Goal: Information Seeking & Learning: Learn about a topic

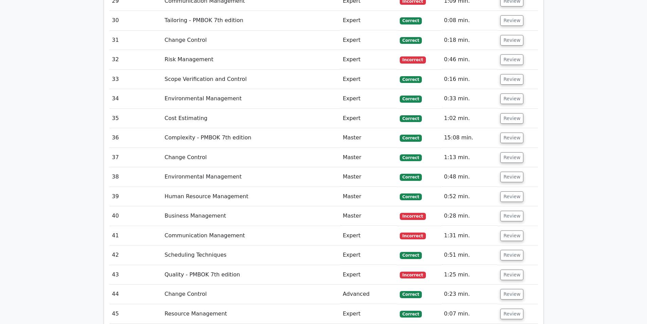
scroll to position [2073, 0]
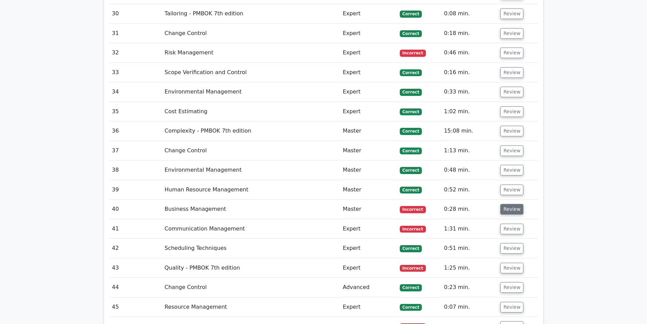
click at [514, 204] on button "Review" at bounding box center [512, 209] width 23 height 11
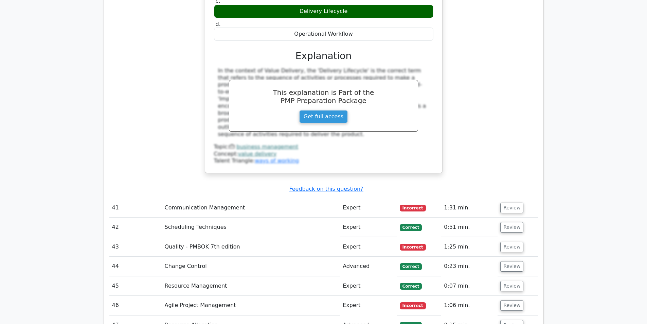
scroll to position [2379, 0]
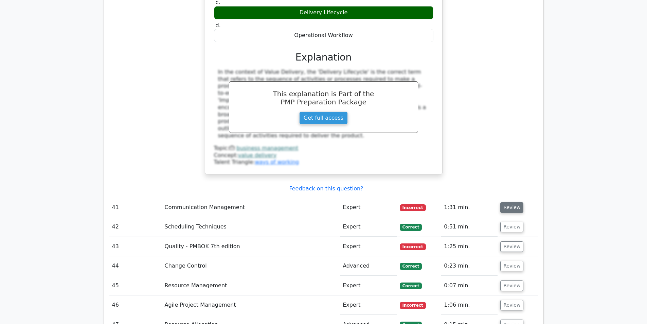
click at [509, 202] on button "Review" at bounding box center [512, 207] width 23 height 11
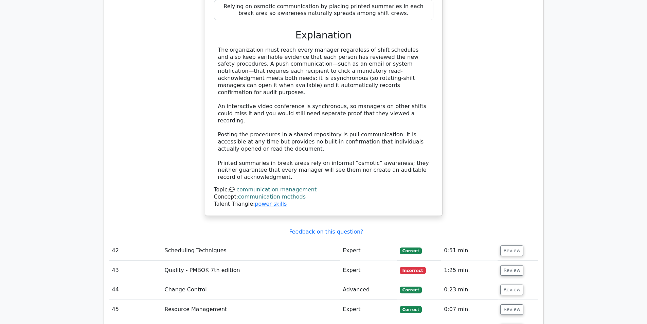
scroll to position [2855, 0]
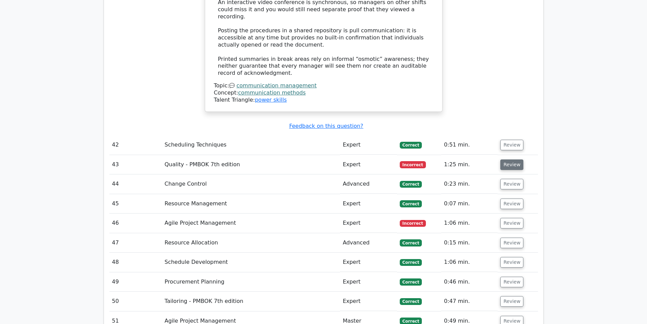
click at [501, 159] on button "Review" at bounding box center [512, 164] width 23 height 11
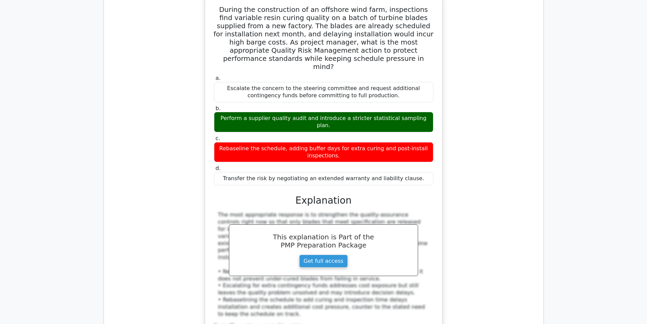
scroll to position [3161, 0]
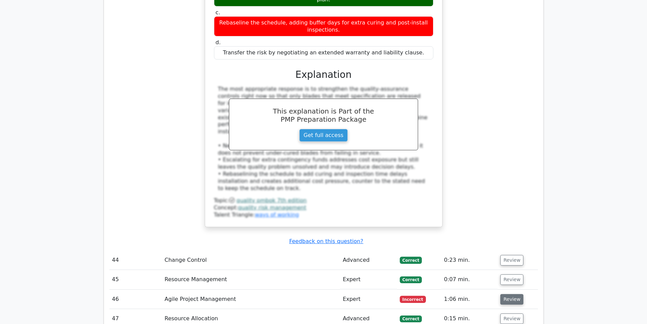
click at [502, 294] on button "Review" at bounding box center [512, 299] width 23 height 11
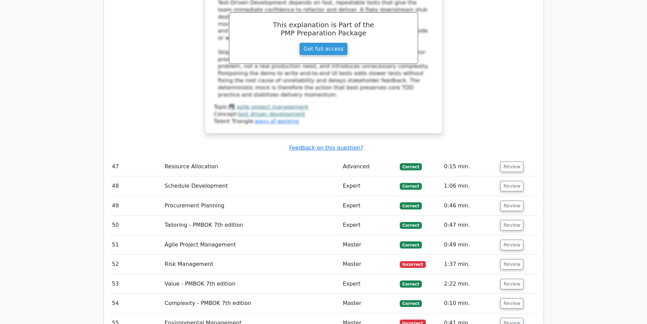
scroll to position [3704, 0]
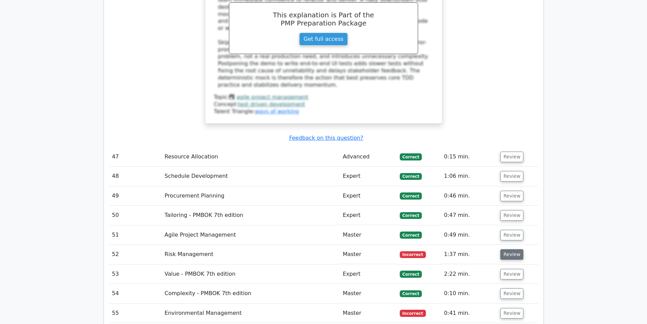
click at [508, 249] on button "Review" at bounding box center [512, 254] width 23 height 11
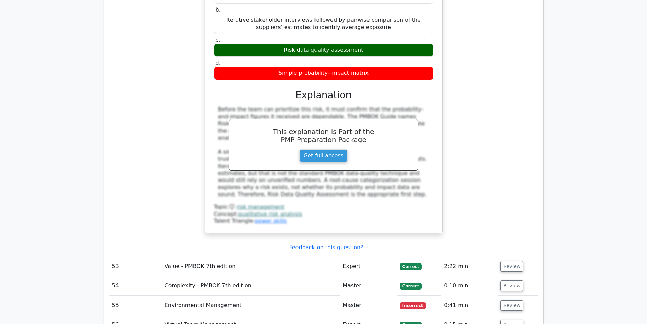
scroll to position [4078, 0]
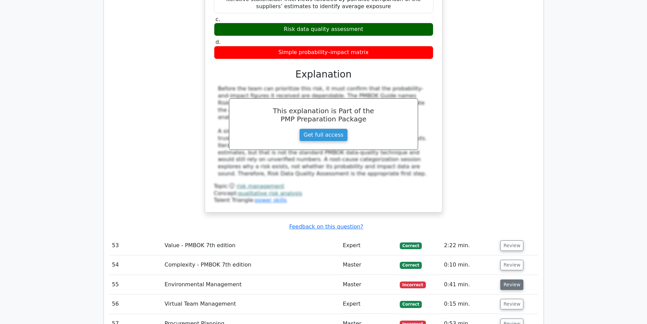
click at [517, 279] on button "Review" at bounding box center [512, 284] width 23 height 11
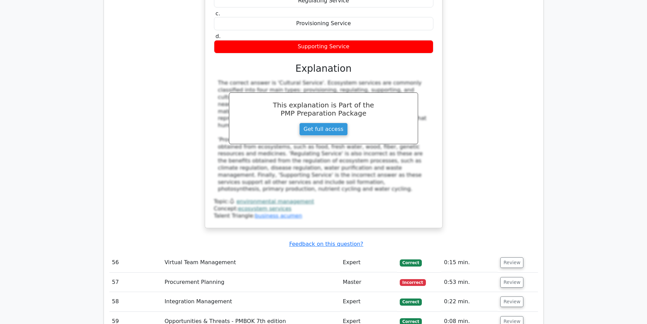
scroll to position [4452, 0]
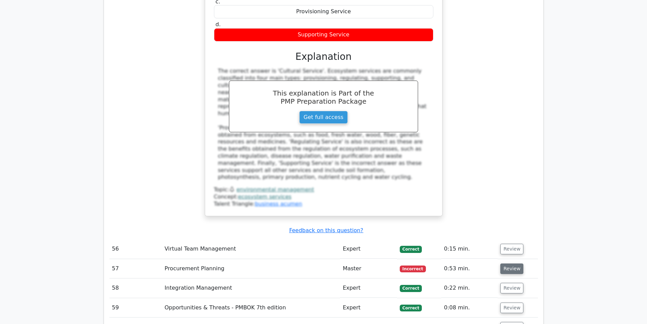
click at [502, 263] on button "Review" at bounding box center [512, 268] width 23 height 11
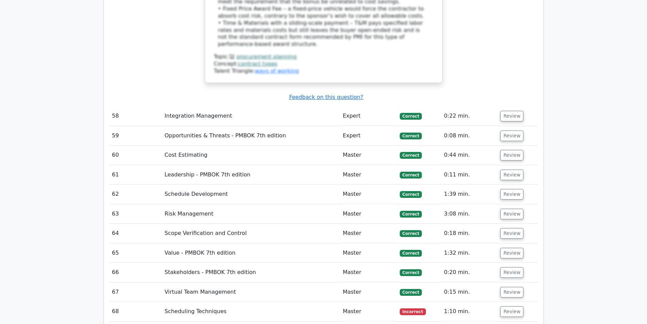
scroll to position [5030, 0]
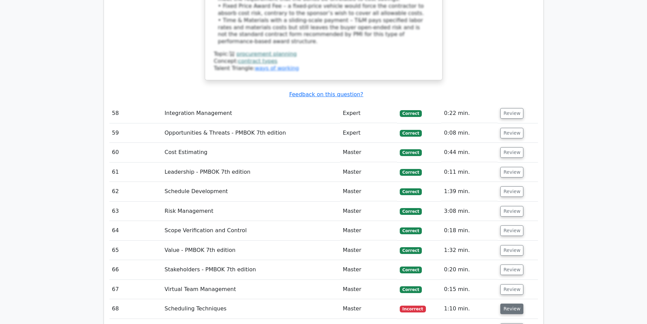
click at [508, 303] on button "Review" at bounding box center [512, 308] width 23 height 11
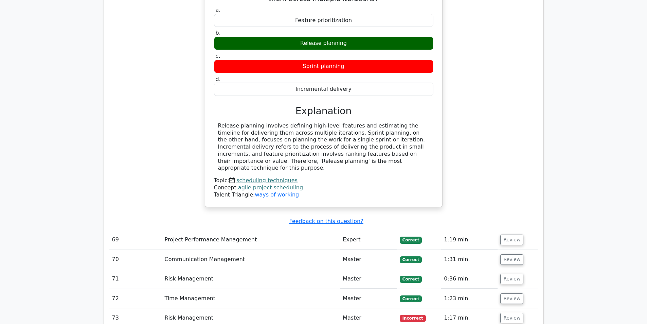
scroll to position [5404, 0]
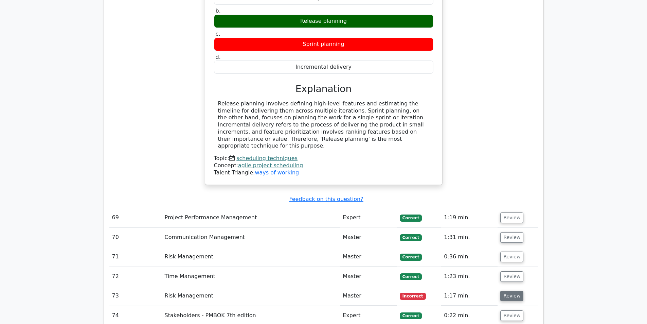
click at [505, 291] on button "Review" at bounding box center [512, 296] width 23 height 11
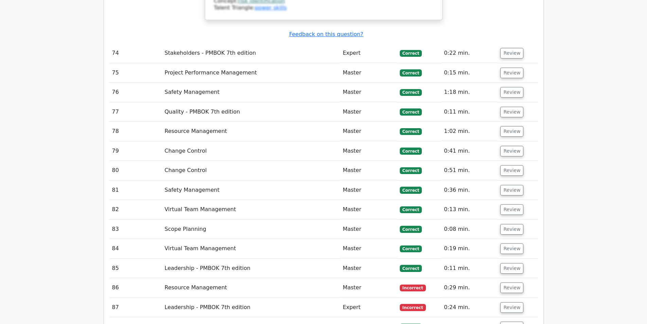
scroll to position [6049, 0]
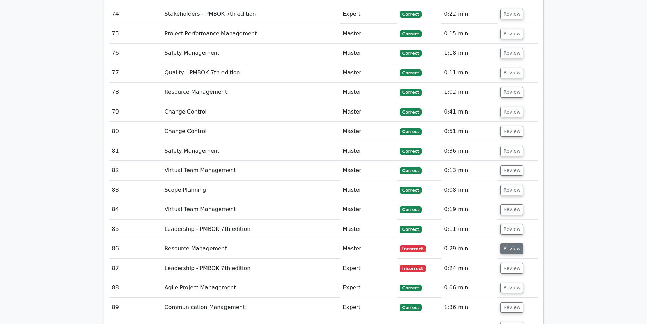
click at [511, 243] on button "Review" at bounding box center [512, 248] width 23 height 11
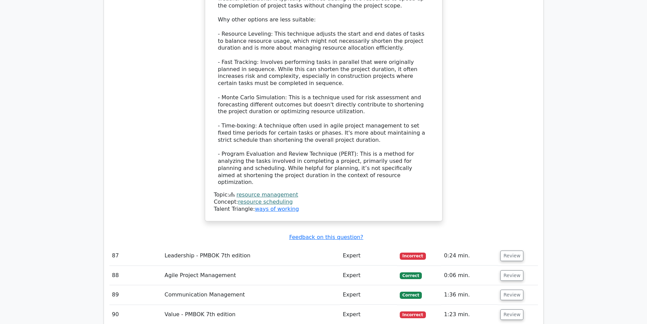
scroll to position [6559, 0]
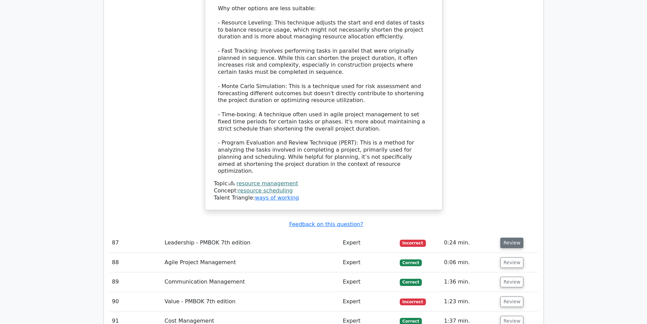
click at [516, 238] on button "Review" at bounding box center [512, 243] width 23 height 11
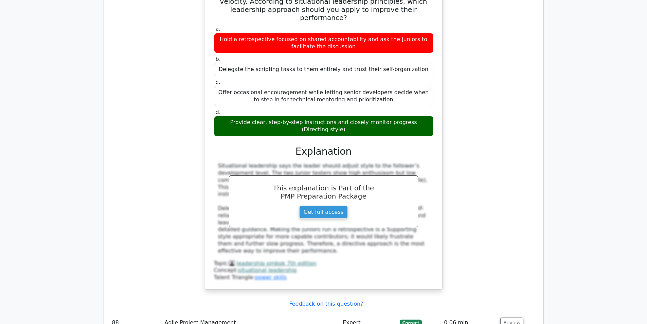
scroll to position [6899, 0]
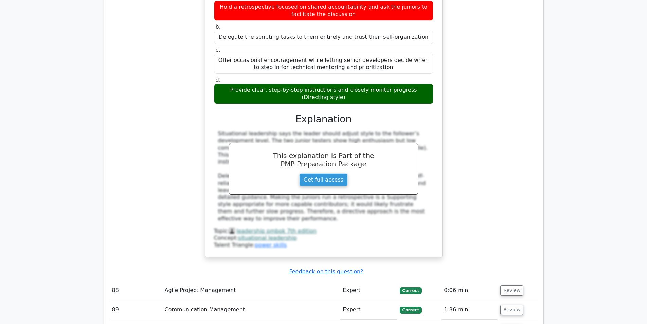
click at [515, 324] on button "Review" at bounding box center [512, 329] width 23 height 11
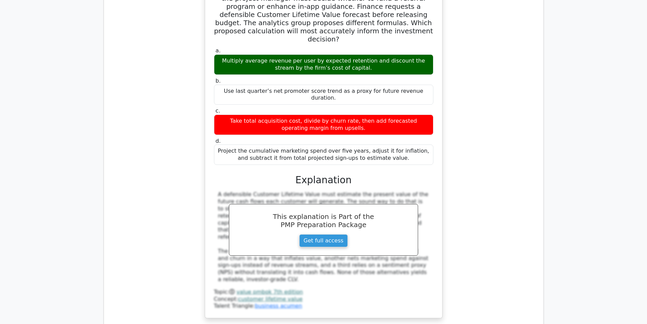
scroll to position [7273, 0]
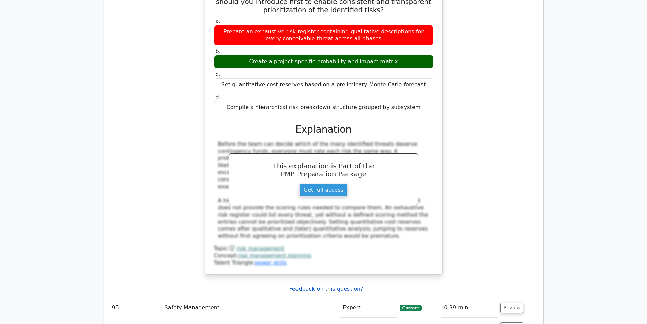
scroll to position [7749, 0]
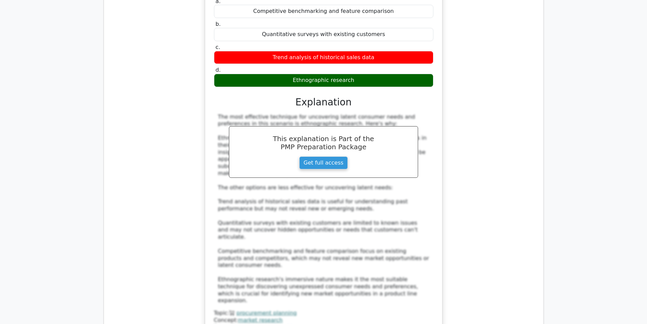
scroll to position [8191, 0]
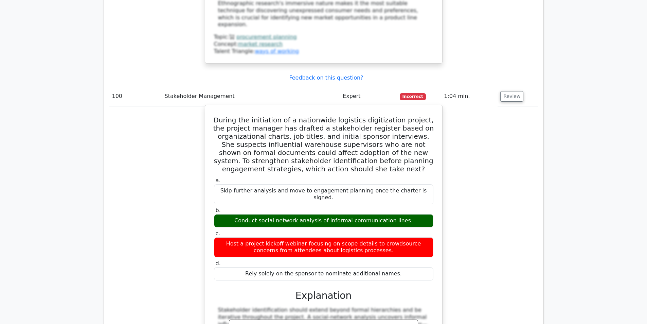
scroll to position [8496, 0]
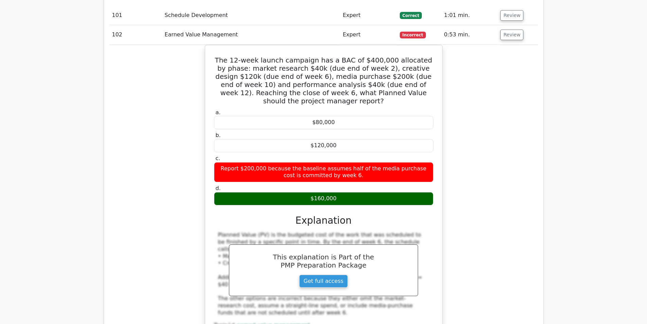
scroll to position [9040, 0]
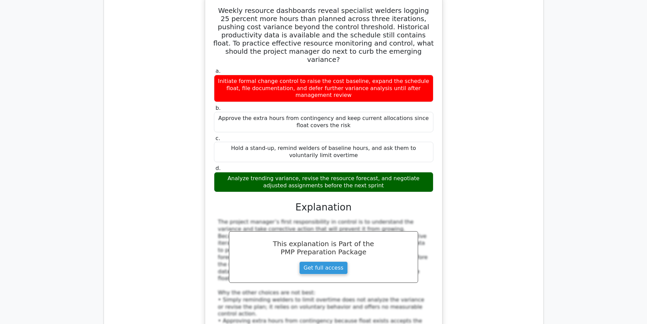
scroll to position [9448, 0]
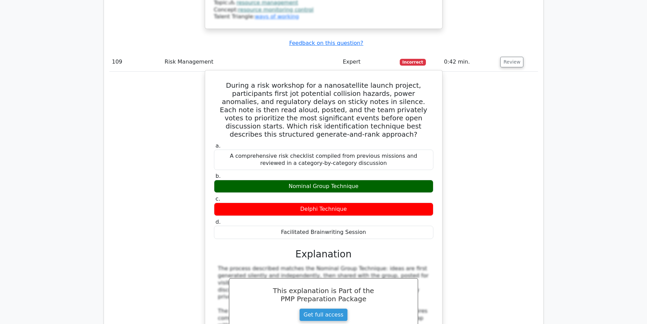
scroll to position [9822, 0]
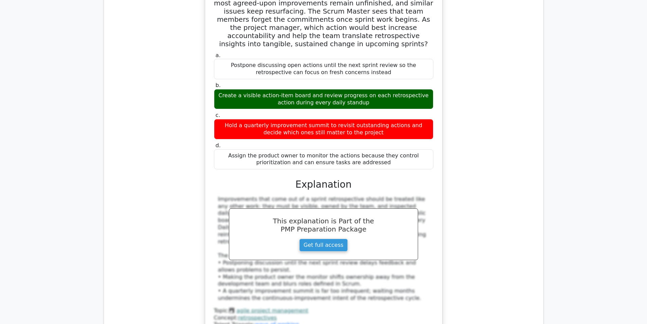
scroll to position [10366, 0]
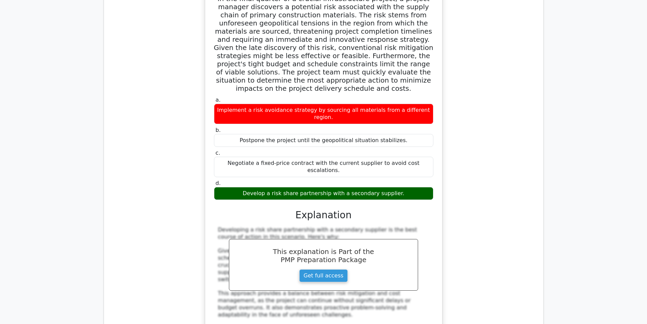
scroll to position [10808, 0]
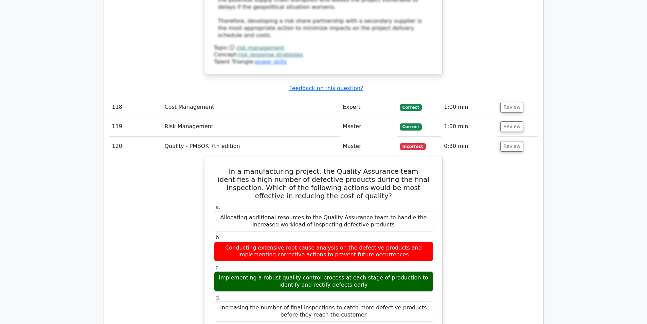
scroll to position [11215, 0]
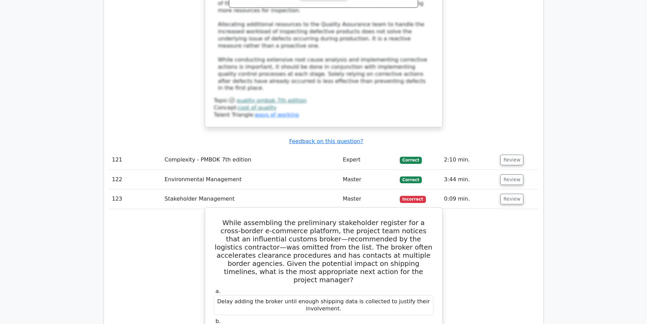
scroll to position [11623, 0]
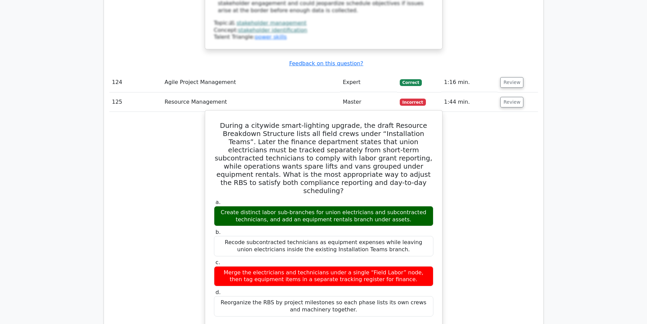
scroll to position [12201, 0]
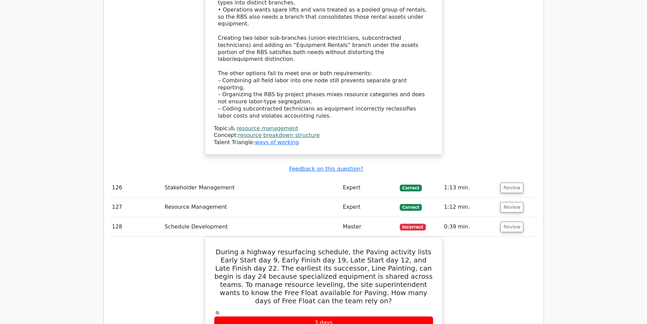
scroll to position [12575, 0]
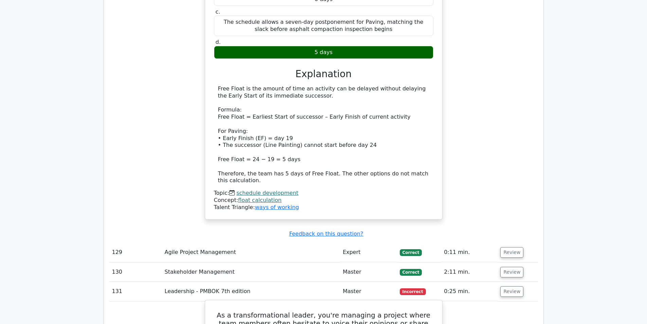
scroll to position [12983, 0]
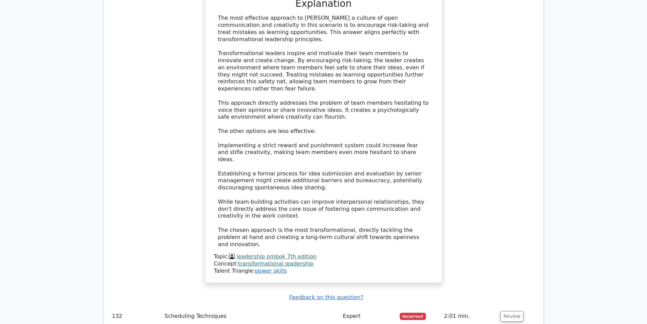
scroll to position [13390, 0]
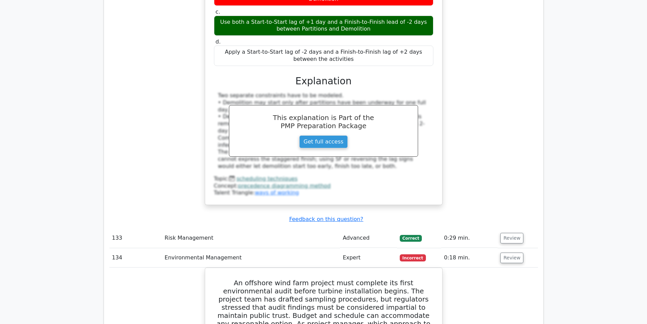
scroll to position [13866, 0]
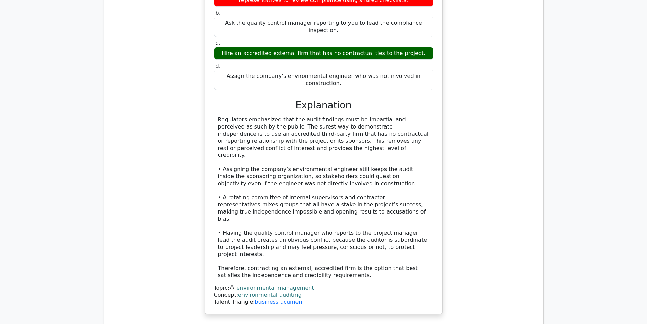
scroll to position [14274, 0]
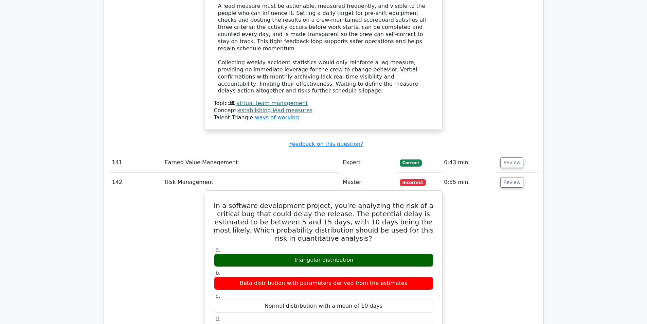
scroll to position [14920, 0]
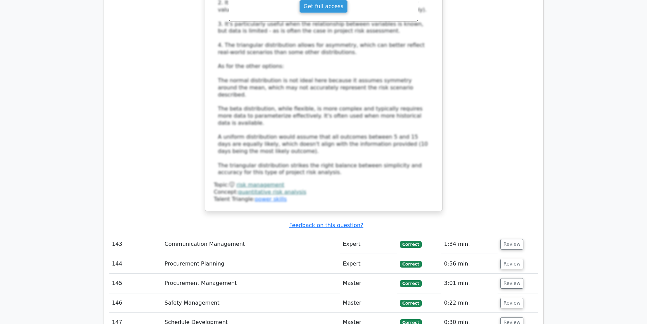
scroll to position [15328, 0]
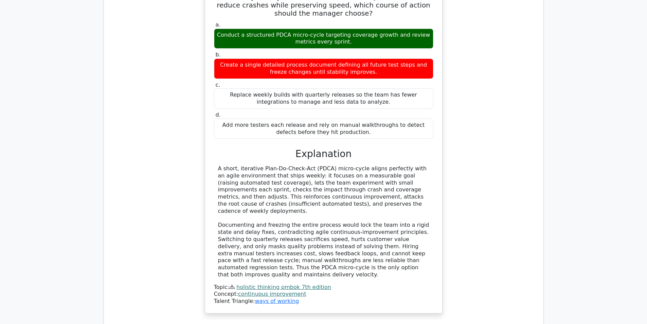
scroll to position [15837, 0]
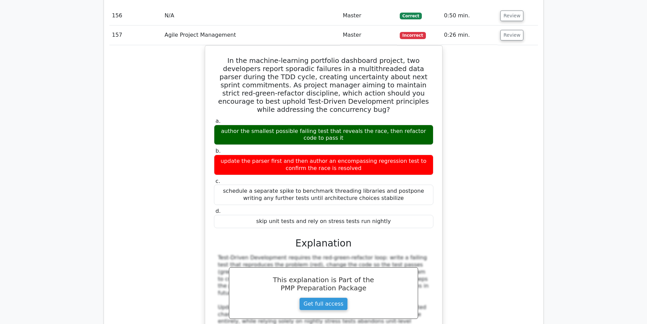
scroll to position [16177, 0]
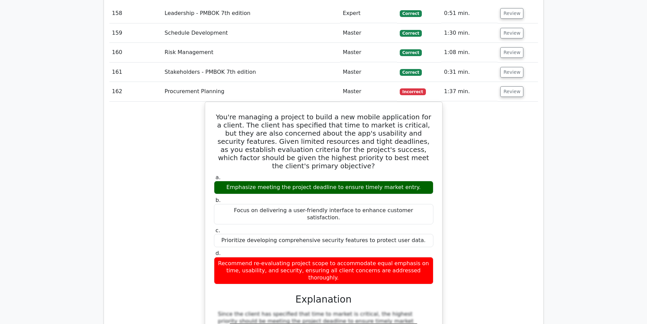
scroll to position [16585, 0]
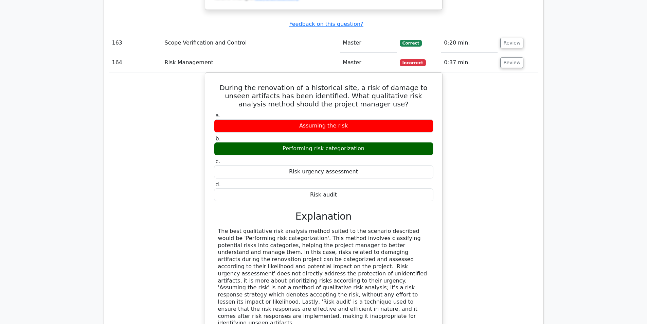
scroll to position [16959, 0]
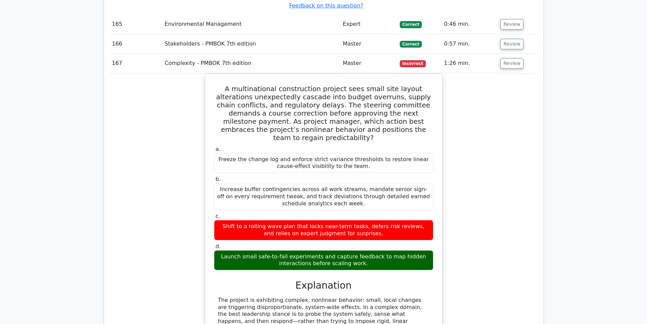
scroll to position [17367, 0]
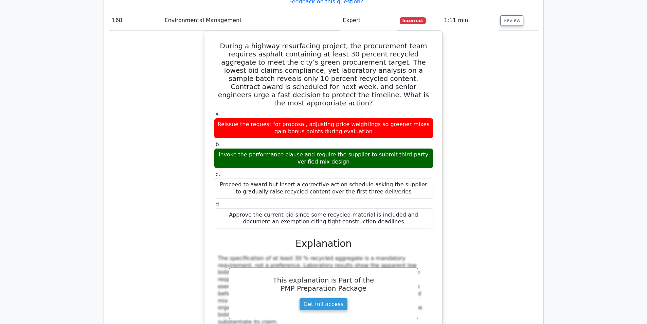
scroll to position [17843, 0]
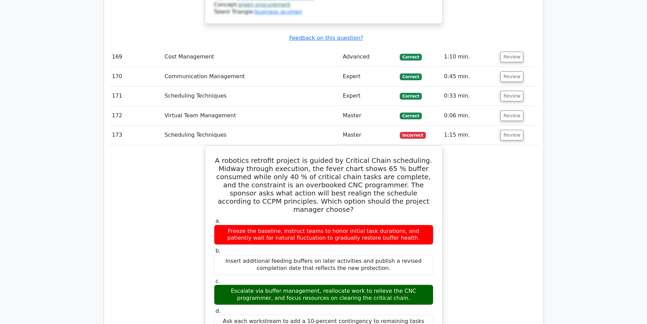
scroll to position [18250, 0]
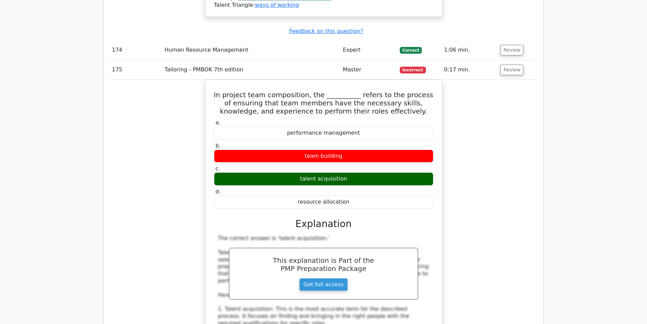
scroll to position [18726, 0]
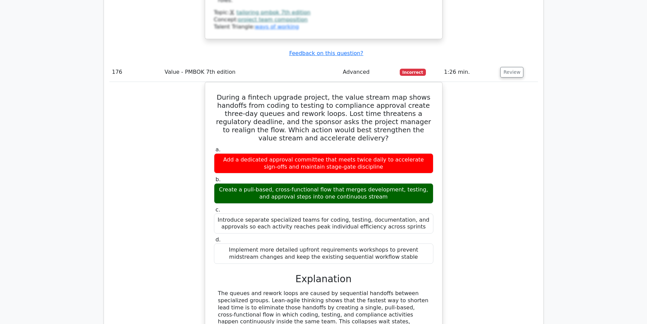
scroll to position [19202, 0]
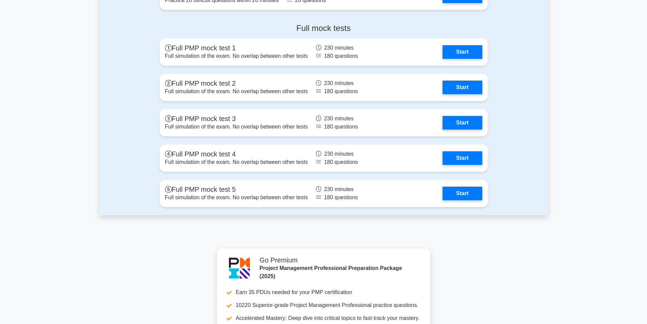
scroll to position [2651, 0]
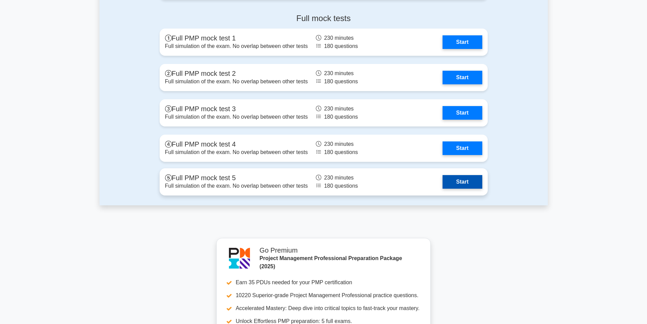
click at [460, 182] on link "Start" at bounding box center [462, 182] width 39 height 14
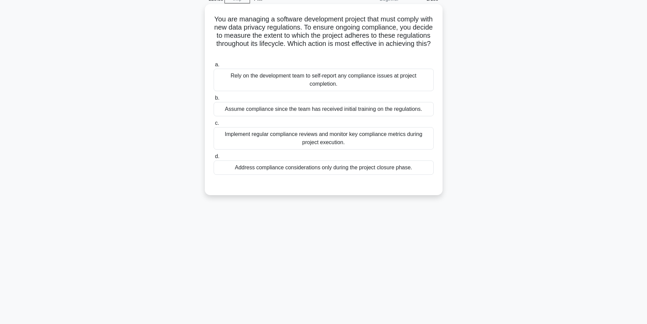
scroll to position [43, 0]
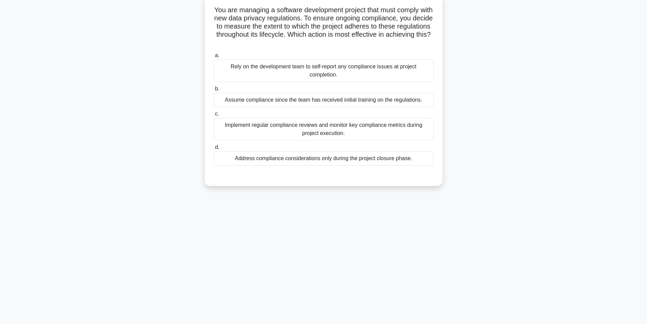
click at [344, 129] on div "Implement regular compliance reviews and monitor key compliance metrics during …" at bounding box center [324, 129] width 220 height 22
click at [214, 116] on input "c. Implement regular compliance reviews and monitor key compliance metrics duri…" at bounding box center [214, 114] width 0 height 4
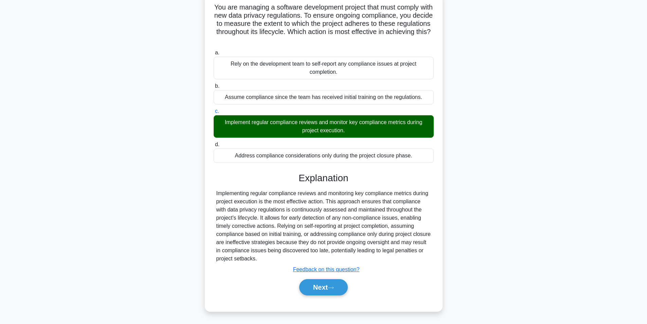
scroll to position [47, 0]
click at [316, 284] on button "Next" at bounding box center [323, 287] width 49 height 16
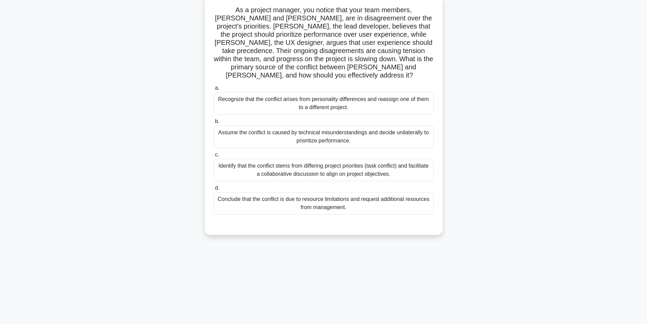
click at [305, 163] on div "Identify that the conflict stems from differing project priorities (task confli…" at bounding box center [324, 170] width 220 height 22
click at [214, 157] on input "c. Identify that the conflict stems from differing project priorities (task con…" at bounding box center [214, 155] width 0 height 4
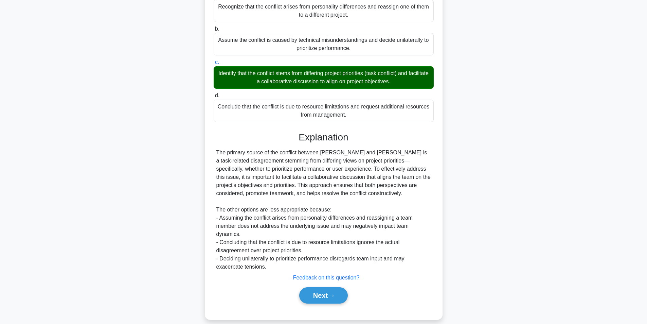
scroll to position [136, 0]
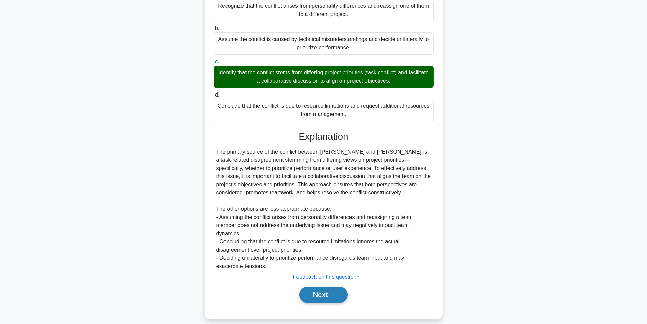
click at [320, 287] on button "Next" at bounding box center [323, 295] width 49 height 16
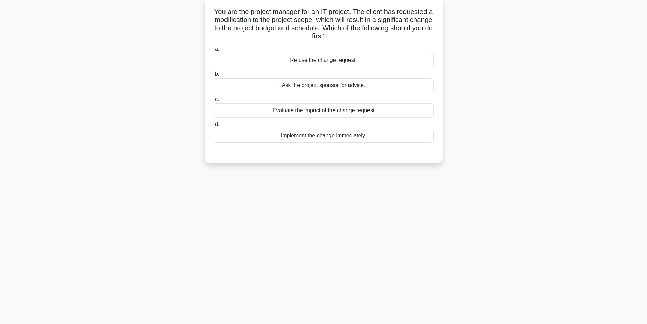
scroll to position [43, 0]
click at [316, 110] on div "Evaluate the impact of the change request" at bounding box center [324, 109] width 220 height 14
click at [214, 100] on input "c. Evaluate the impact of the change request" at bounding box center [214, 98] width 0 height 4
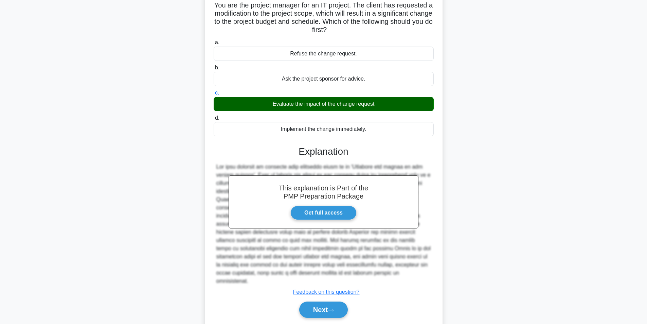
scroll to position [63, 0]
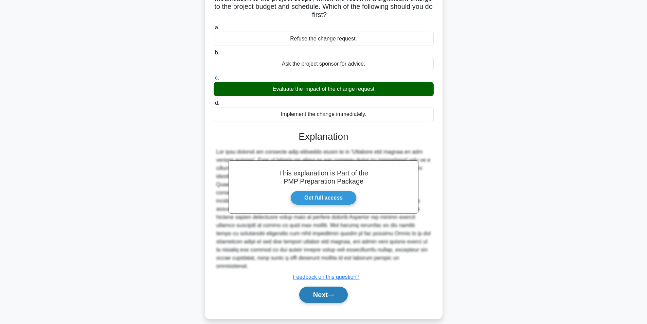
click at [323, 289] on button "Next" at bounding box center [323, 295] width 49 height 16
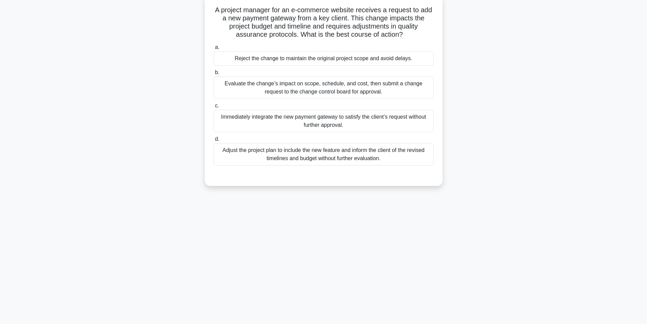
click at [291, 89] on div "Evaluate the change’s impact on scope, schedule, and cost, then submit a change…" at bounding box center [324, 87] width 220 height 22
click at [214, 75] on input "b. Evaluate the change’s impact on scope, schedule, and cost, then submit a cha…" at bounding box center [214, 72] width 0 height 4
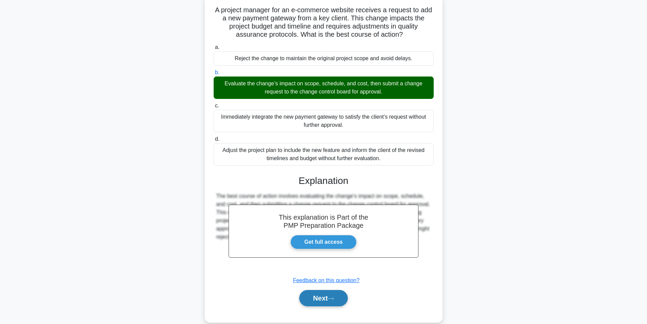
click at [320, 300] on button "Next" at bounding box center [323, 298] width 49 height 16
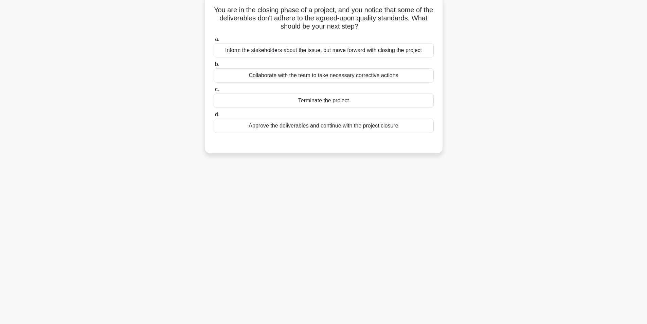
click at [310, 77] on div "Collaborate with the team to take necessary corrective actions" at bounding box center [324, 75] width 220 height 14
click at [214, 67] on input "b. Collaborate with the team to take necessary corrective actions" at bounding box center [214, 64] width 0 height 4
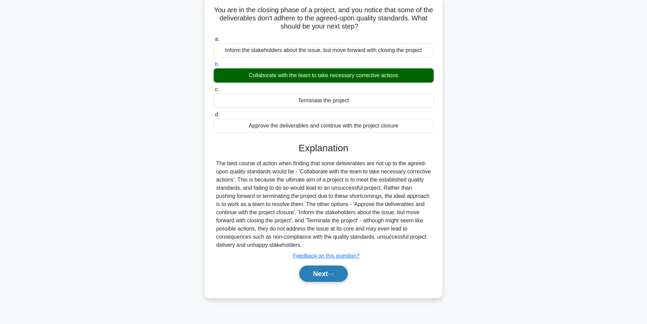
click at [324, 268] on button "Next" at bounding box center [323, 273] width 49 height 16
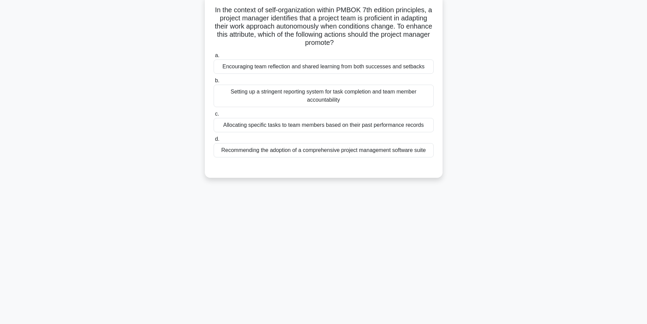
click at [296, 70] on div "Encouraging team reflection and shared learning from both successes and setbacks" at bounding box center [324, 66] width 220 height 14
click at [214, 58] on input "a. Encouraging team reflection and shared learning from both successes and setb…" at bounding box center [214, 55] width 0 height 4
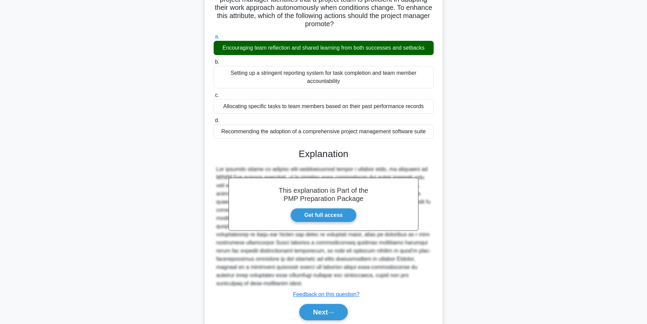
scroll to position [79, 0]
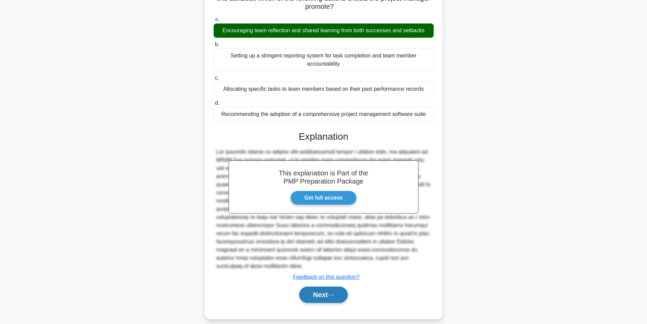
click at [318, 290] on button "Next" at bounding box center [323, 295] width 49 height 16
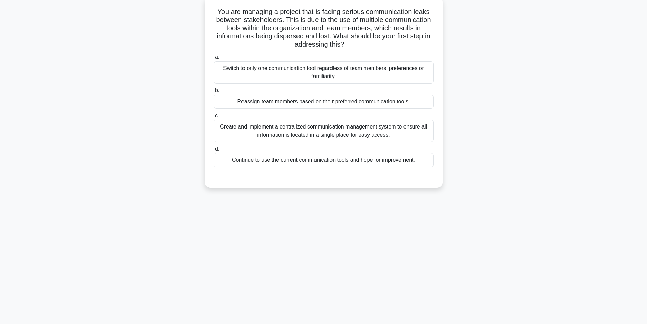
scroll to position [43, 0]
click at [310, 134] on div "Create and implement a centralized communication management system to ensure al…" at bounding box center [324, 129] width 220 height 22
click at [214, 116] on input "c. Create and implement a centralized communication management system to ensure…" at bounding box center [214, 114] width 0 height 4
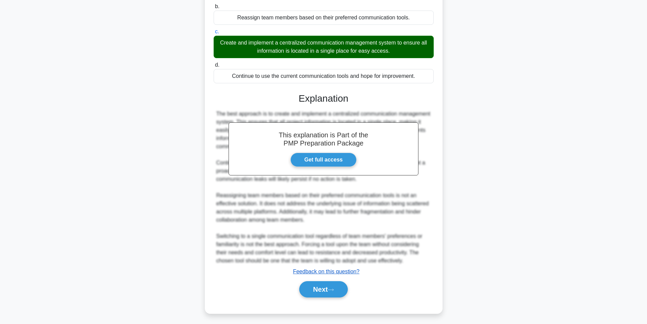
scroll to position [128, 0]
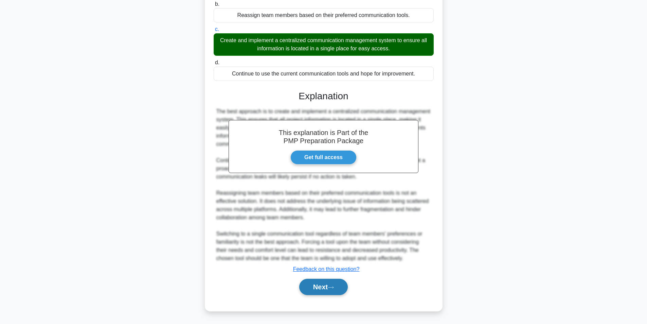
click at [307, 286] on button "Next" at bounding box center [323, 287] width 49 height 16
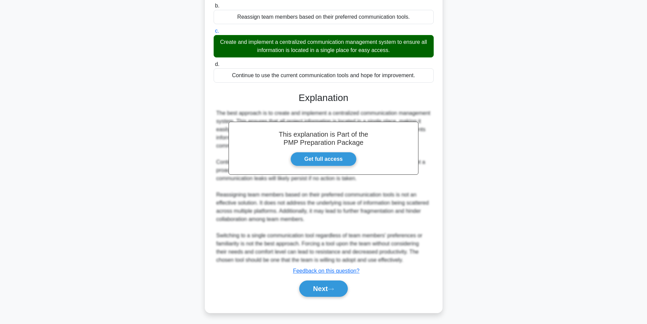
scroll to position [43, 0]
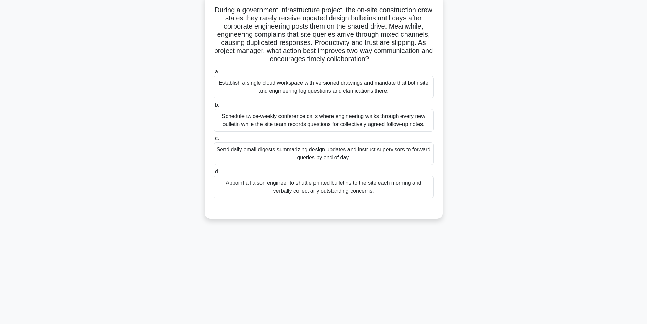
click at [310, 93] on div "Establish a single cloud workspace with versioned drawings and mandate that bot…" at bounding box center [324, 87] width 220 height 22
click at [214, 74] on input "a. Establish a single cloud workspace with versioned drawings and mandate that …" at bounding box center [214, 72] width 0 height 4
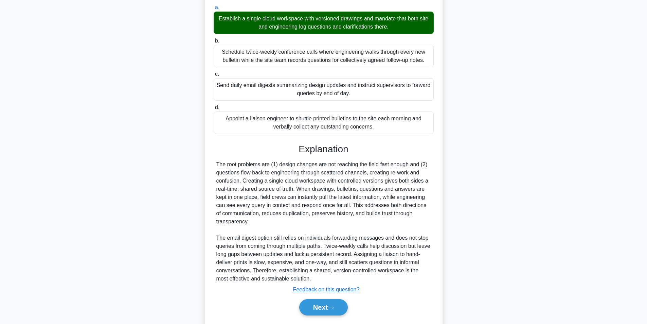
scroll to position [128, 0]
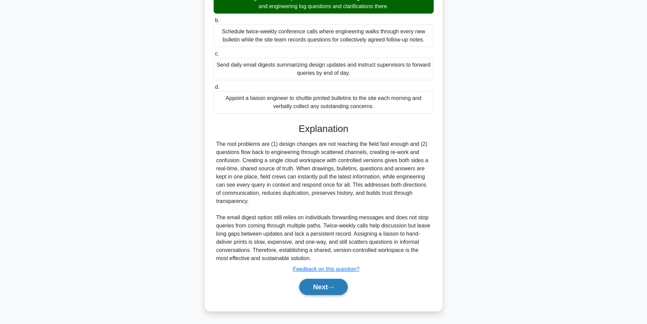
click at [313, 286] on button "Next" at bounding box center [323, 287] width 49 height 16
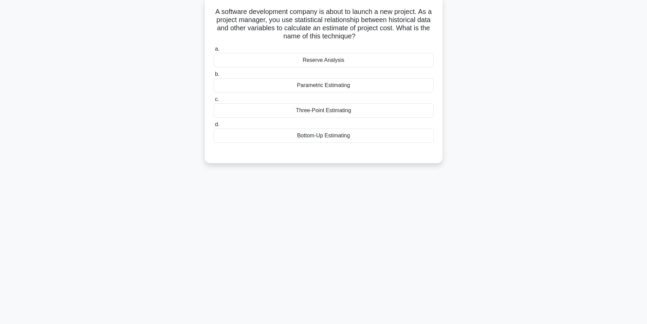
scroll to position [43, 0]
click at [330, 86] on div "Parametric Estimating" at bounding box center [324, 83] width 220 height 14
click at [214, 75] on input "b. Parametric Estimating" at bounding box center [214, 72] width 0 height 4
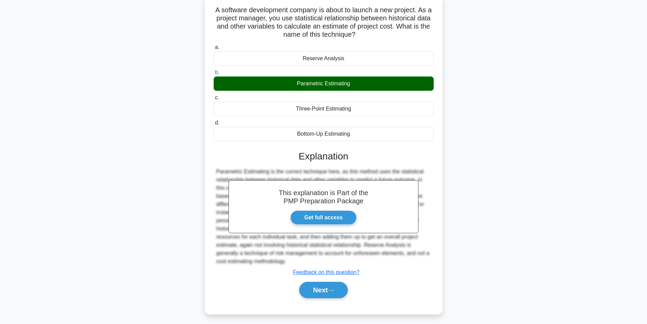
scroll to position [47, 0]
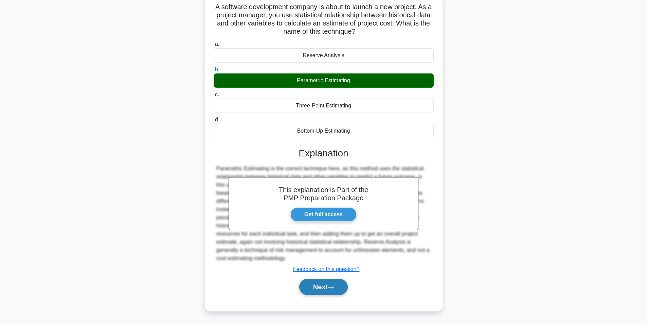
click at [323, 290] on button "Next" at bounding box center [323, 287] width 49 height 16
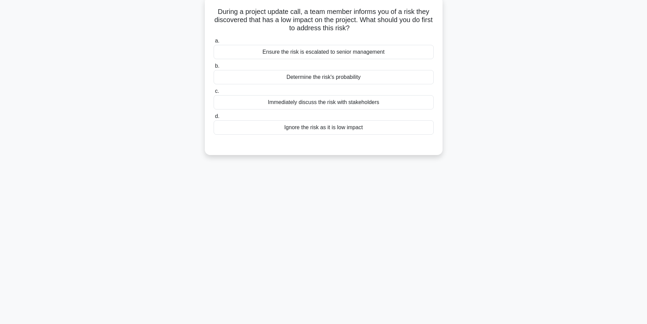
scroll to position [43, 0]
click at [336, 78] on div "Determine the risk's probability" at bounding box center [324, 75] width 220 height 14
click at [214, 67] on input "b. Determine the risk's probability" at bounding box center [214, 64] width 0 height 4
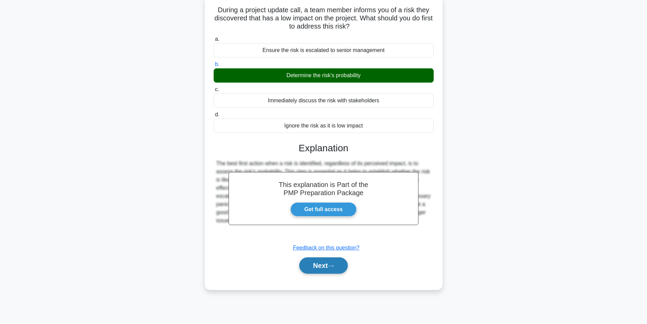
click at [322, 269] on button "Next" at bounding box center [323, 265] width 49 height 16
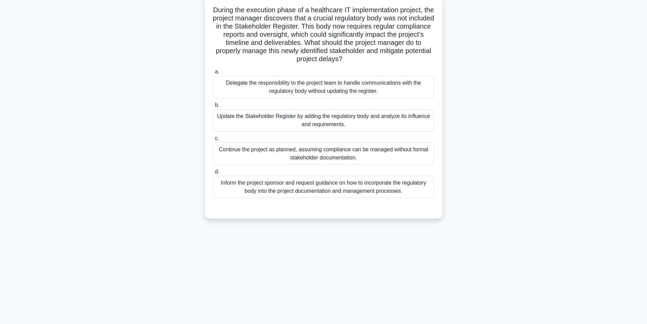
click at [282, 116] on div "Update the Stakeholder Register by adding the regulatory body and analyze its i…" at bounding box center [324, 120] width 220 height 22
click at [214, 107] on input "b. Update the Stakeholder Register by adding the regulatory body and analyze it…" at bounding box center [214, 105] width 0 height 4
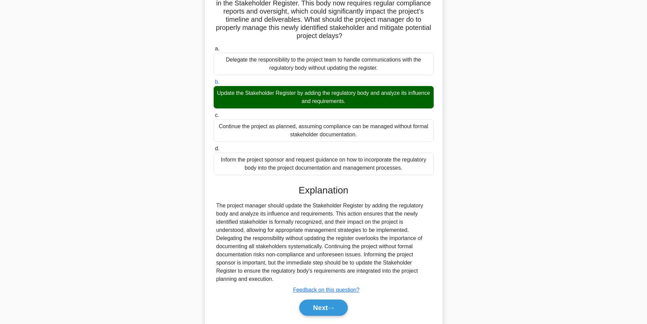
scroll to position [87, 0]
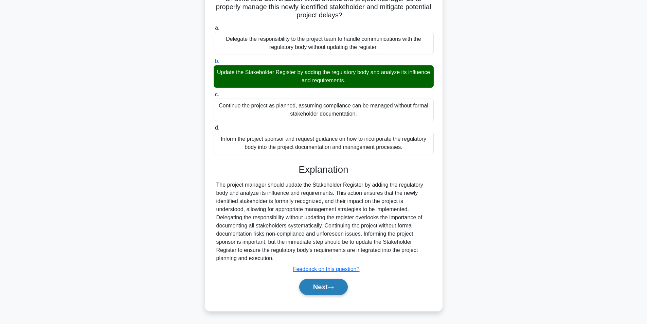
click at [312, 284] on button "Next" at bounding box center [323, 287] width 49 height 16
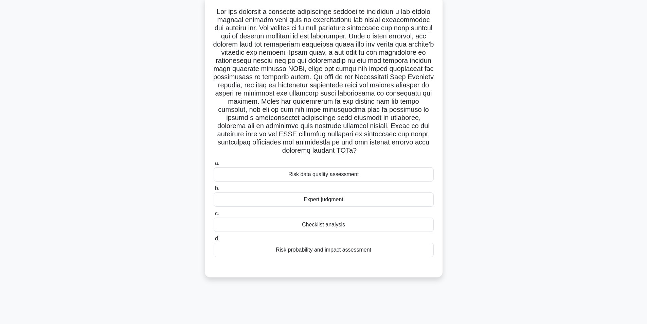
scroll to position [43, 0]
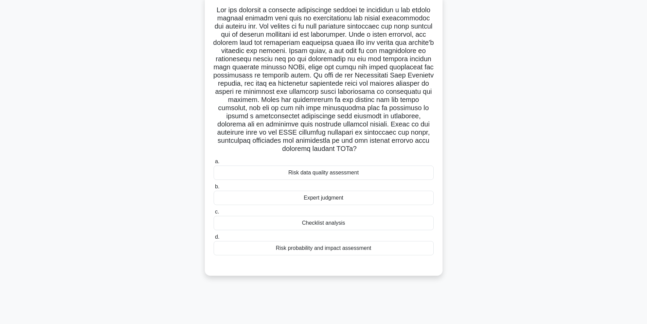
click at [347, 222] on div "Checklist analysis" at bounding box center [324, 223] width 220 height 14
click at [214, 214] on input "c. Checklist analysis" at bounding box center [214, 212] width 0 height 4
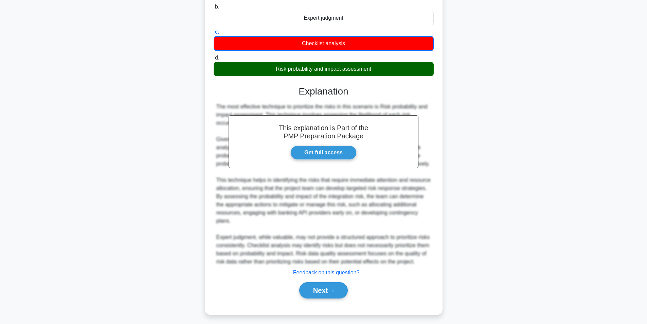
scroll to position [235, 0]
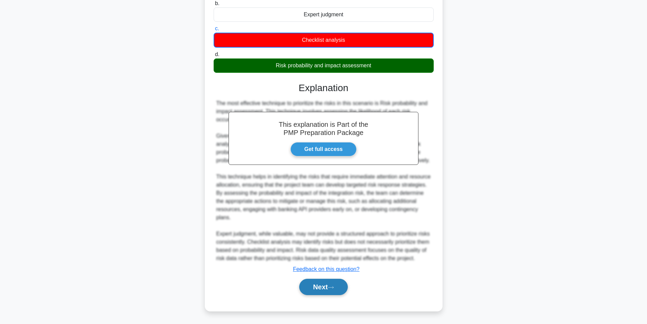
click at [310, 285] on button "Next" at bounding box center [323, 287] width 49 height 16
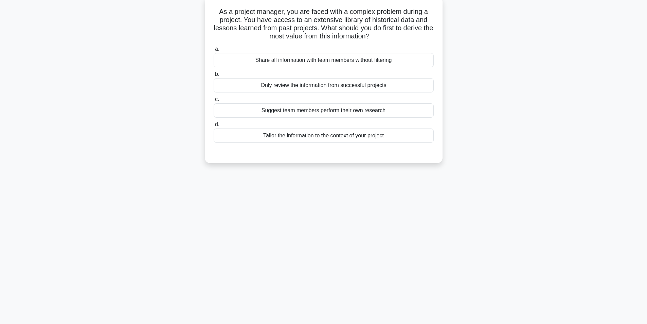
scroll to position [43, 0]
click at [323, 136] on div "Tailor the information to the context of your project" at bounding box center [324, 134] width 220 height 14
click at [214, 125] on input "d. Tailor the information to the context of your project" at bounding box center [214, 123] width 0 height 4
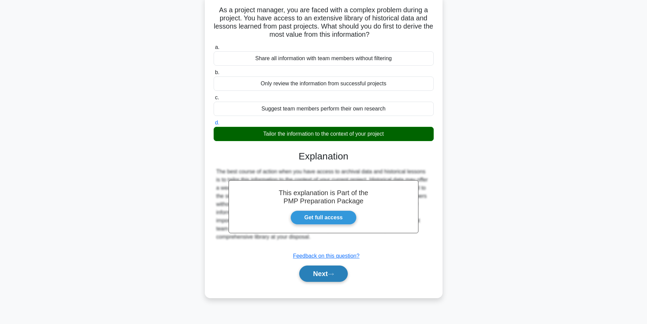
click at [316, 278] on button "Next" at bounding box center [323, 273] width 49 height 16
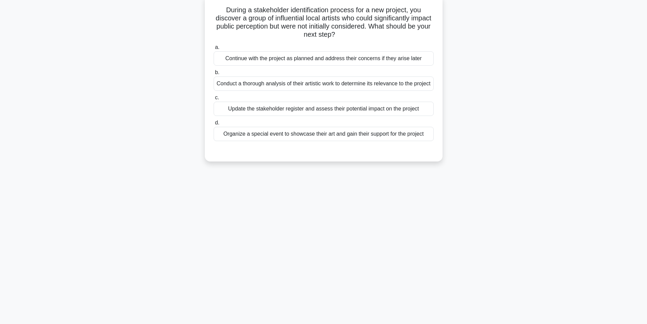
click at [339, 116] on div "Update the stakeholder register and assess their potential impact on the project" at bounding box center [324, 109] width 220 height 14
click at [214, 100] on input "c. Update the stakeholder register and assess their potential impact on the pro…" at bounding box center [214, 98] width 0 height 4
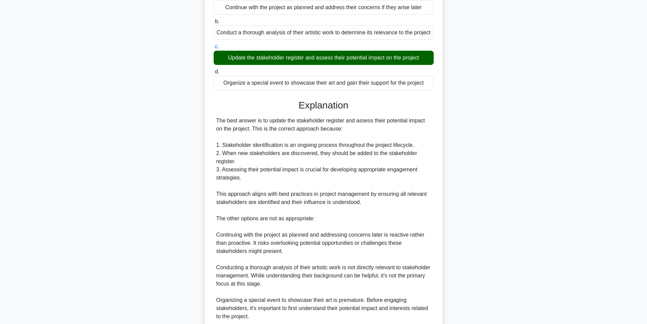
scroll to position [193, 0]
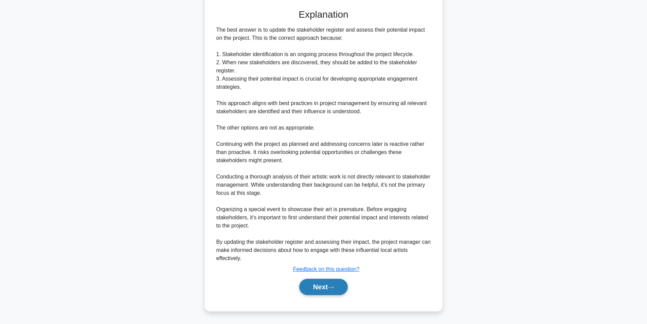
click at [326, 287] on button "Next" at bounding box center [323, 287] width 49 height 16
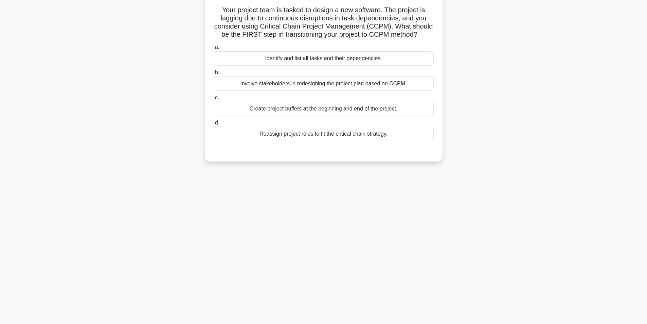
click at [354, 59] on div "Identify and list all tasks and their dependencies." at bounding box center [324, 58] width 220 height 14
click at [214, 50] on input "a. Identify and list all tasks and their dependencies." at bounding box center [214, 47] width 0 height 4
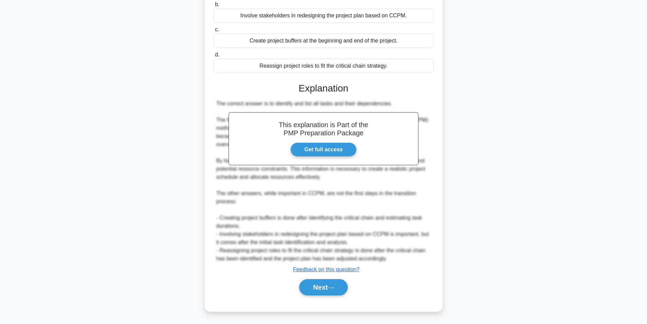
scroll to position [112, 0]
click at [324, 284] on button "Next" at bounding box center [323, 287] width 49 height 16
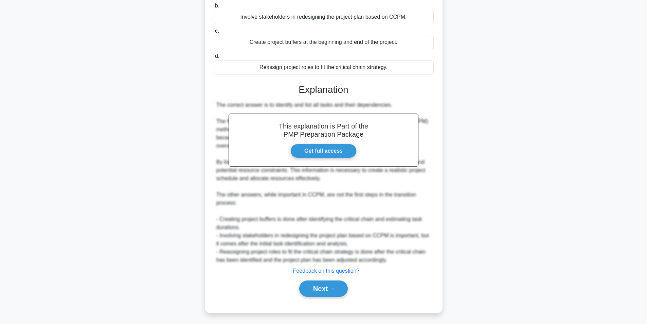
scroll to position [43, 0]
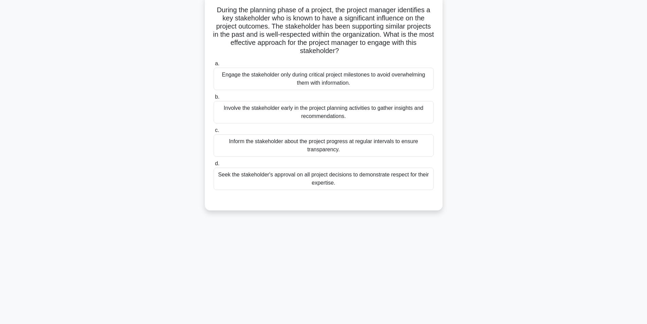
click at [336, 113] on div "Involve the stakeholder early in the project planning activities to gather insi…" at bounding box center [324, 112] width 220 height 22
click at [214, 99] on input "b. Involve the stakeholder early in the project planning activities to gather i…" at bounding box center [214, 97] width 0 height 4
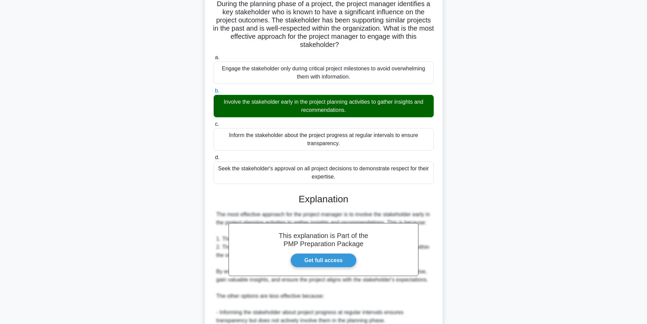
scroll to position [144, 0]
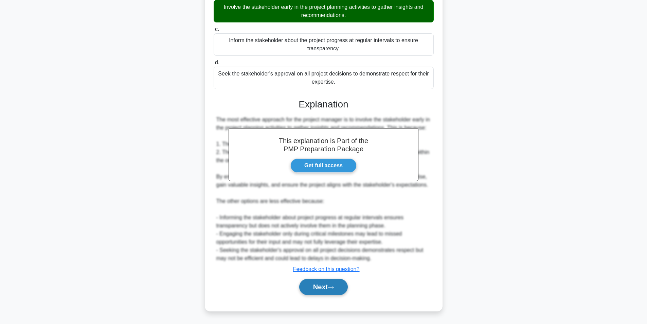
click at [319, 288] on button "Next" at bounding box center [323, 287] width 49 height 16
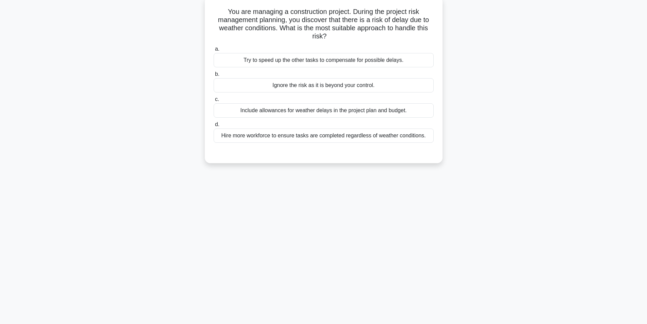
scroll to position [43, 0]
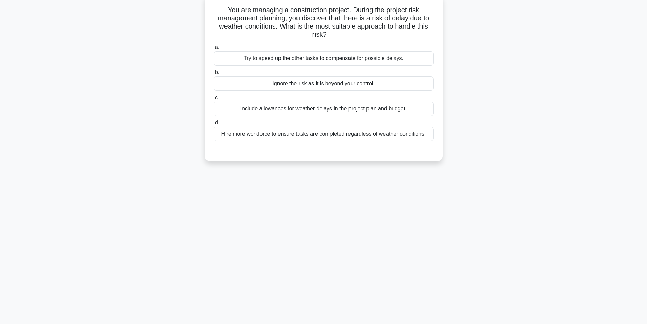
click at [325, 62] on div "Try to speed up the other tasks to compensate for possible delays." at bounding box center [324, 58] width 220 height 14
click at [214, 50] on input "a. Try to speed up the other tasks to compensate for possible delays." at bounding box center [214, 47] width 0 height 4
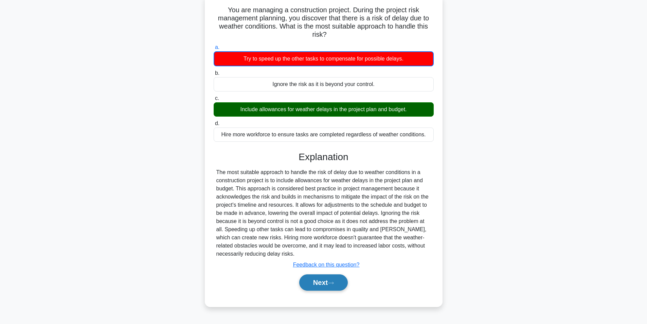
click at [324, 283] on button "Next" at bounding box center [323, 282] width 49 height 16
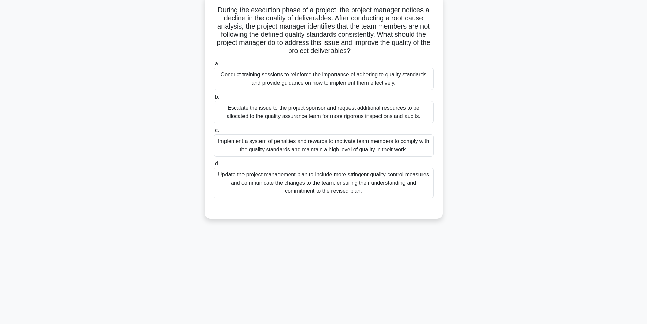
click at [321, 82] on div "Conduct training sessions to reinforce the importance of adhering to quality st…" at bounding box center [324, 79] width 220 height 22
click at [214, 66] on input "a. Conduct training sessions to reinforce the importance of adhering to quality…" at bounding box center [214, 64] width 0 height 4
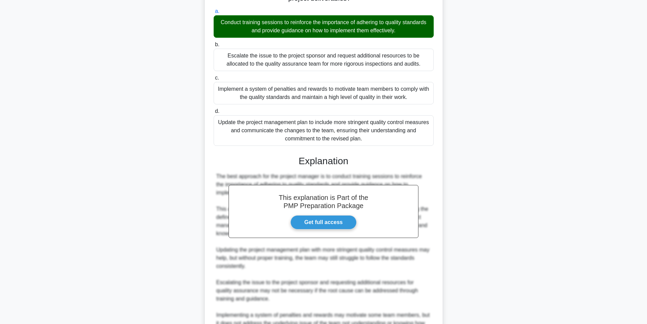
scroll to position [169, 0]
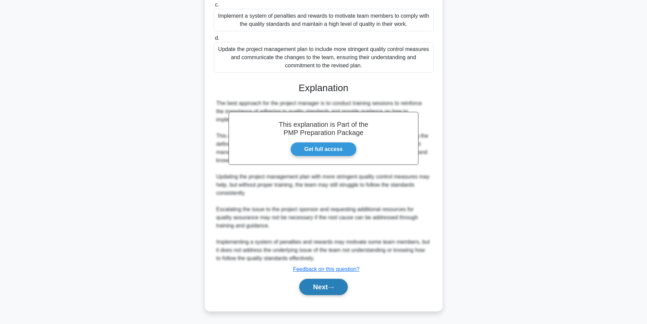
click at [318, 288] on button "Next" at bounding box center [323, 287] width 49 height 16
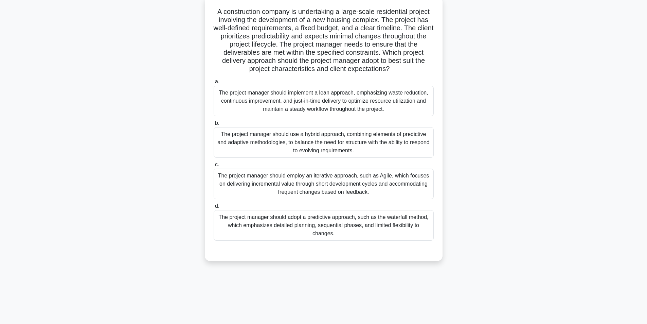
scroll to position [43, 0]
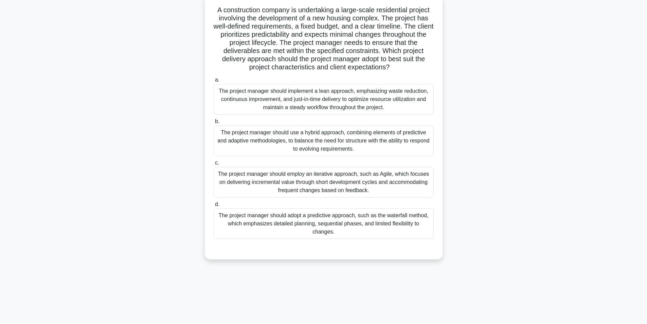
click at [319, 221] on div "The project manager should adopt a predictive approach, such as the waterfall m…" at bounding box center [324, 223] width 220 height 31
click at [214, 207] on input "d. The project manager should adopt a predictive approach, such as the waterfal…" at bounding box center [214, 204] width 0 height 4
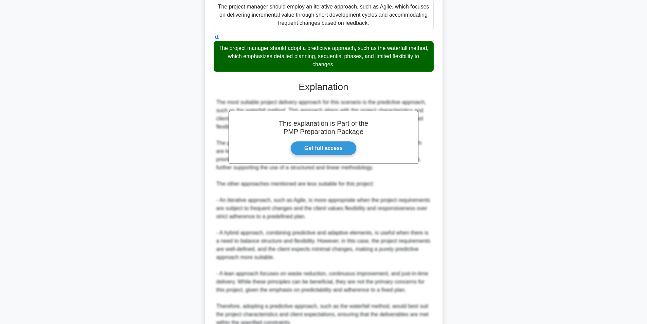
scroll to position [247, 0]
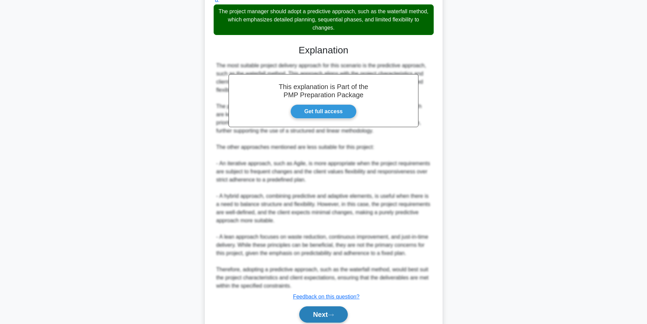
click at [315, 313] on button "Next" at bounding box center [323, 314] width 49 height 16
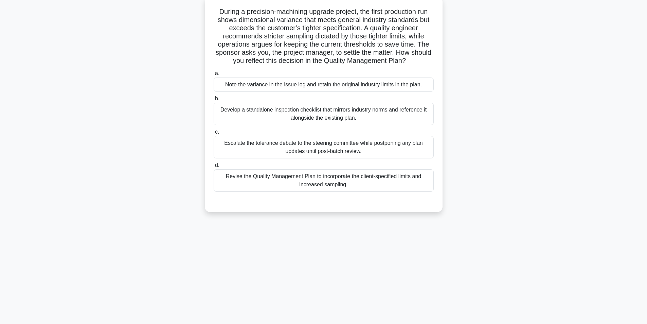
scroll to position [43, 0]
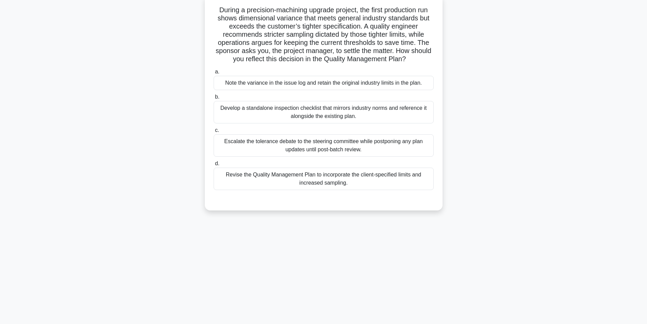
click at [344, 179] on div "Revise the Quality Management Plan to incorporate the client-specified limits a…" at bounding box center [324, 179] width 220 height 22
click at [214, 166] on input "d. Revise the Quality Management Plan to incorporate the client-specified limit…" at bounding box center [214, 163] width 0 height 4
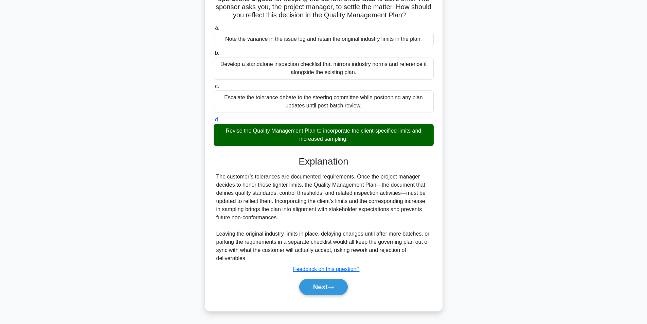
scroll to position [87, 0]
click at [325, 289] on button "Next" at bounding box center [323, 287] width 49 height 16
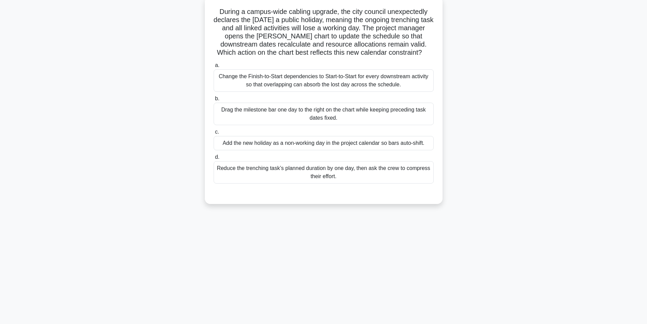
scroll to position [43, 0]
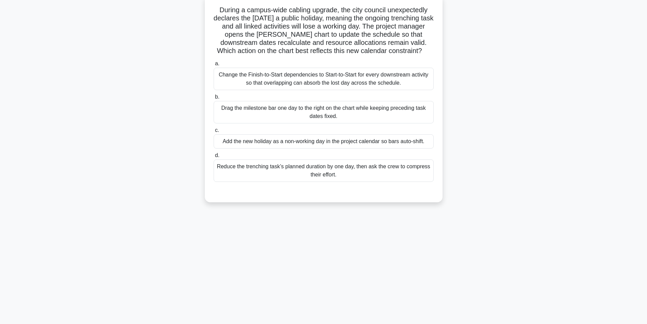
click at [285, 143] on div "Add the new holiday as a non-working day in the project calendar so bars auto-s…" at bounding box center [324, 141] width 220 height 14
click at [214, 133] on input "c. Add the new holiday as a non-working day in the project calendar so bars aut…" at bounding box center [214, 130] width 0 height 4
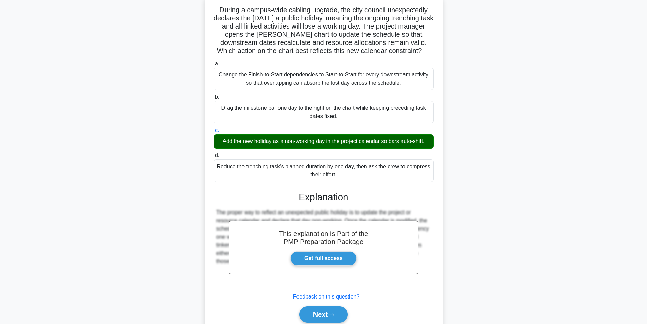
scroll to position [71, 0]
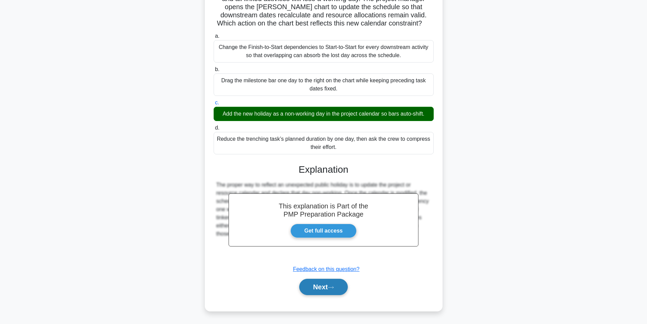
click at [318, 282] on button "Next" at bounding box center [323, 287] width 49 height 16
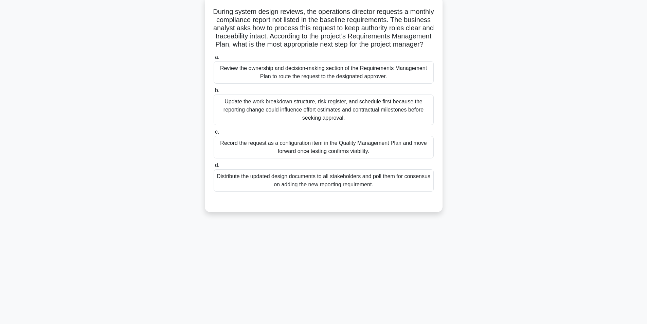
scroll to position [43, 0]
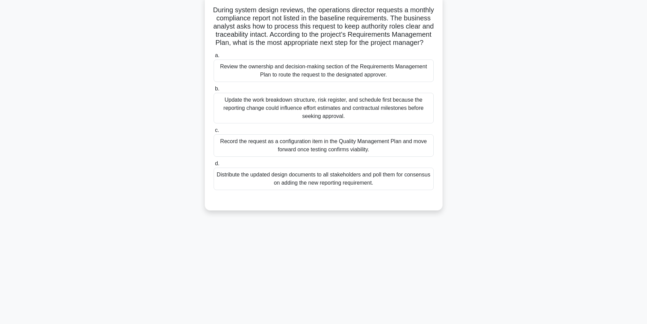
click at [286, 82] on div "Review the ownership and decision-making section of the Requirements Management…" at bounding box center [324, 70] width 220 height 22
click at [214, 58] on input "a. Review the ownership and decision-making section of the Requirements Managem…" at bounding box center [214, 55] width 0 height 4
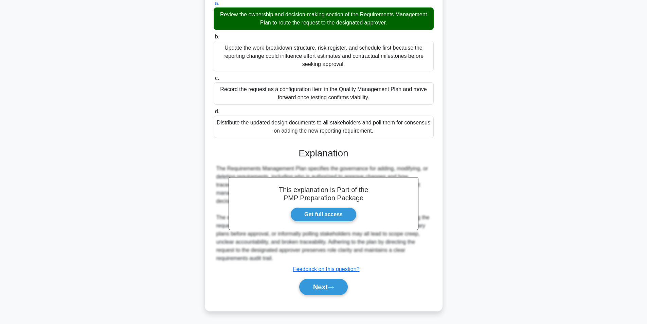
scroll to position [104, 0]
click at [324, 289] on button "Next" at bounding box center [323, 287] width 49 height 16
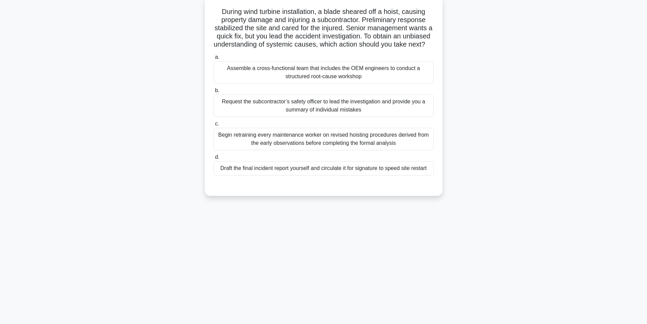
scroll to position [43, 0]
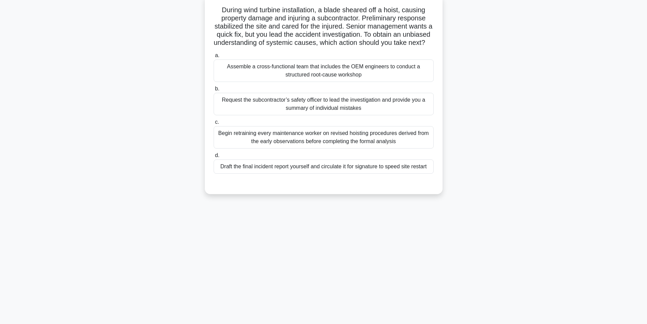
click at [292, 82] on div "Assemble a cross-functional team that includes the OEM engineers to conduct a s…" at bounding box center [324, 70] width 220 height 22
click at [214, 58] on input "a. Assemble a cross-functional team that includes the OEM engineers to conduct …" at bounding box center [214, 55] width 0 height 4
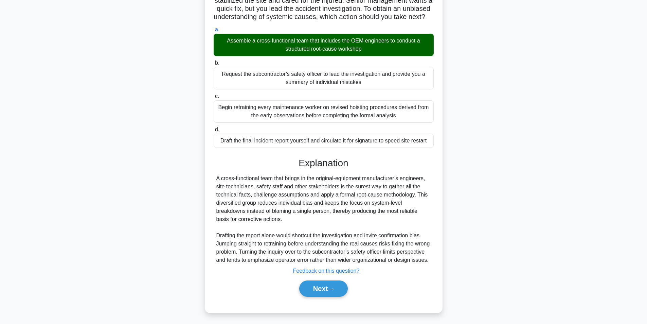
scroll to position [79, 0]
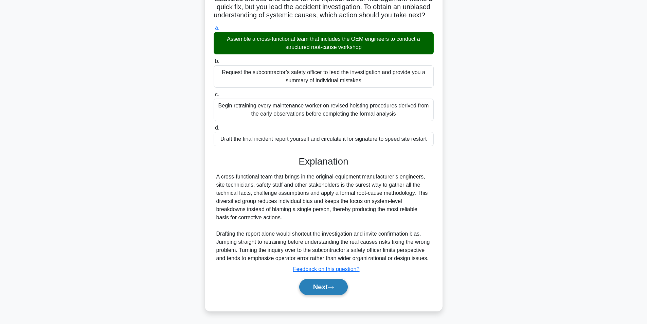
click at [326, 289] on button "Next" at bounding box center [323, 287] width 49 height 16
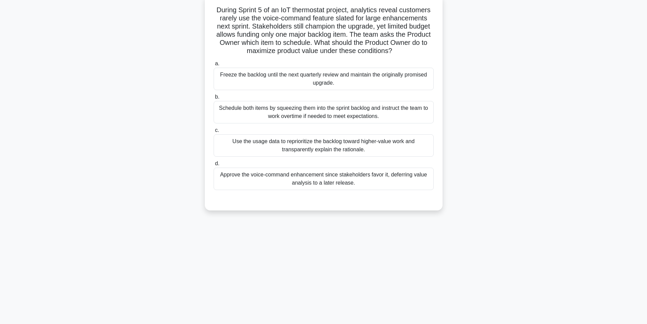
click at [376, 148] on div "Use the usage data to reprioritize the backlog toward higher-value work and tra…" at bounding box center [324, 145] width 220 height 22
click at [214, 133] on input "c. Use the usage data to reprioritize the backlog toward higher-value work and …" at bounding box center [214, 130] width 0 height 4
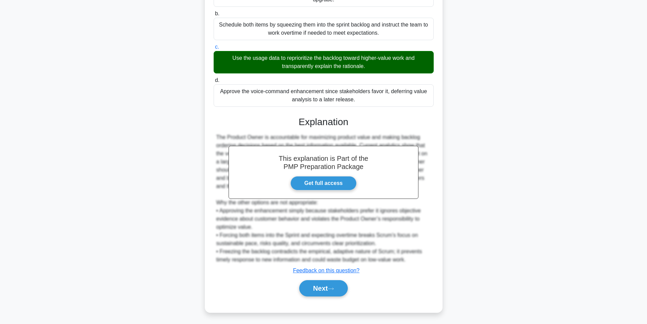
scroll to position [128, 0]
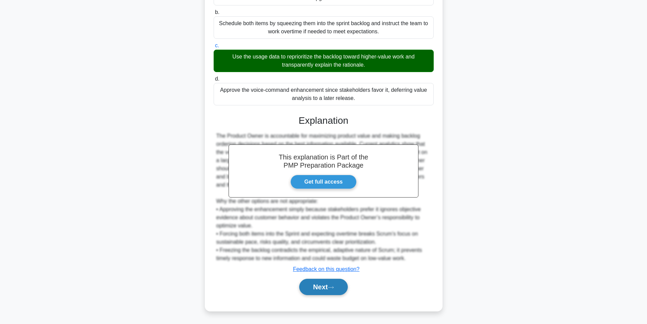
click at [316, 286] on button "Next" at bounding box center [323, 287] width 49 height 16
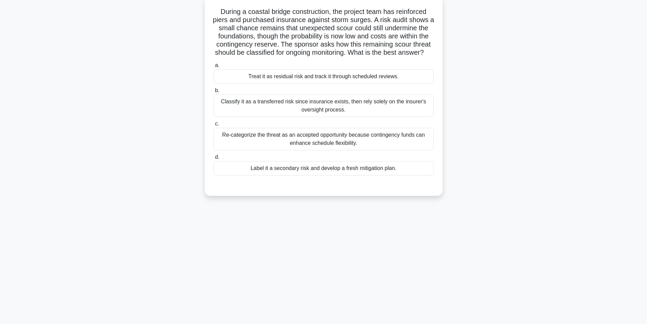
scroll to position [43, 0]
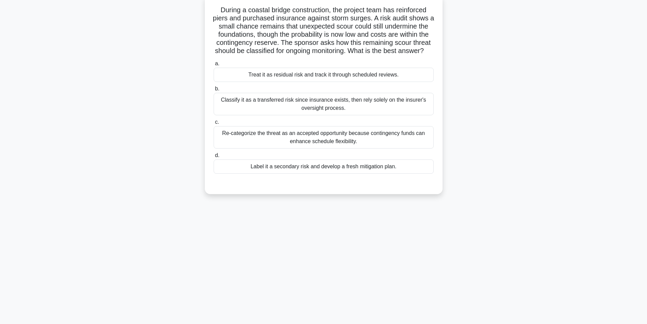
click at [318, 174] on div "Label it a secondary risk and develop a fresh mitigation plan." at bounding box center [324, 166] width 220 height 14
click at [214, 158] on input "d. Label it a secondary risk and develop a fresh mitigation plan." at bounding box center [214, 155] width 0 height 4
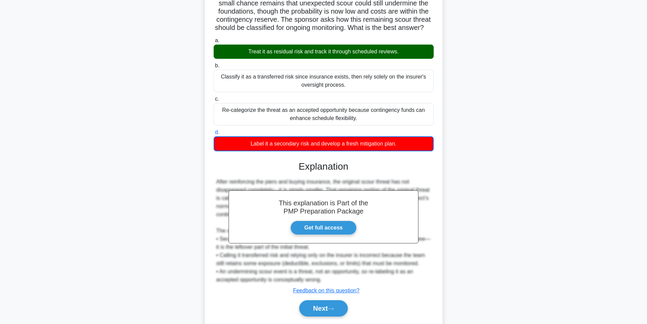
scroll to position [96, 0]
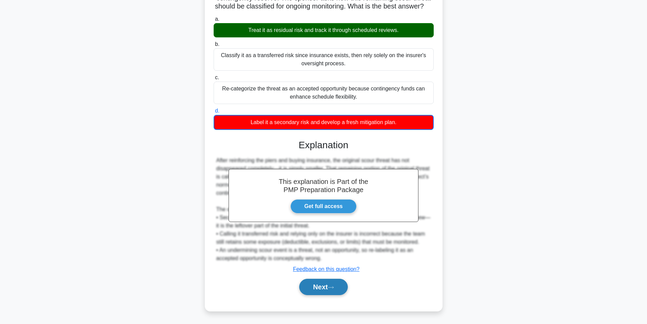
click at [324, 286] on button "Next" at bounding box center [323, 287] width 49 height 16
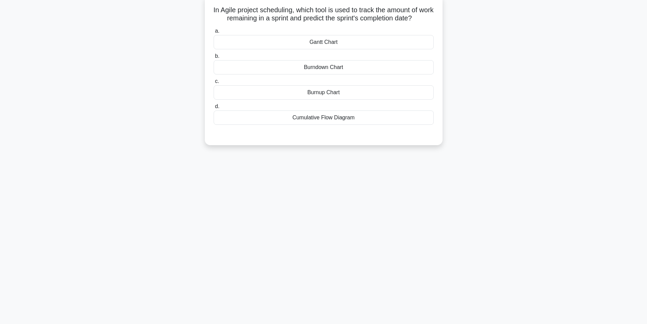
click at [358, 67] on div "Burndown Chart" at bounding box center [324, 67] width 220 height 14
click at [214, 58] on input "b. Burndown Chart" at bounding box center [214, 56] width 0 height 4
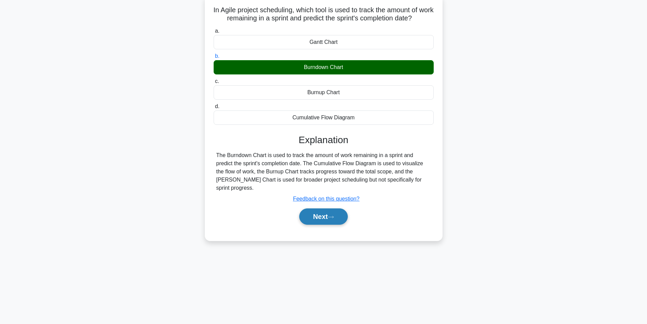
click at [316, 211] on button "Next" at bounding box center [323, 216] width 49 height 16
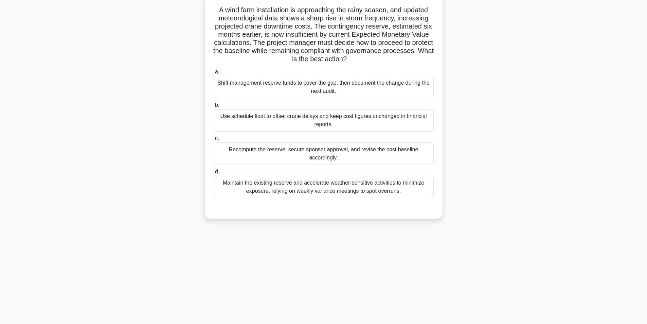
click at [313, 156] on div "Recompute the reserve, secure sponsor approval, and revise the cost baseline ac…" at bounding box center [324, 153] width 220 height 22
click at [214, 141] on input "c. Recompute the reserve, secure sponsor approval, and revise the cost baseline…" at bounding box center [214, 138] width 0 height 4
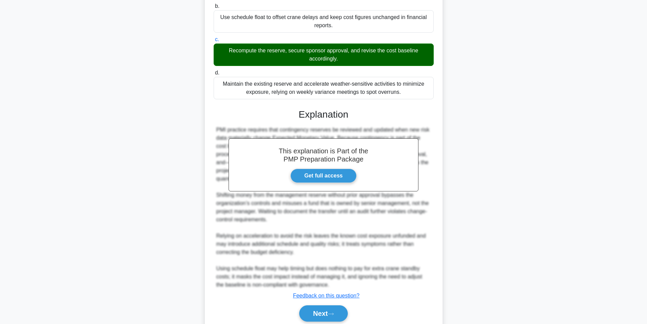
scroll to position [169, 0]
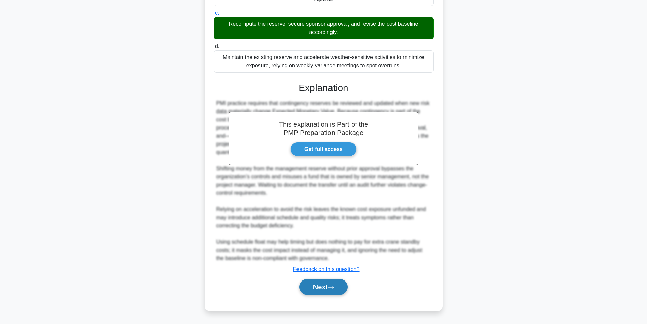
click at [311, 283] on button "Next" at bounding box center [323, 287] width 49 height 16
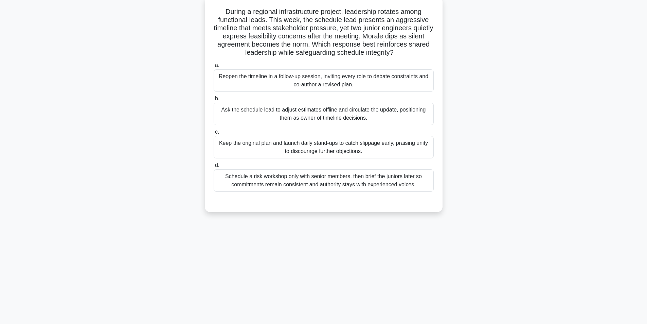
scroll to position [43, 0]
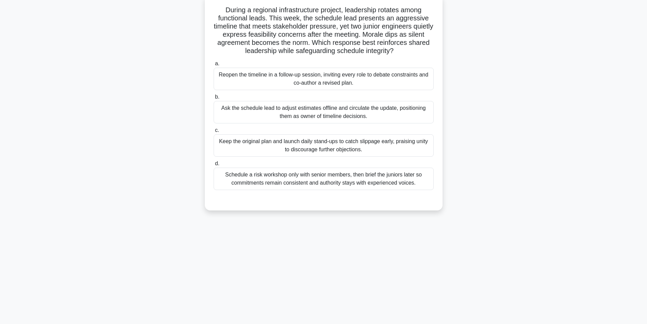
click at [378, 80] on div "Reopen the timeline in a follow-up session, inviting every role to debate const…" at bounding box center [324, 79] width 220 height 22
click at [214, 66] on input "a. Reopen the timeline in a follow-up session, inviting every role to debate co…" at bounding box center [214, 64] width 0 height 4
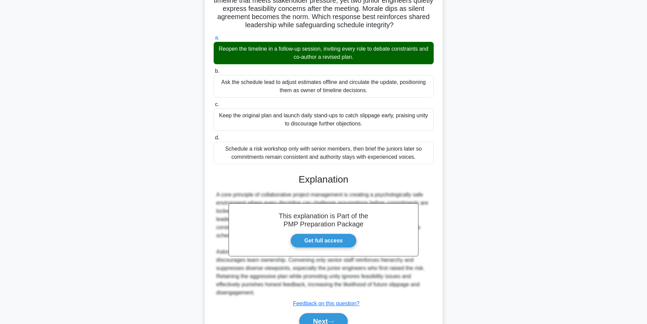
scroll to position [104, 0]
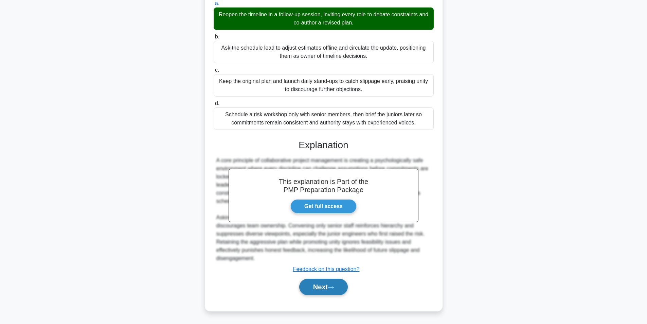
click at [319, 284] on button "Next" at bounding box center [323, 287] width 49 height 16
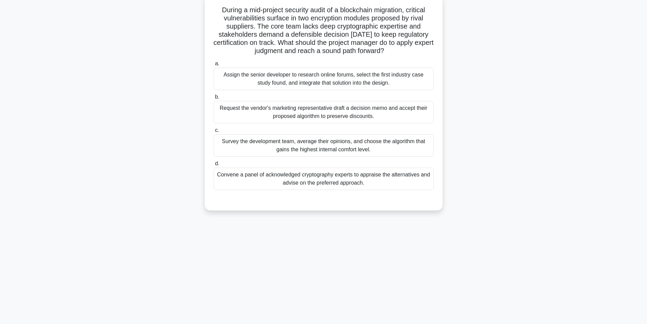
click at [350, 176] on div "Convene a panel of acknowledged cryptography experts to appraise the alternativ…" at bounding box center [324, 179] width 220 height 22
click at [335, 179] on div "Convene a panel of acknowledged cryptography experts to appraise the alternativ…" at bounding box center [324, 179] width 220 height 22
click at [214, 166] on input "d. Convene a panel of acknowledged cryptography experts to appraise the alterna…" at bounding box center [214, 163] width 0 height 4
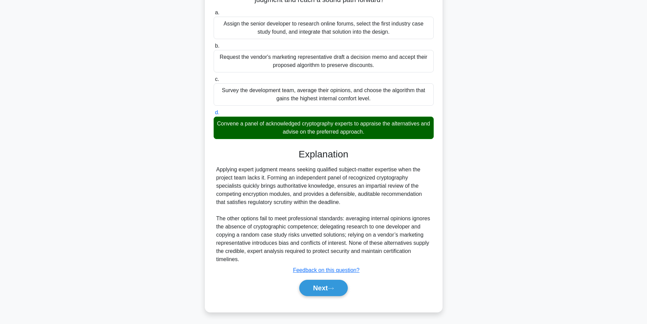
scroll to position [96, 0]
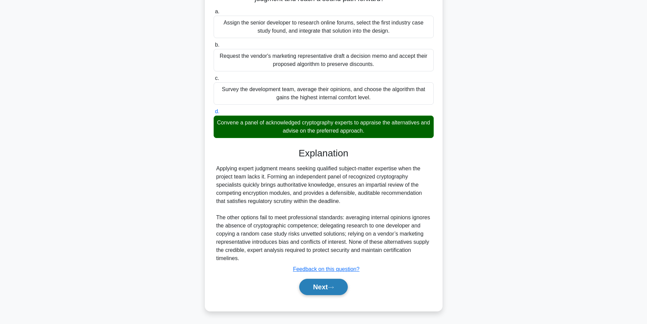
click at [313, 282] on button "Next" at bounding box center [323, 287] width 49 height 16
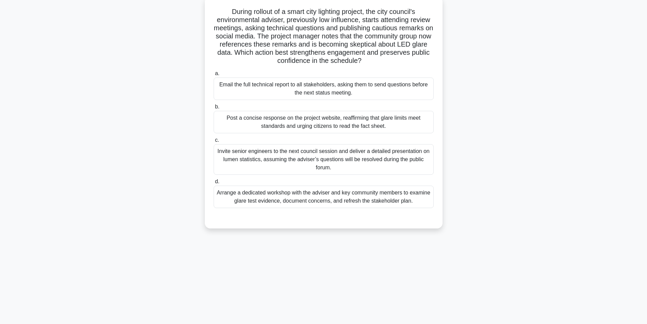
scroll to position [43, 0]
click at [327, 198] on div "Arrange a dedicated workshop with the adviser and key community members to exam…" at bounding box center [324, 195] width 220 height 22
click at [214, 182] on input "d. Arrange a dedicated workshop with the adviser and key community members to e…" at bounding box center [214, 180] width 0 height 4
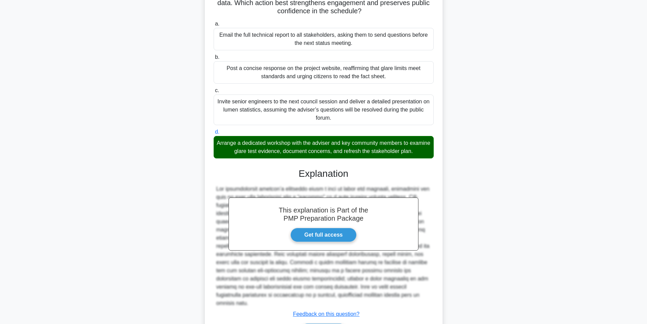
scroll to position [136, 0]
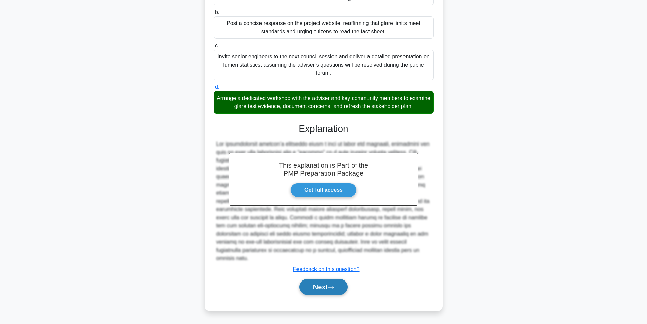
click at [312, 282] on button "Next" at bounding box center [323, 287] width 49 height 16
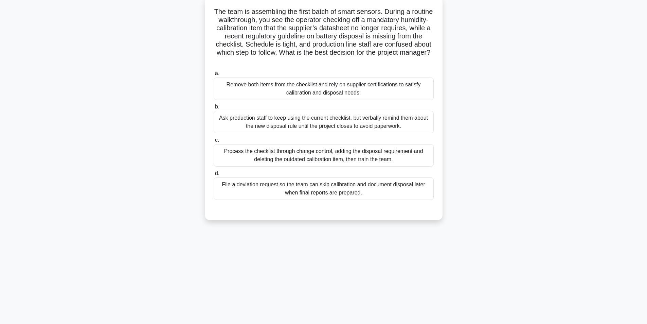
scroll to position [43, 0]
click at [326, 155] on div "Process the checklist through change control, adding the disposal requirement a…" at bounding box center [324, 153] width 220 height 22
click at [214, 141] on input "c. Process the checklist through change control, adding the disposal requiremen…" at bounding box center [214, 138] width 0 height 4
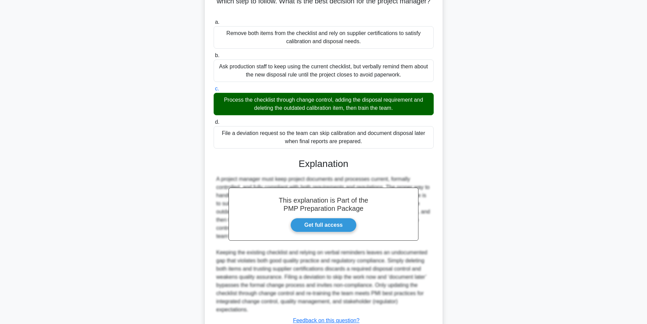
scroll to position [144, 0]
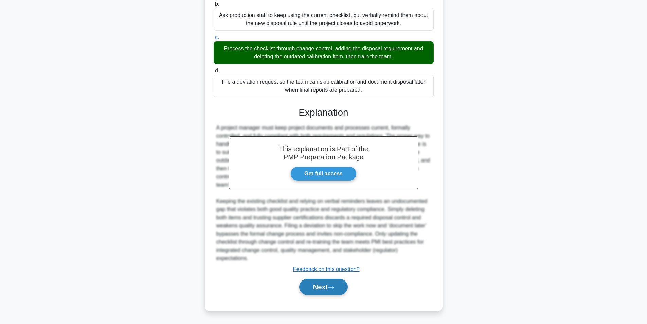
click at [334, 291] on button "Next" at bounding box center [323, 287] width 49 height 16
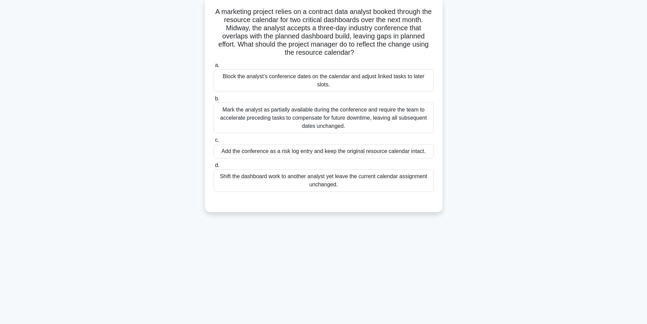
scroll to position [43, 0]
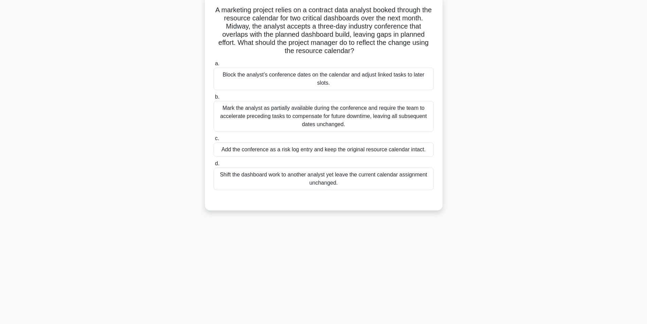
click at [350, 76] on div "Block the analyst’s conference dates on the calendar and adjust linked tasks to…" at bounding box center [324, 79] width 220 height 22
click at [214, 66] on input "a. Block the analyst’s conference dates on the calendar and adjust linked tasks…" at bounding box center [214, 64] width 0 height 4
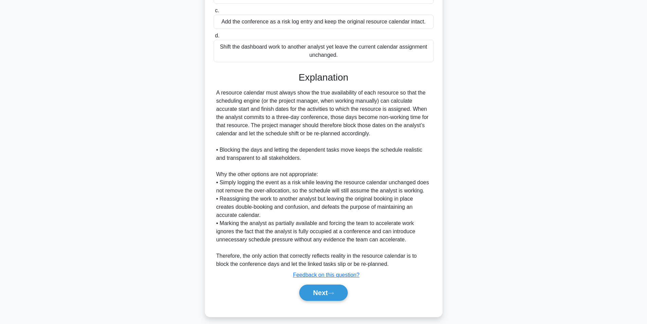
scroll to position [177, 0]
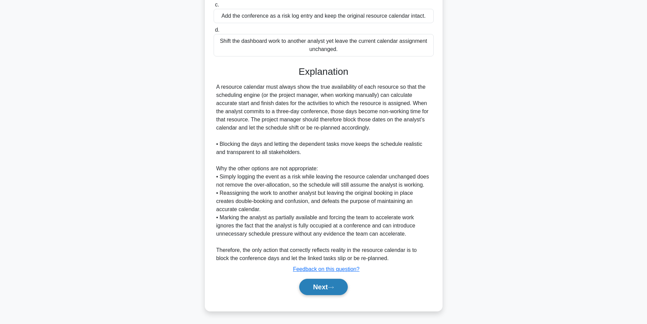
click at [329, 286] on button "Next" at bounding box center [323, 287] width 49 height 16
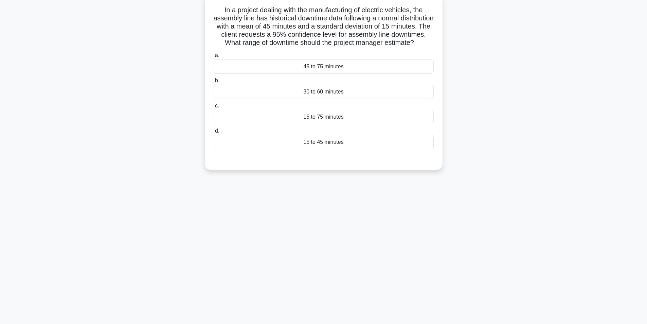
click at [324, 124] on div "15 to 75 minutes" at bounding box center [324, 117] width 220 height 14
click at [214, 108] on input "c. 15 to 75 minutes" at bounding box center [214, 106] width 0 height 4
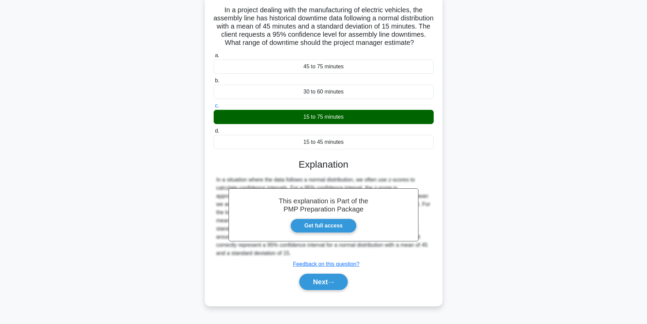
scroll to position [47, 0]
click at [327, 290] on button "Next" at bounding box center [323, 282] width 49 height 16
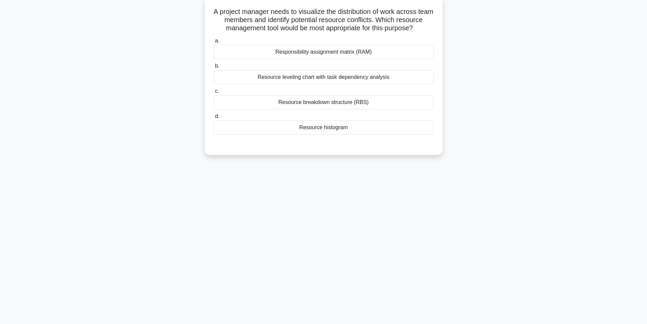
scroll to position [43, 0]
click at [341, 133] on div "Resource histogram" at bounding box center [324, 126] width 220 height 14
click at [214, 117] on input "d. Resource histogram" at bounding box center [214, 114] width 0 height 4
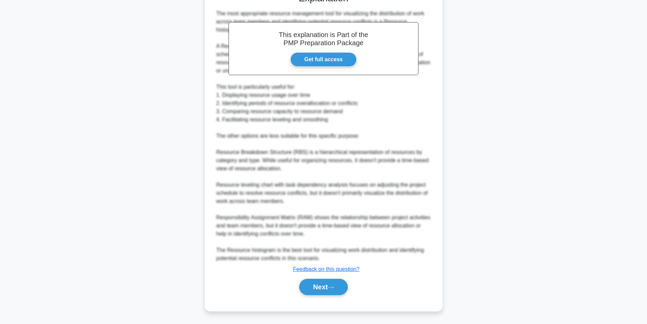
scroll to position [202, 0]
click at [326, 288] on button "Next" at bounding box center [323, 287] width 49 height 16
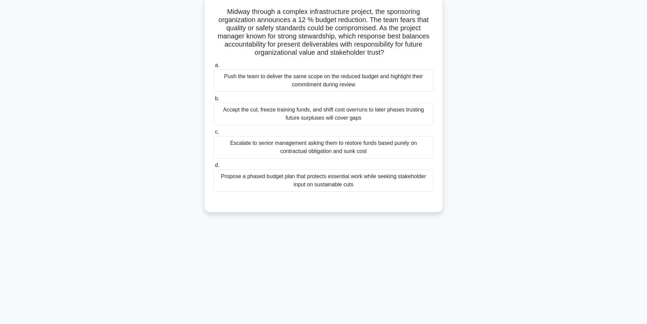
scroll to position [43, 0]
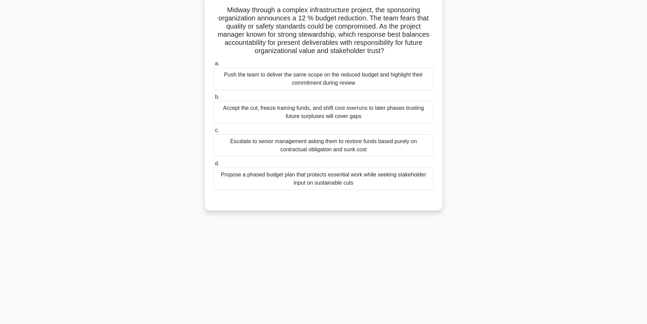
click at [308, 179] on div "Propose a phased budget plan that protects essential work while seeking stakeho…" at bounding box center [324, 179] width 220 height 22
click at [214, 166] on input "d. Propose a phased budget plan that protects essential work while seeking stak…" at bounding box center [214, 163] width 0 height 4
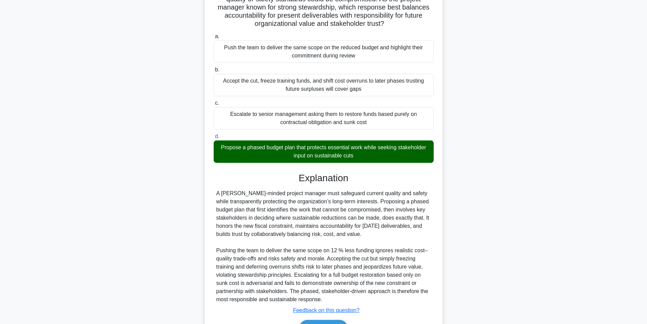
scroll to position [112, 0]
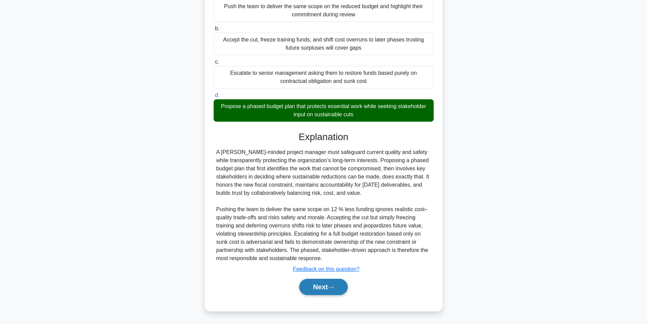
click at [319, 288] on button "Next" at bounding box center [323, 287] width 49 height 16
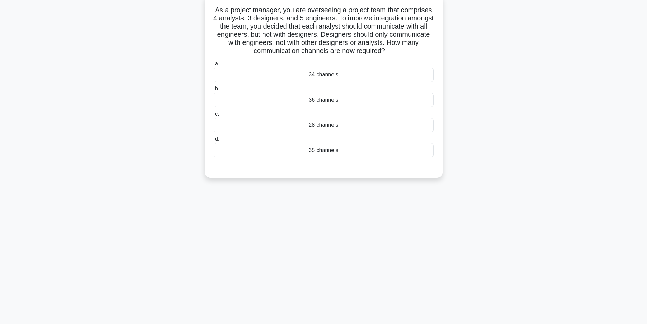
click at [328, 100] on div "36 channels" at bounding box center [324, 100] width 220 height 14
click at [214, 91] on input "b. 36 channels" at bounding box center [214, 89] width 0 height 4
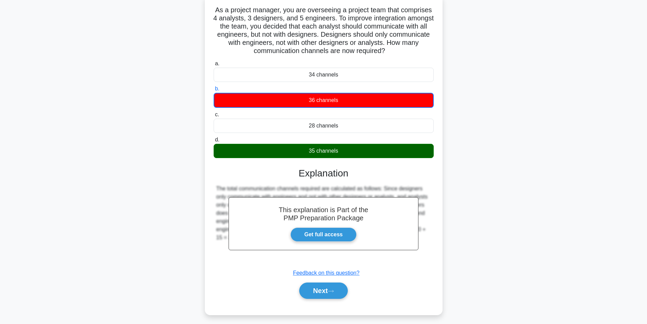
click at [329, 150] on div "35 channels" at bounding box center [324, 151] width 220 height 14
click at [214, 142] on input "d. 35 channels" at bounding box center [214, 140] width 0 height 4
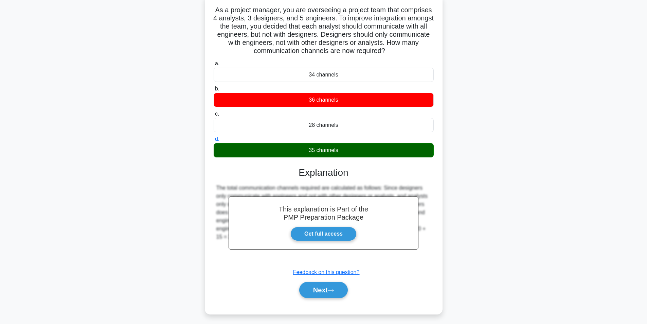
scroll to position [47, 0]
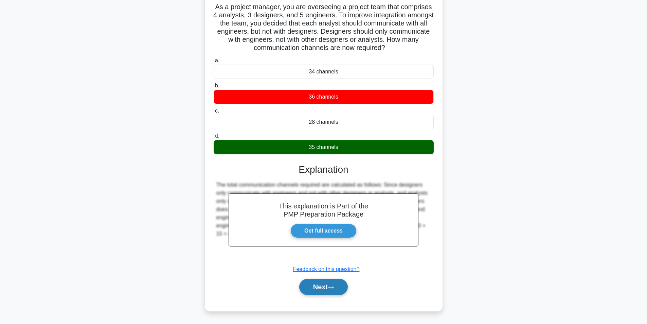
click at [325, 284] on button "Next" at bounding box center [323, 287] width 49 height 16
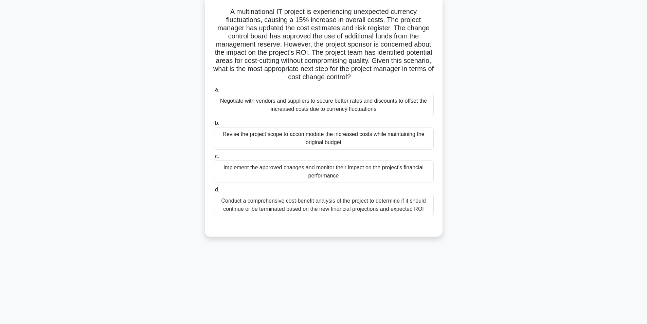
scroll to position [43, 0]
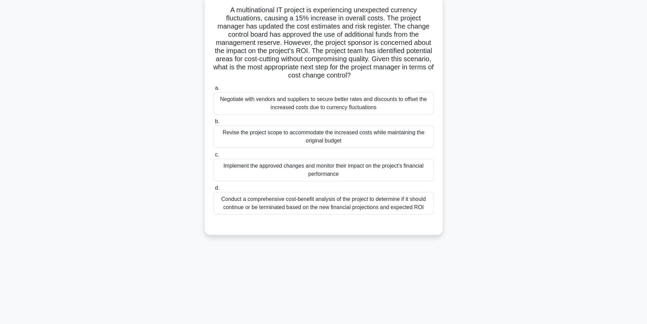
click at [319, 171] on div "Implement the approved changes and monitor their impact on the project's financ…" at bounding box center [324, 170] width 220 height 22
click at [214, 157] on input "c. Implement the approved changes and monitor their impact on the project's fin…" at bounding box center [214, 155] width 0 height 4
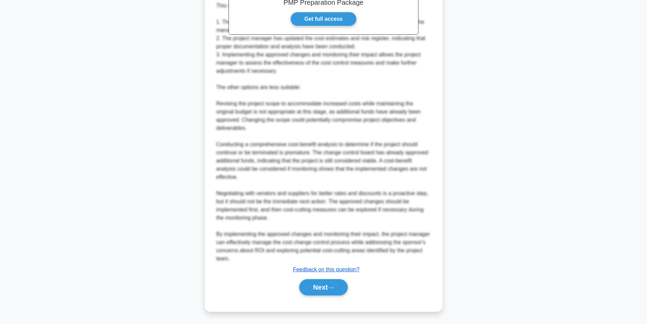
scroll to position [316, 0]
click at [314, 288] on button "Next" at bounding box center [323, 287] width 49 height 16
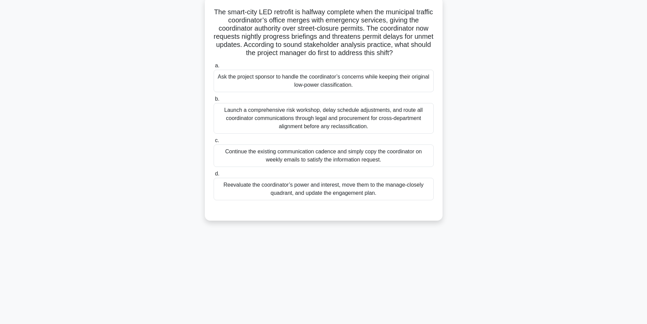
scroll to position [43, 0]
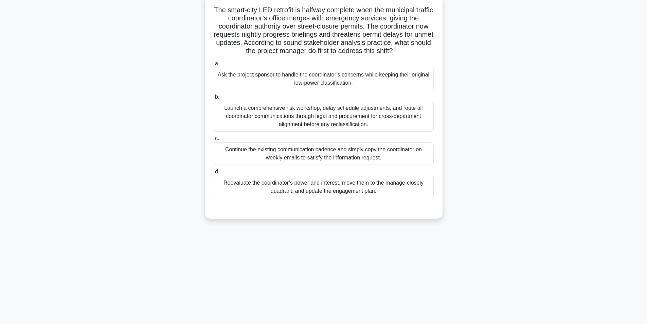
click at [317, 188] on div "Reevaluate the coordinator’s power and interest, move them to the manage-closel…" at bounding box center [324, 187] width 220 height 22
click at [214, 174] on input "d. Reevaluate the coordinator’s power and interest, move them to the manage-clo…" at bounding box center [214, 172] width 0 height 4
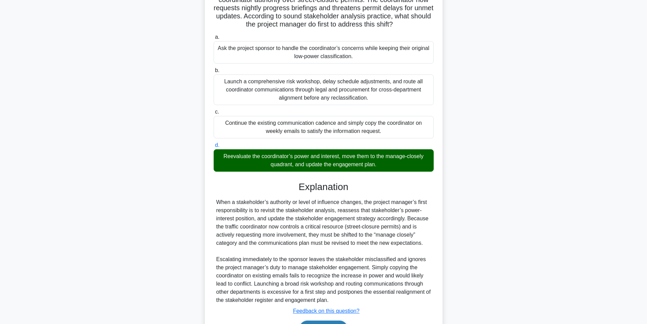
scroll to position [112, 0]
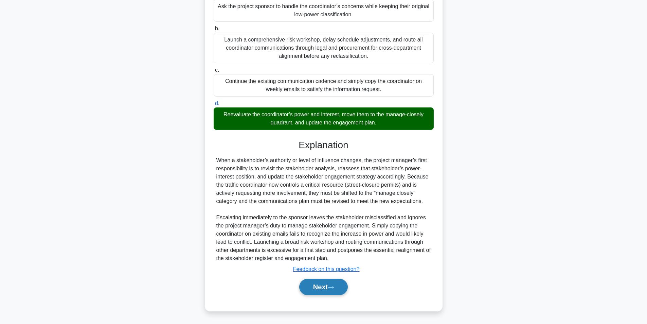
click at [315, 292] on button "Next" at bounding box center [323, 287] width 49 height 16
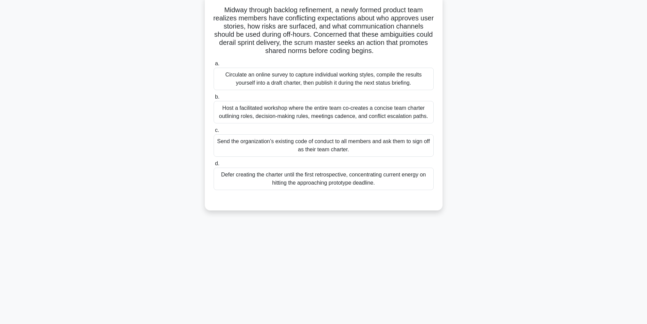
click at [290, 116] on div "Host a facilitated workshop where the entire team co-creates a concise team cha…" at bounding box center [324, 112] width 220 height 22
click at [214, 99] on input "b. Host a facilitated workshop where the entire team co-creates a concise team …" at bounding box center [214, 97] width 0 height 4
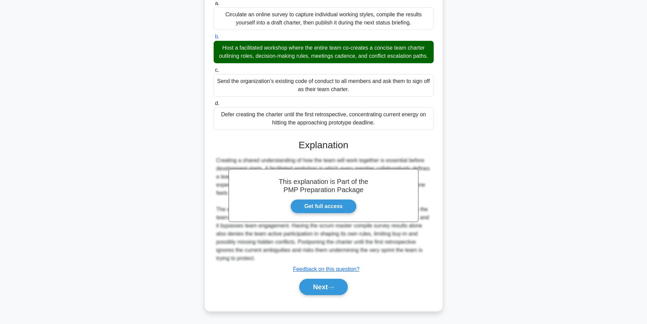
scroll to position [112, 0]
click at [319, 290] on button "Next" at bounding box center [323, 287] width 49 height 16
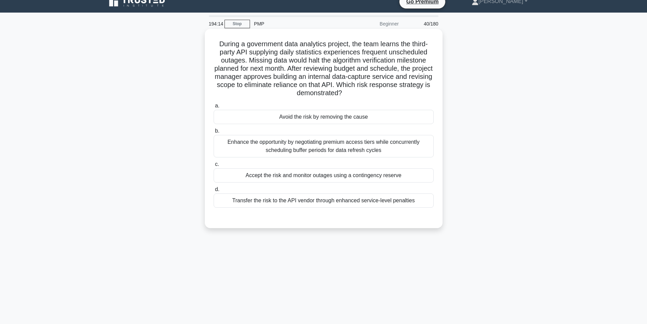
scroll to position [43, 0]
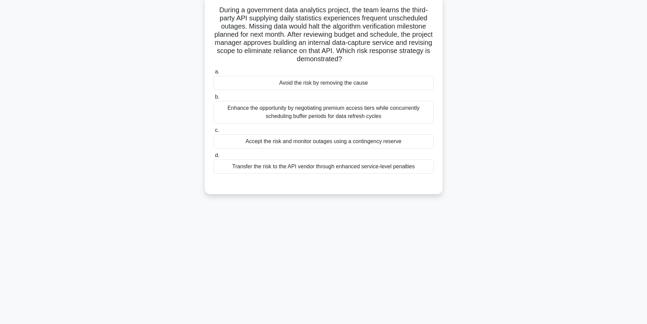
click at [313, 85] on div "Avoid the risk by removing the cause" at bounding box center [324, 83] width 220 height 14
click at [214, 74] on input "a. Avoid the risk by removing the cause" at bounding box center [214, 72] width 0 height 4
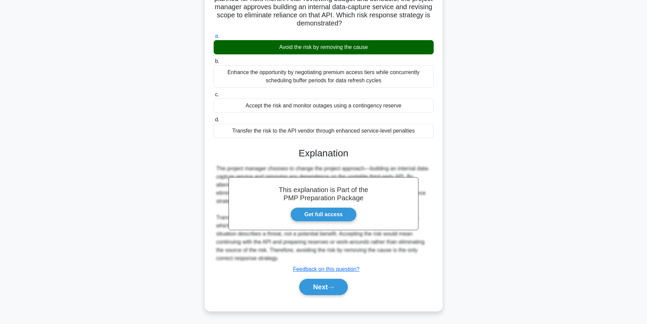
scroll to position [79, 0]
click at [315, 287] on button "Next" at bounding box center [323, 287] width 49 height 16
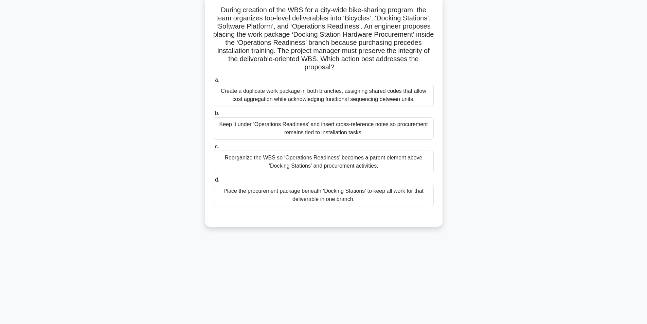
click at [329, 166] on div "Reorganize the WBS so ‘Operations Readiness’ becomes a parent element above ‘Do…" at bounding box center [324, 162] width 220 height 22
click at [214, 149] on input "c. Reorganize the WBS so ‘Operations Readiness’ becomes a parent element above …" at bounding box center [214, 146] width 0 height 4
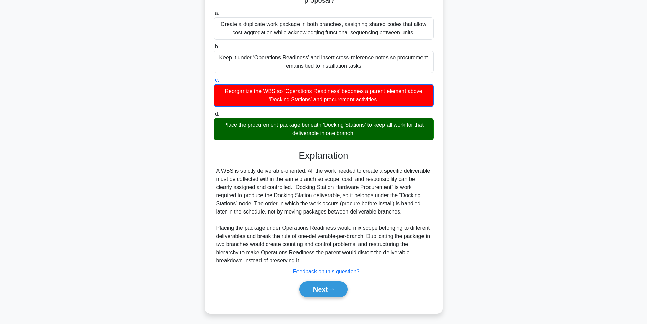
scroll to position [112, 0]
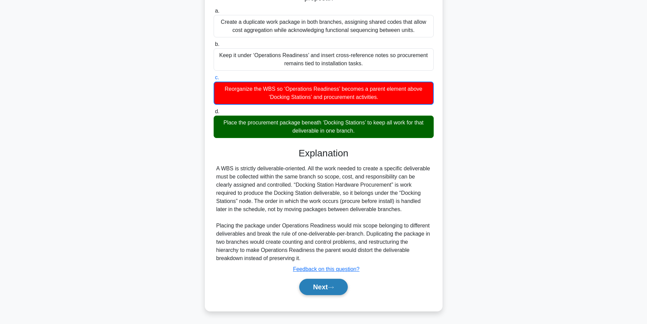
click at [318, 289] on button "Next" at bounding box center [323, 287] width 49 height 16
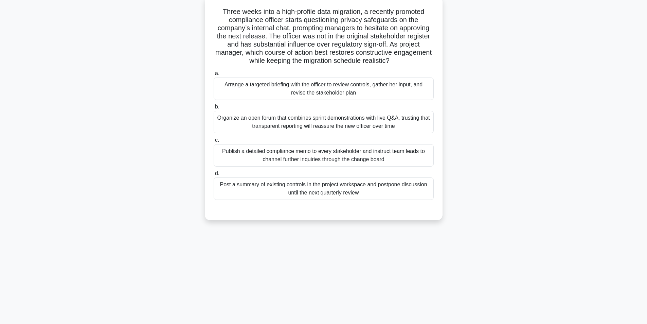
scroll to position [43, 0]
click at [334, 82] on div "Arrange a targeted briefing with the officer to review controls, gather her inp…" at bounding box center [324, 87] width 220 height 22
click at [214, 74] on input "a. Arrange a targeted briefing with the officer to review controls, gather her …" at bounding box center [214, 72] width 0 height 4
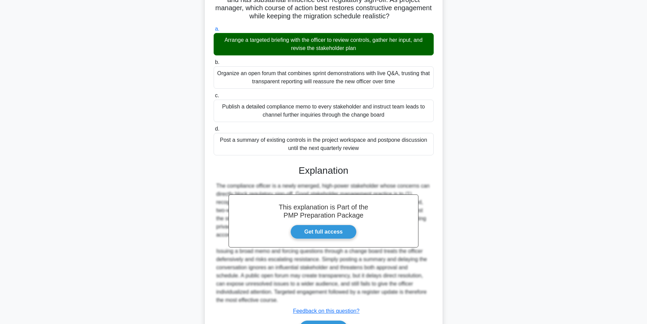
scroll to position [128, 0]
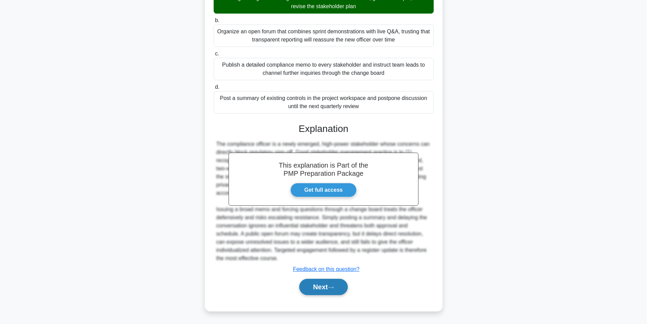
click at [314, 287] on button "Next" at bounding box center [323, 287] width 49 height 16
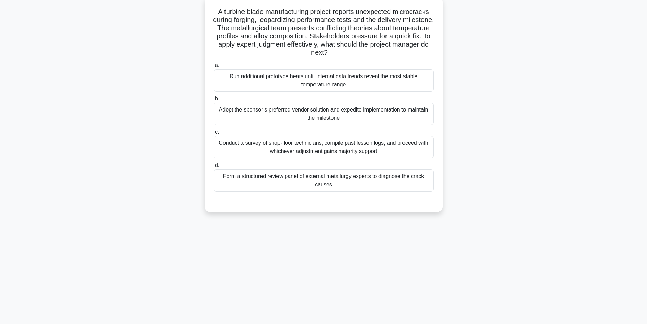
scroll to position [43, 0]
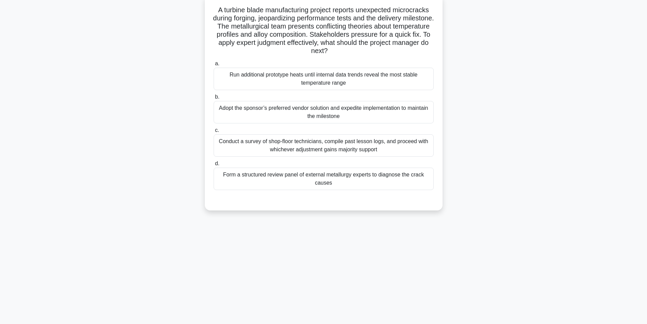
click at [315, 179] on div "Form a structured review panel of external metallurgy experts to diagnose the c…" at bounding box center [324, 179] width 220 height 22
click at [214, 166] on input "d. Form a structured review panel of external metallurgy experts to diagnose th…" at bounding box center [214, 163] width 0 height 4
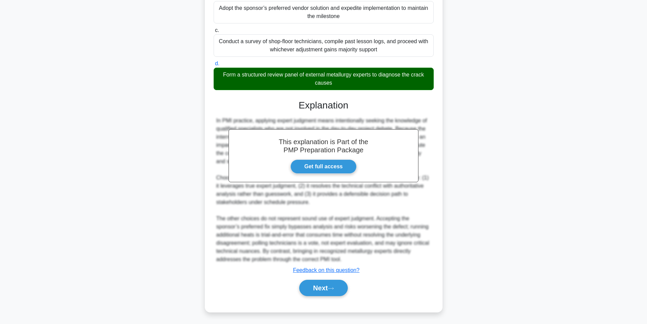
scroll to position [144, 0]
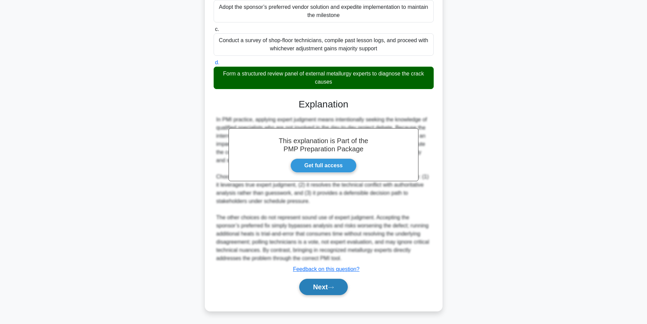
click at [320, 289] on button "Next" at bounding box center [323, 287] width 49 height 16
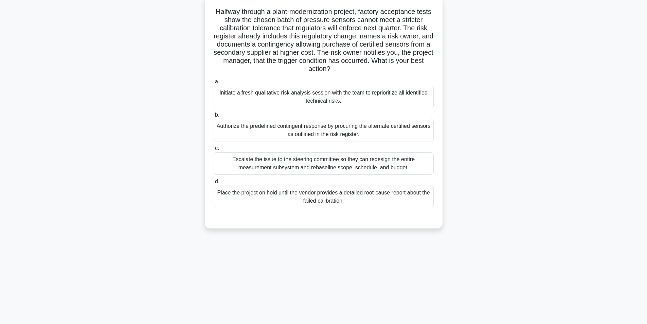
scroll to position [43, 0]
click at [325, 134] on div "Authorize the predefined contingent response by procuring the alternate certifi…" at bounding box center [324, 128] width 220 height 22
click at [214, 116] on input "b. Authorize the predefined contingent response by procuring the alternate cert…" at bounding box center [214, 113] width 0 height 4
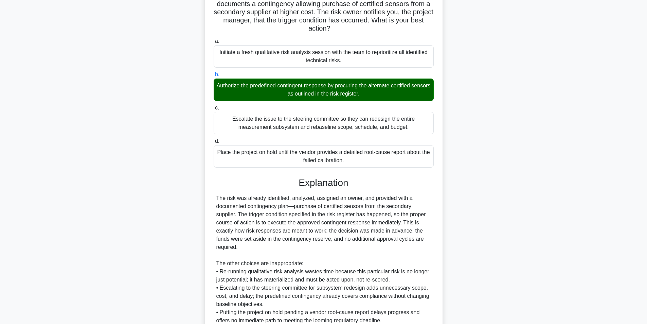
scroll to position [153, 0]
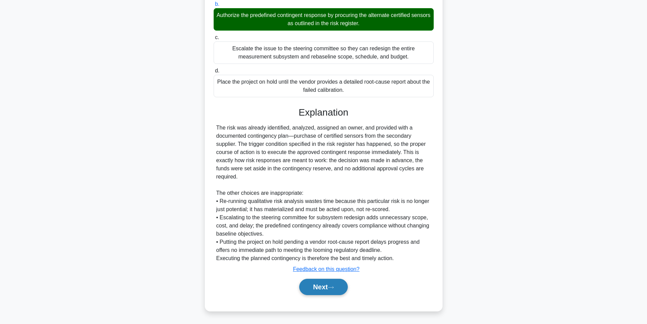
click at [317, 292] on button "Next" at bounding box center [323, 287] width 49 height 16
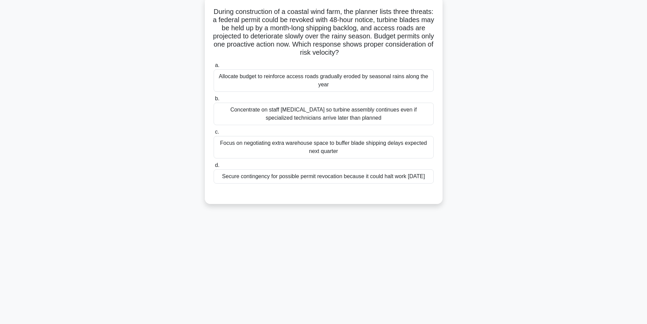
scroll to position [43, 0]
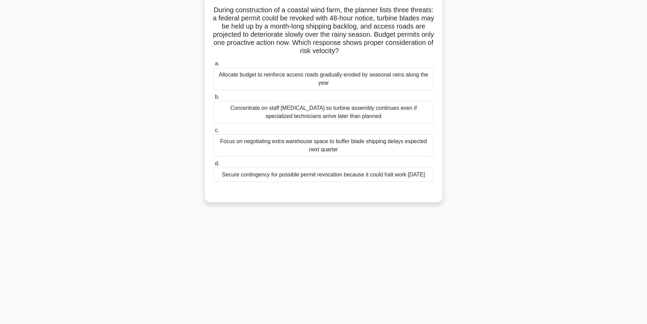
click at [292, 177] on div "Secure contingency for possible permit revocation because it could halt work wi…" at bounding box center [324, 175] width 220 height 14
click at [214, 166] on input "d. Secure contingency for possible permit revocation because it could halt work…" at bounding box center [214, 163] width 0 height 4
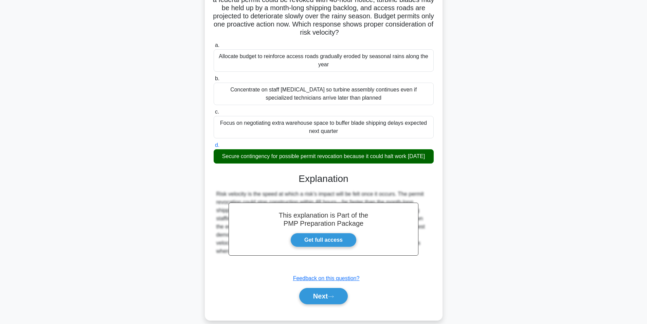
scroll to position [79, 0]
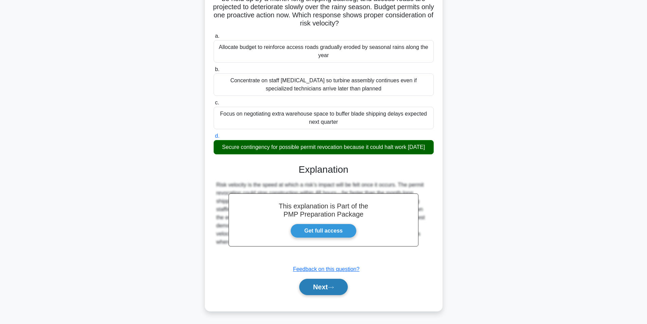
click at [325, 287] on button "Next" at bounding box center [323, 287] width 49 height 16
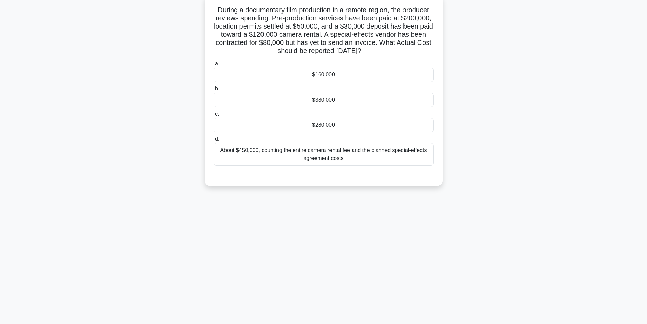
click at [343, 122] on div "$280,000" at bounding box center [324, 125] width 220 height 14
click at [214, 116] on input "c. $280,000" at bounding box center [214, 114] width 0 height 4
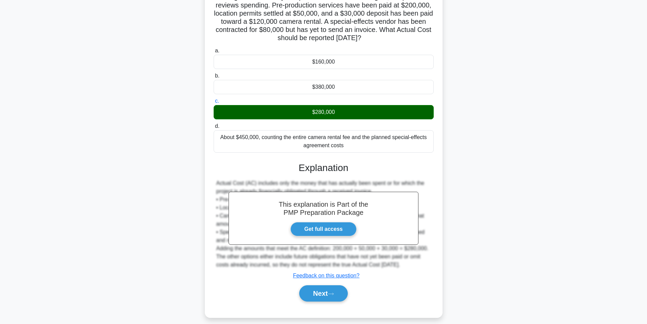
scroll to position [63, 0]
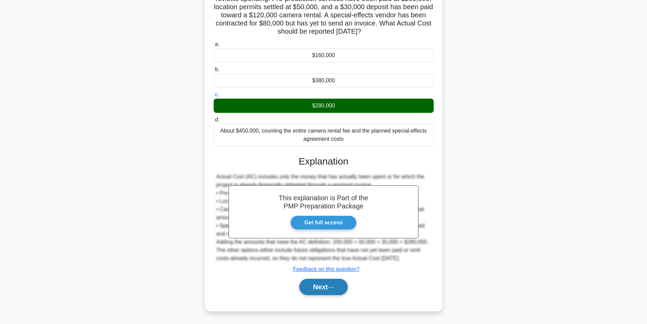
click at [308, 282] on button "Next" at bounding box center [323, 287] width 49 height 16
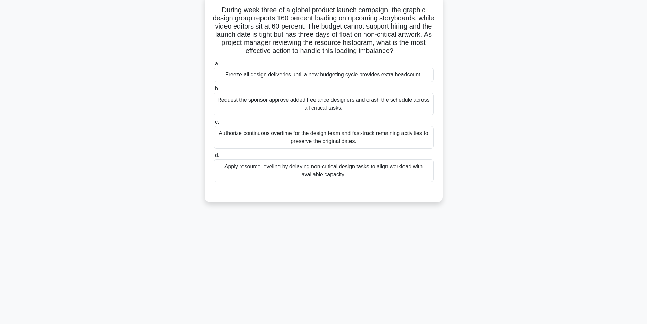
click at [299, 175] on div "Apply resource leveling by delaying non-critical design tasks to align workload…" at bounding box center [324, 170] width 220 height 22
click at [214, 158] on input "d. Apply resource leveling by delaying non-critical design tasks to align workl…" at bounding box center [214, 155] width 0 height 4
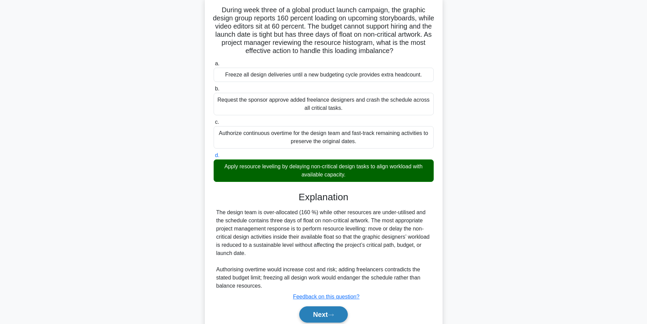
click at [318, 317] on button "Next" at bounding box center [323, 314] width 49 height 16
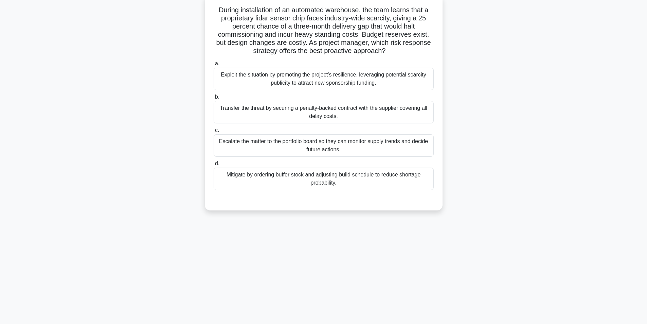
click at [329, 180] on div "Mitigate by ordering buffer stock and adjusting build schedule to reduce shorta…" at bounding box center [324, 179] width 220 height 22
click at [214, 166] on input "d. Mitigate by ordering buffer stock and adjusting build schedule to reduce sho…" at bounding box center [214, 163] width 0 height 4
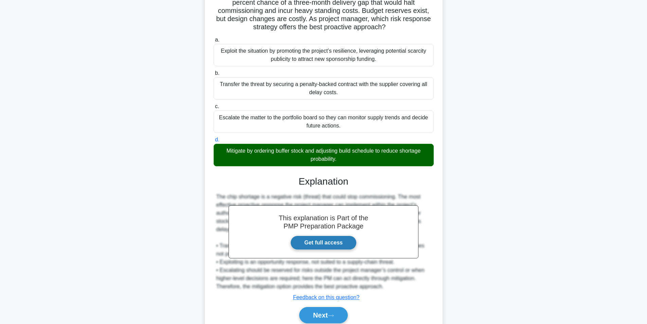
scroll to position [96, 0]
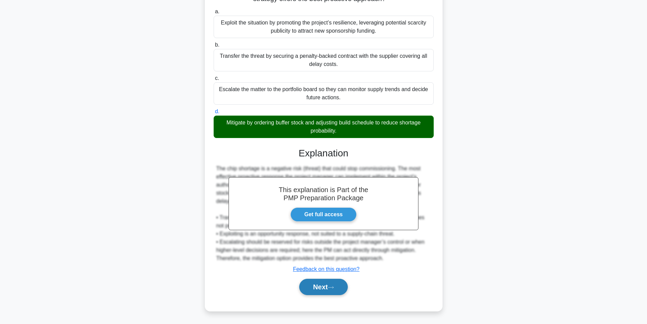
click at [326, 290] on button "Next" at bounding box center [323, 287] width 49 height 16
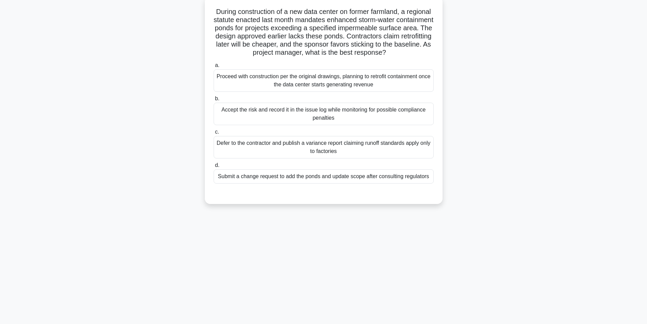
scroll to position [43, 0]
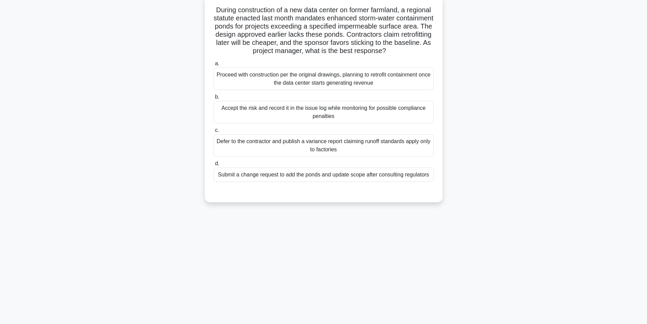
click at [307, 182] on div "Submit a change request to add the ponds and update scope after consulting regu…" at bounding box center [324, 175] width 220 height 14
click at [214, 166] on input "d. Submit a change request to add the ponds and update scope after consulting r…" at bounding box center [214, 163] width 0 height 4
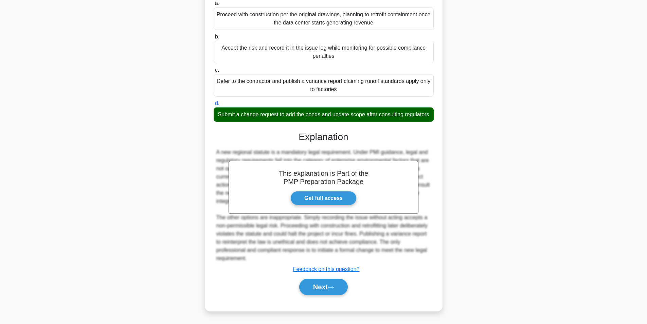
scroll to position [112, 0]
click at [320, 287] on button "Next" at bounding box center [323, 287] width 49 height 16
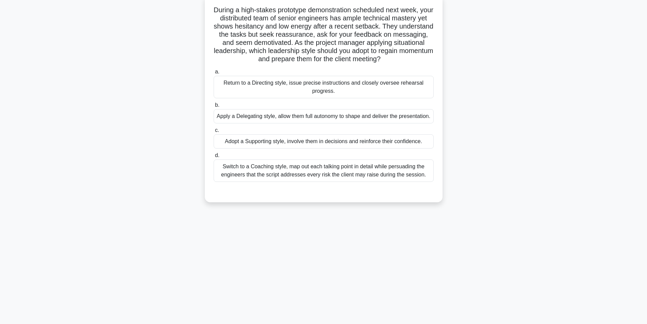
click at [377, 182] on div "Switch to a Coaching style, map out each talking point in detail while persuadi…" at bounding box center [324, 170] width 220 height 22
click at [214, 158] on input "d. Switch to a Coaching style, map out each talking point in detail while persu…" at bounding box center [214, 155] width 0 height 4
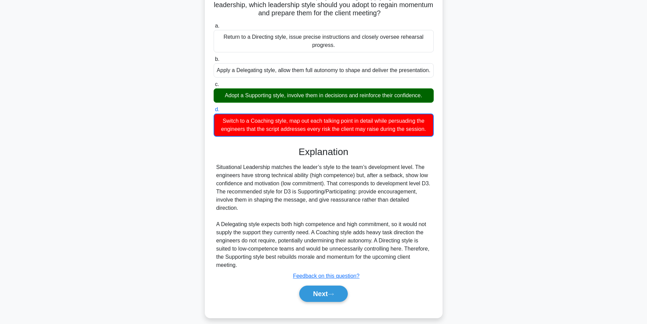
scroll to position [96, 0]
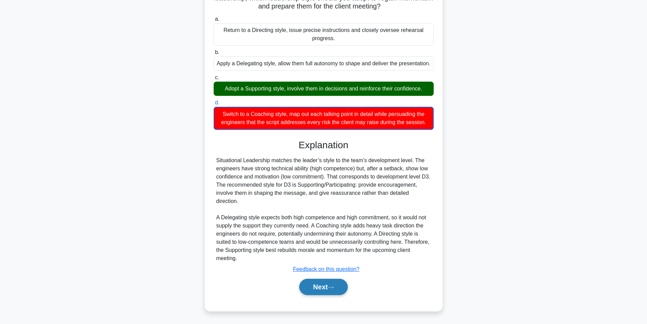
click at [314, 288] on button "Next" at bounding box center [323, 287] width 49 height 16
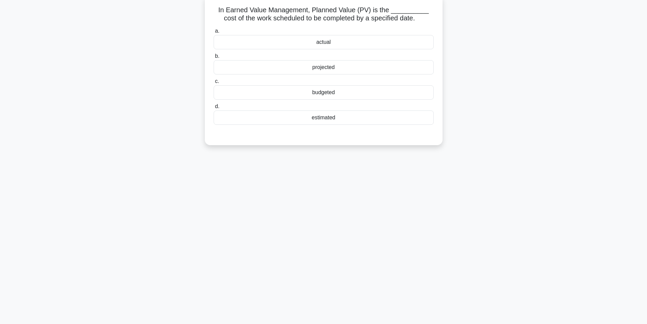
click at [346, 95] on div "budgeted" at bounding box center [324, 92] width 220 height 14
click at [214, 84] on input "c. budgeted" at bounding box center [214, 81] width 0 height 4
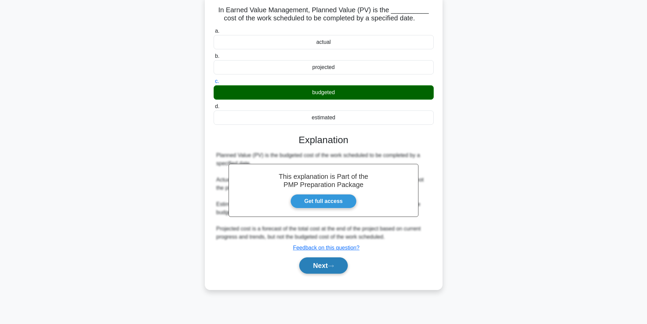
click at [326, 268] on button "Next" at bounding box center [323, 265] width 49 height 16
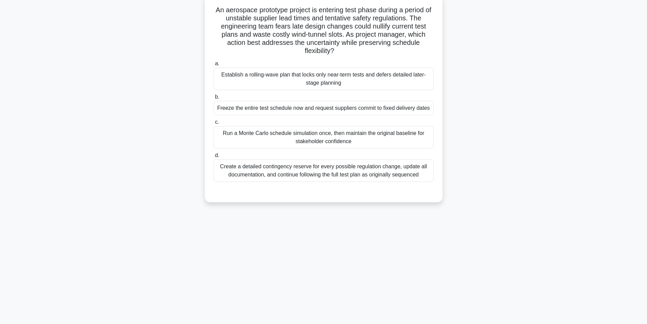
click at [304, 79] on div "Establish a rolling-wave plan that locks only near-term tests and defers detail…" at bounding box center [324, 79] width 220 height 22
click at [214, 66] on input "a. Establish a rolling-wave plan that locks only near-term tests and defers det…" at bounding box center [214, 64] width 0 height 4
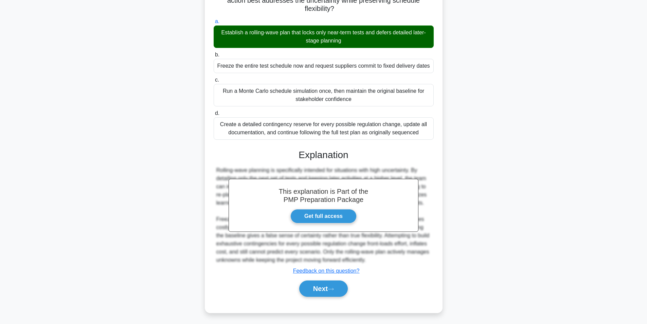
scroll to position [87, 0]
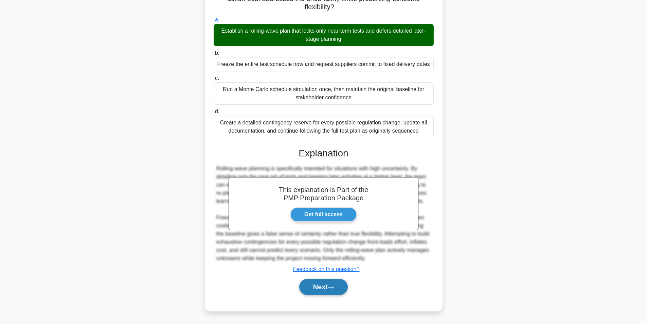
click at [328, 281] on button "Next" at bounding box center [323, 287] width 49 height 16
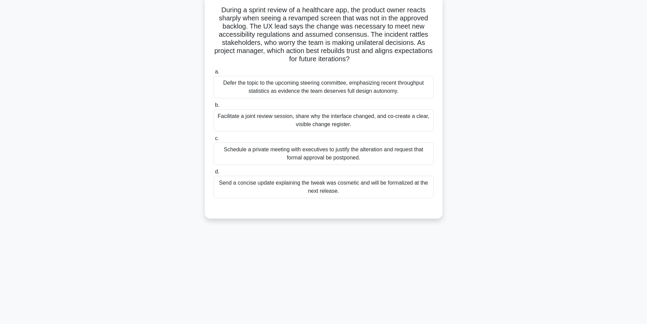
click at [289, 120] on div "Facilitate a joint review session, share why the interface changed, and co-crea…" at bounding box center [324, 120] width 220 height 22
click at [214, 107] on input "b. Facilitate a joint review session, share why the interface changed, and co-c…" at bounding box center [214, 105] width 0 height 4
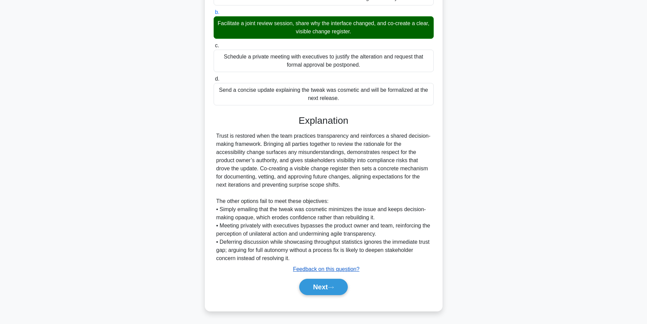
scroll to position [136, 0]
click at [334, 287] on icon at bounding box center [331, 287] width 6 height 4
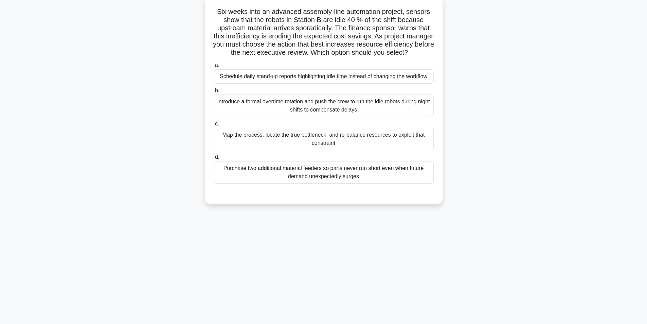
scroll to position [43, 0]
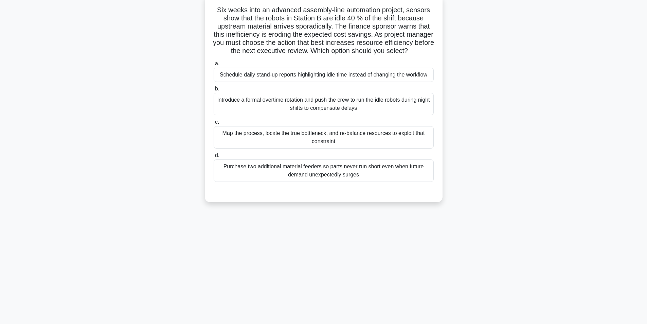
click at [351, 182] on div "Purchase two additional material feeders so parts never run short even when fut…" at bounding box center [324, 170] width 220 height 22
click at [214, 158] on input "d. Purchase two additional material feeders so parts never run short even when …" at bounding box center [214, 155] width 0 height 4
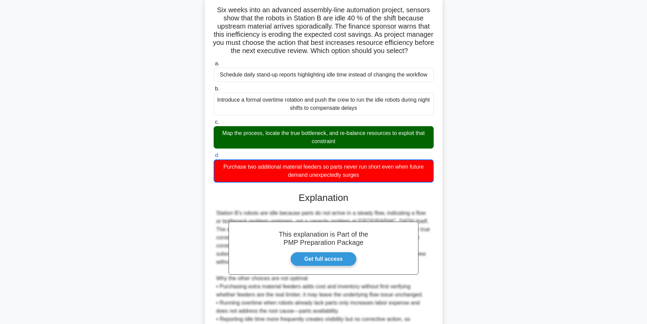
click at [326, 147] on div "Map the process, locate the true bottleneck, and re-balance resources to exploi…" at bounding box center [324, 137] width 220 height 22
click at [214, 124] on input "c. Map the process, locate the true bottleneck, and re-balance resources to exp…" at bounding box center [214, 122] width 0 height 4
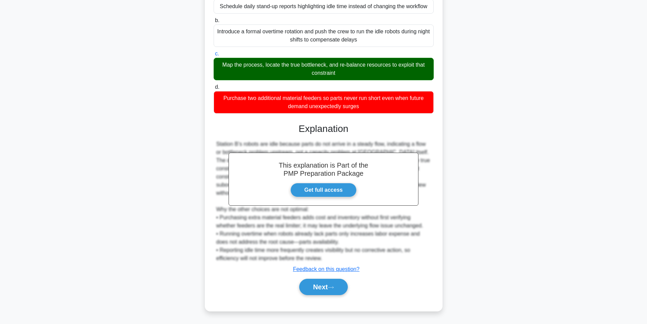
scroll to position [120, 0]
click at [316, 290] on button "Next" at bounding box center [323, 287] width 49 height 16
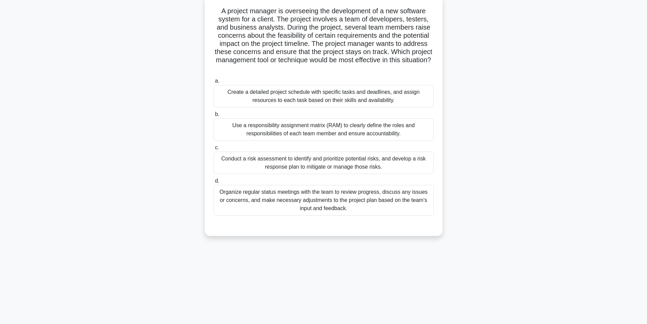
scroll to position [43, 0]
click at [334, 163] on div "Conduct a risk assessment to identify and prioritize potential risks, and devel…" at bounding box center [324, 162] width 220 height 22
click at [214, 149] on input "c. Conduct a risk assessment to identify and prioritize potential risks, and de…" at bounding box center [214, 146] width 0 height 4
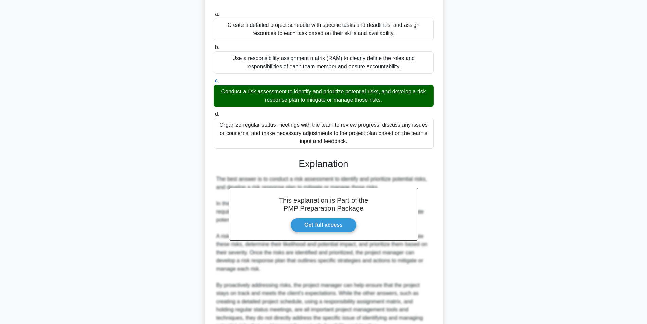
scroll to position [177, 0]
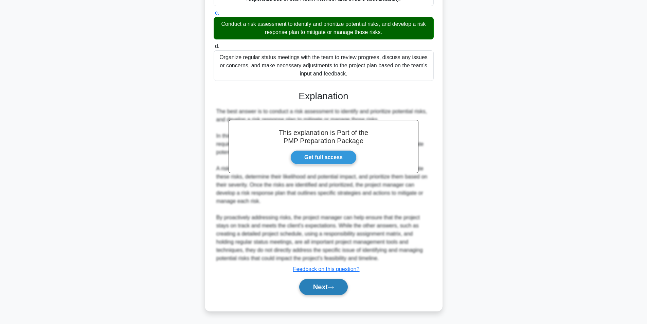
click at [316, 285] on button "Next" at bounding box center [323, 287] width 49 height 16
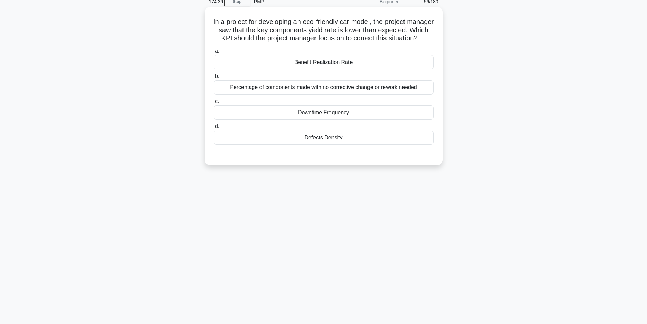
scroll to position [43, 0]
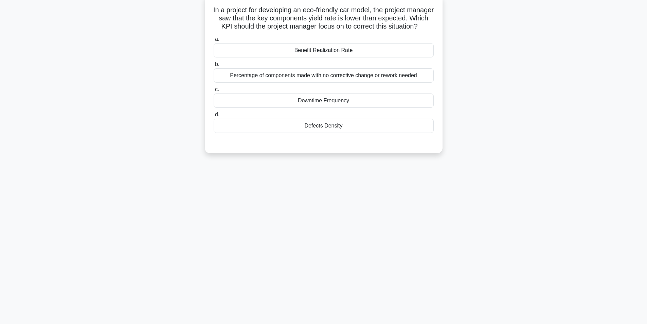
click at [358, 57] on div "Benefit Realization Rate" at bounding box center [324, 50] width 220 height 14
click at [214, 41] on input "a. Benefit Realization Rate" at bounding box center [214, 39] width 0 height 4
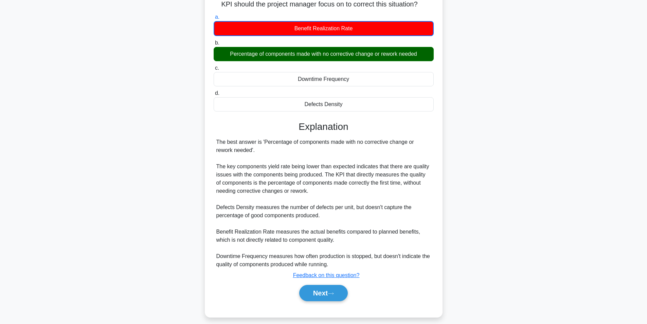
scroll to position [80, 0]
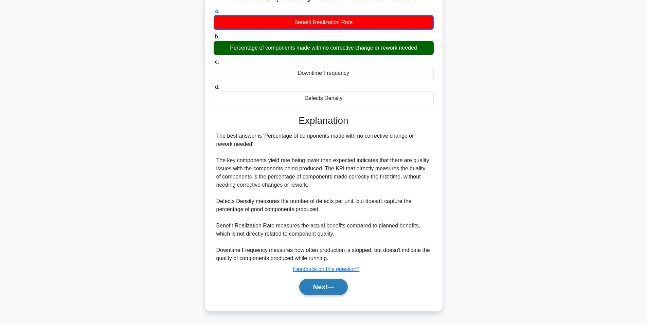
click at [317, 283] on button "Next" at bounding box center [323, 287] width 49 height 16
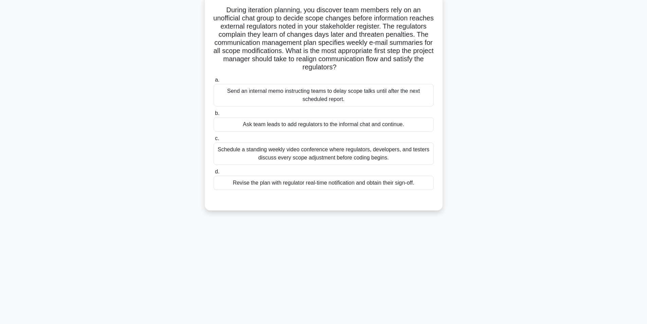
click at [281, 160] on div "Schedule a standing weekly video conference where regulators, developers, and t…" at bounding box center [324, 153] width 220 height 22
click at [214, 141] on input "c. Schedule a standing weekly video conference where regulators, developers, an…" at bounding box center [214, 138] width 0 height 4
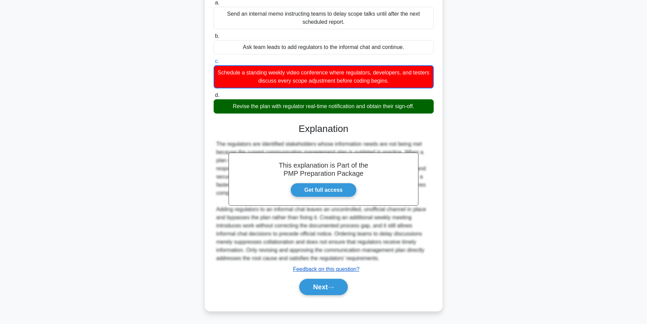
scroll to position [121, 0]
click at [322, 290] on button "Next" at bounding box center [323, 287] width 49 height 16
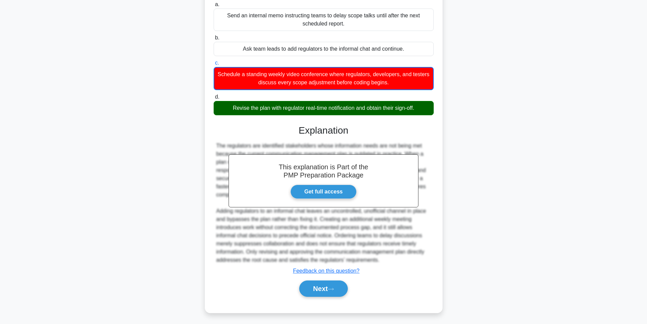
scroll to position [43, 0]
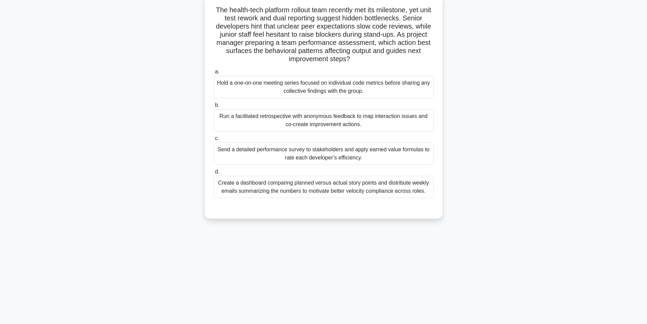
click at [334, 121] on div "Run a facilitated retrospective with anonymous feedback to map interaction issu…" at bounding box center [324, 120] width 220 height 22
click at [214, 107] on input "b. Run a facilitated retrospective with anonymous feedback to map interaction i…" at bounding box center [214, 105] width 0 height 4
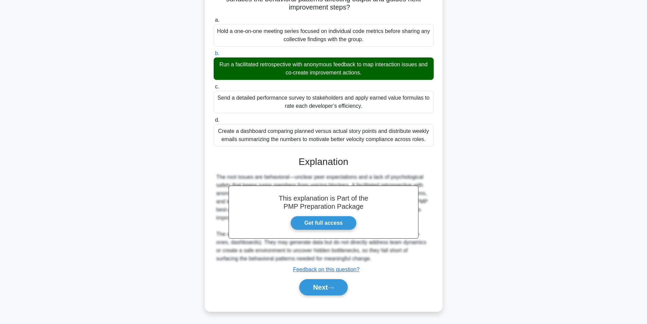
scroll to position [96, 0]
click at [334, 288] on icon at bounding box center [331, 287] width 6 height 4
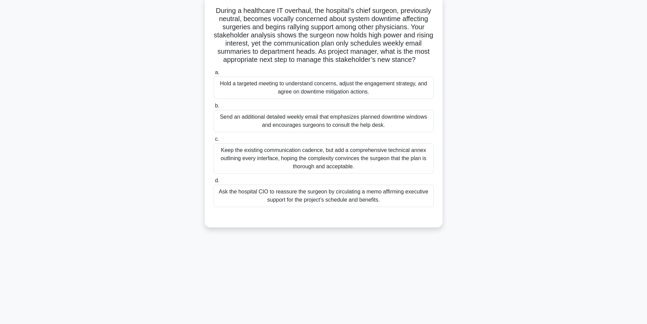
scroll to position [43, 0]
click at [352, 92] on div "Hold a targeted meeting to understand concerns, adjust the engagement strategy,…" at bounding box center [324, 87] width 220 height 22
click at [214, 74] on input "a. Hold a targeted meeting to understand concerns, adjust the engagement strate…" at bounding box center [214, 72] width 0 height 4
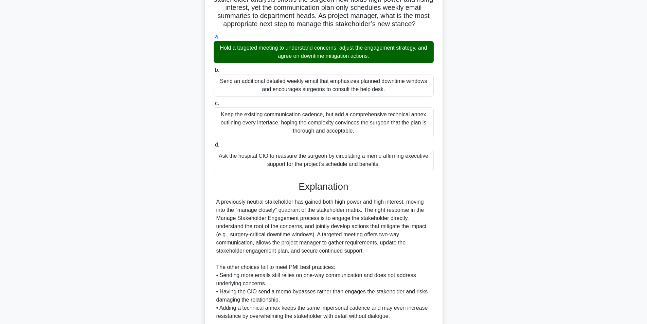
scroll to position [136, 0]
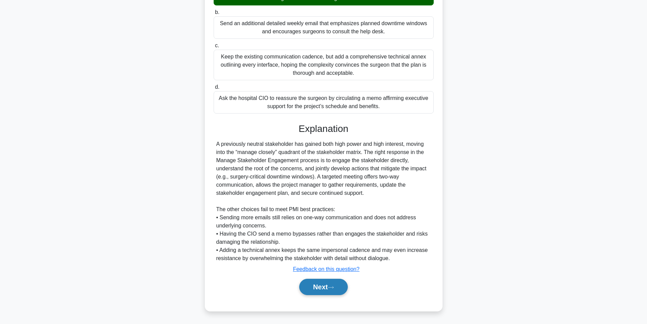
click at [310, 284] on button "Next" at bounding box center [323, 287] width 49 height 16
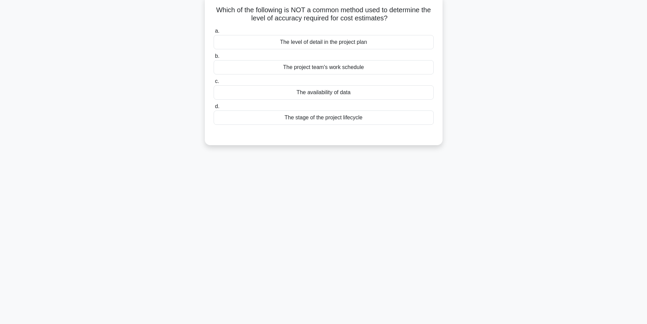
click at [311, 120] on div "The stage of the project lifecycle" at bounding box center [324, 117] width 220 height 14
click at [214, 109] on input "d. The stage of the project lifecycle" at bounding box center [214, 106] width 0 height 4
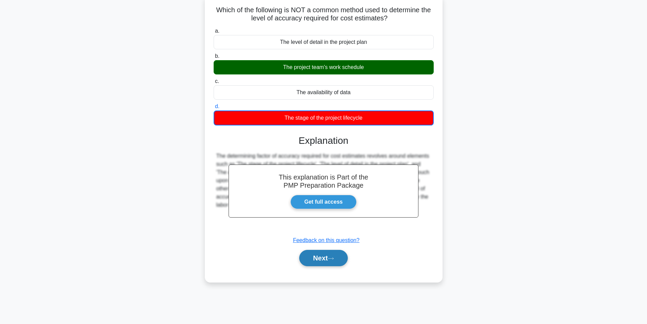
click at [327, 262] on button "Next" at bounding box center [323, 258] width 49 height 16
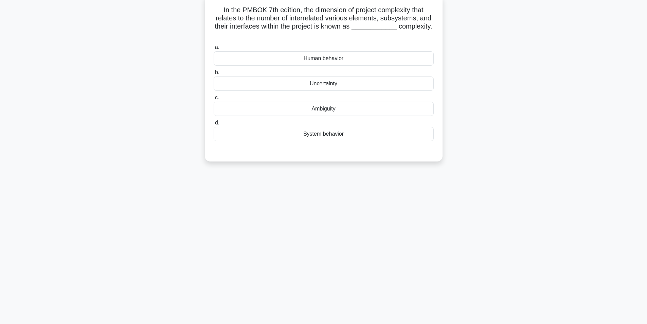
click at [334, 110] on div "Ambiguity" at bounding box center [324, 109] width 220 height 14
click at [214, 100] on input "c. Ambiguity" at bounding box center [214, 98] width 0 height 4
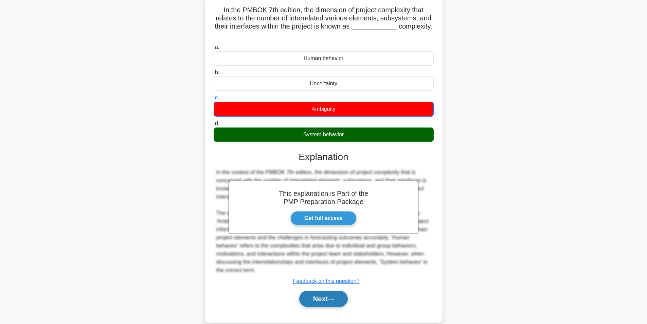
click at [327, 296] on button "Next" at bounding box center [323, 299] width 49 height 16
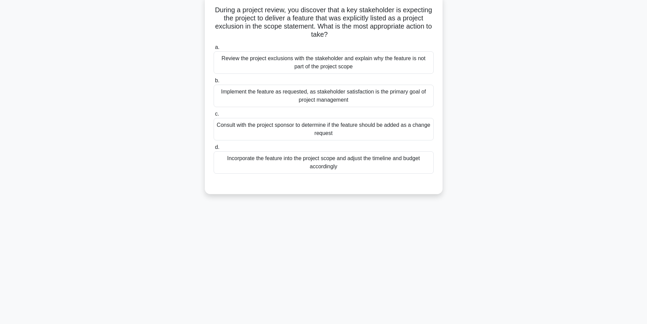
click at [337, 126] on div "Consult with the project sponsor to determine if the feature should be added as…" at bounding box center [324, 129] width 220 height 22
click at [214, 116] on input "c. Consult with the project sponsor to determine if the feature should be added…" at bounding box center [214, 114] width 0 height 4
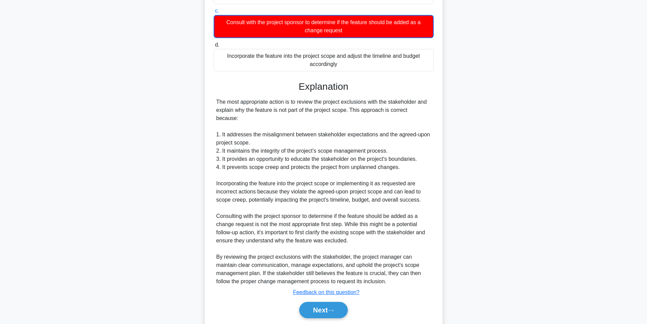
scroll to position [161, 0]
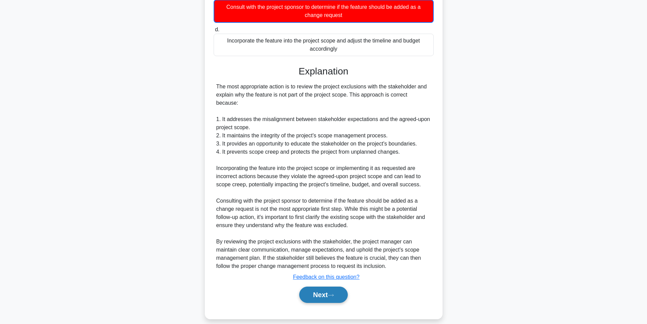
click at [322, 287] on button "Next" at bounding box center [323, 295] width 49 height 16
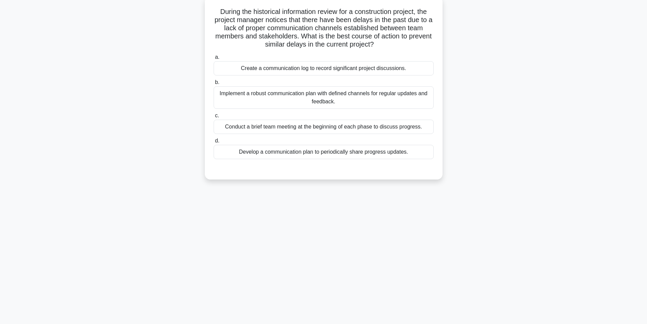
scroll to position [43, 0]
click at [353, 95] on div "Implement a robust communication plan with defined channels for regular updates…" at bounding box center [324, 96] width 220 height 22
click at [214, 83] on input "b. Implement a robust communication plan with defined channels for regular upda…" at bounding box center [214, 81] width 0 height 4
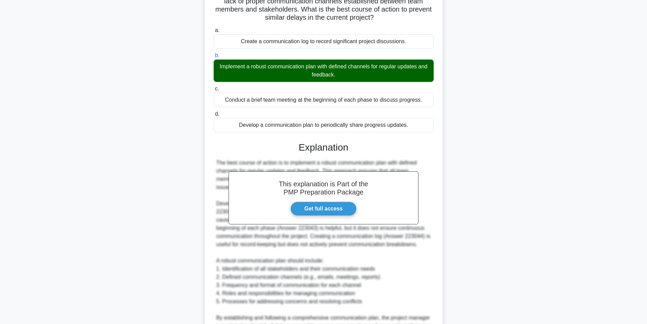
scroll to position [144, 0]
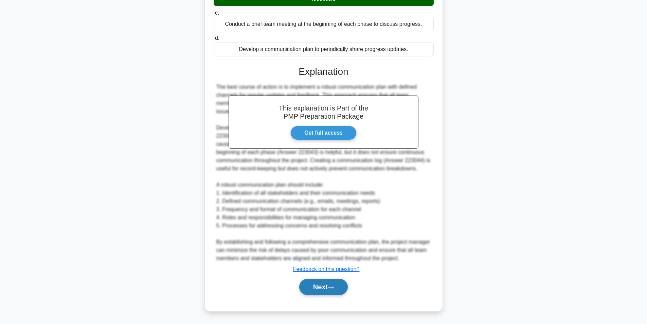
click at [315, 288] on button "Next" at bounding box center [323, 287] width 49 height 16
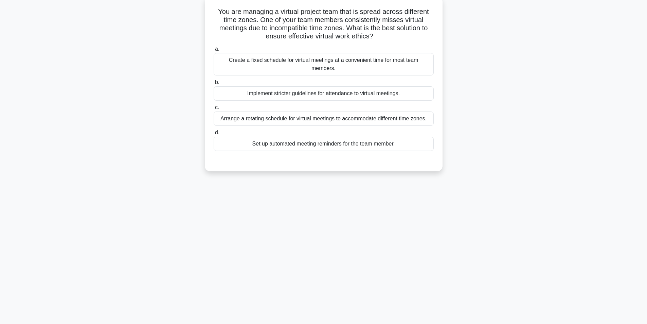
scroll to position [43, 0]
click at [312, 120] on div "Arrange a rotating schedule for virtual meetings to accommodate different time …" at bounding box center [324, 117] width 220 height 14
click at [214, 108] on input "c. Arrange a rotating schedule for virtual meetings to accommodate different ti…" at bounding box center [214, 106] width 0 height 4
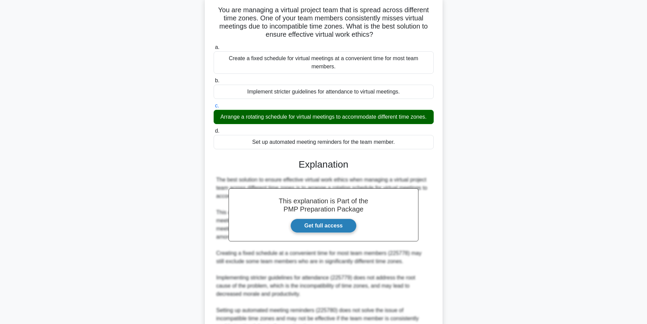
scroll to position [120, 0]
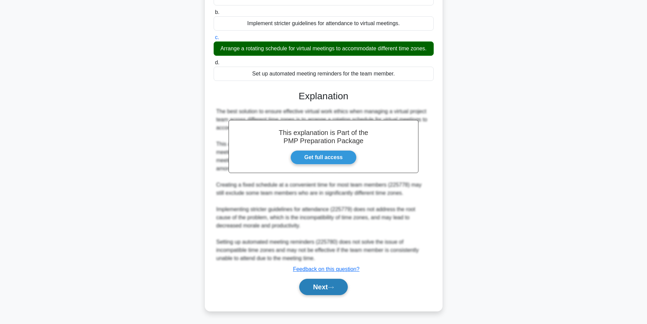
click at [317, 286] on button "Next" at bounding box center [323, 287] width 49 height 16
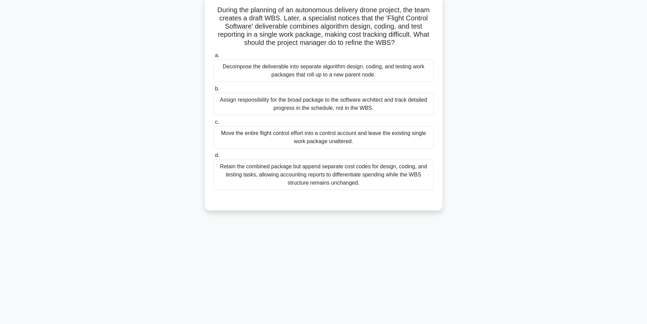
click at [325, 75] on div "Decompose the deliverable into separate algorithm design, coding, and testing w…" at bounding box center [324, 70] width 220 height 22
click at [214, 58] on input "a. Decompose the deliverable into separate algorithm design, coding, and testin…" at bounding box center [214, 55] width 0 height 4
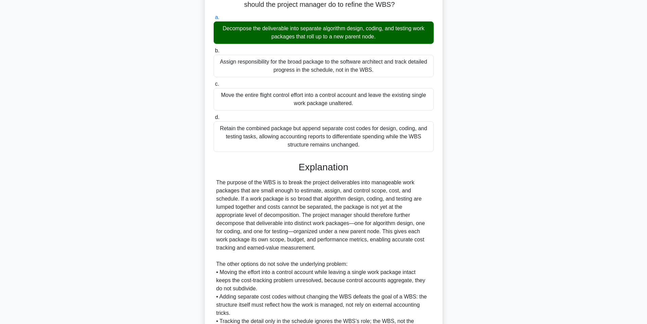
scroll to position [153, 0]
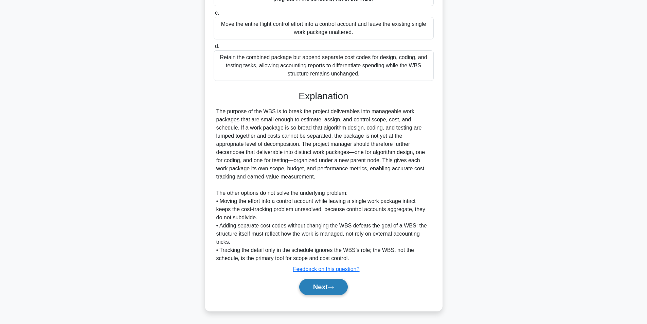
click at [308, 285] on button "Next" at bounding box center [323, 287] width 49 height 16
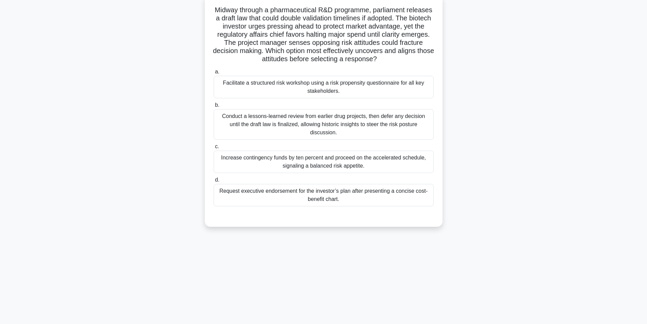
click at [360, 86] on div "Facilitate a structured risk workshop using a risk propensity questionnaire for…" at bounding box center [324, 87] width 220 height 22
click at [214, 74] on input "a. Facilitate a structured risk workshop using a risk propensity questionnaire …" at bounding box center [214, 72] width 0 height 4
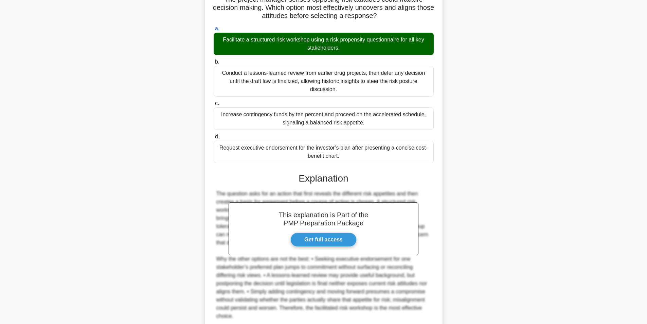
scroll to position [136, 0]
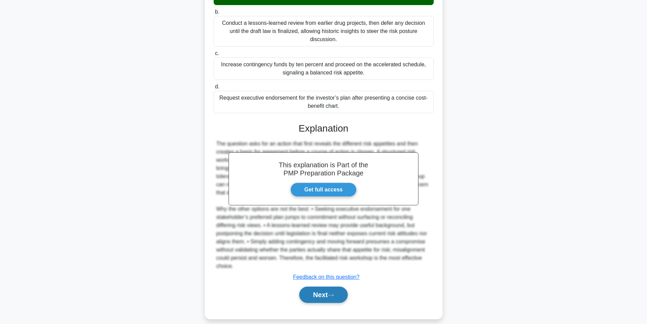
click at [314, 292] on button "Next" at bounding box center [323, 295] width 49 height 16
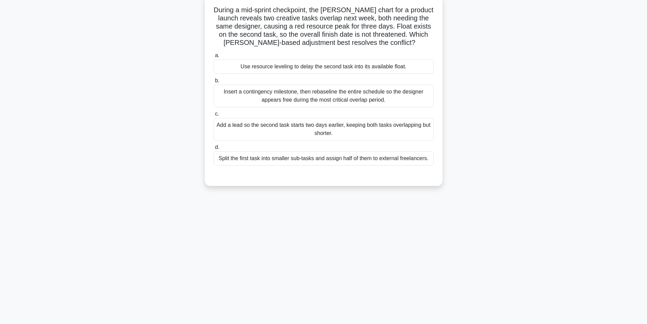
click at [365, 130] on div "Add a lead so the second task starts two days earlier, keeping both tasks overl…" at bounding box center [324, 129] width 220 height 22
click at [214, 116] on input "c. Add a lead so the second task starts two days earlier, keeping both tasks ov…" at bounding box center [214, 114] width 0 height 4
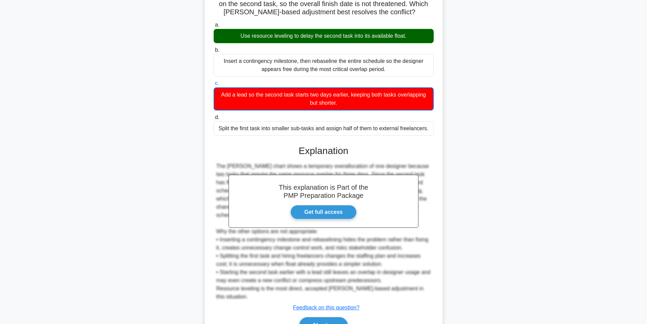
scroll to position [104, 0]
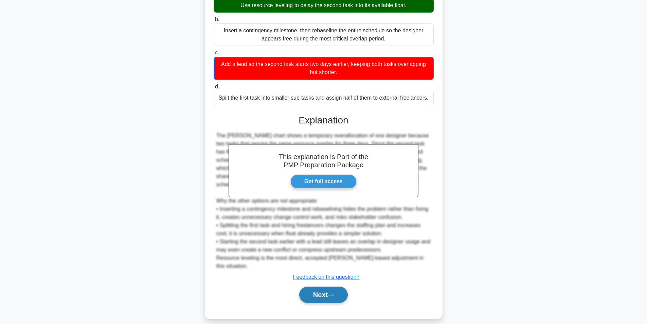
click at [321, 294] on button "Next" at bounding box center [323, 295] width 49 height 16
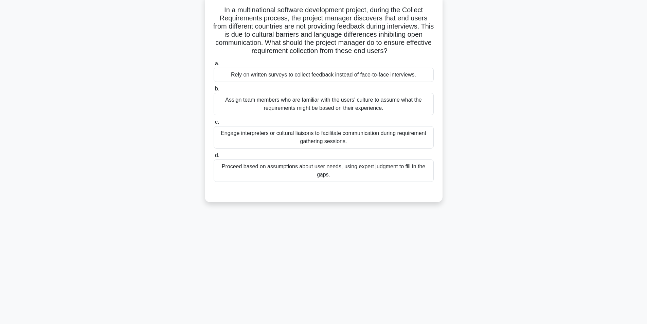
click at [303, 137] on div "Engage interpreters or cultural liaisons to facilitate communication during req…" at bounding box center [324, 137] width 220 height 22
click at [214, 124] on input "c. Engage interpreters or cultural liaisons to facilitate communication during …" at bounding box center [214, 122] width 0 height 4
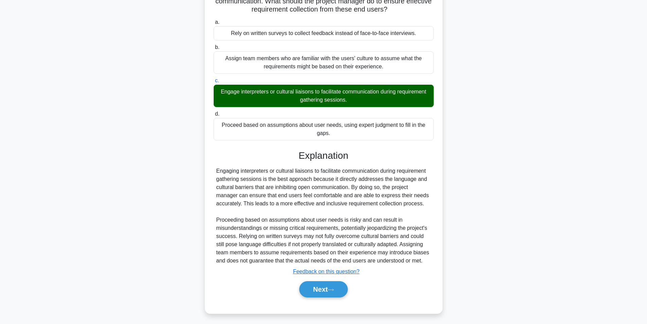
scroll to position [87, 0]
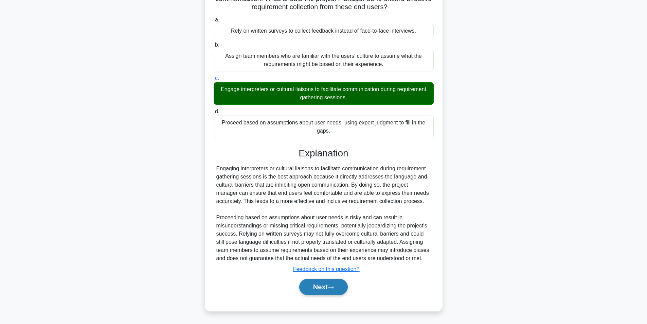
click at [317, 285] on button "Next" at bounding box center [323, 287] width 49 height 16
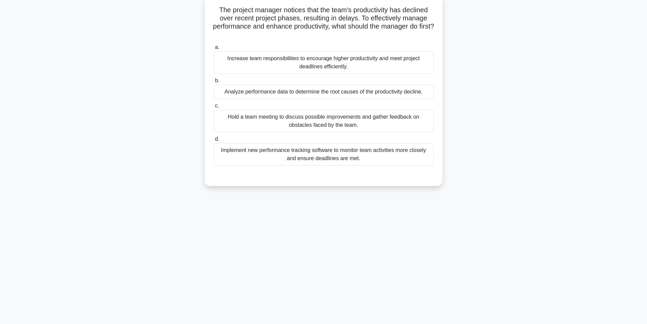
click at [327, 122] on div "Hold a team meeting to discuss possible improvements and gather feedback on obs…" at bounding box center [324, 121] width 220 height 22
click at [214, 108] on input "c. Hold a team meeting to discuss possible improvements and gather feedback on …" at bounding box center [214, 106] width 0 height 4
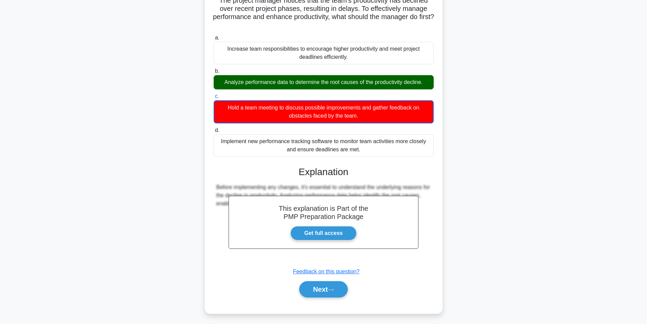
scroll to position [55, 0]
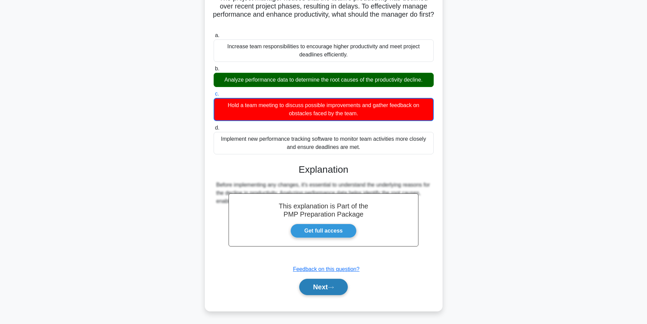
click at [342, 291] on button "Next" at bounding box center [323, 287] width 49 height 16
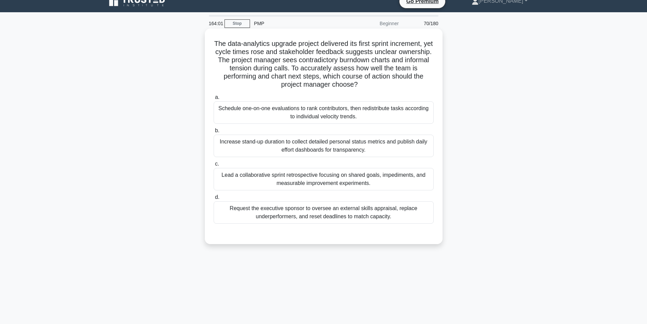
scroll to position [9, 0]
click at [348, 175] on div "Lead a collaborative sprint retrospective focusing on shared goals, impediments…" at bounding box center [324, 179] width 220 height 22
click at [214, 167] on input "c. Lead a collaborative sprint retrospective focusing on shared goals, impedime…" at bounding box center [214, 164] width 0 height 4
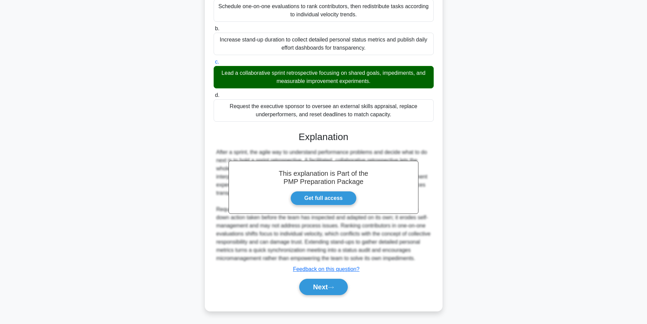
scroll to position [120, 0]
click at [321, 285] on button "Next" at bounding box center [323, 287] width 49 height 16
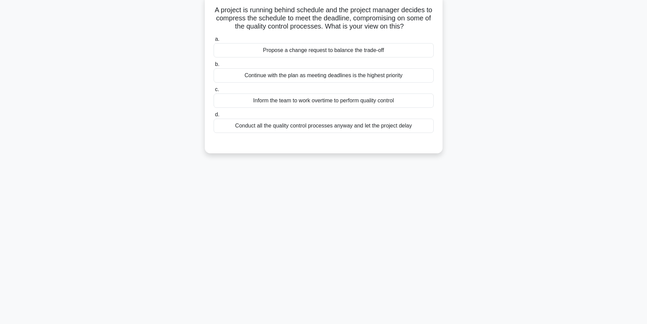
click at [337, 51] on div "Propose a change request to balance the trade-off" at bounding box center [324, 50] width 220 height 14
click at [214, 41] on input "a. Propose a change request to balance the trade-off" at bounding box center [214, 39] width 0 height 4
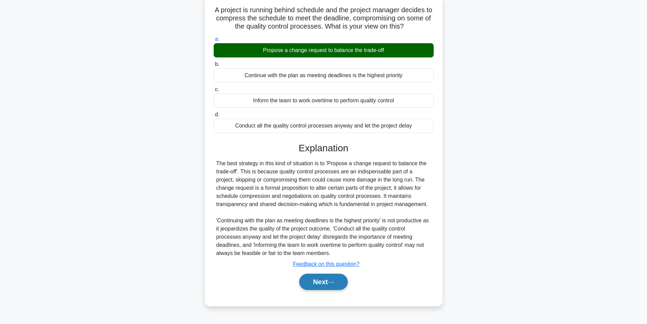
click at [322, 283] on button "Next" at bounding box center [323, 282] width 49 height 16
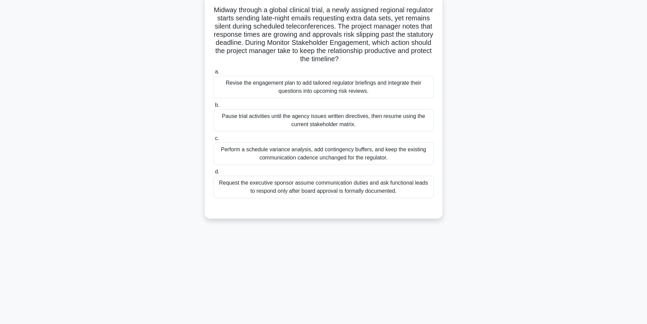
click at [351, 94] on div "Revise the engagement plan to add tailored regulator briefings and integrate th…" at bounding box center [324, 87] width 220 height 22
click at [214, 74] on input "a. Revise the engagement plan to add tailored regulator briefings and integrate…" at bounding box center [214, 72] width 0 height 4
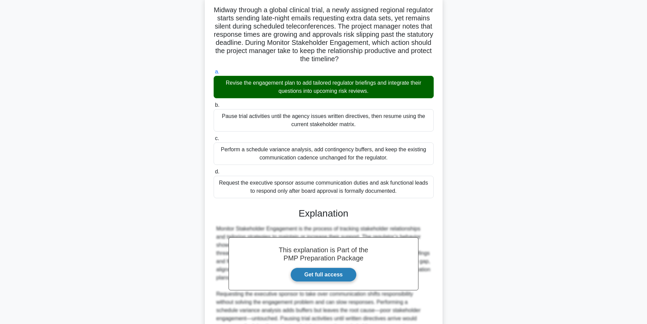
scroll to position [112, 0]
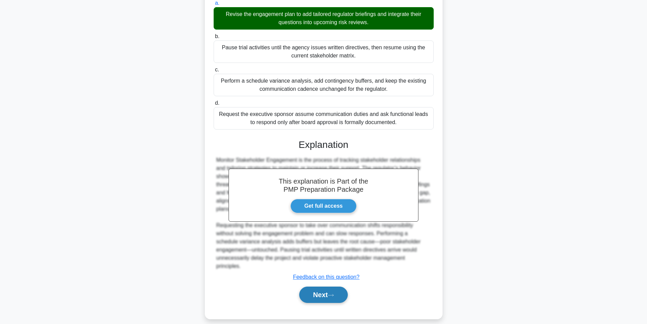
click at [310, 287] on button "Next" at bounding box center [323, 295] width 49 height 16
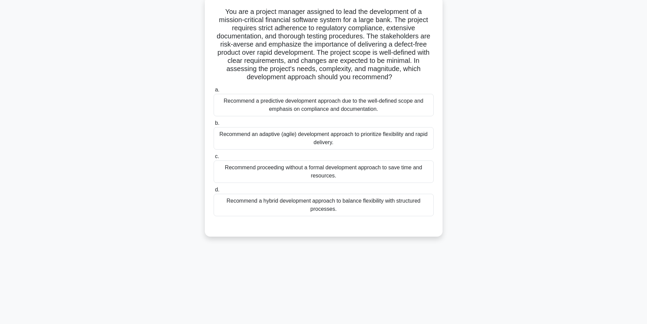
scroll to position [43, 0]
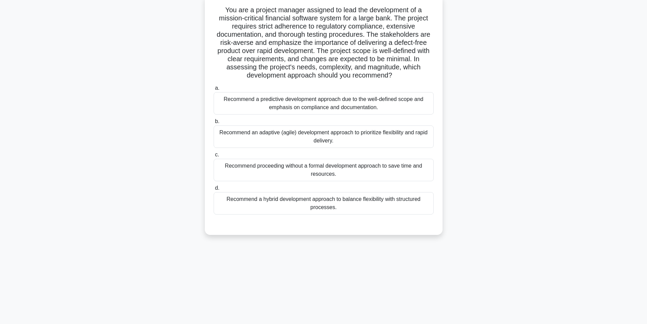
click at [315, 107] on div "Recommend a predictive development approach due to the well-defined scope and e…" at bounding box center [324, 103] width 220 height 22
click at [214, 90] on input "a. Recommend a predictive development approach due to the well-defined scope an…" at bounding box center [214, 88] width 0 height 4
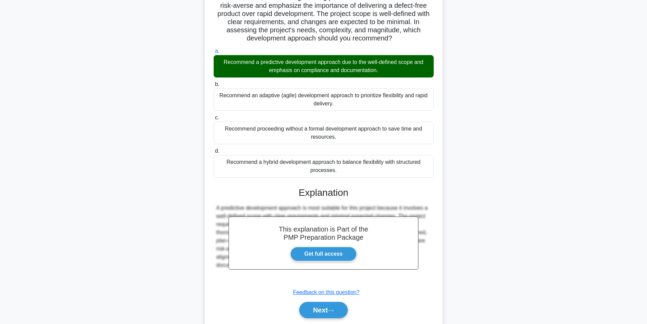
scroll to position [104, 0]
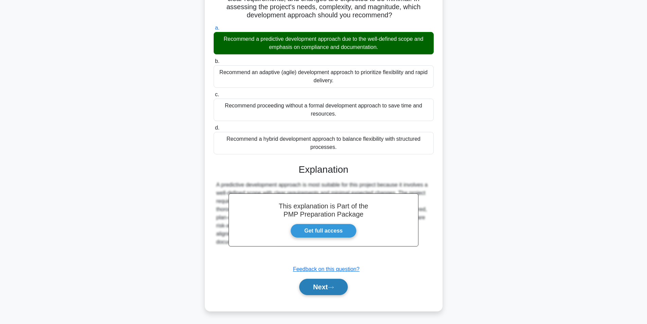
click at [330, 289] on button "Next" at bounding box center [323, 287] width 49 height 16
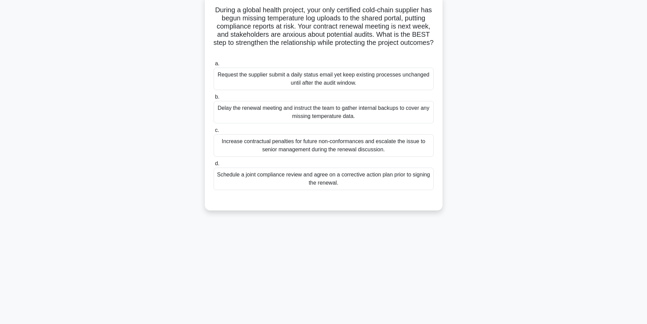
click at [297, 177] on div "Schedule a joint compliance review and agree on a corrective action plan prior …" at bounding box center [324, 179] width 220 height 22
click at [214, 166] on input "d. Schedule a joint compliance review and agree on a corrective action plan pri…" at bounding box center [214, 163] width 0 height 4
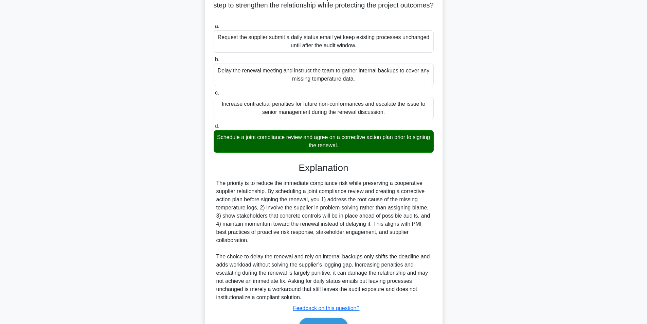
scroll to position [120, 0]
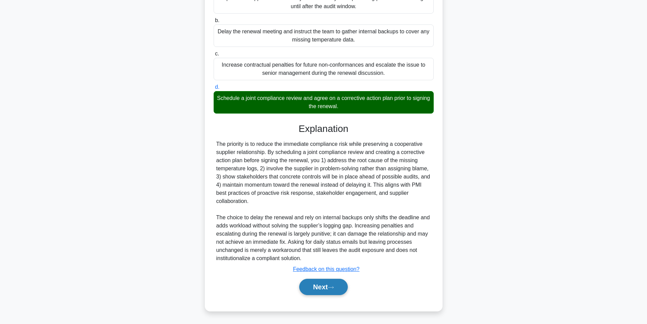
click at [320, 285] on button "Next" at bounding box center [323, 287] width 49 height 16
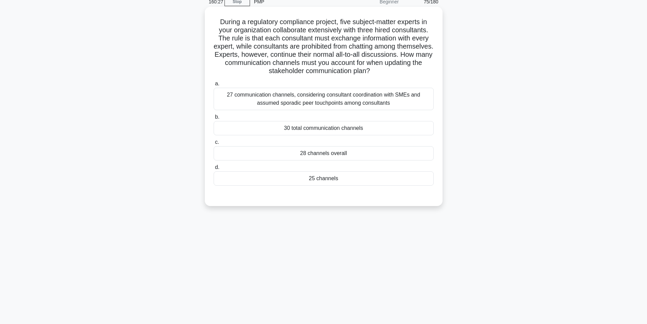
scroll to position [43, 0]
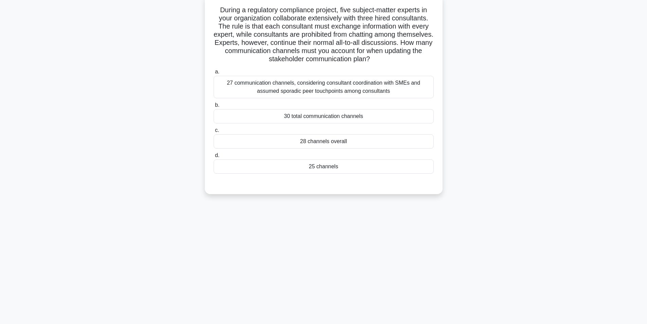
click at [317, 166] on div "25 channels" at bounding box center [324, 166] width 220 height 14
click at [214, 158] on input "d. 25 channels" at bounding box center [214, 155] width 0 height 4
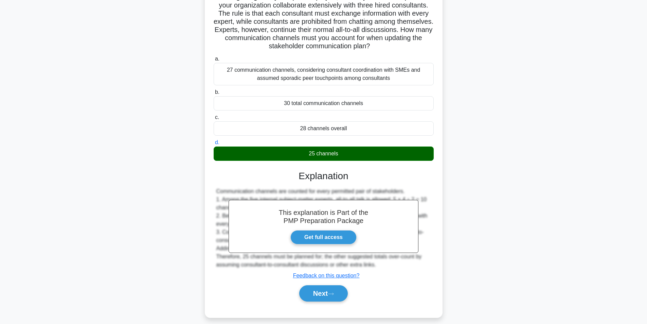
scroll to position [63, 0]
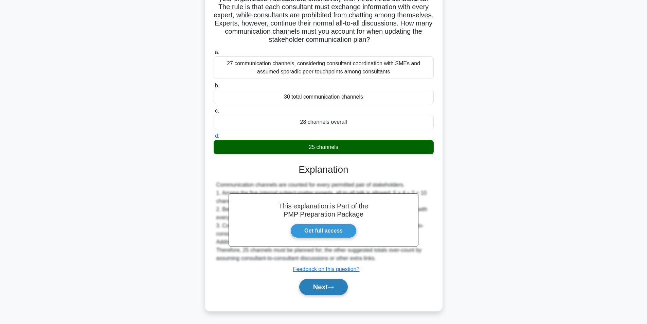
click at [320, 285] on button "Next" at bounding box center [323, 287] width 49 height 16
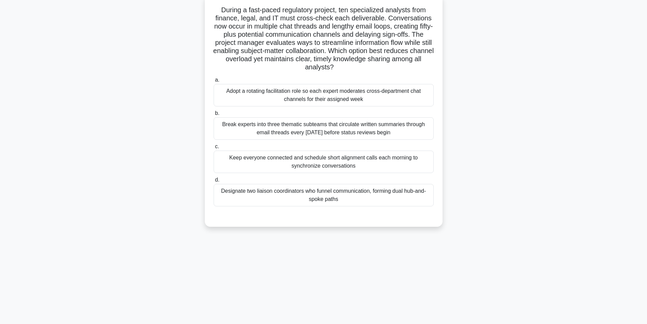
click at [342, 103] on div "Adopt a rotating facilitation role so each expert moderates cross-department ch…" at bounding box center [324, 95] width 220 height 22
click at [214, 82] on input "a. Adopt a rotating facilitation role so each expert moderates cross-department…" at bounding box center [214, 80] width 0 height 4
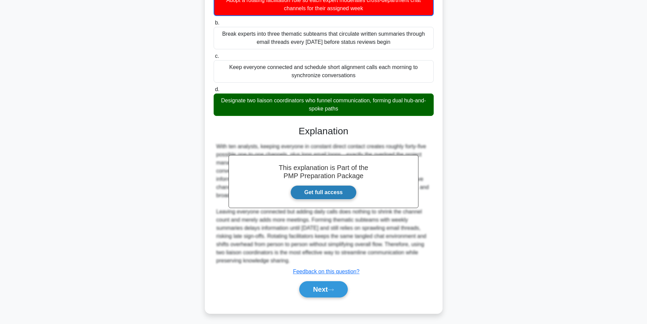
scroll to position [137, 0]
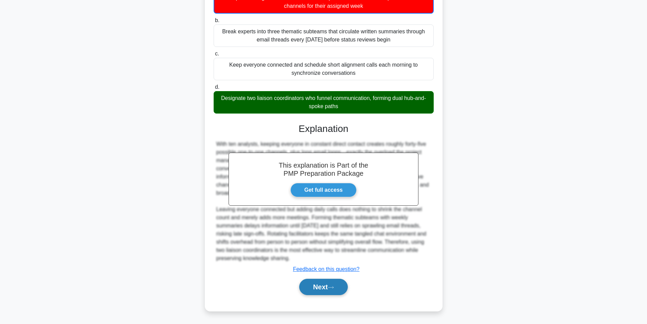
click at [314, 287] on button "Next" at bounding box center [323, 287] width 49 height 16
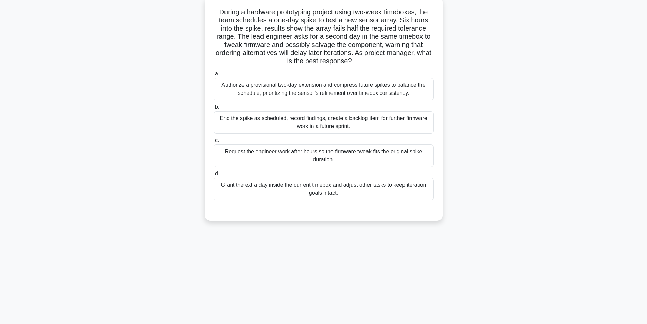
scroll to position [43, 0]
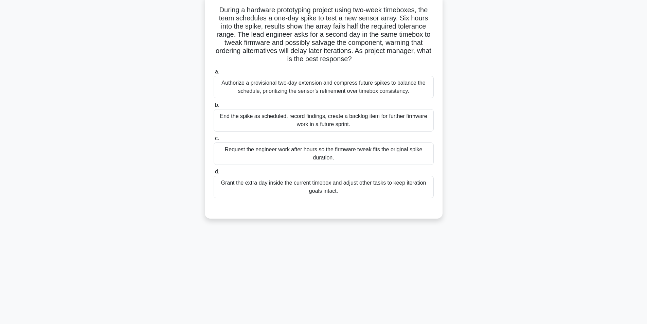
click at [326, 124] on div "End the spike as scheduled, record findings, create a backlog item for further …" at bounding box center [324, 120] width 220 height 22
click at [214, 107] on input "b. End the spike as scheduled, record findings, create a backlog item for furth…" at bounding box center [214, 105] width 0 height 4
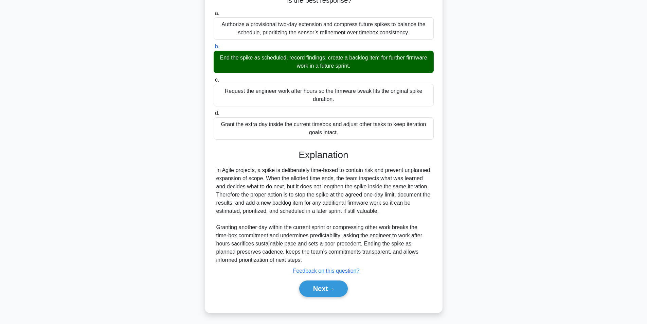
scroll to position [104, 0]
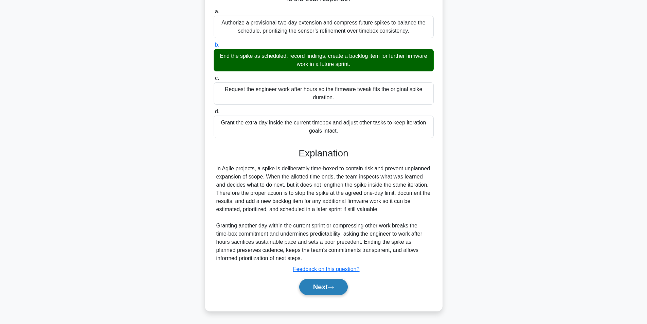
click at [320, 288] on button "Next" at bounding box center [323, 287] width 49 height 16
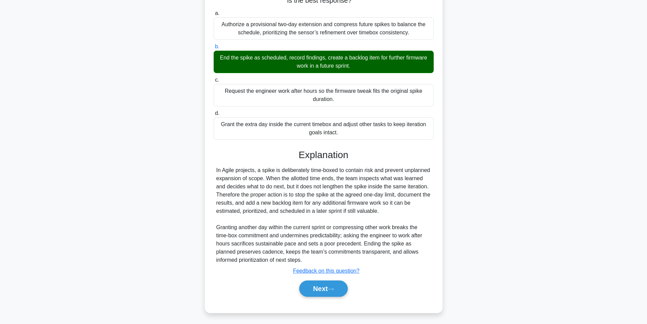
scroll to position [43, 0]
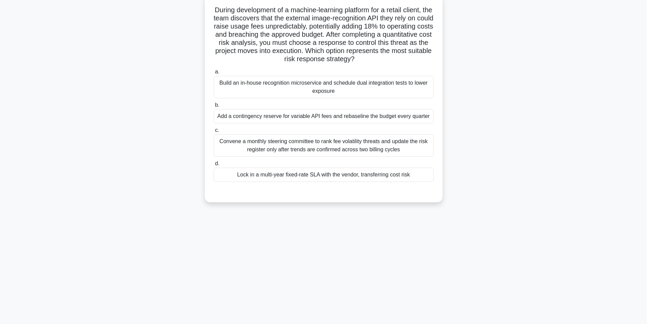
click at [356, 178] on div "Lock in a multi-year fixed-rate SLA with the vendor, transferring cost risk" at bounding box center [324, 175] width 220 height 14
click at [214, 166] on input "d. Lock in a multi-year fixed-rate SLA with the vendor, transferring cost risk" at bounding box center [214, 163] width 0 height 4
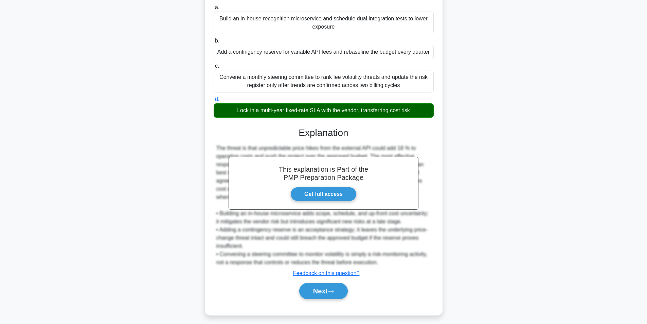
scroll to position [112, 0]
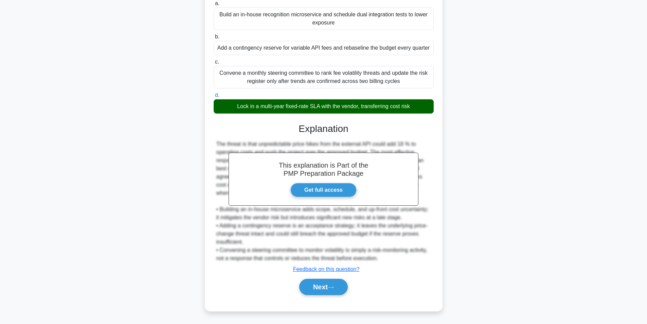
click at [316, 277] on div "Next" at bounding box center [324, 287] width 220 height 22
click at [316, 286] on button "Next" at bounding box center [323, 287] width 49 height 16
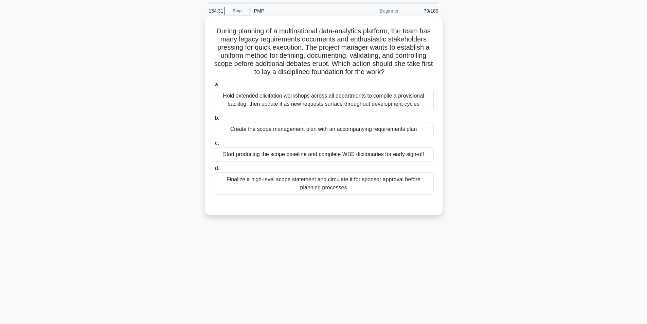
scroll to position [34, 0]
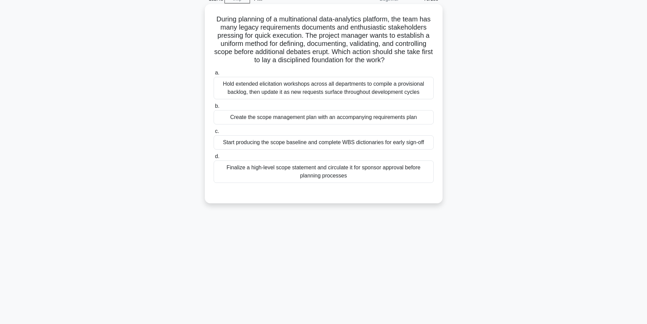
click at [317, 170] on div "Finalize a high-level scope statement and circulate it for sponsor approval bef…" at bounding box center [324, 171] width 220 height 22
click at [214, 159] on input "d. Finalize a high-level scope statement and circulate it for sponsor approval …" at bounding box center [214, 156] width 0 height 4
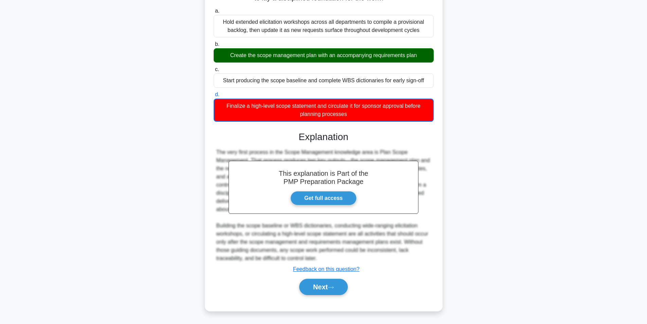
scroll to position [96, 0]
click at [315, 289] on button "Next" at bounding box center [323, 287] width 49 height 16
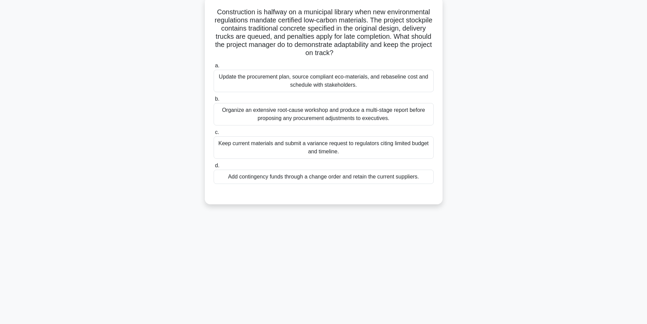
scroll to position [43, 0]
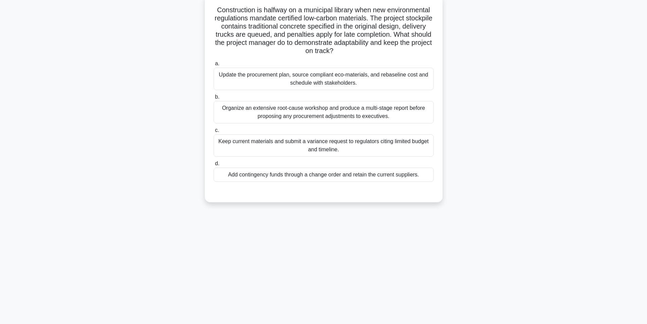
click at [355, 85] on div "Update the procurement plan, source compliant eco-materials, and rebaseline cos…" at bounding box center [324, 79] width 220 height 22
click at [214, 66] on input "a. Update the procurement plan, source compliant eco-materials, and rebaseline …" at bounding box center [214, 64] width 0 height 4
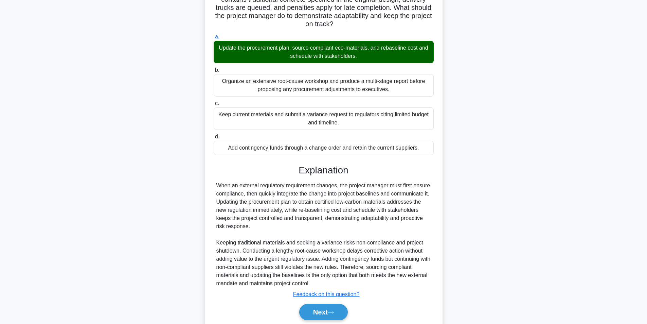
scroll to position [96, 0]
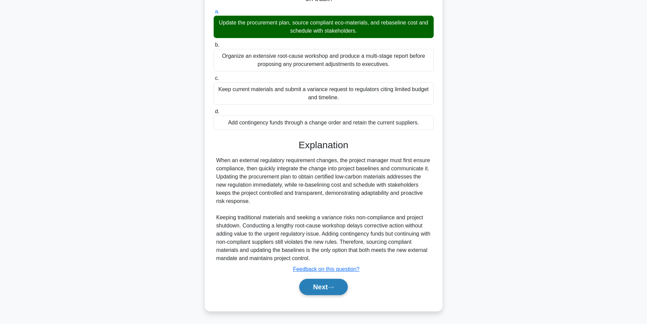
click at [320, 289] on button "Next" at bounding box center [323, 287] width 49 height 16
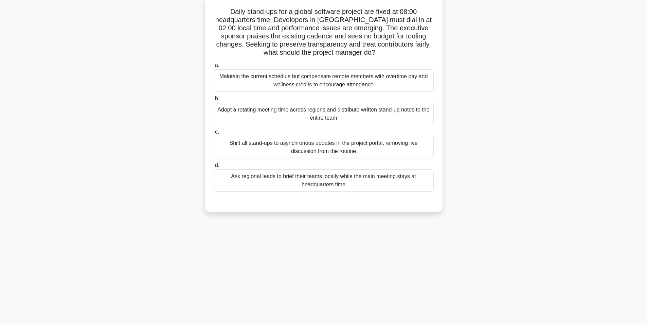
scroll to position [43, 0]
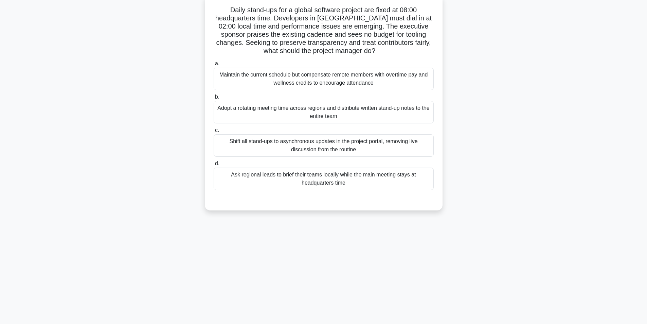
click at [348, 114] on div "Adopt a rotating meeting time across regions and distribute written stand-up no…" at bounding box center [324, 112] width 220 height 22
click at [214, 99] on input "b. Adopt a rotating meeting time across regions and distribute written stand-up…" at bounding box center [214, 97] width 0 height 4
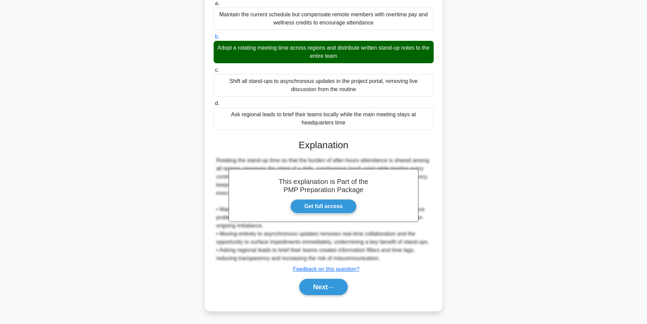
scroll to position [112, 0]
click at [332, 285] on icon at bounding box center [331, 287] width 6 height 4
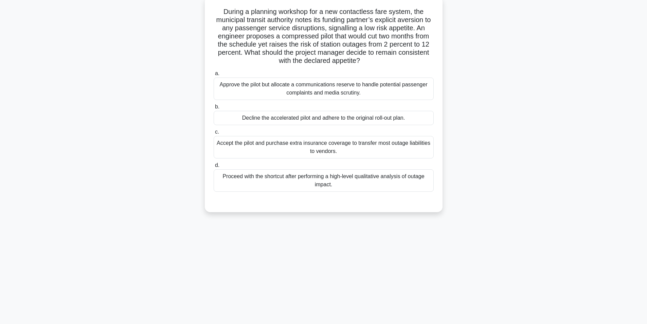
scroll to position [43, 0]
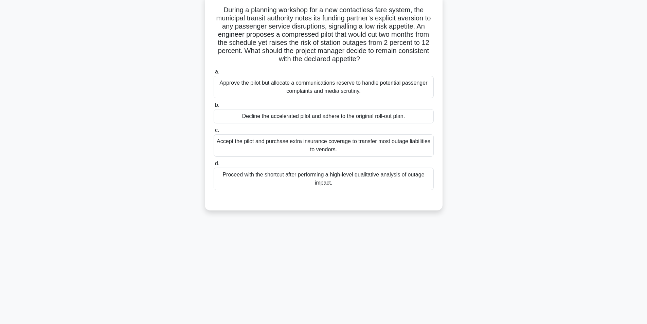
click at [382, 181] on div "Proceed with the shortcut after performing a high-level qualitative analysis of…" at bounding box center [324, 179] width 220 height 22
click at [214, 166] on input "d. Proceed with the shortcut after performing a high-level qualitative analysis…" at bounding box center [214, 163] width 0 height 4
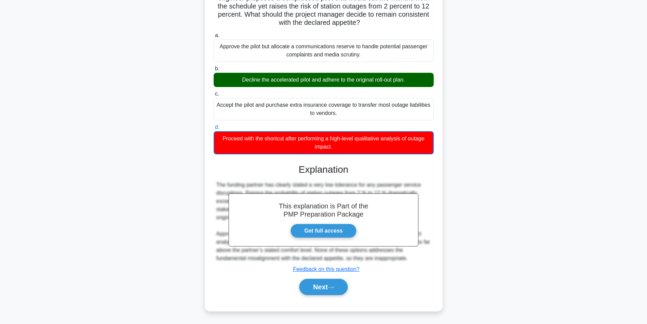
scroll to position [80, 0]
click at [324, 283] on button "Next" at bounding box center [323, 287] width 49 height 16
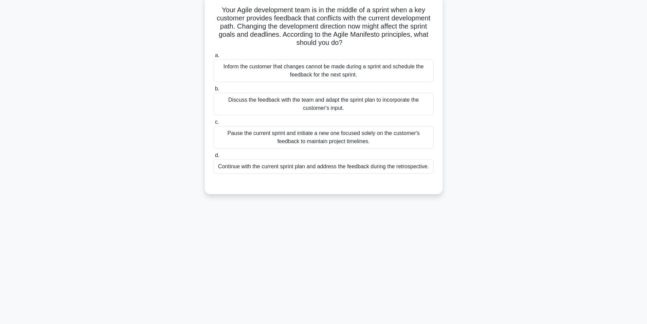
click at [357, 103] on div "Discuss the feedback with the team and adapt the sprint plan to incorporate the…" at bounding box center [324, 104] width 220 height 22
click at [214, 91] on input "b. Discuss the feedback with the team and adapt the sprint plan to incorporate …" at bounding box center [214, 89] width 0 height 4
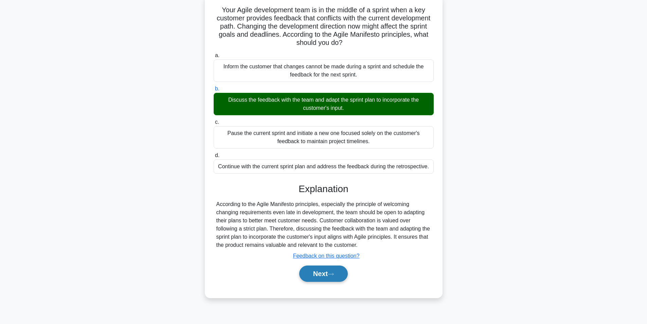
click at [322, 270] on button "Next" at bounding box center [323, 273] width 49 height 16
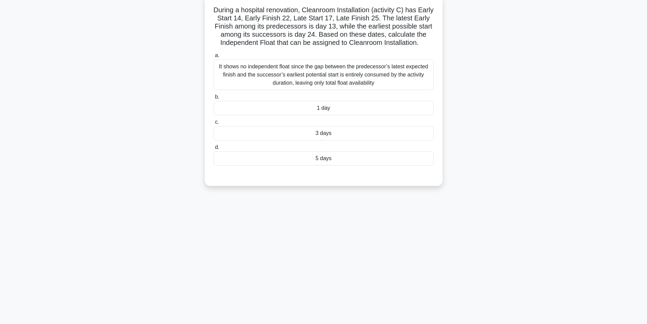
click at [327, 133] on div "3 days" at bounding box center [324, 133] width 220 height 14
click at [214, 124] on input "c. 3 days" at bounding box center [214, 122] width 0 height 4
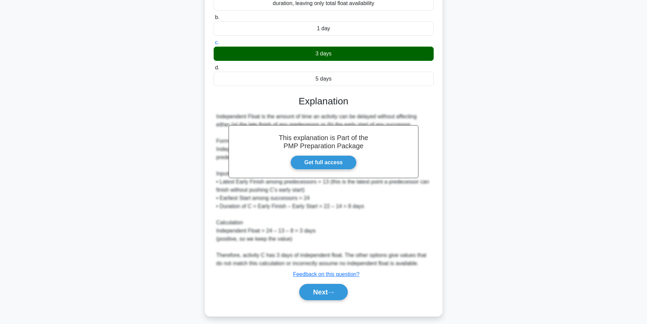
scroll to position [128, 0]
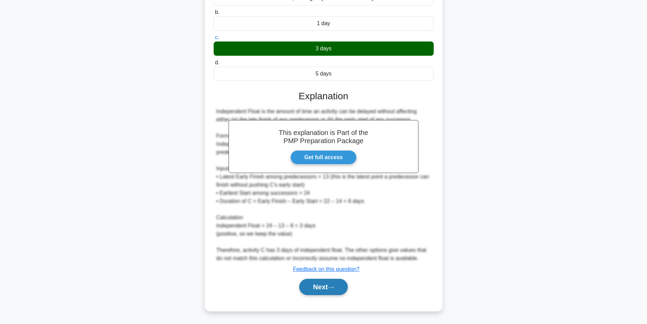
click at [329, 292] on button "Next" at bounding box center [323, 287] width 49 height 16
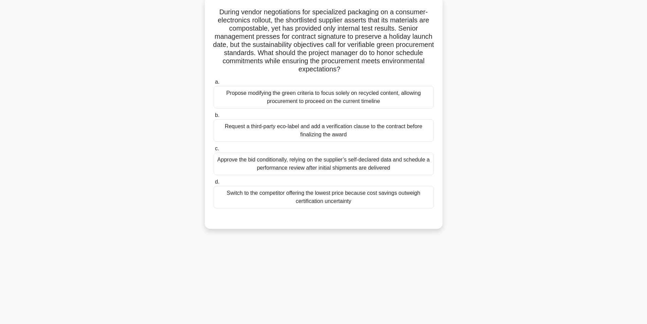
scroll to position [43, 0]
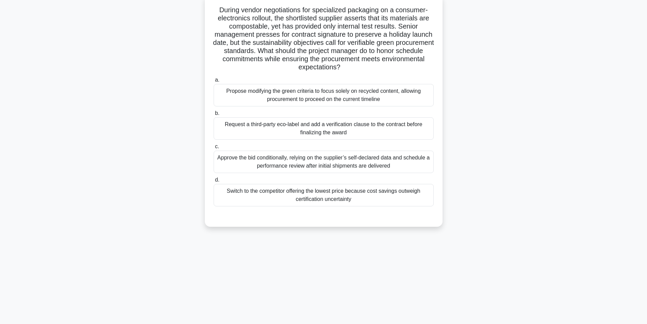
click at [293, 125] on div "Request a third-party eco-label and add a verification clause to the contract b…" at bounding box center [324, 128] width 220 height 22
click at [214, 116] on input "b. Request a third-party eco-label and add a verification clause to the contrac…" at bounding box center [214, 113] width 0 height 4
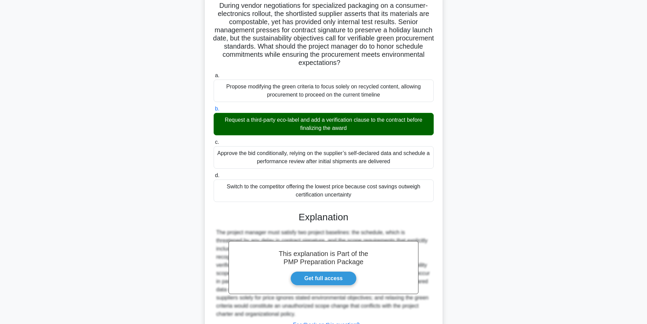
scroll to position [104, 0]
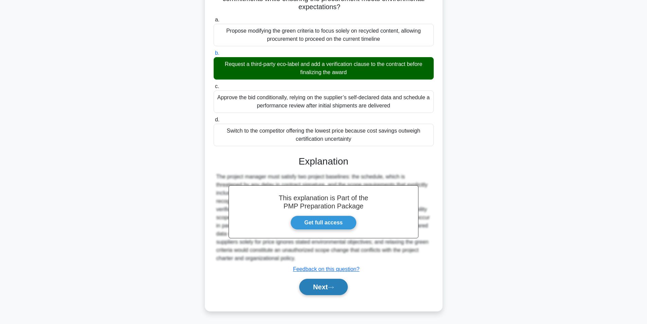
click at [319, 287] on button "Next" at bounding box center [323, 287] width 49 height 16
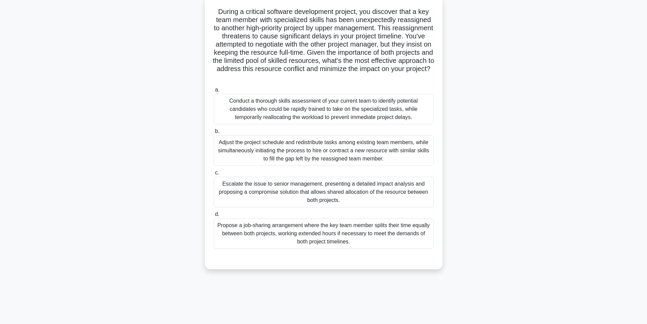
scroll to position [43, 0]
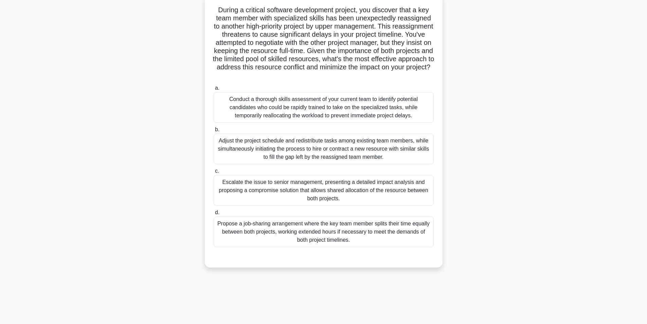
click at [302, 97] on div "Conduct a thorough skills assessment of your current team to identify potential…" at bounding box center [324, 107] width 220 height 31
click at [214, 90] on input "a. Conduct a thorough skills assessment of your current team to identify potent…" at bounding box center [214, 88] width 0 height 4
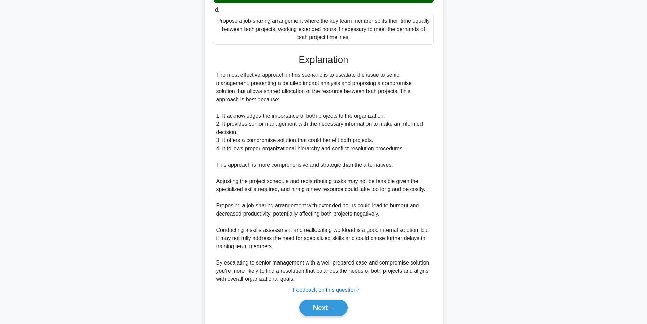
scroll to position [247, 0]
click at [326, 307] on button "Next" at bounding box center [323, 307] width 49 height 16
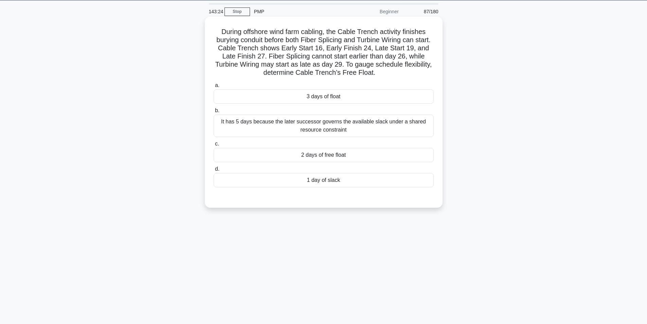
scroll to position [9, 0]
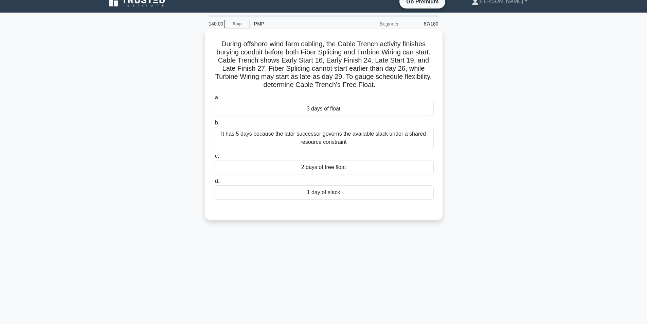
click at [328, 136] on div "It has 5 days because the later successor governs the available slack under a s…" at bounding box center [324, 138] width 220 height 22
click at [214, 125] on input "b. It has 5 days because the later successor governs the available slack under …" at bounding box center [214, 123] width 0 height 4
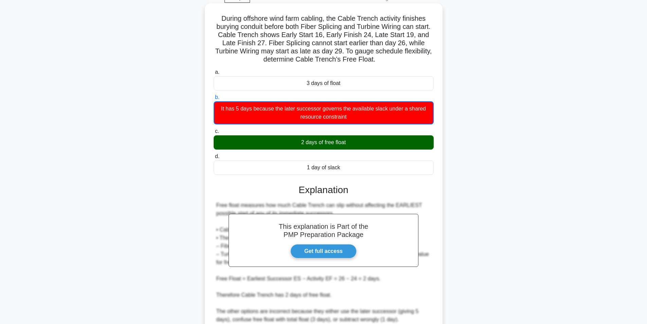
scroll to position [96, 0]
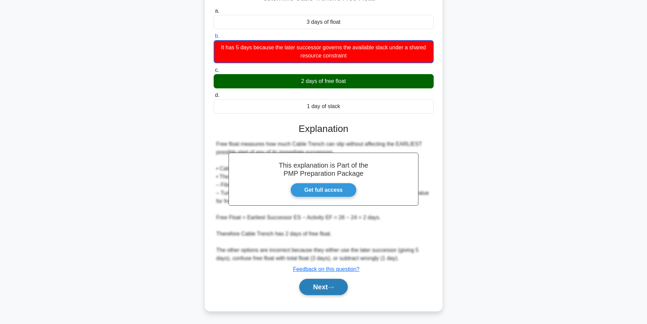
click at [320, 288] on button "Next" at bounding box center [323, 287] width 49 height 16
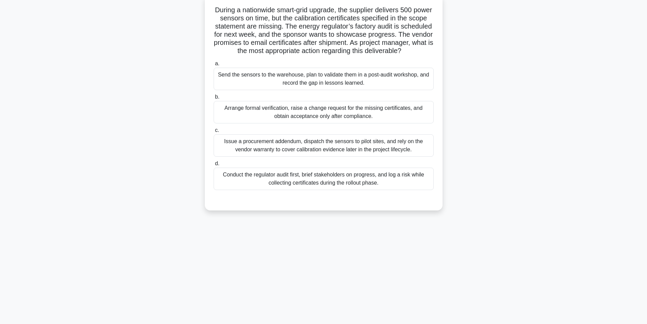
click at [328, 122] on div "Arrange formal verification, raise a change request for the missing certificate…" at bounding box center [324, 112] width 220 height 22
click at [214, 99] on input "b. Arrange formal verification, raise a change request for the missing certific…" at bounding box center [214, 97] width 0 height 4
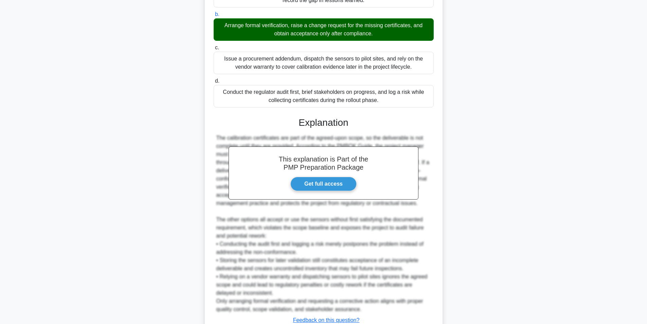
scroll to position [185, 0]
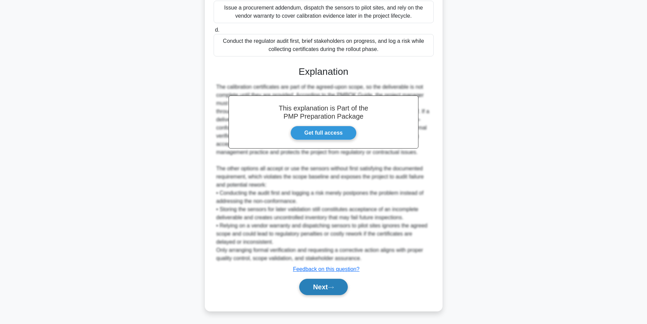
click at [329, 285] on button "Next" at bounding box center [323, 287] width 49 height 16
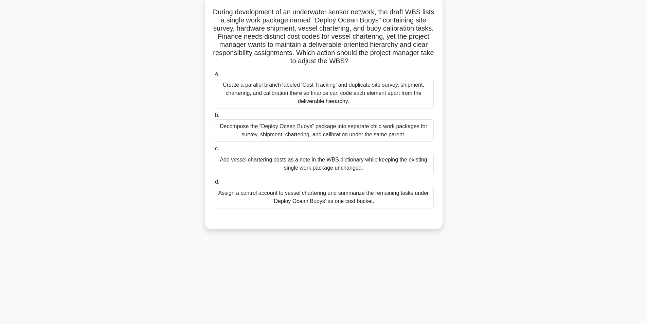
scroll to position [43, 0]
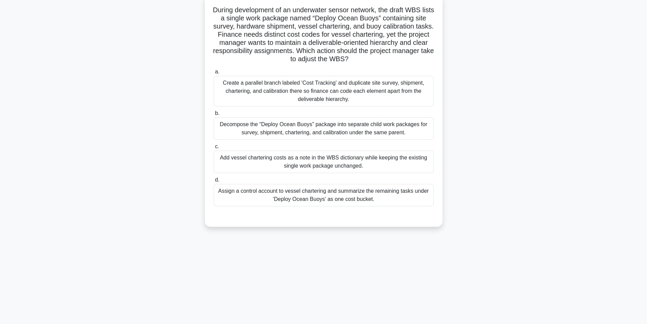
click at [336, 203] on div "Assign a control account to vessel chartering and summarize the remaining tasks…" at bounding box center [324, 195] width 220 height 22
click at [214, 182] on input "d. Assign a control account to vessel chartering and summarize the remaining ta…" at bounding box center [214, 180] width 0 height 4
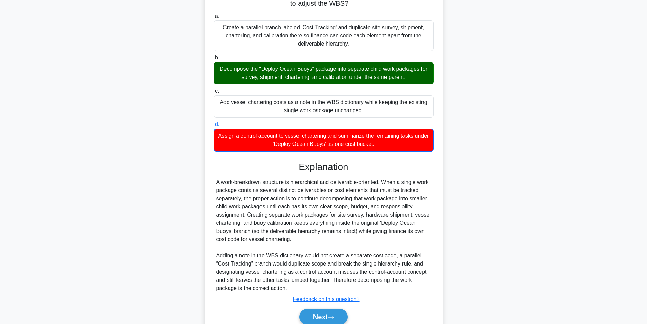
scroll to position [129, 0]
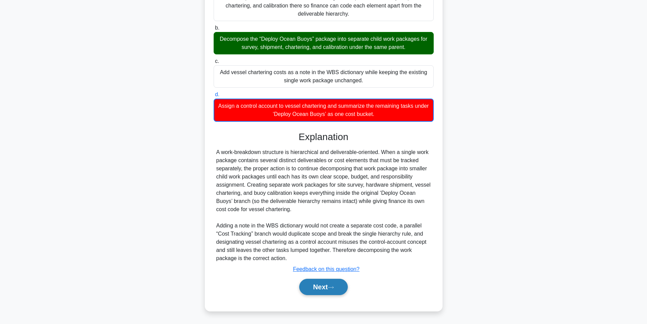
click at [310, 289] on button "Next" at bounding box center [323, 287] width 49 height 16
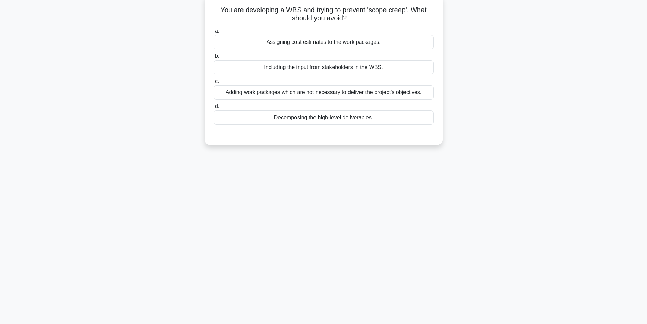
click at [317, 97] on div "Adding work packages which are not necessary to deliver the project's objective…" at bounding box center [324, 92] width 220 height 14
click at [214, 84] on input "c. Adding work packages which are not necessary to deliver the project's object…" at bounding box center [214, 81] width 0 height 4
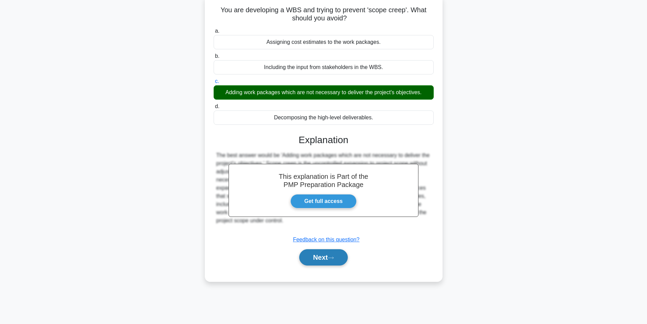
click at [323, 260] on button "Next" at bounding box center [323, 257] width 49 height 16
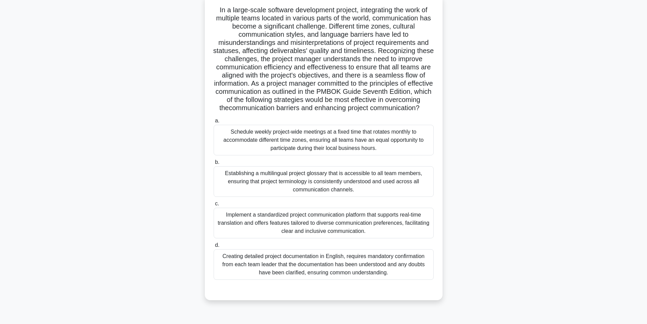
click at [368, 232] on div "Implement a standardized project communication platform that supports real-time…" at bounding box center [324, 223] width 220 height 31
click at [214, 206] on input "c. Implement a standardized project communication platform that supports real-t…" at bounding box center [214, 204] width 0 height 4
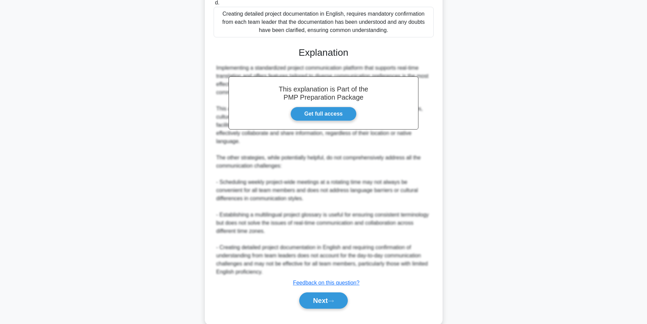
scroll to position [308, 0]
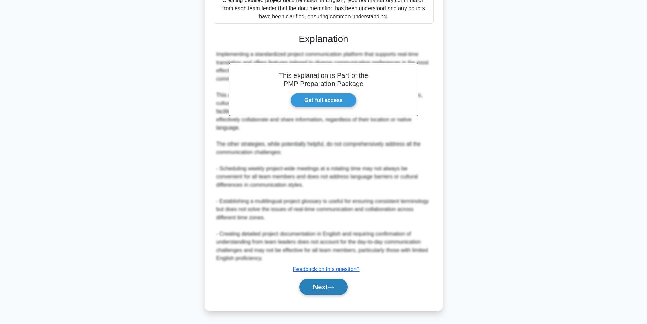
click at [316, 283] on button "Next" at bounding box center [323, 287] width 49 height 16
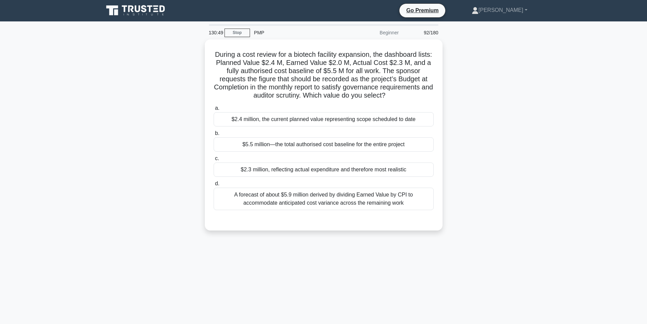
scroll to position [0, 0]
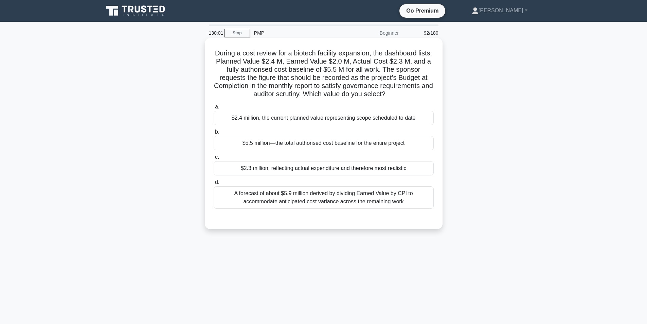
click at [312, 143] on div "$5.5 million—the total authorised cost baseline for the entire project" at bounding box center [324, 143] width 220 height 14
click at [214, 134] on input "b. $5.5 million—the total authorised cost baseline for the entire project" at bounding box center [214, 132] width 0 height 4
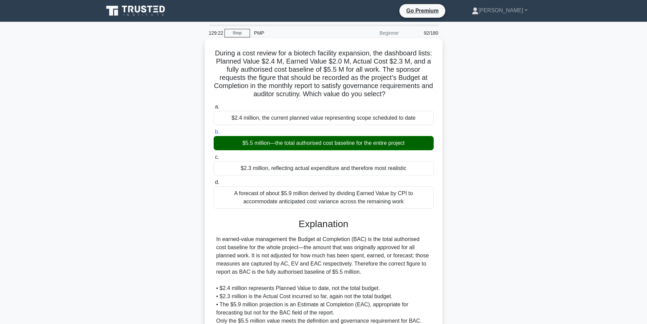
scroll to position [63, 0]
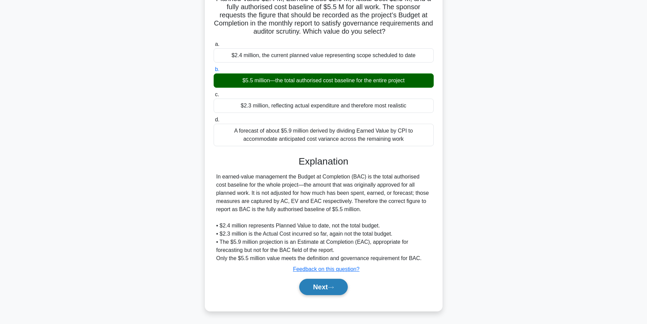
click at [322, 291] on button "Next" at bounding box center [323, 287] width 49 height 16
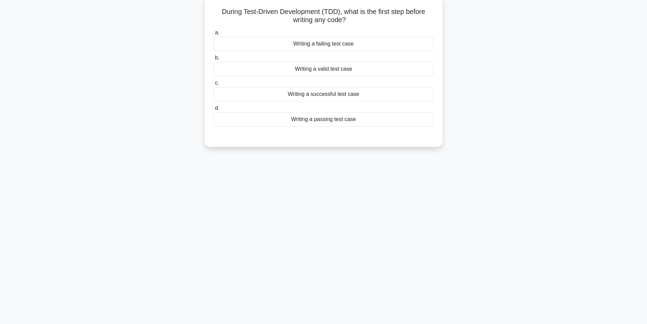
scroll to position [43, 0]
click at [333, 68] on div "Writing a valid test case" at bounding box center [324, 67] width 220 height 14
click at [214, 58] on input "b. Writing a valid test case" at bounding box center [214, 56] width 0 height 4
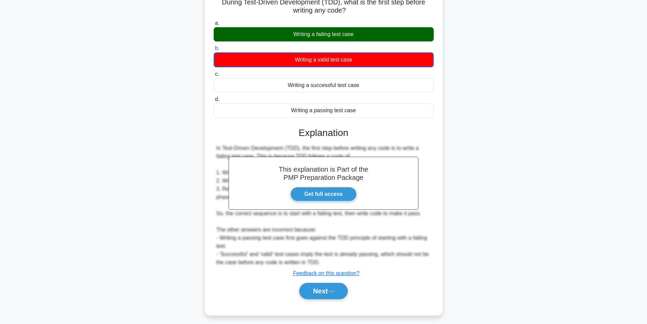
scroll to position [55, 0]
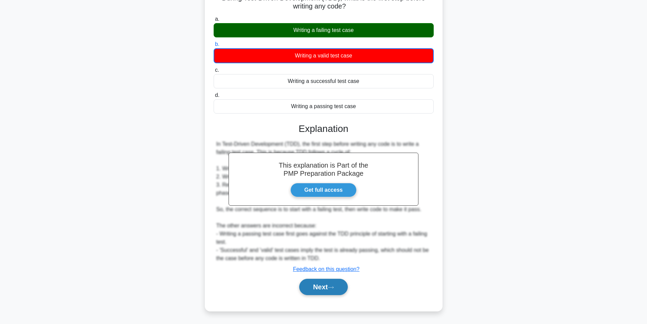
click at [317, 286] on button "Next" at bounding box center [323, 287] width 49 height 16
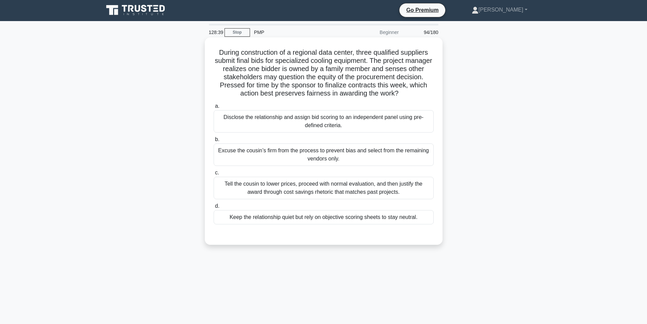
scroll to position [0, 0]
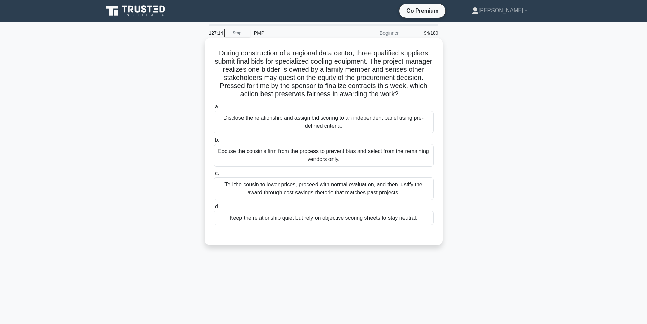
click at [361, 122] on div "Disclose the relationship and assign bid scoring to an independent panel using …" at bounding box center [324, 122] width 220 height 22
click at [214, 109] on input "a. Disclose the relationship and assign bid scoring to an independent panel usi…" at bounding box center [214, 107] width 0 height 4
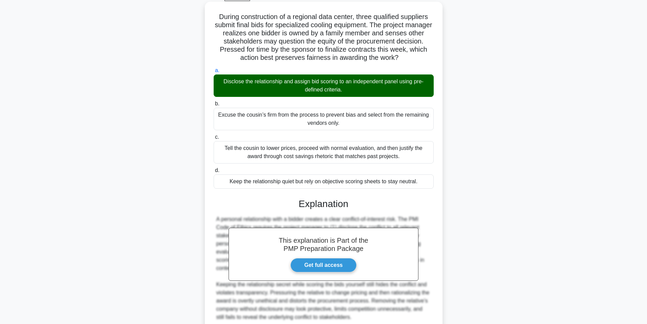
scroll to position [96, 0]
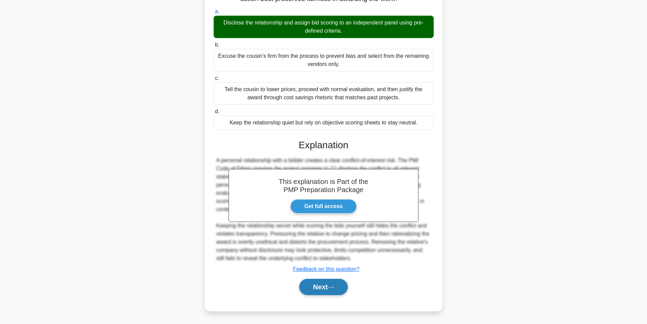
click at [315, 287] on button "Next" at bounding box center [323, 287] width 49 height 16
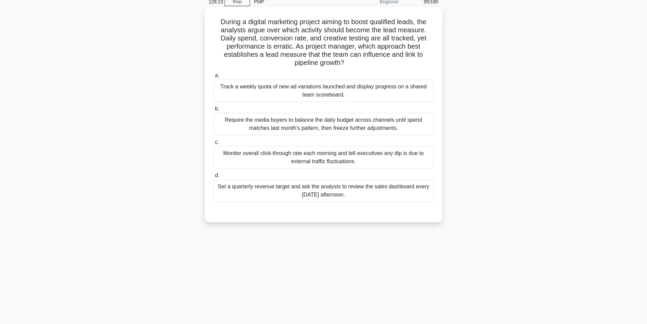
scroll to position [43, 0]
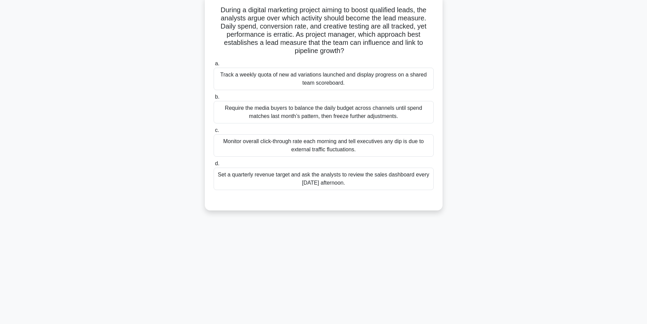
click at [302, 146] on div "Monitor overall click-through rate each morning and tell executives any dip is …" at bounding box center [324, 145] width 220 height 22
click at [214, 133] on input "c. Monitor overall click-through rate each morning and tell executives any dip …" at bounding box center [214, 130] width 0 height 4
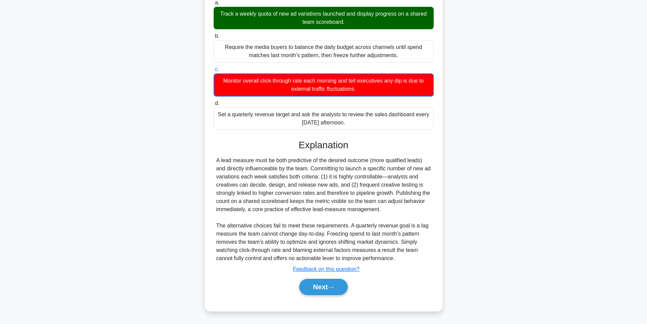
scroll to position [104, 0]
click at [310, 284] on button "Next" at bounding box center [323, 287] width 49 height 16
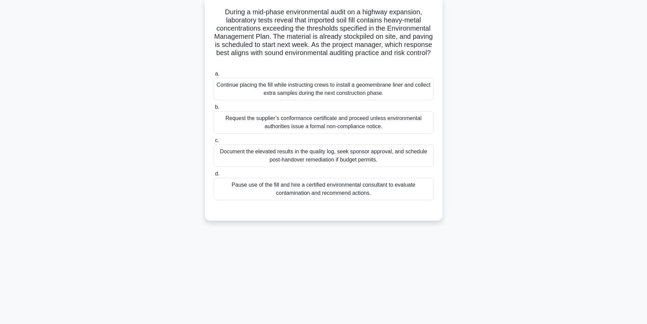
scroll to position [43, 0]
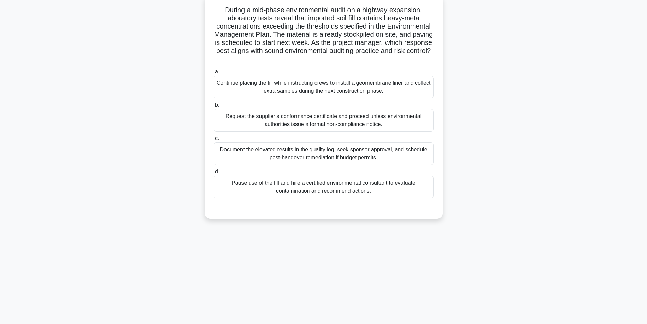
click at [314, 190] on div "Pause use of the fill and hire a certified environmental consultant to evaluate…" at bounding box center [324, 187] width 220 height 22
click at [214, 174] on input "d. Pause use of the fill and hire a certified environmental consultant to evalu…" at bounding box center [214, 172] width 0 height 4
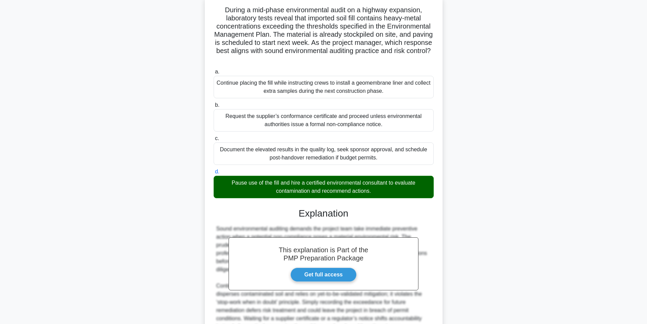
scroll to position [128, 0]
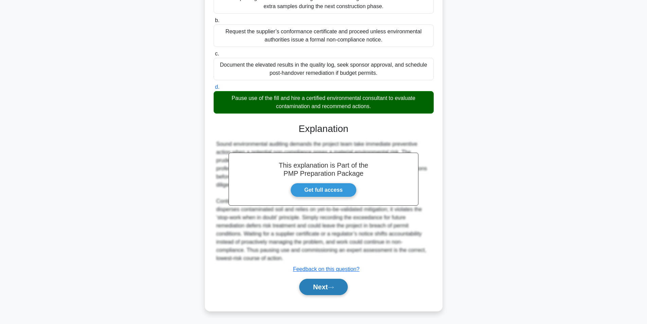
click at [320, 290] on button "Next" at bounding box center [323, 287] width 49 height 16
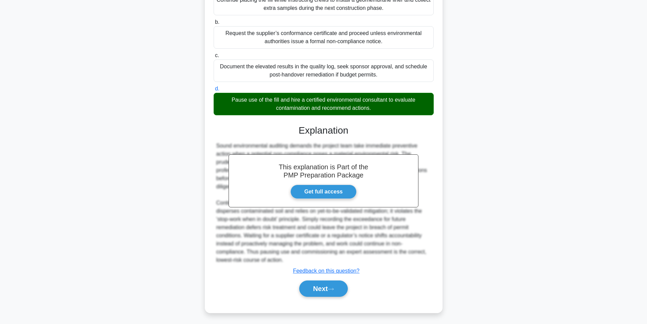
scroll to position [43, 0]
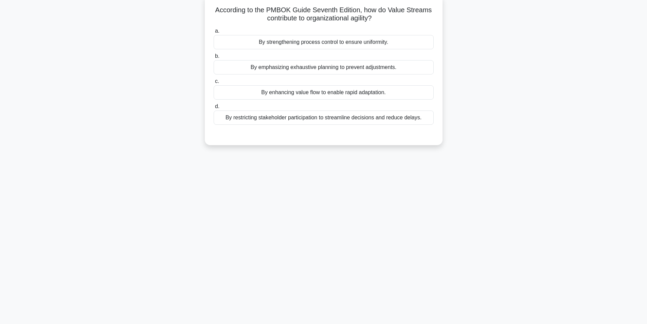
click at [322, 94] on div "By enhancing value flow to enable rapid adaptation." at bounding box center [324, 92] width 220 height 14
click at [214, 84] on input "c. By enhancing value flow to enable rapid adaptation." at bounding box center [214, 81] width 0 height 4
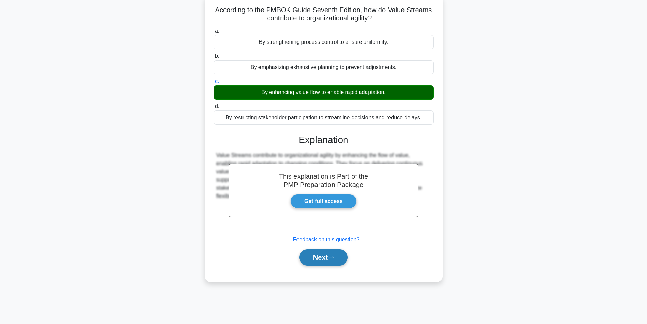
click at [326, 257] on button "Next" at bounding box center [323, 257] width 49 height 16
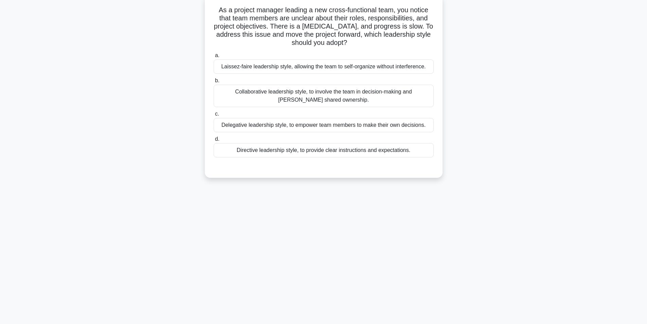
click at [325, 147] on div "Directive leadership style, to provide clear instructions and expectations." at bounding box center [324, 150] width 220 height 14
click at [214, 141] on input "d. Directive leadership style, to provide clear instructions and expectations." at bounding box center [214, 139] width 0 height 4
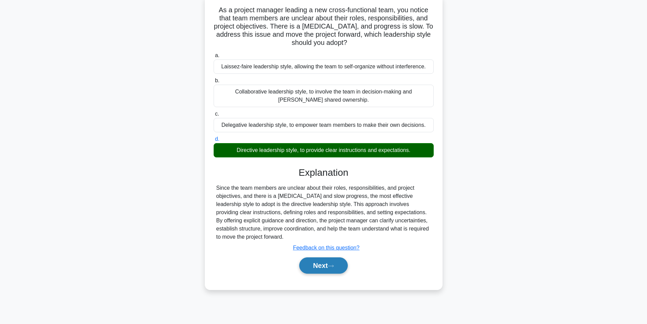
click at [317, 261] on button "Next" at bounding box center [323, 265] width 49 height 16
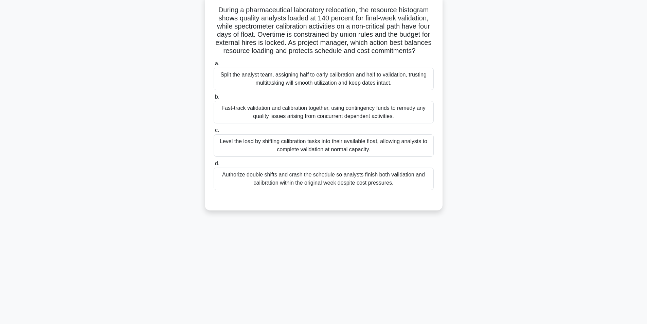
click at [355, 152] on div "Level the load by shifting calibration tasks into their available float, allowi…" at bounding box center [324, 145] width 220 height 22
click at [214, 133] on input "c. Level the load by shifting calibration tasks into their available float, all…" at bounding box center [214, 130] width 0 height 4
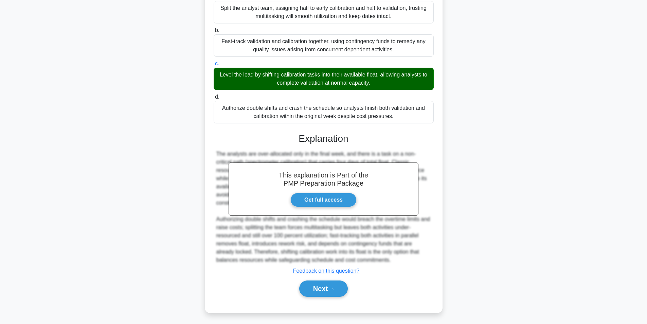
scroll to position [120, 0]
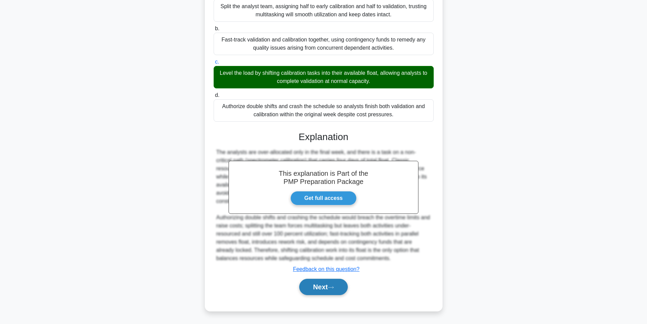
click at [324, 289] on button "Next" at bounding box center [323, 287] width 49 height 16
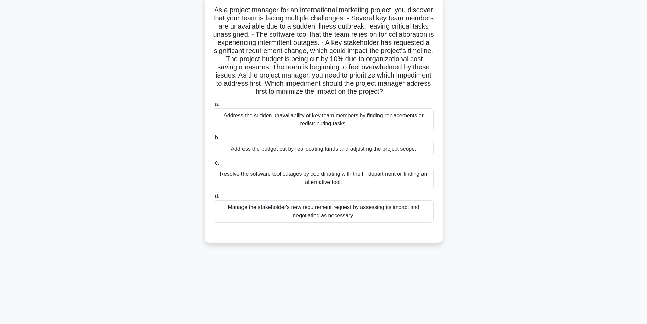
click at [330, 131] on div "Address the sudden unavailability of key team members by finding replacements o…" at bounding box center [324, 119] width 220 height 22
click at [214, 107] on input "a. Address the sudden unavailability of key team members by finding replacement…" at bounding box center [214, 104] width 0 height 4
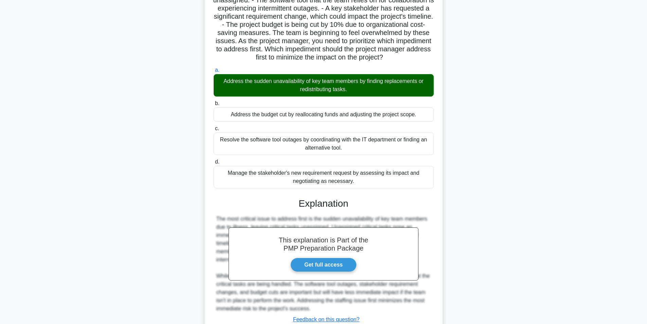
scroll to position [136, 0]
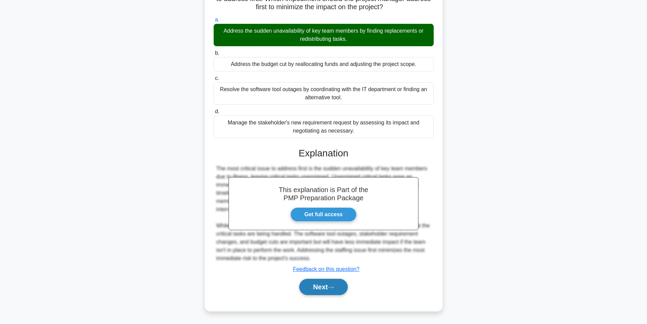
click at [334, 287] on icon at bounding box center [331, 287] width 6 height 4
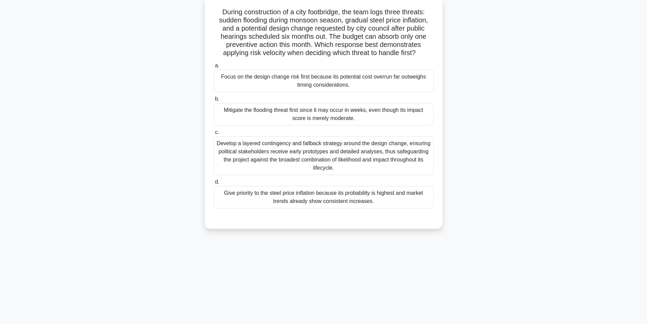
scroll to position [43, 0]
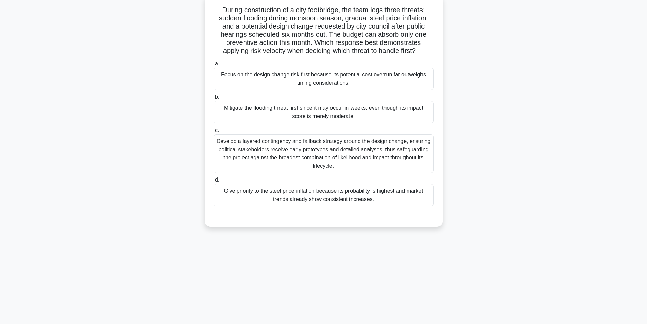
click at [363, 155] on div "Develop a layered contingency and fallback strategy around the design change, e…" at bounding box center [324, 153] width 220 height 39
click at [214, 133] on input "c. Develop a layered contingency and fallback strategy around the design change…" at bounding box center [214, 130] width 0 height 4
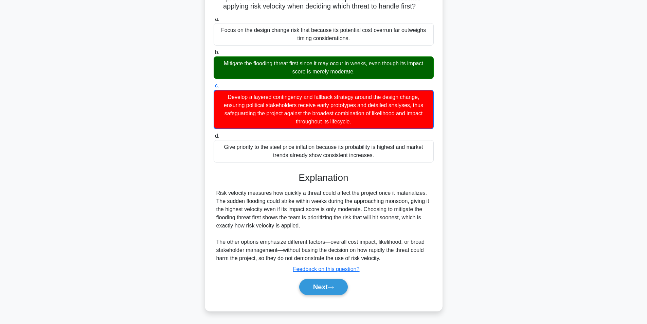
scroll to position [88, 0]
click at [332, 284] on button "Next" at bounding box center [323, 287] width 49 height 16
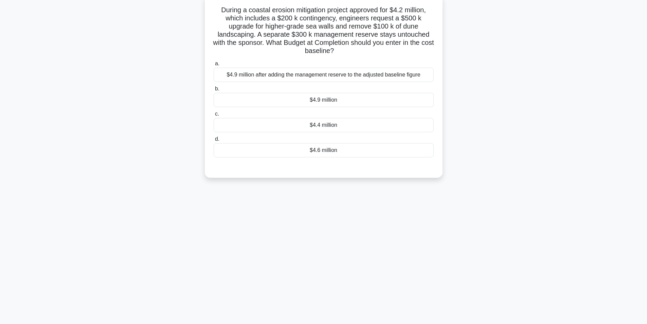
click at [323, 151] on div "$4.6 million" at bounding box center [324, 150] width 220 height 14
click at [214, 141] on input "d. $4.6 million" at bounding box center [214, 139] width 0 height 4
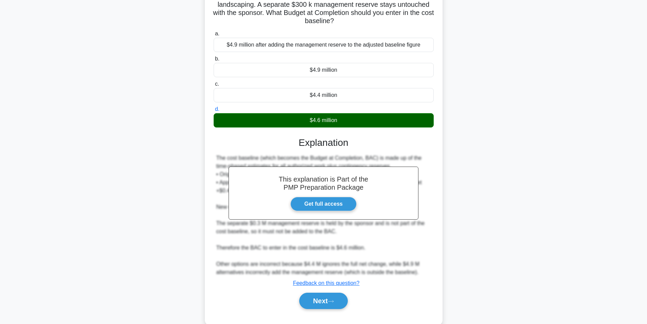
scroll to position [87, 0]
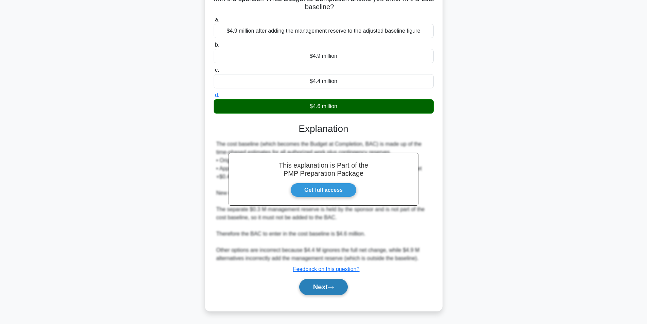
click at [308, 288] on button "Next" at bounding box center [323, 287] width 49 height 16
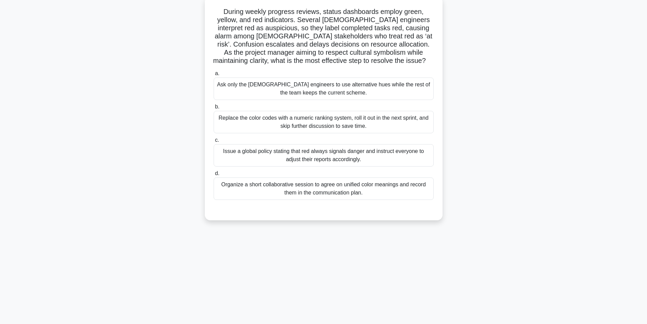
scroll to position [43, 0]
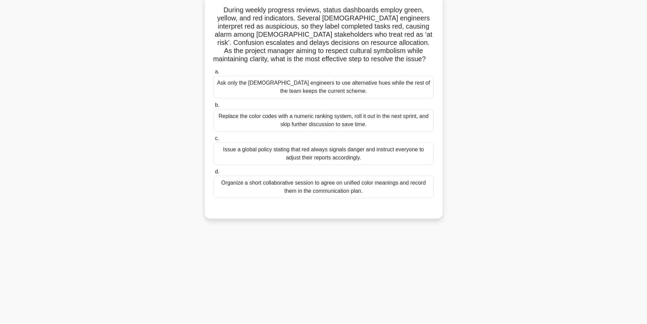
click at [356, 190] on div "Organize a short collaborative session to agree on unified color meanings and r…" at bounding box center [324, 187] width 220 height 22
click at [214, 174] on input "d. Organize a short collaborative session to agree on unified color meanings an…" at bounding box center [214, 172] width 0 height 4
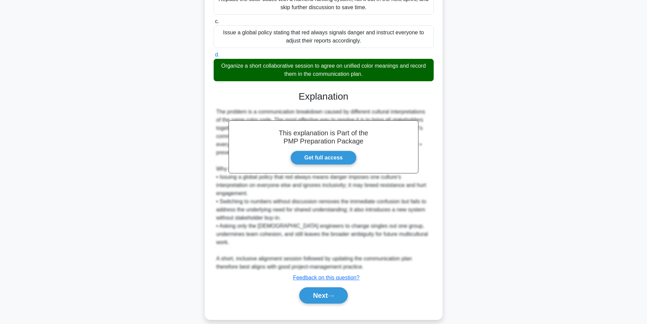
scroll to position [161, 0]
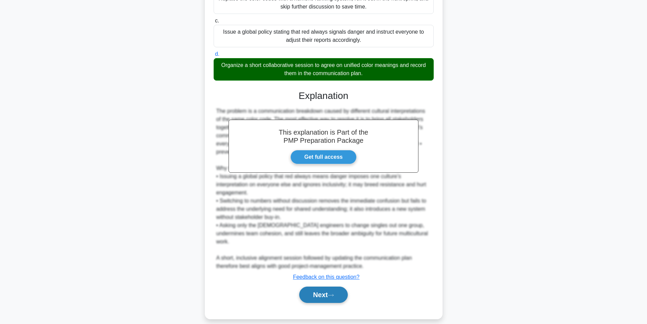
click at [309, 287] on button "Next" at bounding box center [323, 295] width 49 height 16
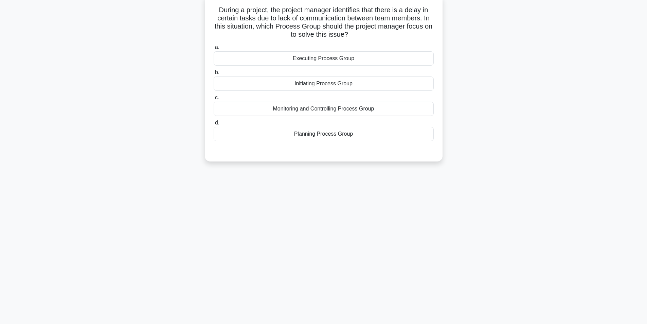
click at [345, 57] on div "Executing Process Group" at bounding box center [324, 58] width 220 height 14
click at [214, 50] on input "a. Executing Process Group" at bounding box center [214, 47] width 0 height 4
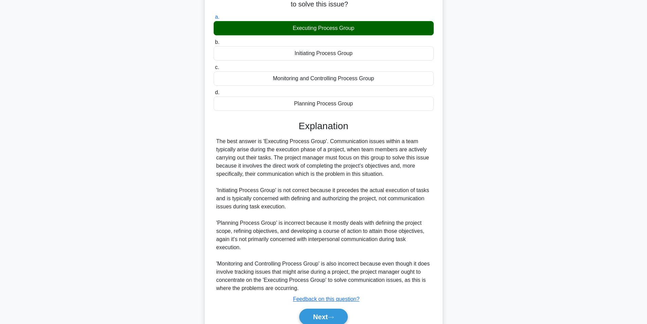
scroll to position [104, 0]
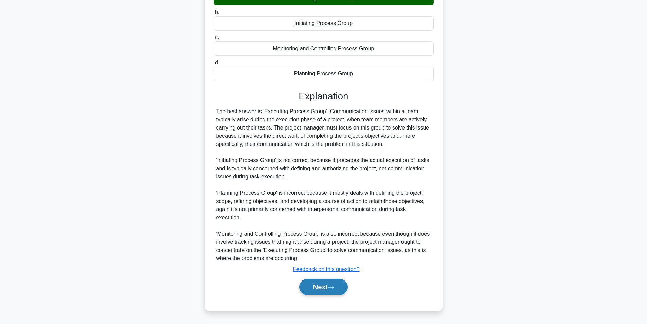
click at [308, 293] on button "Next" at bounding box center [323, 287] width 49 height 16
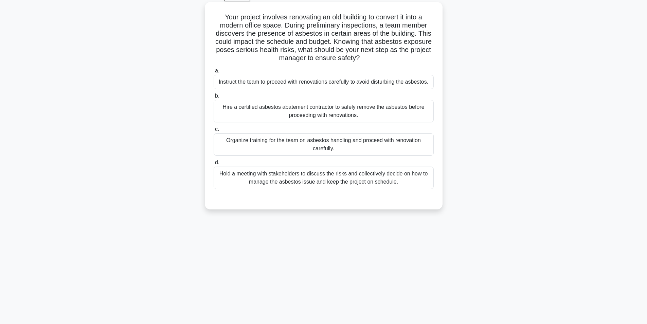
scroll to position [43, 0]
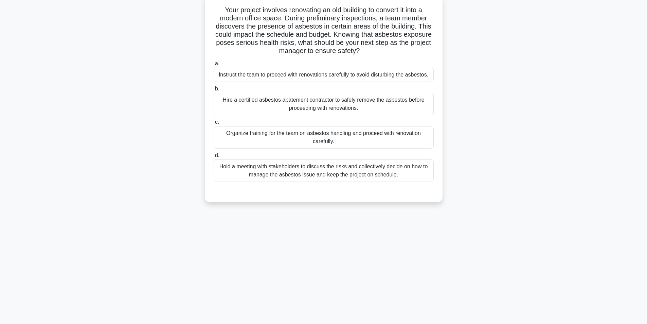
click at [353, 175] on div "Hold a meeting with stakeholders to discuss the risks and collectively decide o…" at bounding box center [324, 170] width 220 height 22
click at [214, 158] on input "d. Hold a meeting with stakeholders to discuss the risks and collectively decid…" at bounding box center [214, 155] width 0 height 4
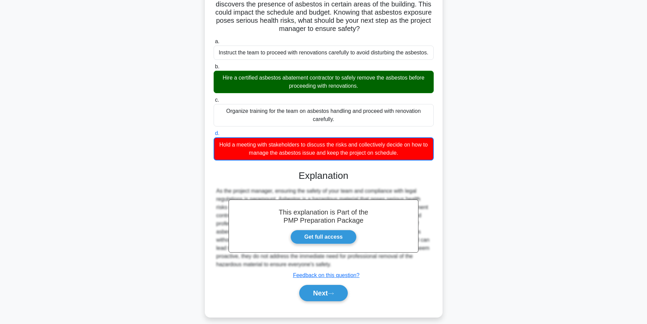
scroll to position [72, 0]
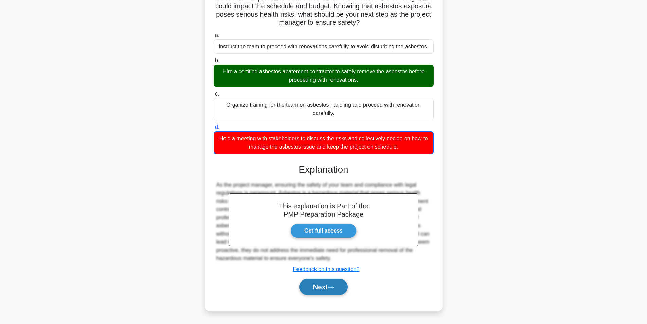
click at [326, 285] on button "Next" at bounding box center [323, 287] width 49 height 16
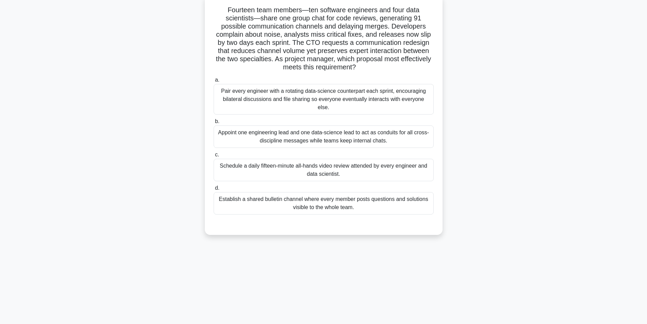
scroll to position [0, 0]
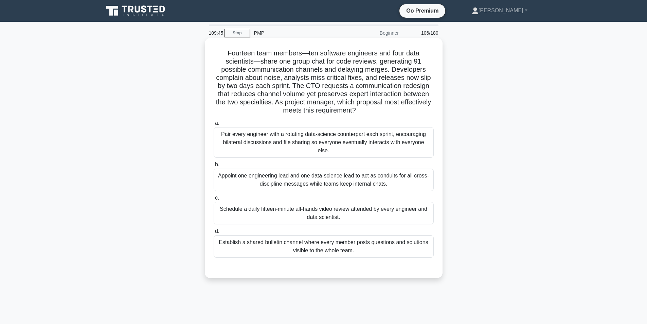
click at [307, 175] on div "Appoint one engineering lead and one data-science lead to act as conduits for a…" at bounding box center [324, 180] width 220 height 22
click at [214, 167] on input "b. Appoint one engineering lead and one data-science lead to act as conduits fo…" at bounding box center [214, 164] width 0 height 4
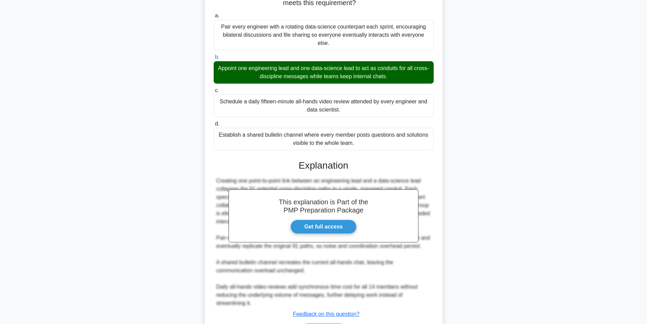
scroll to position [144, 0]
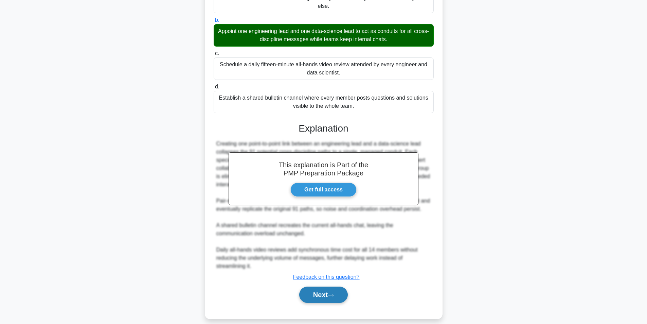
click at [327, 287] on button "Next" at bounding box center [323, 295] width 49 height 16
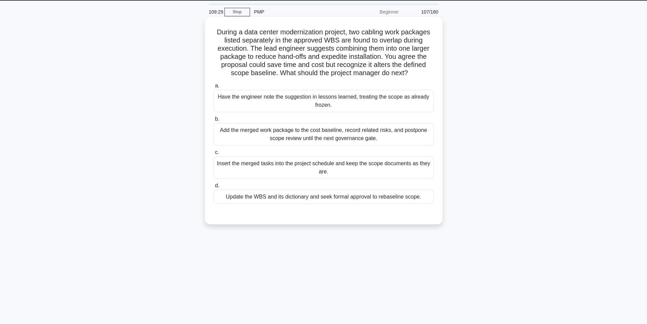
scroll to position [9, 0]
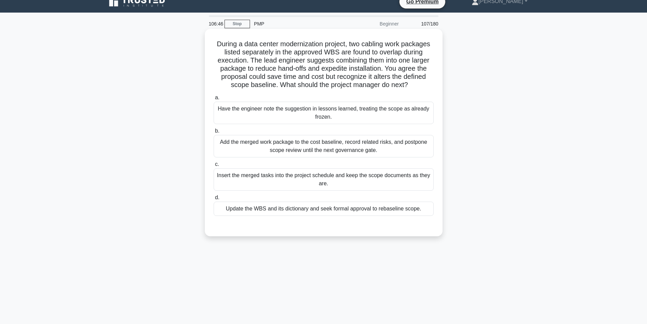
click at [301, 206] on div "Update the WBS and its dictionary and seek formal approval to rebaseline scope." at bounding box center [324, 209] width 220 height 14
click at [214, 200] on input "d. Update the WBS and its dictionary and seek formal approval to rebaseline sco…" at bounding box center [214, 197] width 0 height 4
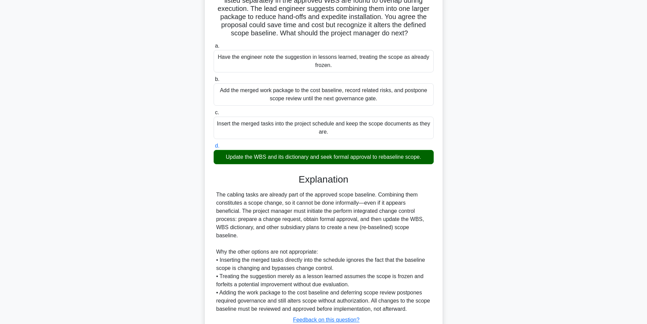
scroll to position [104, 0]
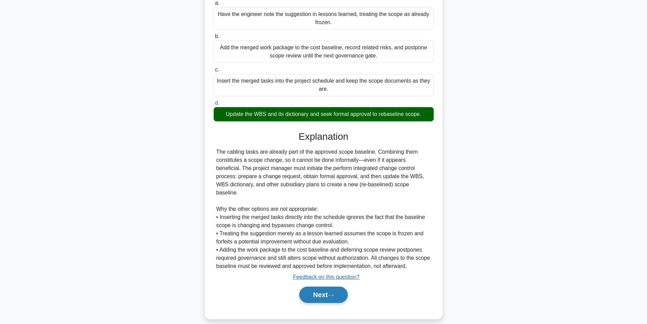
click at [310, 287] on button "Next" at bounding box center [323, 295] width 49 height 16
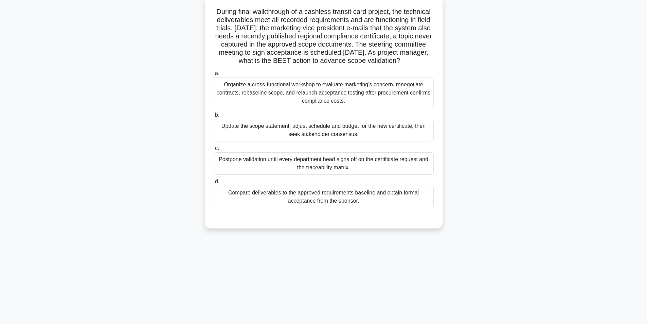
scroll to position [43, 0]
click at [361, 206] on div "Compare deliverables to the approved requirements baseline and obtain formal ac…" at bounding box center [324, 195] width 220 height 22
click at [214, 182] on input "d. Compare deliverables to the approved requirements baseline and obtain formal…" at bounding box center [214, 180] width 0 height 4
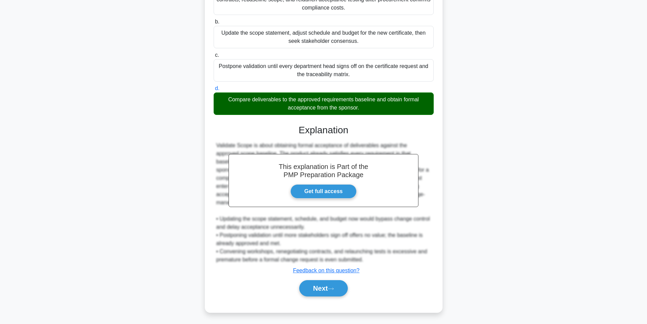
scroll to position [144, 0]
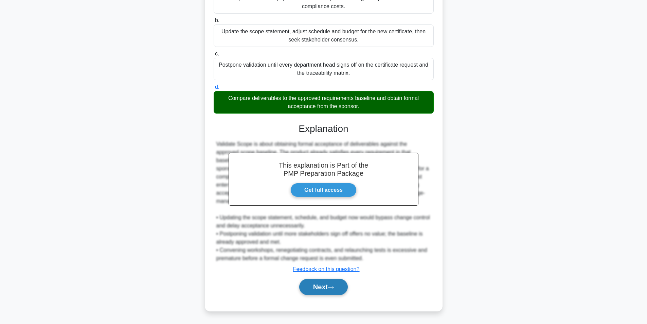
click at [314, 285] on button "Next" at bounding box center [323, 287] width 49 height 16
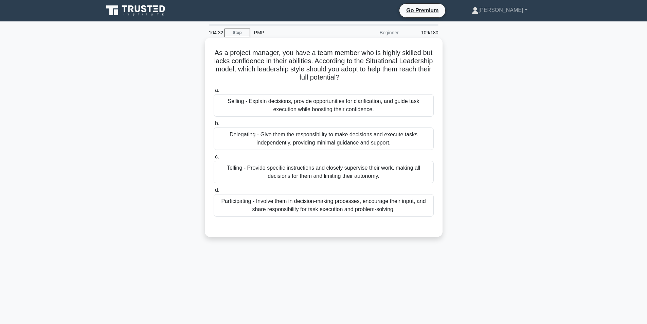
scroll to position [0, 0]
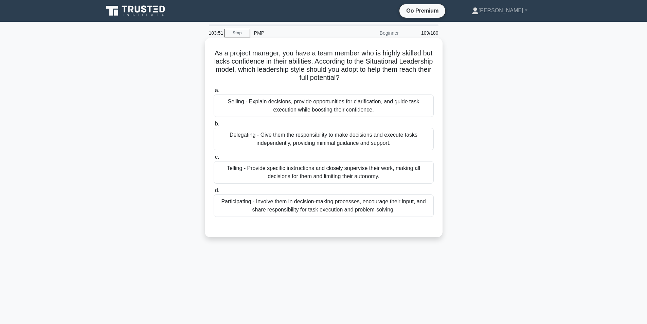
click at [316, 210] on div "Participating - Involve them in decision-making processes, encourage their inpu…" at bounding box center [324, 205] width 220 height 22
click at [214, 193] on input "d. Participating - Involve them in decision-making processes, encourage their i…" at bounding box center [214, 190] width 0 height 4
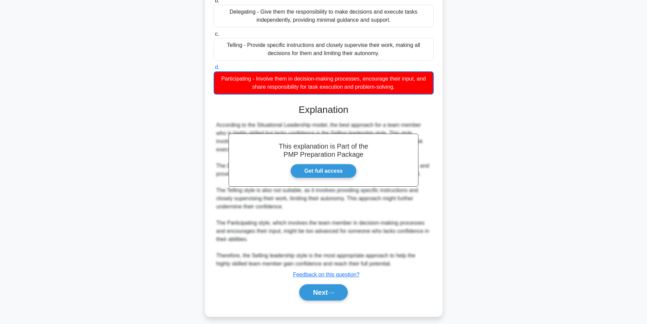
scroll to position [129, 0]
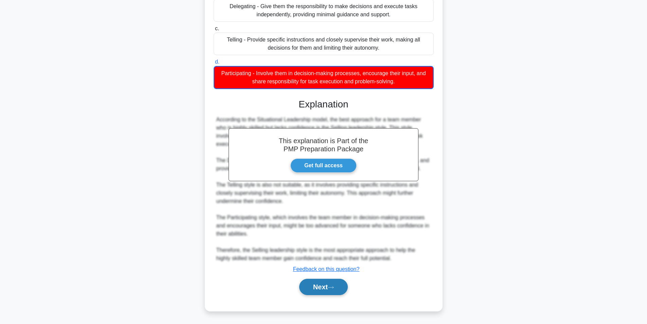
click at [334, 287] on icon at bounding box center [331, 287] width 6 height 4
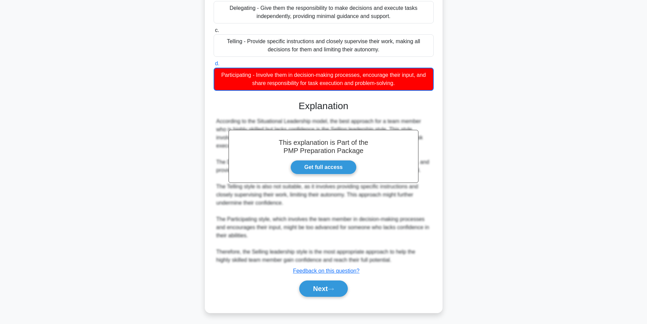
scroll to position [43, 0]
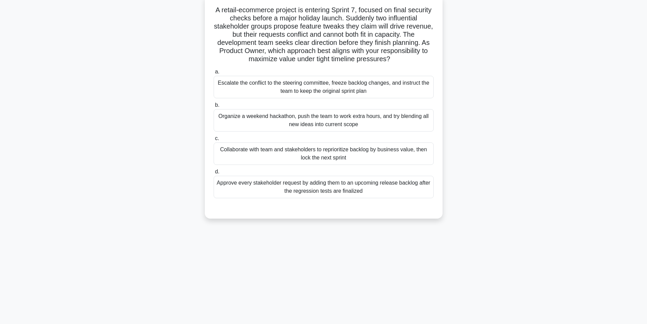
click at [273, 156] on div "Collaborate with team and stakeholders to reprioritize backlog by business valu…" at bounding box center [324, 153] width 220 height 22
click at [214, 141] on input "c. Collaborate with team and stakeholders to reprioritize backlog by business v…" at bounding box center [214, 138] width 0 height 4
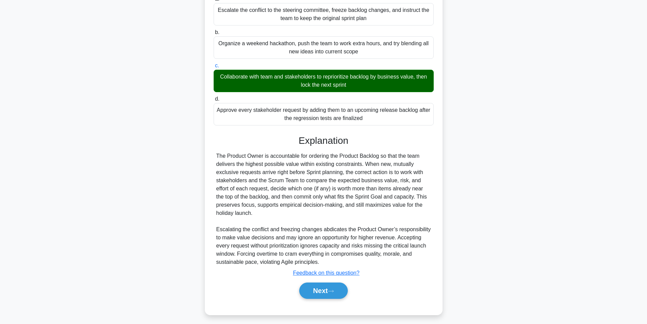
scroll to position [120, 0]
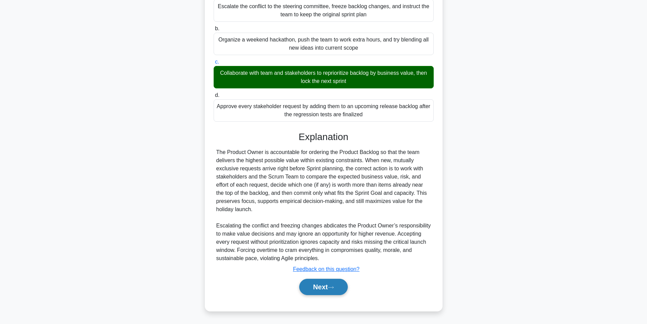
click at [305, 287] on button "Next" at bounding box center [323, 287] width 49 height 16
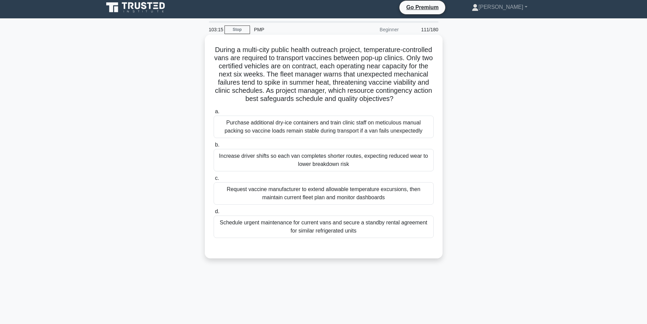
scroll to position [0, 0]
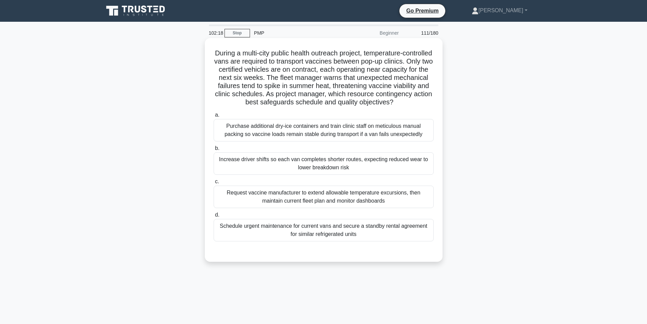
click at [292, 241] on div "Schedule urgent maintenance for current vans and secure a standby rental agreem…" at bounding box center [324, 230] width 220 height 22
click at [214, 217] on input "d. Schedule urgent maintenance for current vans and secure a standby rental agr…" at bounding box center [214, 215] width 0 height 4
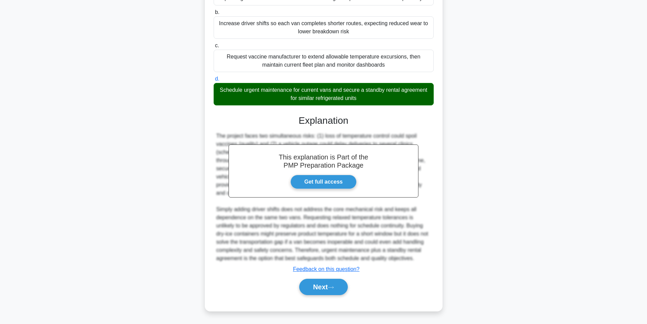
scroll to position [144, 0]
click at [320, 284] on button "Next" at bounding box center [323, 287] width 49 height 16
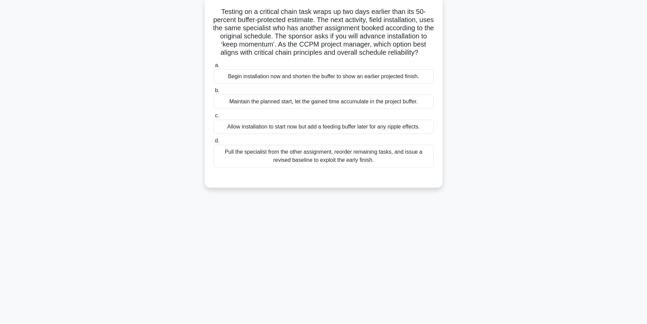
scroll to position [43, 0]
click at [344, 107] on div "Maintain the planned start, let the gained time accumulate in the project buffe…" at bounding box center [324, 100] width 220 height 14
click at [214, 91] on input "b. Maintain the planned start, let the gained time accumulate in the project bu…" at bounding box center [214, 89] width 0 height 4
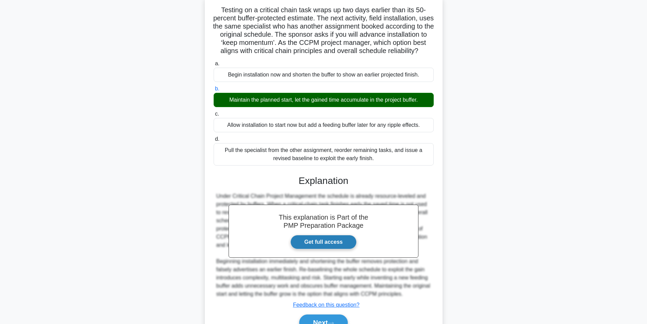
scroll to position [87, 0]
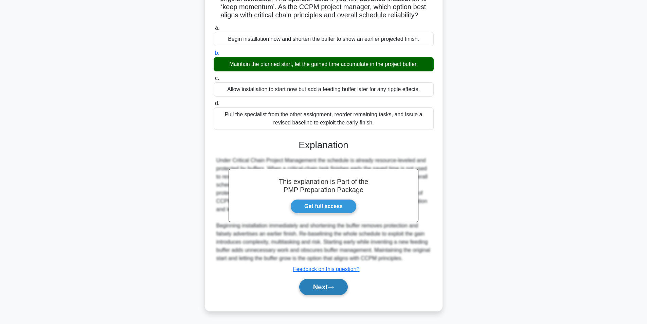
click at [321, 288] on button "Next" at bounding box center [323, 287] width 49 height 16
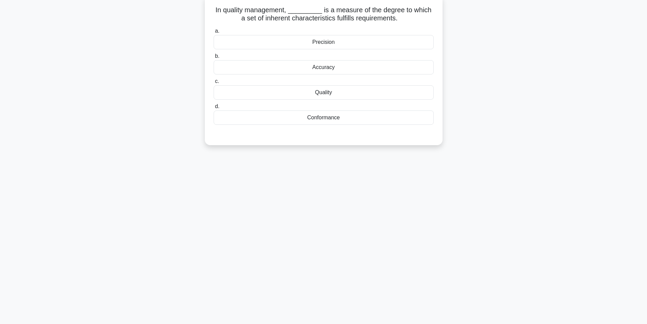
click at [333, 117] on div "Conformance" at bounding box center [324, 117] width 220 height 14
click at [214, 109] on input "d. Conformance" at bounding box center [214, 106] width 0 height 4
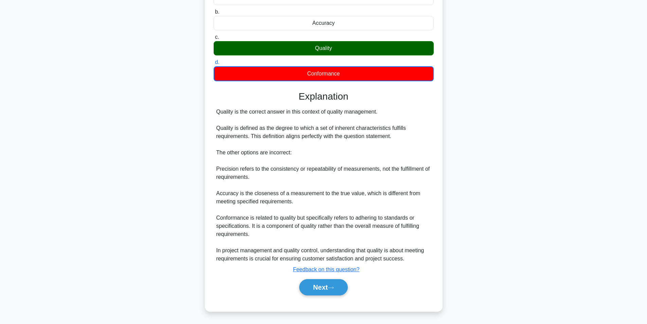
scroll to position [88, 0]
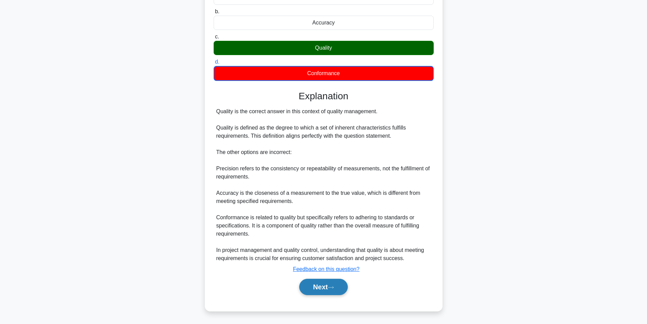
click at [321, 283] on button "Next" at bounding box center [323, 287] width 49 height 16
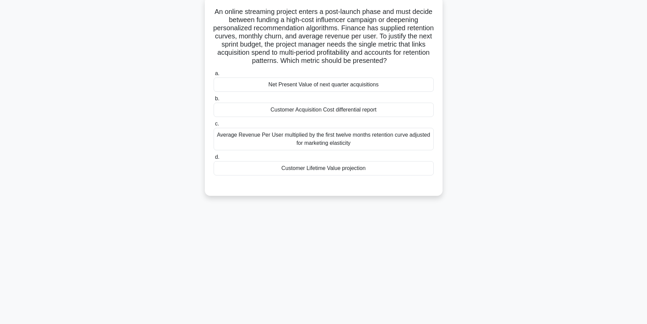
scroll to position [43, 0]
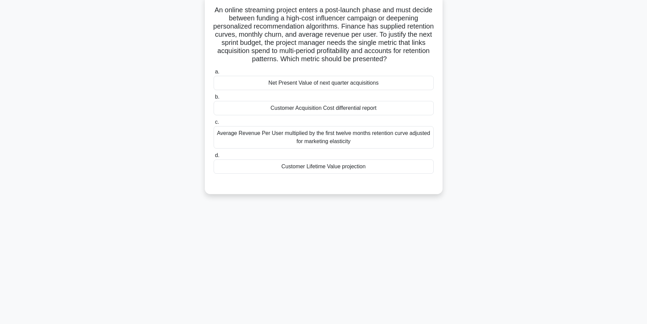
click at [350, 168] on div "Customer Lifetime Value projection" at bounding box center [324, 166] width 220 height 14
click at [214, 158] on input "d. Customer Lifetime Value projection" at bounding box center [214, 155] width 0 height 4
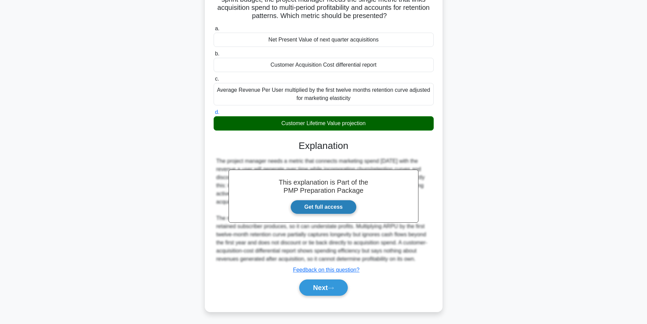
scroll to position [87, 0]
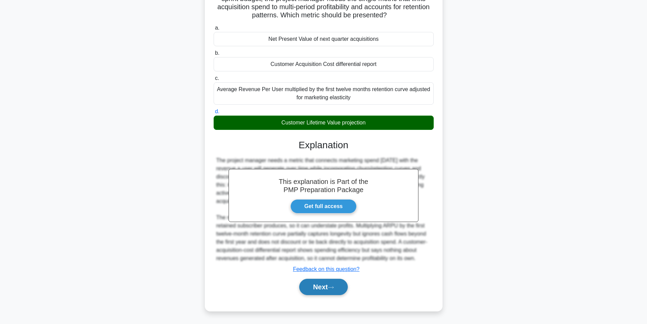
click at [318, 288] on button "Next" at bounding box center [323, 287] width 49 height 16
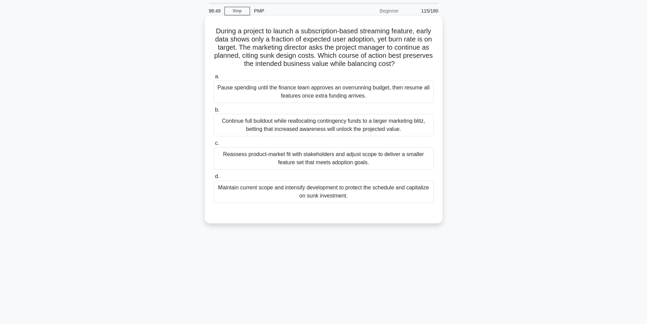
scroll to position [43, 0]
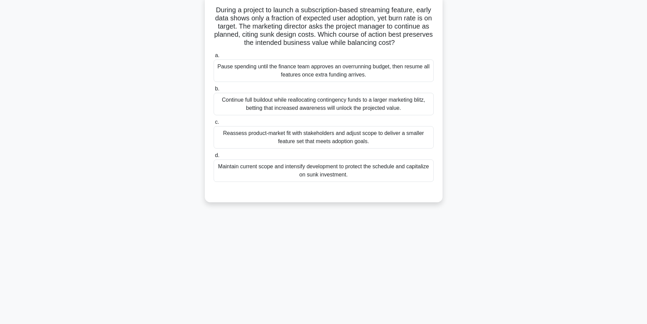
click at [351, 141] on div "Reassess product-market fit with stakeholders and adjust scope to deliver a sma…" at bounding box center [324, 137] width 220 height 22
click at [214, 124] on input "c. Reassess product-market fit with stakeholders and adjust scope to deliver a …" at bounding box center [214, 122] width 0 height 4
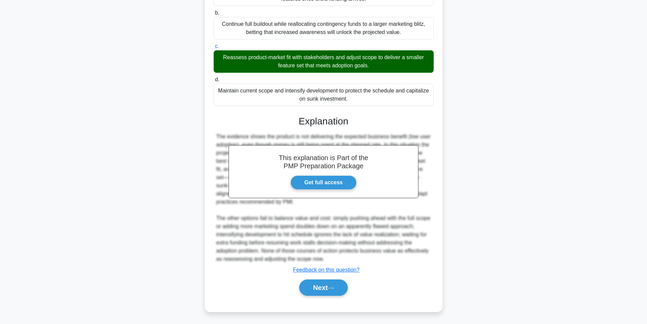
scroll to position [120, 0]
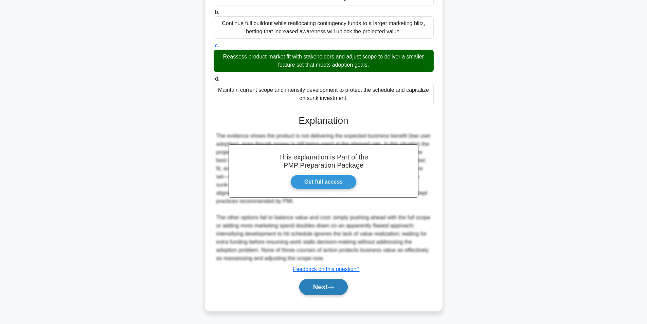
click at [325, 284] on button "Next" at bounding box center [323, 287] width 49 height 16
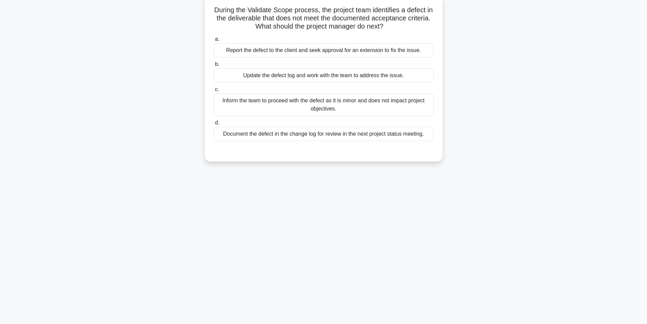
click at [307, 78] on div "Update the defect log and work with the team to address the issue." at bounding box center [324, 75] width 220 height 14
click at [214, 67] on input "b. Update the defect log and work with the team to address the issue." at bounding box center [214, 64] width 0 height 4
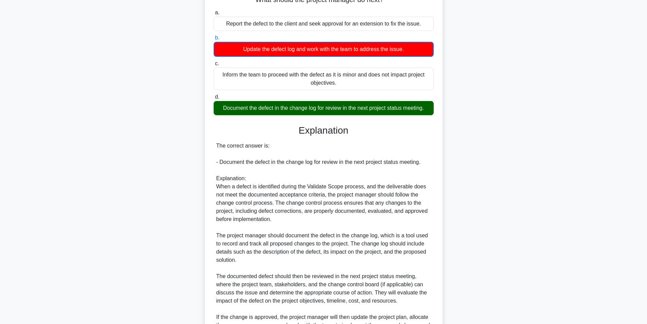
scroll to position [186, 0]
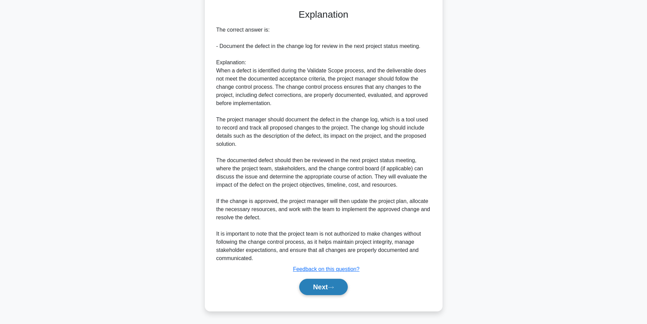
click at [320, 280] on button "Next" at bounding box center [323, 287] width 49 height 16
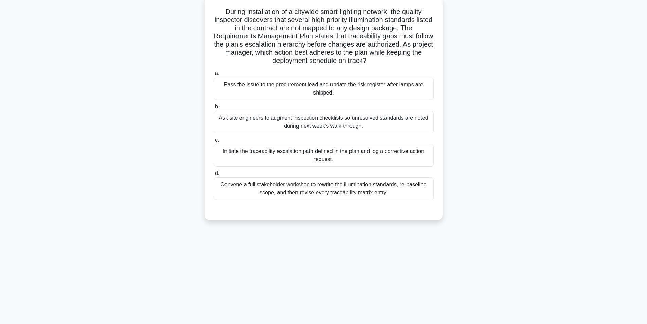
scroll to position [43, 0]
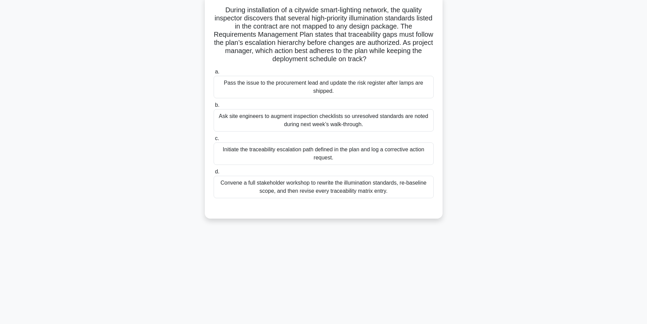
click at [294, 152] on div "Initiate the traceability escalation path defined in the plan and log a correct…" at bounding box center [324, 153] width 220 height 22
click at [214, 141] on input "c. Initiate the traceability escalation path defined in the plan and log a corr…" at bounding box center [214, 138] width 0 height 4
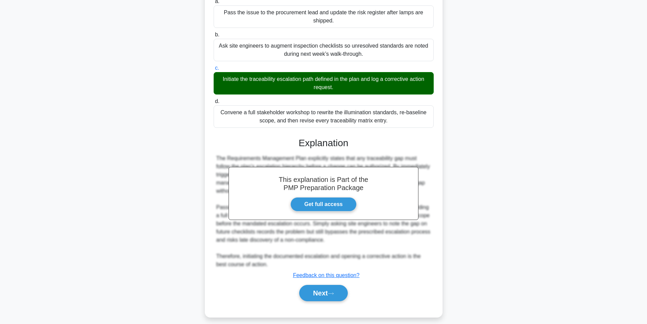
scroll to position [120, 0]
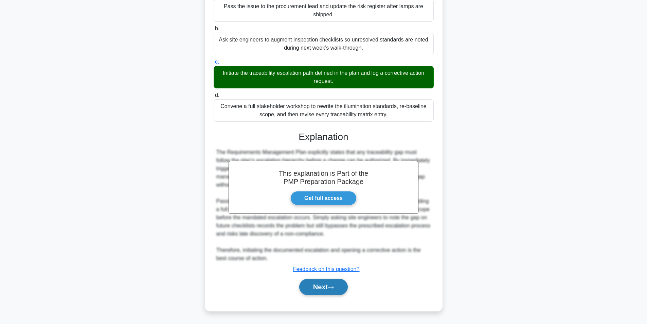
click at [306, 284] on button "Next" at bounding box center [323, 287] width 49 height 16
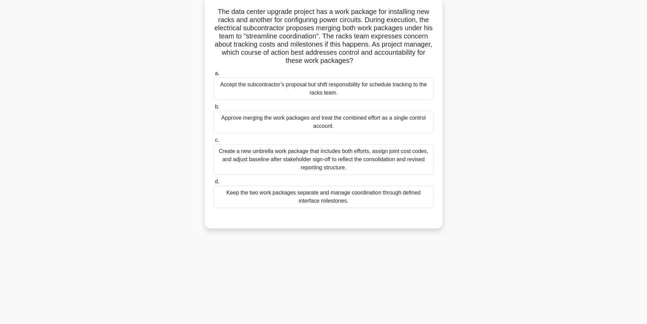
scroll to position [43, 0]
click at [310, 160] on div "Create a new umbrella work package that includes both efforts, assign joint cos…" at bounding box center [324, 157] width 220 height 31
click at [214, 141] on input "c. Create a new umbrella work package that includes both efforts, assign joint …" at bounding box center [214, 138] width 0 height 4
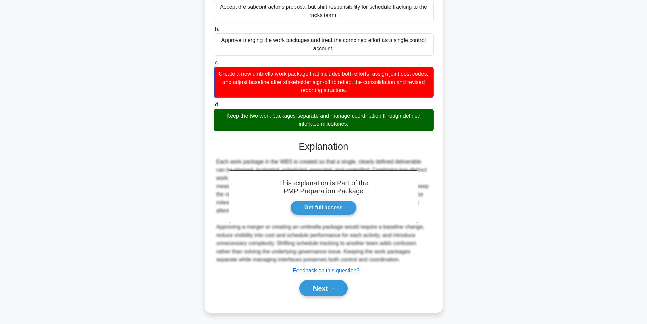
scroll to position [121, 0]
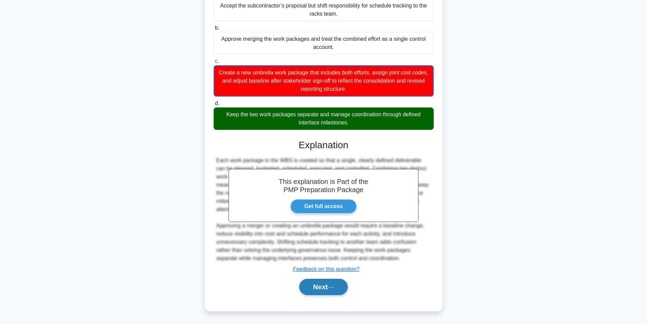
click at [334, 285] on icon at bounding box center [331, 287] width 6 height 4
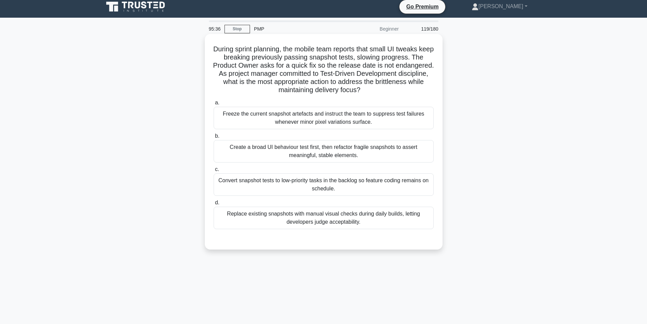
scroll to position [0, 0]
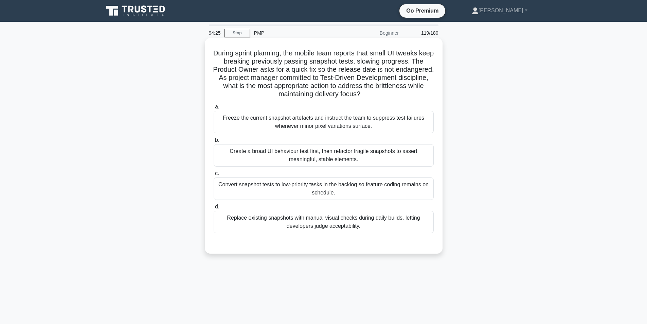
click at [346, 155] on div "Create a broad UI behaviour test first, then refactor fragile snapshots to asse…" at bounding box center [324, 155] width 220 height 22
click at [214, 142] on input "b. Create a broad UI behaviour test first, then refactor fragile snapshots to a…" at bounding box center [214, 140] width 0 height 4
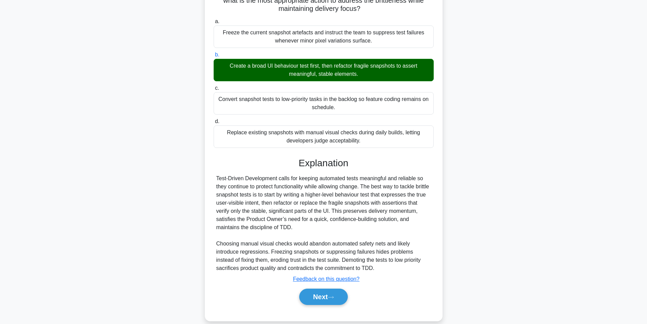
scroll to position [96, 0]
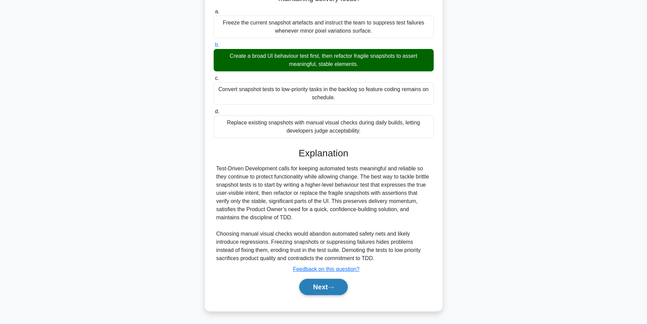
click at [316, 287] on button "Next" at bounding box center [323, 287] width 49 height 16
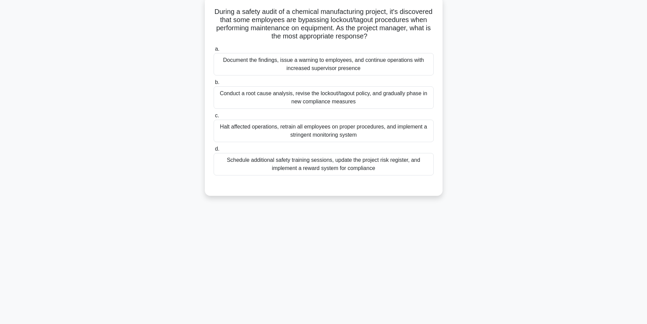
scroll to position [43, 0]
click at [361, 98] on div "Conduct a root cause analysis, revise the lockout/tagout policy, and gradually …" at bounding box center [324, 96] width 220 height 22
click at [214, 83] on input "b. Conduct a root cause analysis, revise the lockout/tagout policy, and gradual…" at bounding box center [214, 81] width 0 height 4
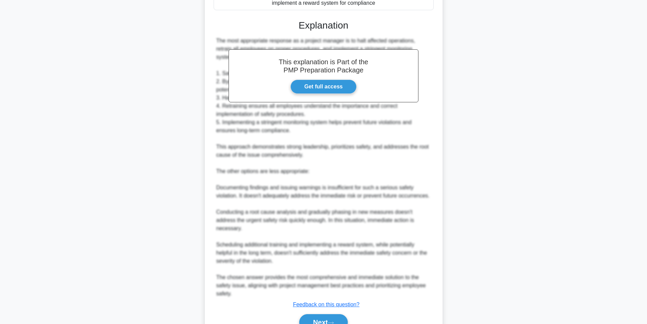
scroll to position [235, 0]
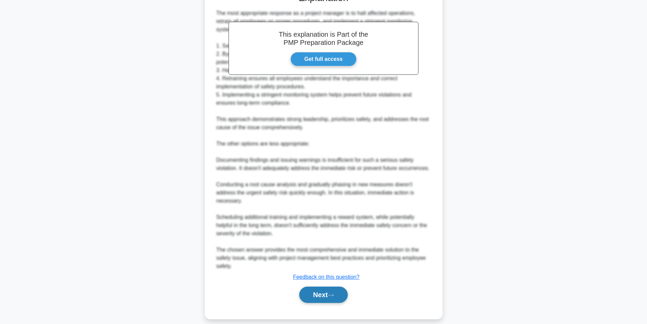
click at [304, 287] on button "Next" at bounding box center [323, 295] width 49 height 16
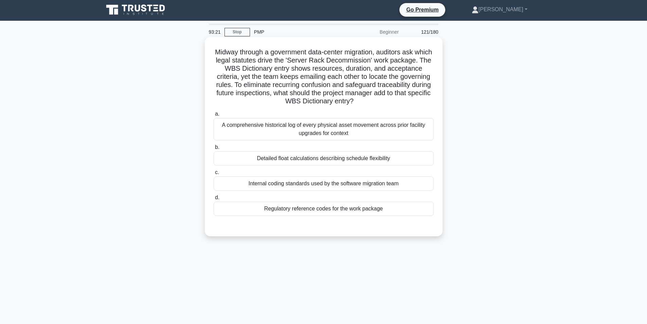
scroll to position [0, 0]
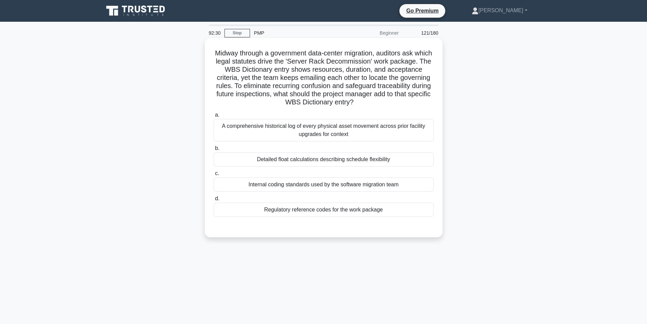
click at [331, 211] on div "Regulatory reference codes for the work package" at bounding box center [324, 210] width 220 height 14
click at [214, 201] on input "d. Regulatory reference codes for the work package" at bounding box center [214, 198] width 0 height 4
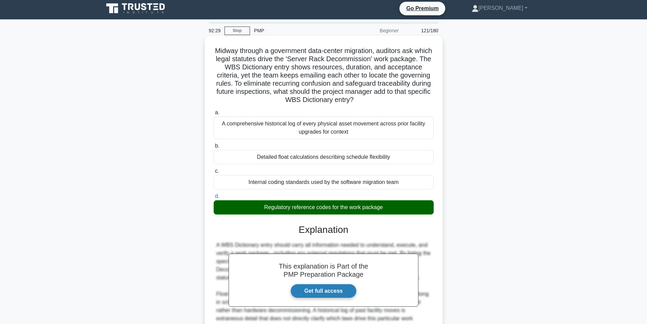
scroll to position [71, 0]
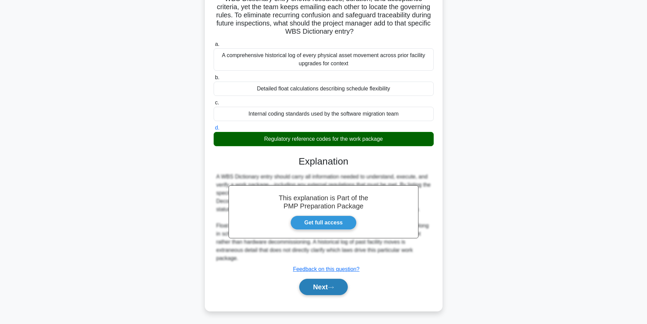
click at [327, 286] on button "Next" at bounding box center [323, 287] width 49 height 16
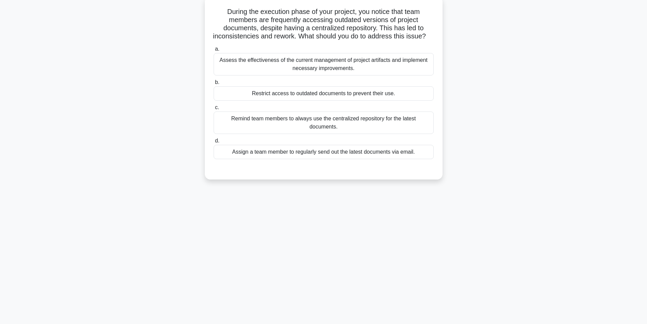
scroll to position [43, 0]
click at [328, 62] on div "Assess the effectiveness of the current management of project artifacts and imp…" at bounding box center [324, 62] width 220 height 22
click at [214, 50] on input "a. Assess the effectiveness of the current management of project artifacts and …" at bounding box center [214, 47] width 0 height 4
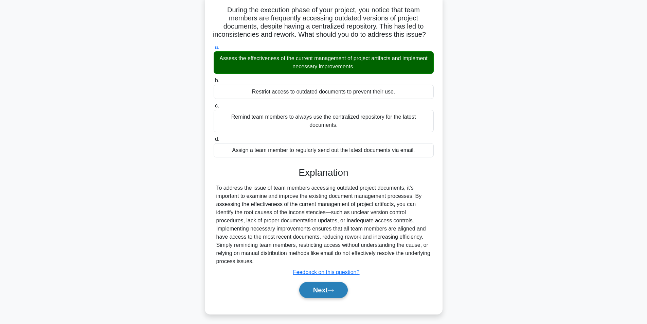
click at [320, 291] on button "Next" at bounding box center [323, 290] width 49 height 16
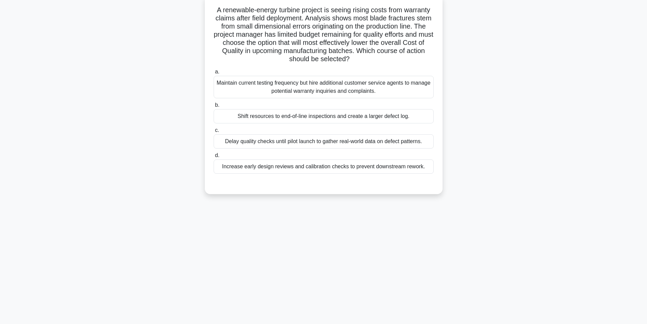
click at [330, 170] on div "Increase early design reviews and calibration checks to prevent downstream rewo…" at bounding box center [324, 166] width 220 height 14
click at [214, 158] on input "d. Increase early design reviews and calibration checks to prevent downstream r…" at bounding box center [214, 155] width 0 height 4
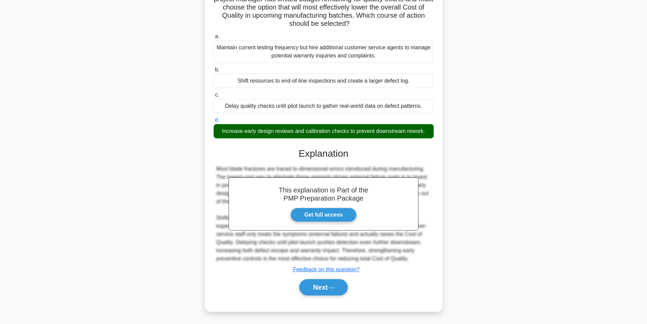
scroll to position [79, 0]
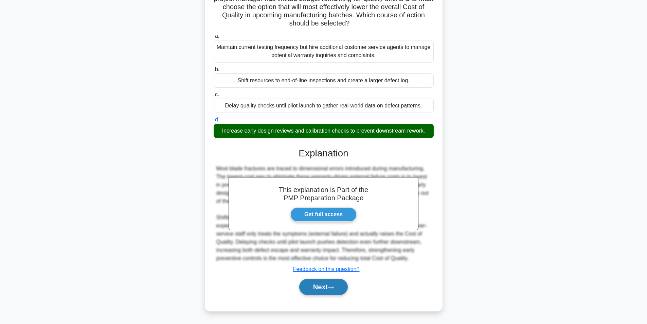
click at [323, 289] on button "Next" at bounding box center [323, 287] width 49 height 16
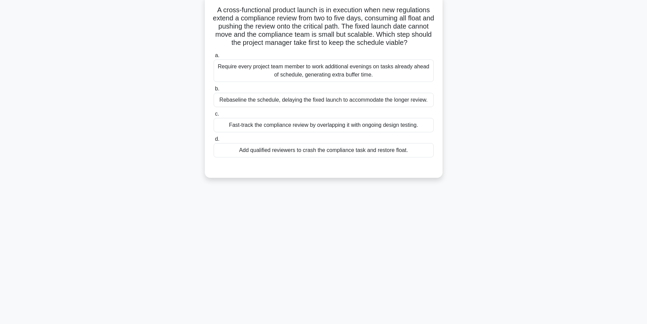
click at [306, 126] on div "Fast-track the compliance review by overlapping it with ongoing design testing." at bounding box center [324, 125] width 220 height 14
click at [214, 116] on input "c. Fast-track the compliance review by overlapping it with ongoing design testi…" at bounding box center [214, 114] width 0 height 4
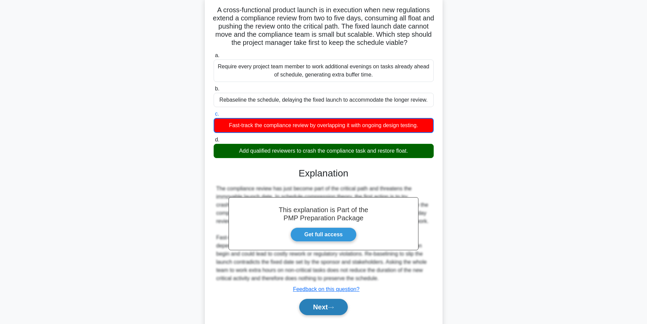
click at [320, 303] on button "Next" at bounding box center [323, 307] width 49 height 16
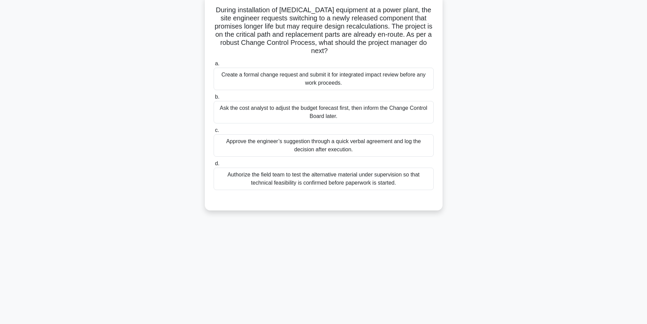
click at [322, 79] on div "Create a formal change request and submit it for integrated impact review befor…" at bounding box center [324, 79] width 220 height 22
click at [214, 66] on input "a. Create a formal change request and submit it for integrated impact review be…" at bounding box center [214, 64] width 0 height 4
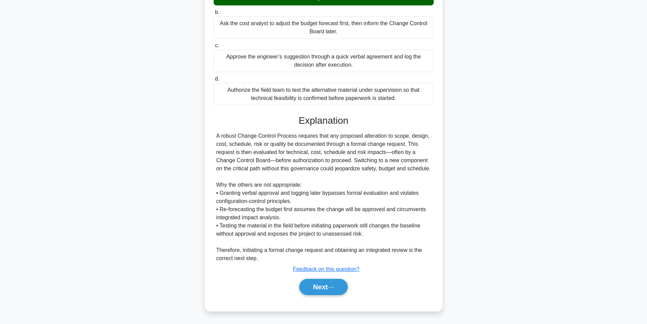
scroll to position [136, 0]
click at [315, 285] on button "Next" at bounding box center [323, 287] width 49 height 16
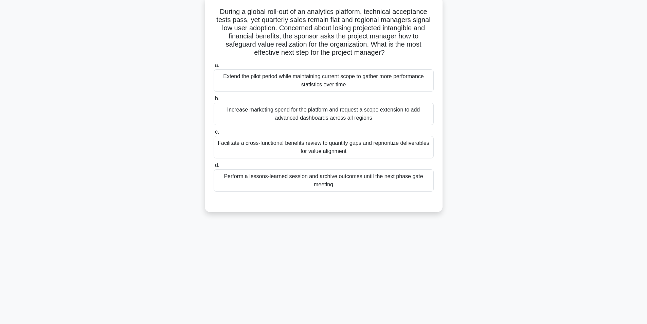
scroll to position [43, 0]
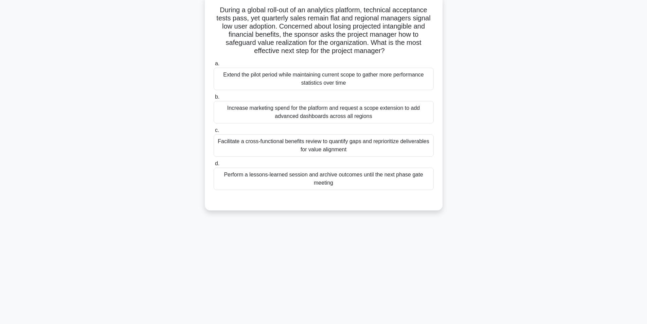
click at [299, 142] on div "Facilitate a cross-functional benefits review to quantify gaps and reprioritize…" at bounding box center [324, 145] width 220 height 22
click at [214, 133] on input "c. Facilitate a cross-functional benefits review to quantify gaps and repriorit…" at bounding box center [214, 130] width 0 height 4
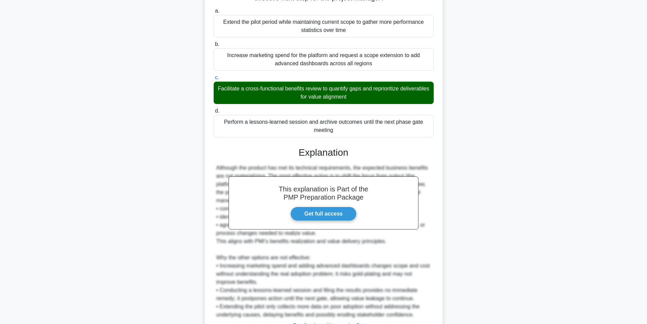
scroll to position [153, 0]
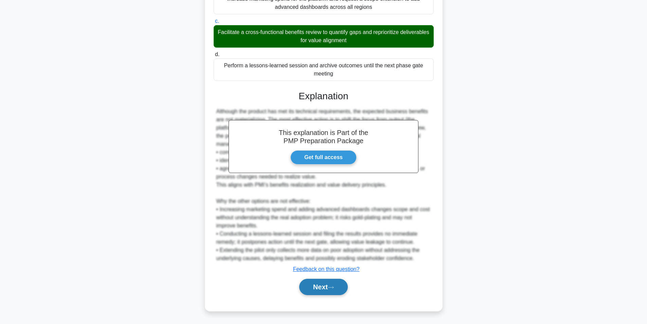
click at [310, 287] on button "Next" at bounding box center [323, 287] width 49 height 16
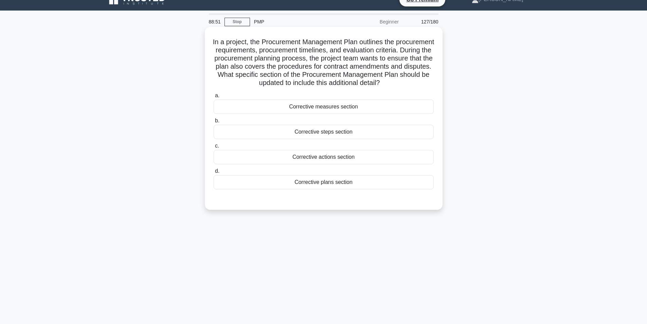
scroll to position [43, 0]
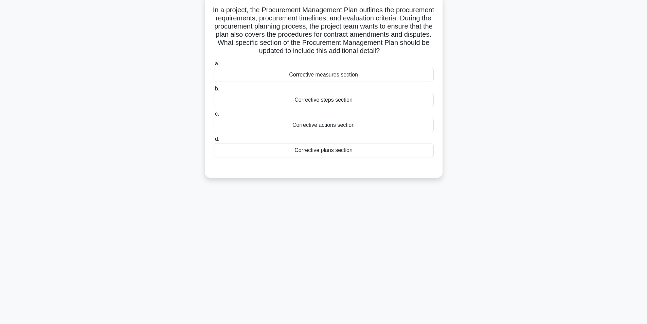
click at [355, 157] on div "Corrective plans section" at bounding box center [324, 150] width 220 height 14
click at [214, 141] on input "d. Corrective plans section" at bounding box center [214, 139] width 0 height 4
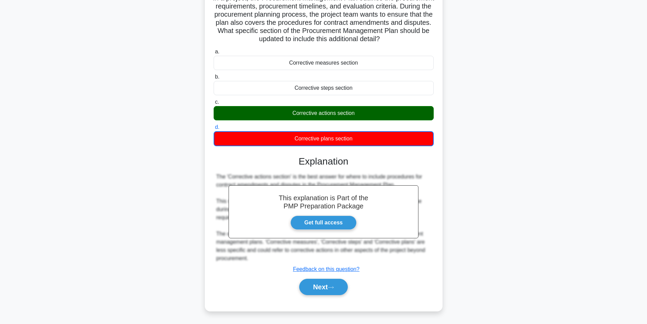
scroll to position [64, 0]
click at [320, 283] on button "Next" at bounding box center [323, 287] width 49 height 16
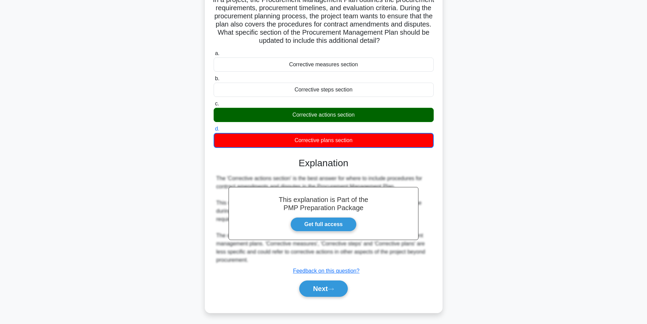
scroll to position [43, 0]
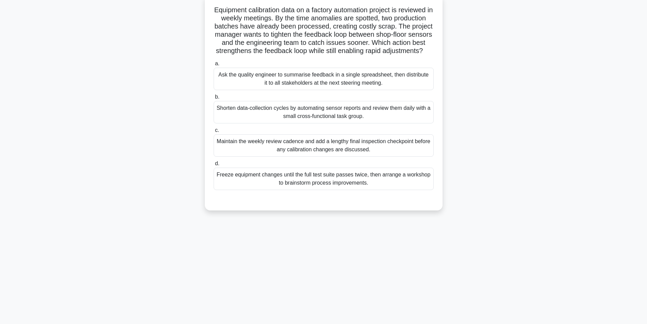
click at [362, 190] on div "Freeze equipment changes until the full test suite passes twice, then arrange a…" at bounding box center [324, 179] width 220 height 22
click at [214, 166] on input "d. Freeze equipment changes until the full test suite passes twice, then arrang…" at bounding box center [214, 163] width 0 height 4
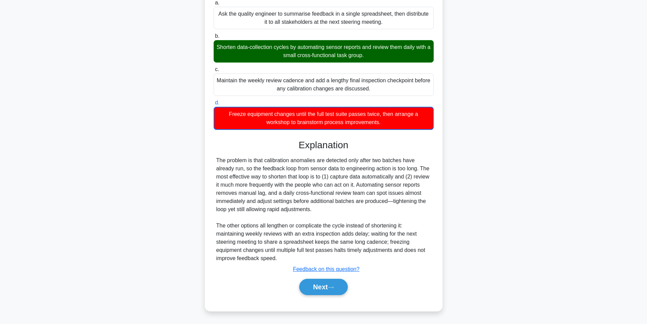
scroll to position [112, 0]
click at [307, 288] on button "Next" at bounding box center [323, 287] width 49 height 16
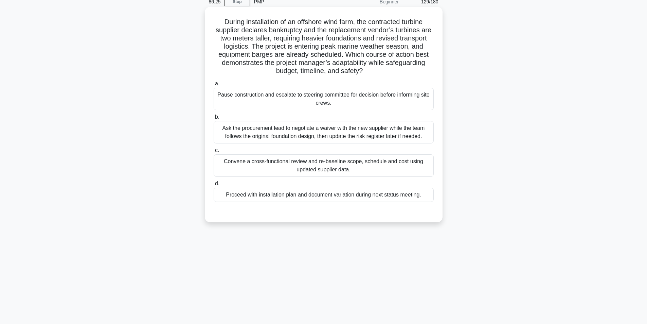
scroll to position [43, 0]
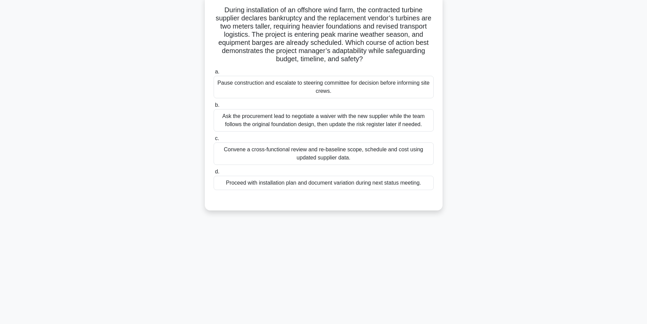
click at [343, 152] on div "Convene a cross-functional review and re-baseline scope, schedule and cost usin…" at bounding box center [324, 153] width 220 height 22
click at [214, 141] on input "c. Convene a cross-functional review and re-baseline scope, schedule and cost u…" at bounding box center [214, 138] width 0 height 4
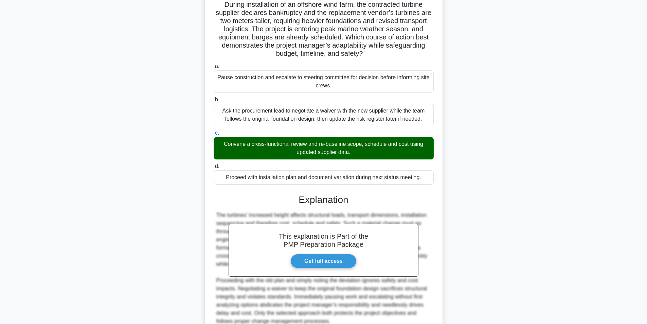
scroll to position [112, 0]
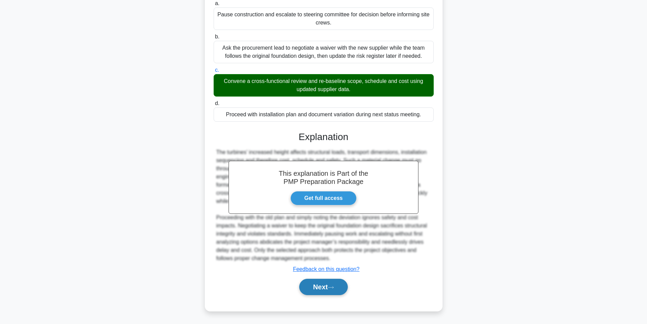
click at [322, 283] on button "Next" at bounding box center [323, 287] width 49 height 16
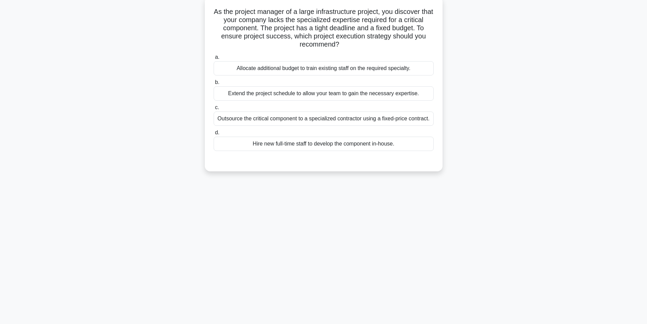
scroll to position [43, 0]
click at [309, 119] on div "Outsource the critical component to a specialized contractor using a fixed-pric…" at bounding box center [324, 117] width 220 height 14
click at [214, 108] on input "c. Outsource the critical component to a specialized contractor using a fixed-p…" at bounding box center [214, 106] width 0 height 4
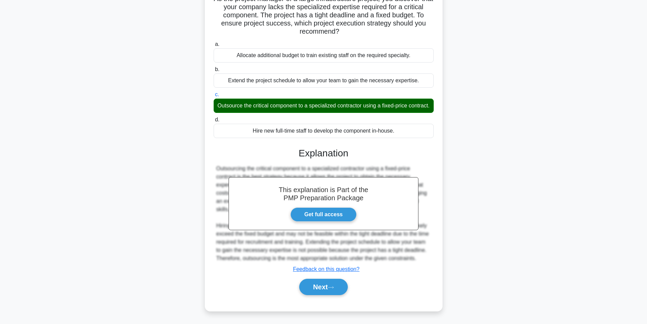
scroll to position [71, 0]
click at [323, 287] on button "Next" at bounding box center [323, 287] width 49 height 16
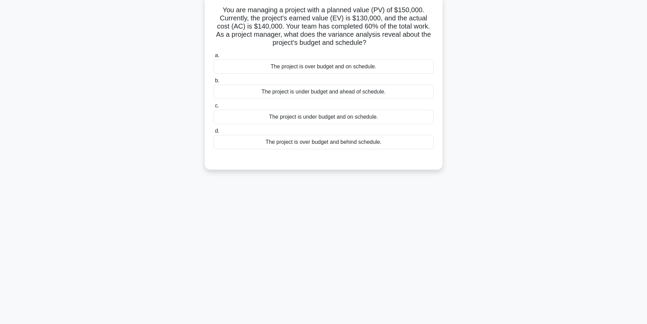
click at [354, 69] on div "The project is over budget and on schedule." at bounding box center [324, 66] width 220 height 14
click at [214, 58] on input "a. The project is over budget and on schedule." at bounding box center [214, 55] width 0 height 4
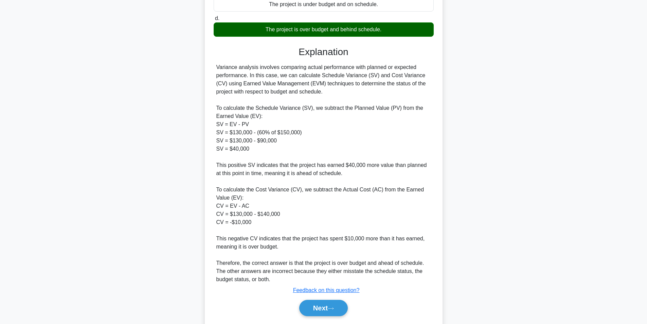
scroll to position [178, 0]
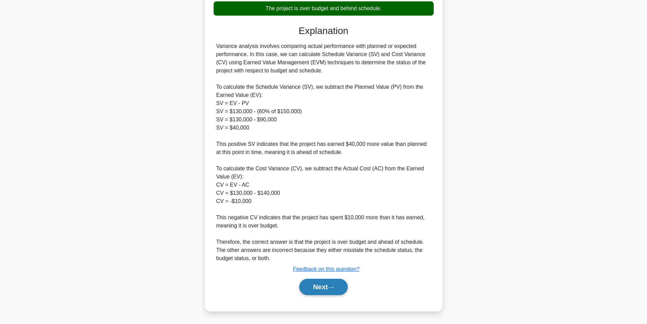
click at [316, 286] on button "Next" at bounding box center [323, 287] width 49 height 16
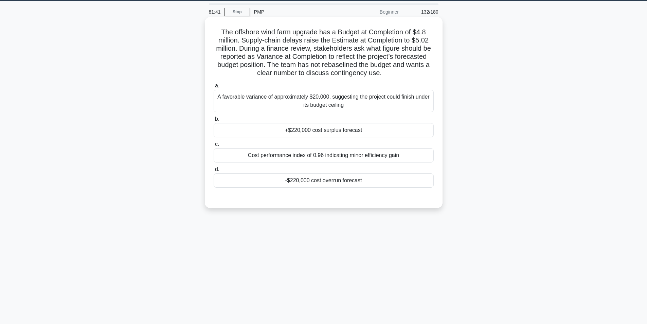
scroll to position [9, 0]
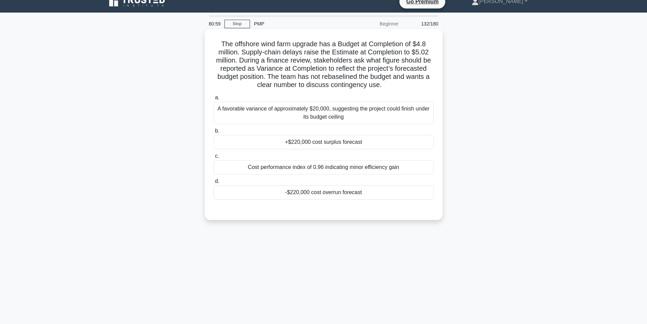
click at [309, 195] on div "-$220,000 cost overrun forecast" at bounding box center [324, 192] width 220 height 14
click at [214, 184] on input "d. -$220,000 cost overrun forecast" at bounding box center [214, 181] width 0 height 4
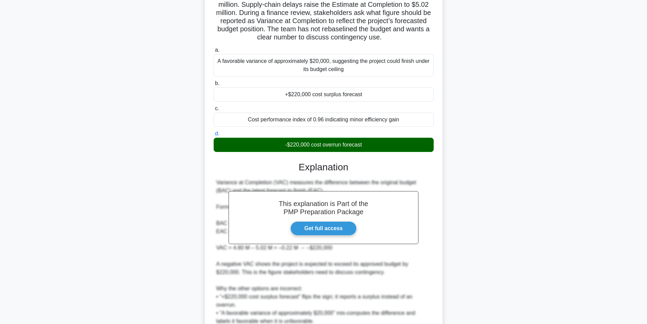
scroll to position [136, 0]
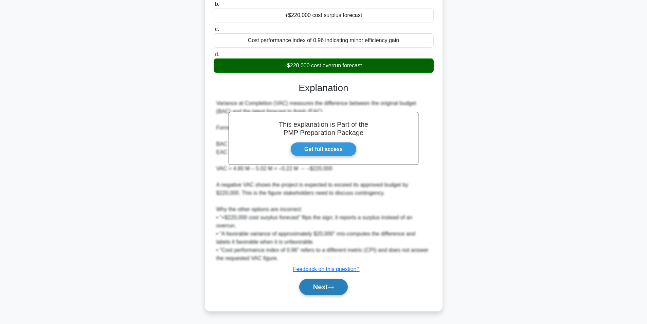
click at [324, 290] on button "Next" at bounding box center [323, 287] width 49 height 16
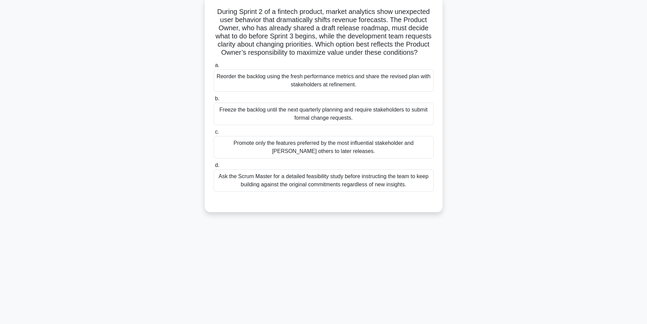
scroll to position [43, 0]
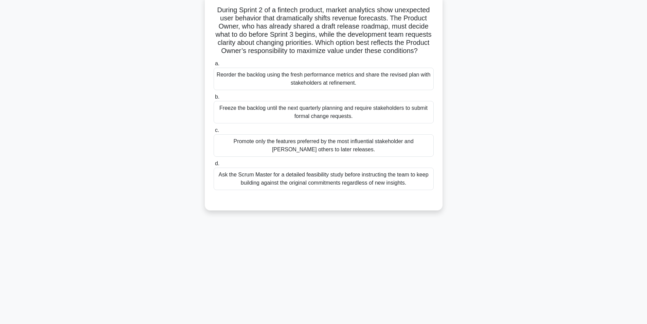
click at [287, 87] on div "Reorder the backlog using the fresh performance metrics and share the revised p…" at bounding box center [324, 79] width 220 height 22
click at [214, 66] on input "a. Reorder the backlog using the fresh performance metrics and share the revise…" at bounding box center [214, 64] width 0 height 4
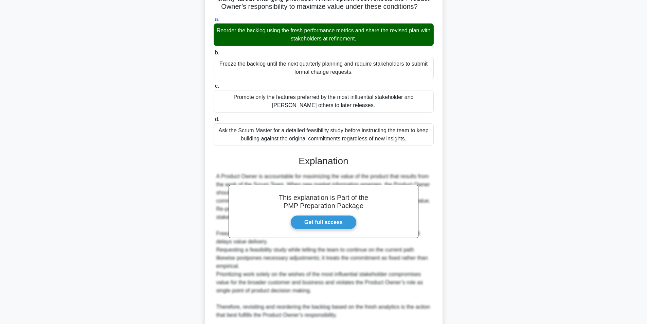
scroll to position [153, 0]
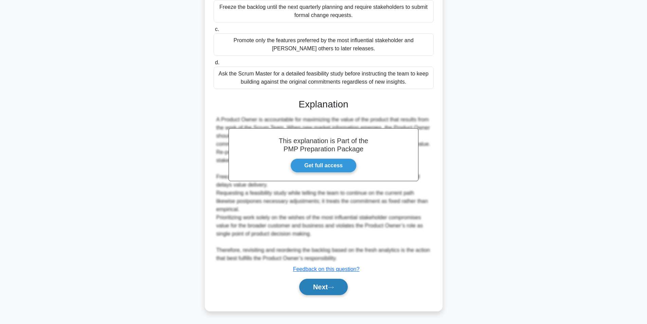
click at [331, 289] on button "Next" at bounding box center [323, 287] width 49 height 16
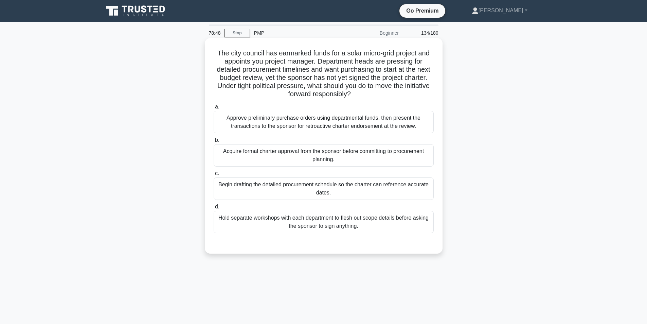
scroll to position [34, 0]
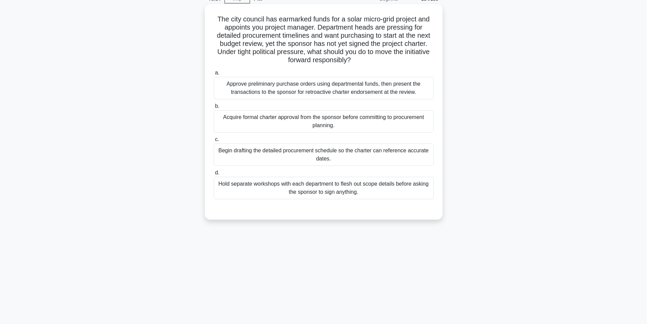
click at [294, 124] on div "Acquire formal charter approval from the sponsor before committing to procureme…" at bounding box center [324, 121] width 220 height 22
click at [214, 108] on input "b. Acquire formal charter approval from the sponsor before committing to procur…" at bounding box center [214, 106] width 0 height 4
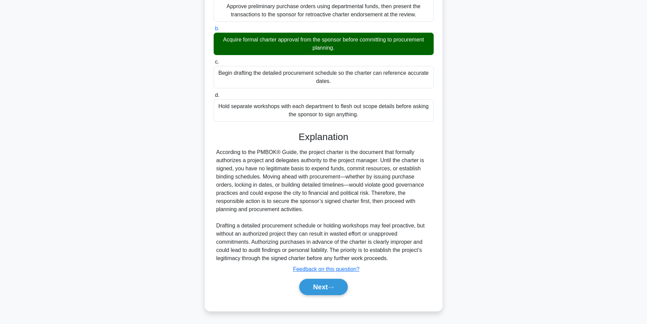
scroll to position [112, 0]
click at [315, 285] on button "Next" at bounding box center [323, 287] width 49 height 16
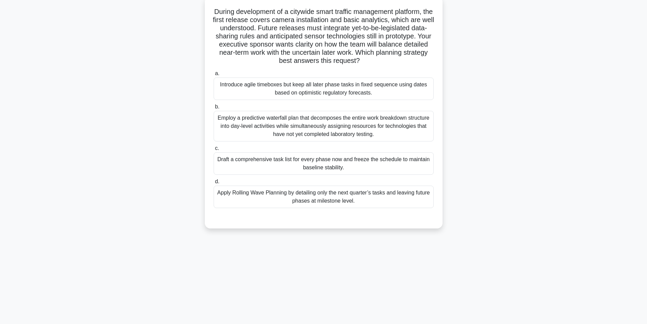
scroll to position [43, 0]
click at [294, 194] on div "Apply Rolling Wave Planning by detailing only the next quarter’s tasks and leav…" at bounding box center [324, 195] width 220 height 22
click at [214, 182] on input "d. Apply Rolling Wave Planning by detailing only the next quarter’s tasks and l…" at bounding box center [214, 180] width 0 height 4
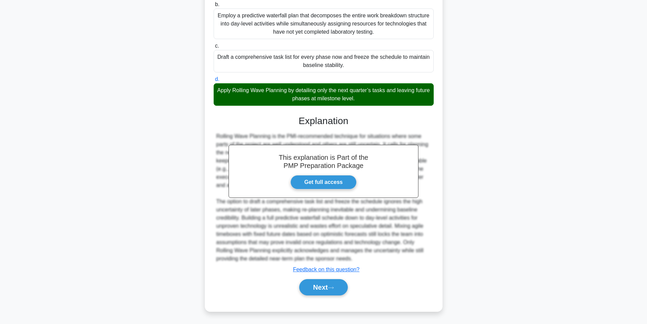
scroll to position [144, 0]
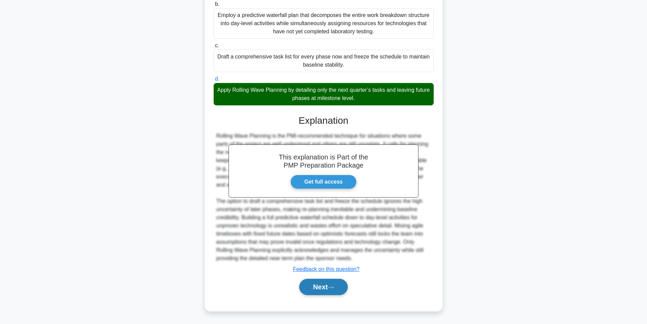
click at [316, 292] on button "Next" at bounding box center [323, 287] width 49 height 16
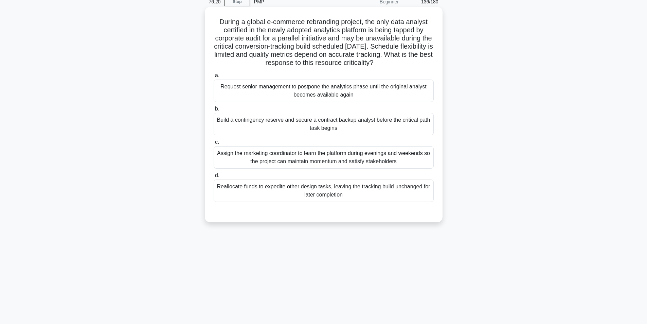
scroll to position [43, 0]
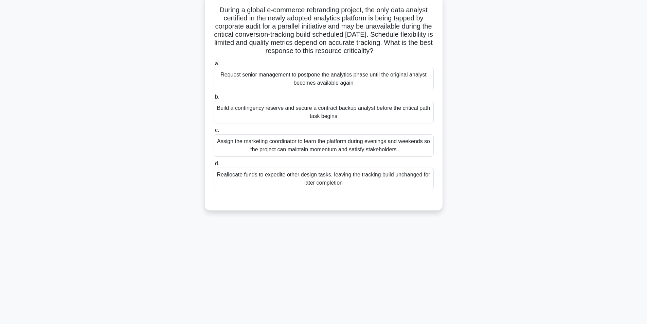
click at [356, 115] on div "Build a contingency reserve and secure a contract backup analyst before the cri…" at bounding box center [324, 112] width 220 height 22
click at [214, 99] on input "b. Build a contingency reserve and secure a contract backup analyst before the …" at bounding box center [214, 97] width 0 height 4
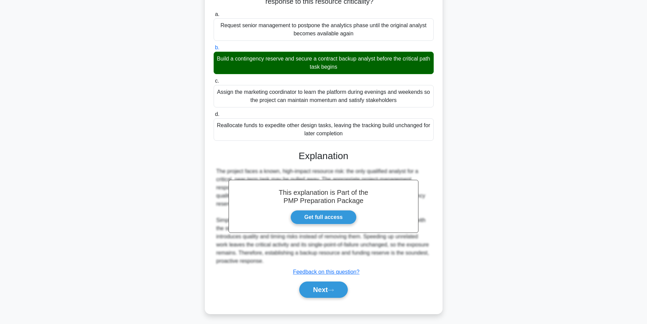
scroll to position [96, 0]
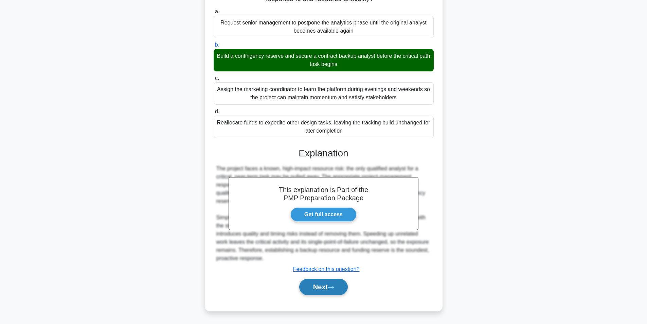
click at [321, 283] on button "Next" at bounding box center [323, 287] width 49 height 16
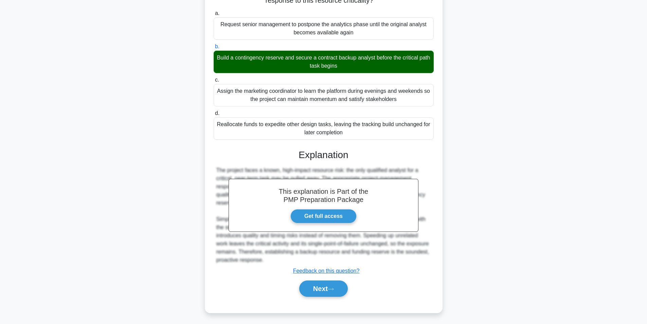
scroll to position [43, 0]
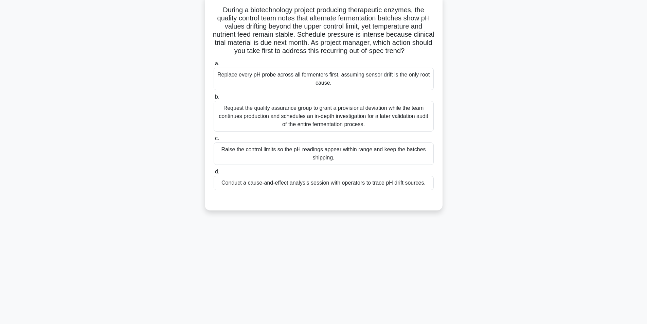
click at [281, 190] on div "Conduct a cause-and-effect analysis session with operators to trace pH drift so…" at bounding box center [324, 183] width 220 height 14
click at [214, 174] on input "d. Conduct a cause-and-effect analysis session with operators to trace pH drift…" at bounding box center [214, 172] width 0 height 4
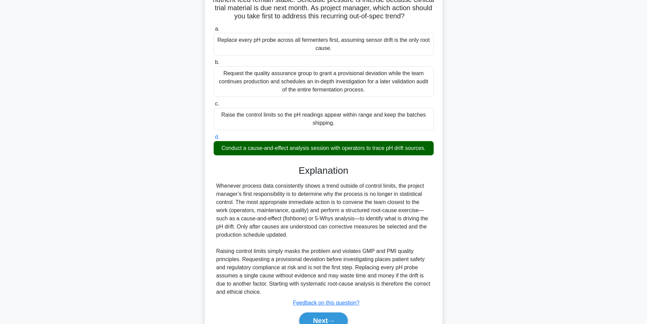
scroll to position [120, 0]
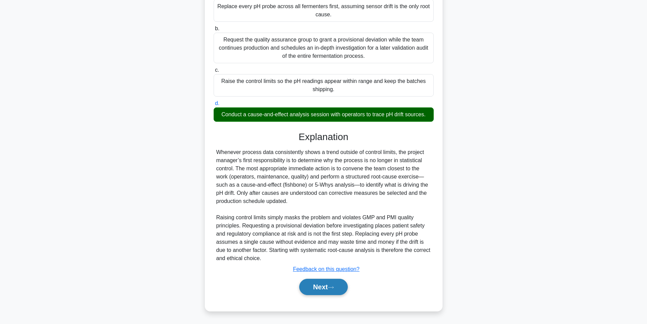
click at [316, 287] on button "Next" at bounding box center [323, 287] width 49 height 16
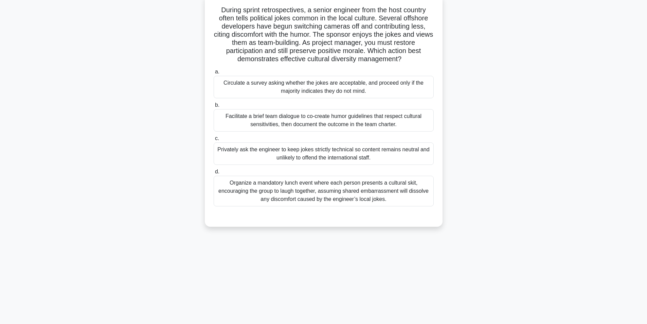
click at [284, 122] on div "Facilitate a brief team dialogue to co-create humor guidelines that respect cul…" at bounding box center [324, 120] width 220 height 22
click at [214, 107] on input "b. Facilitate a brief team dialogue to co-create humor guidelines that respect …" at bounding box center [214, 105] width 0 height 4
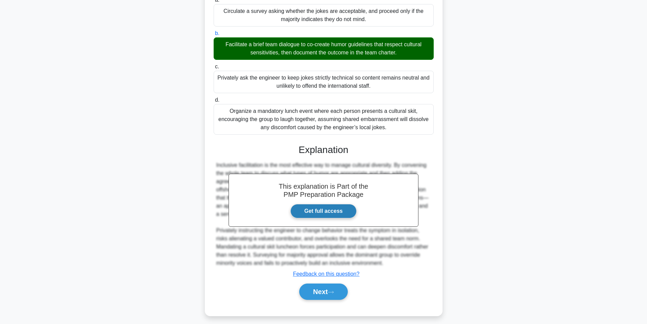
scroll to position [120, 0]
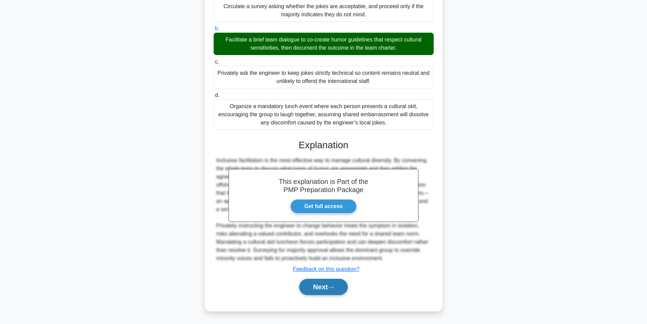
click at [309, 284] on button "Next" at bounding box center [323, 287] width 49 height 16
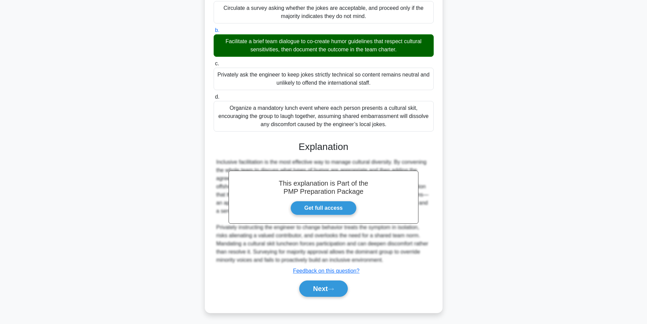
scroll to position [43, 0]
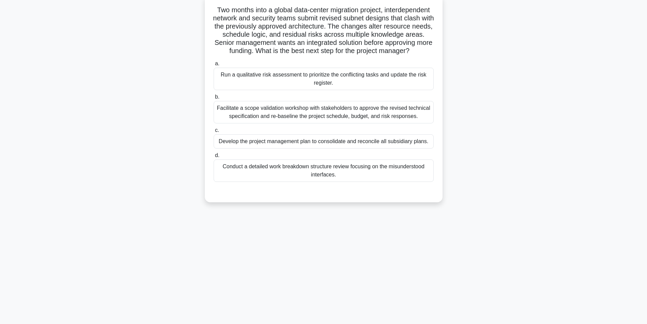
click at [295, 121] on div "Facilitate a scope validation workshop with stakeholders to approve the revised…" at bounding box center [324, 112] width 220 height 22
click at [214, 99] on input "b. Facilitate a scope validation workshop with stakeholders to approve the revi…" at bounding box center [214, 97] width 0 height 4
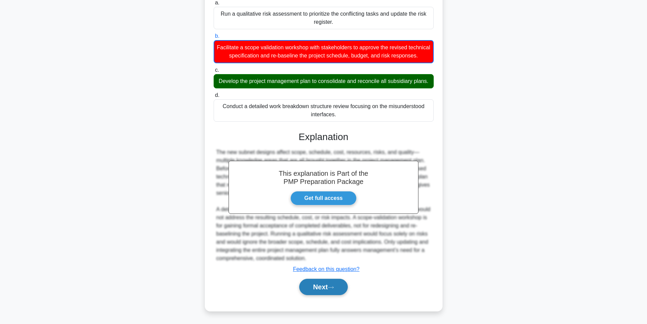
scroll to position [129, 0]
click at [312, 288] on button "Next" at bounding box center [323, 287] width 49 height 16
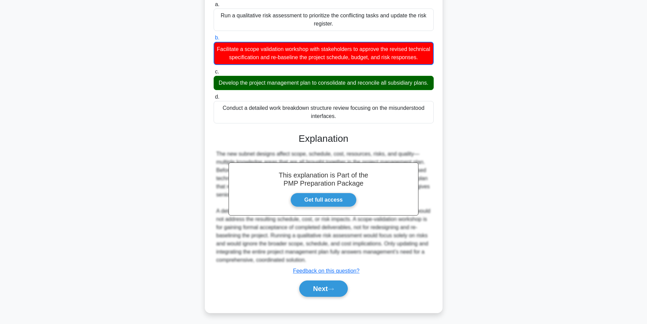
scroll to position [43, 0]
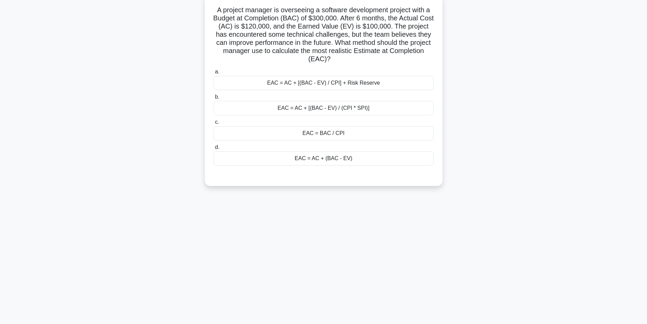
click at [351, 108] on div "EAC = AC + [(BAC - EV) / (CPI * SPI)]" at bounding box center [324, 108] width 220 height 14
click at [214, 99] on input "b. EAC = AC + [(BAC - EV) / (CPI * SPI)]" at bounding box center [214, 97] width 0 height 4
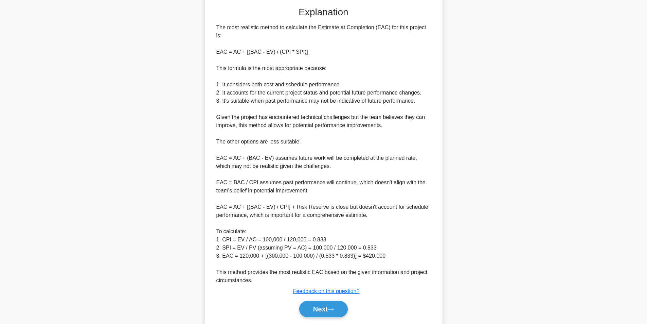
scroll to position [234, 0]
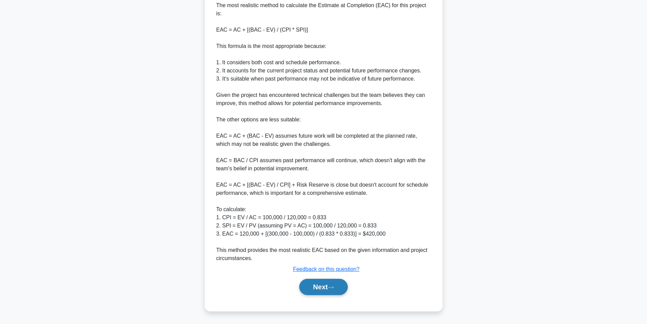
click at [304, 286] on button "Next" at bounding box center [323, 287] width 49 height 16
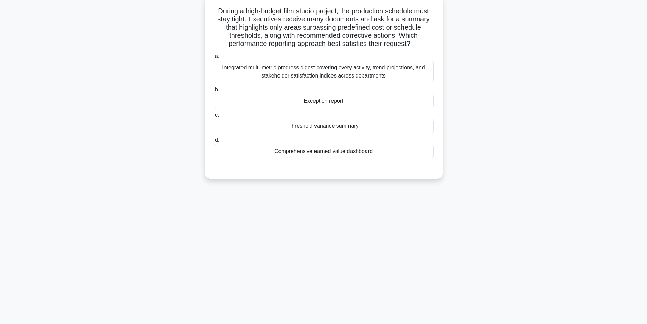
scroll to position [43, 0]
click at [329, 122] on div "Threshold variance summary" at bounding box center [324, 125] width 220 height 14
click at [214, 116] on input "c. Threshold variance summary" at bounding box center [214, 114] width 0 height 4
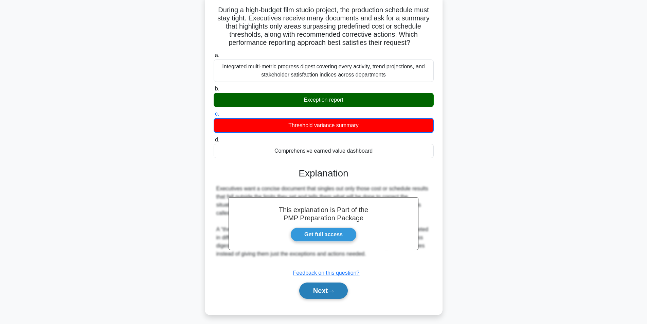
click at [309, 287] on button "Next" at bounding box center [323, 290] width 49 height 16
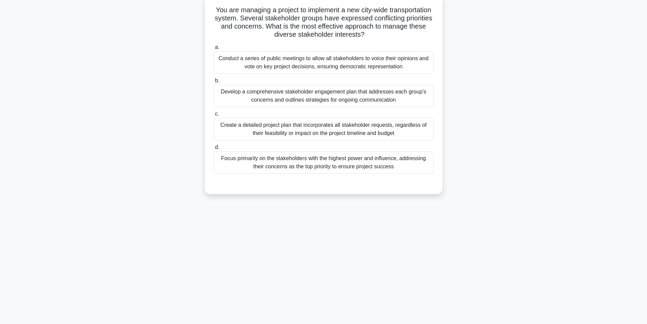
click at [343, 97] on div "Develop a comprehensive stakeholder engagement plan that addresses each group's…" at bounding box center [324, 96] width 220 height 22
click at [214, 83] on input "b. Develop a comprehensive stakeholder engagement plan that addresses each grou…" at bounding box center [214, 81] width 0 height 4
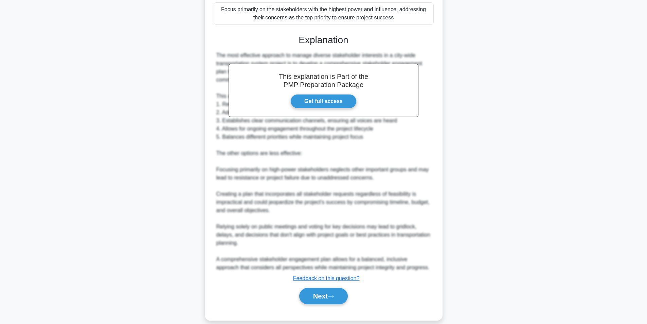
scroll to position [202, 0]
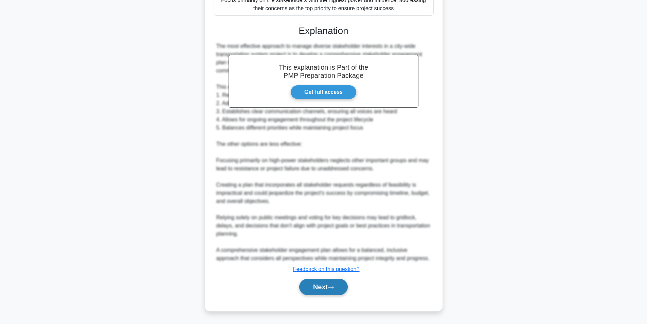
click at [312, 289] on button "Next" at bounding box center [323, 287] width 49 height 16
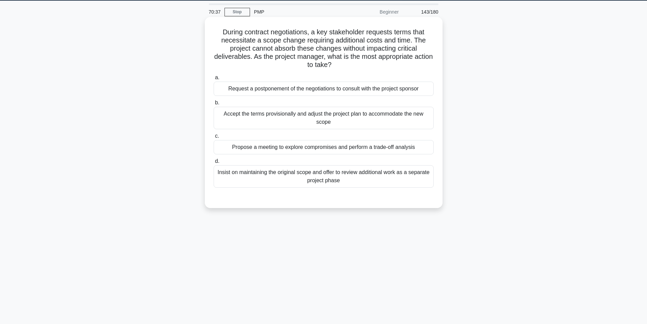
scroll to position [9, 0]
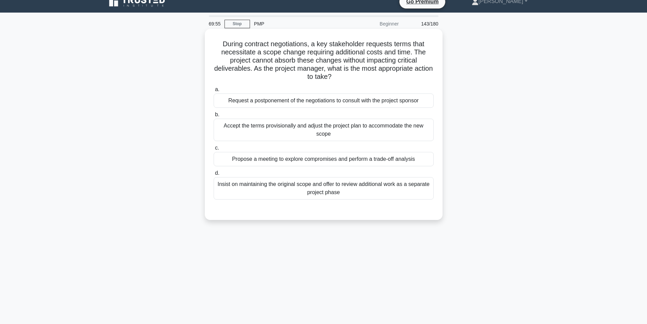
click at [318, 157] on div "Propose a meeting to explore compromises and perform a trade-off analysis" at bounding box center [324, 159] width 220 height 14
click at [214, 150] on input "c. Propose a meeting to explore compromises and perform a trade-off analysis" at bounding box center [214, 148] width 0 height 4
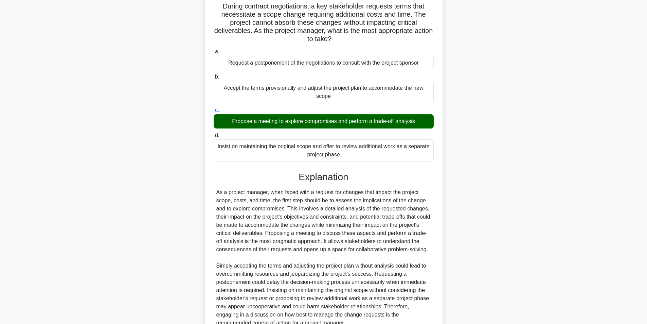
scroll to position [120, 0]
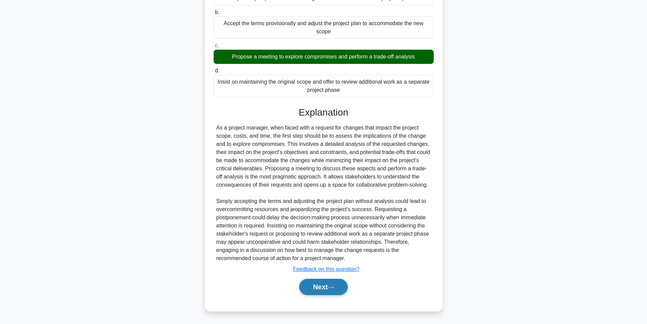
click at [318, 289] on button "Next" at bounding box center [323, 287] width 49 height 16
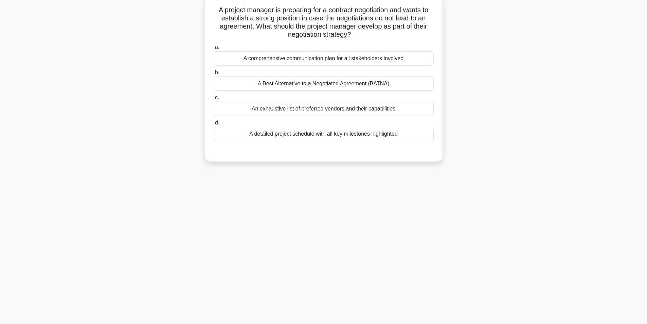
click at [329, 85] on div "A Best Alternative to a Negotiated Agreement (BATNA)" at bounding box center [324, 83] width 220 height 14
click at [214, 75] on input "b. A Best Alternative to a Negotiated Agreement (BATNA)" at bounding box center [214, 72] width 0 height 4
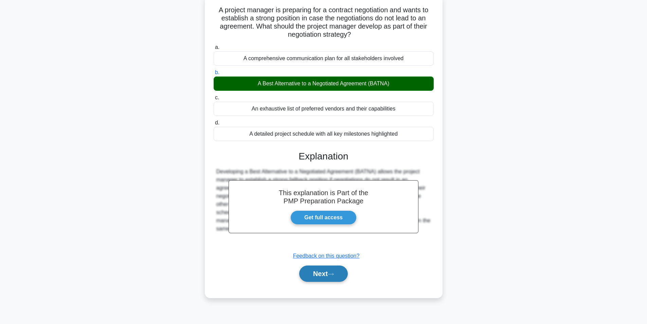
click at [321, 274] on button "Next" at bounding box center [323, 273] width 49 height 16
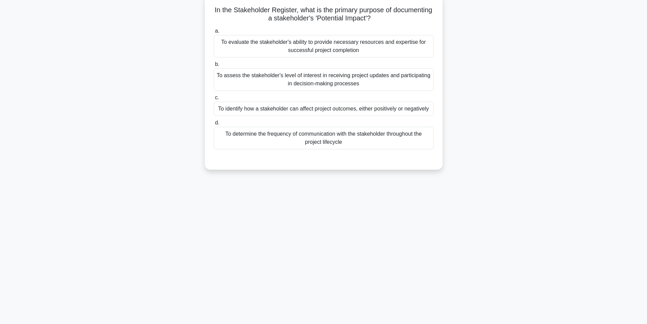
click at [334, 111] on div "To identify how a stakeholder can affect project outcomes, either positively or…" at bounding box center [324, 109] width 220 height 14
click at [214, 100] on input "c. To identify how a stakeholder can affect project outcomes, either positively…" at bounding box center [214, 98] width 0 height 4
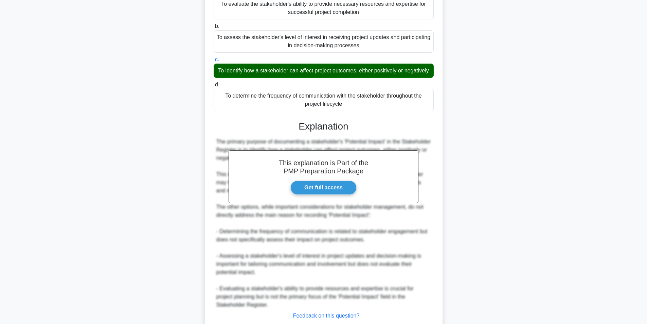
scroll to position [136, 0]
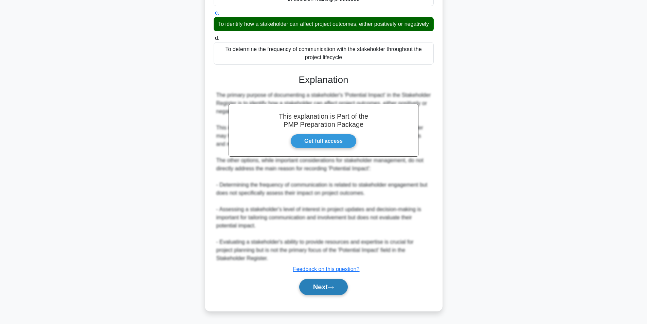
click at [320, 287] on button "Next" at bounding box center [323, 287] width 49 height 16
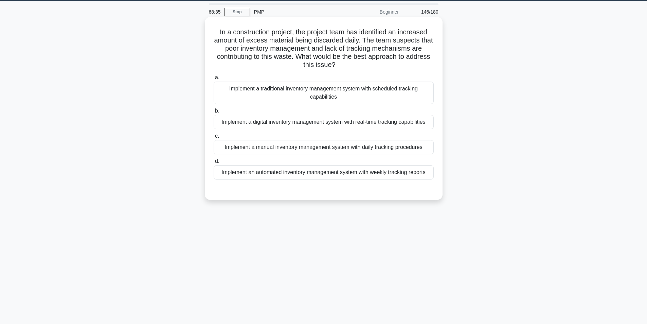
scroll to position [9, 0]
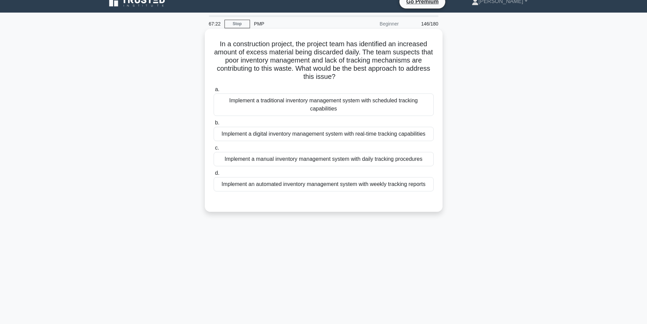
click at [313, 137] on div "Implement a digital inventory management system with real-time tracking capabil…" at bounding box center [324, 134] width 220 height 14
click at [214, 125] on input "b. Implement a digital inventory management system with real-time tracking capa…" at bounding box center [214, 123] width 0 height 4
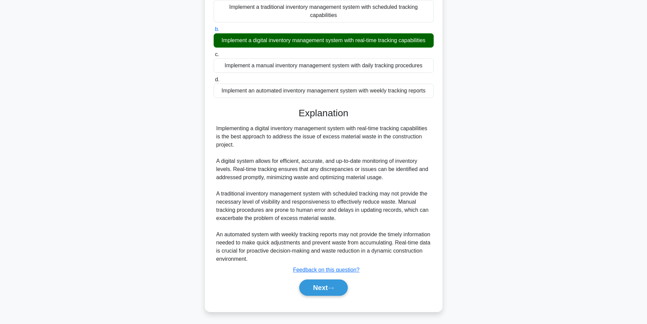
scroll to position [104, 0]
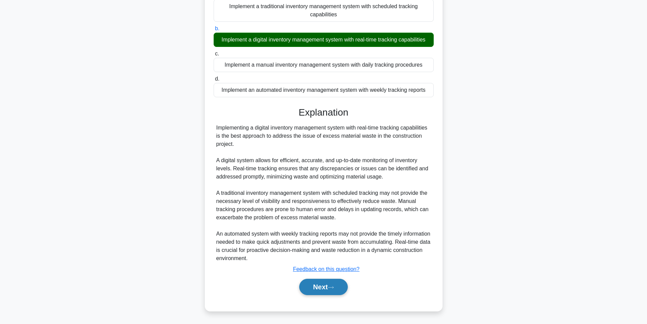
click at [320, 287] on button "Next" at bounding box center [323, 287] width 49 height 16
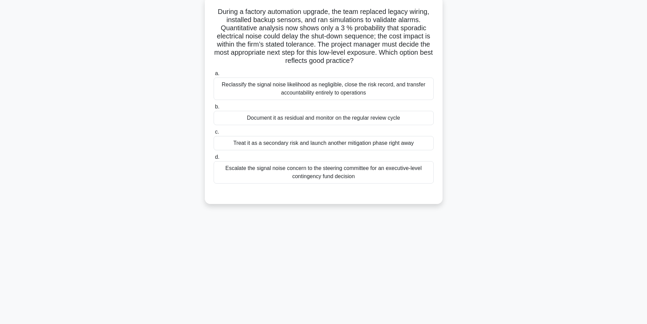
scroll to position [43, 0]
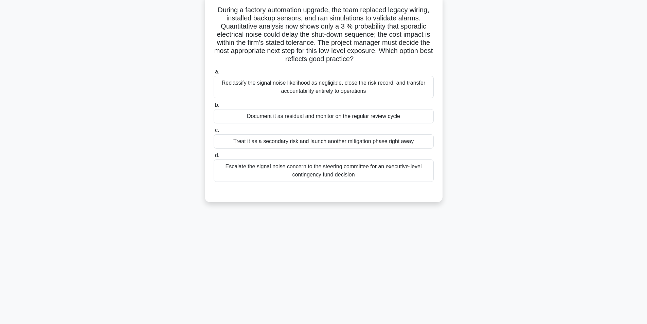
click at [350, 118] on div "Document it as residual and monitor on the regular review cycle" at bounding box center [324, 116] width 220 height 14
click at [214, 107] on input "b. Document it as residual and monitor on the regular review cycle" at bounding box center [214, 105] width 0 height 4
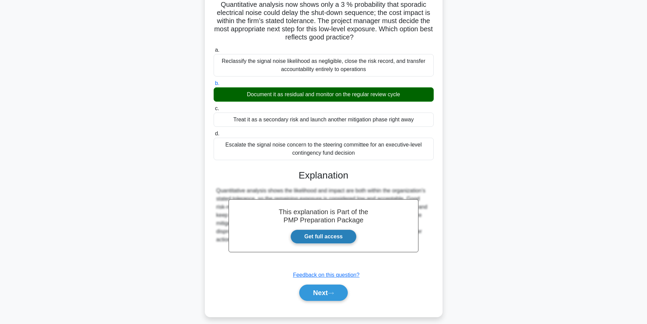
scroll to position [71, 0]
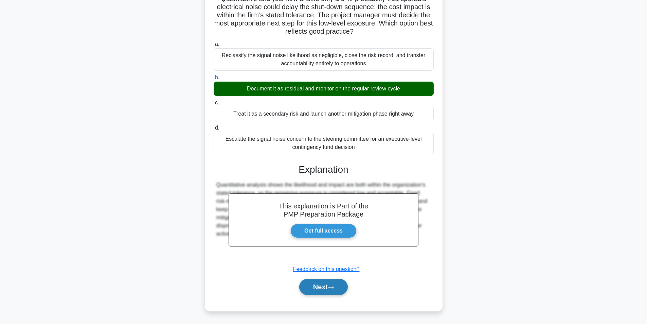
click at [309, 284] on button "Next" at bounding box center [323, 287] width 49 height 16
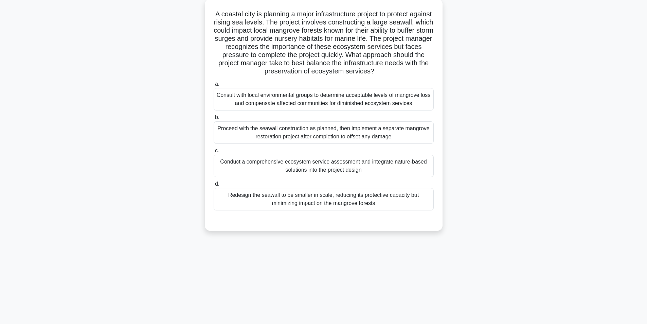
scroll to position [43, 0]
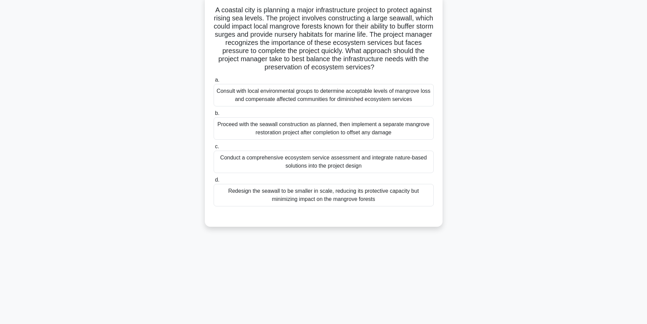
click at [342, 163] on div "Conduct a comprehensive ecosystem service assessment and integrate nature-based…" at bounding box center [324, 162] width 220 height 22
click at [214, 149] on input "c. Conduct a comprehensive ecosystem service assessment and integrate nature-ba…" at bounding box center [214, 146] width 0 height 4
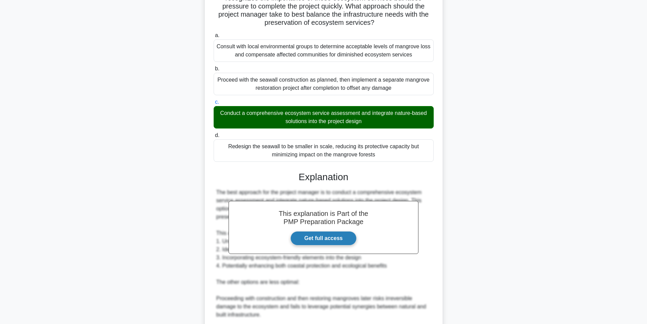
scroll to position [234, 0]
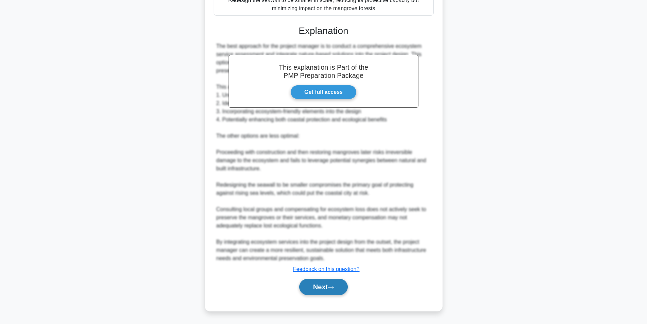
click at [327, 291] on button "Next" at bounding box center [323, 287] width 49 height 16
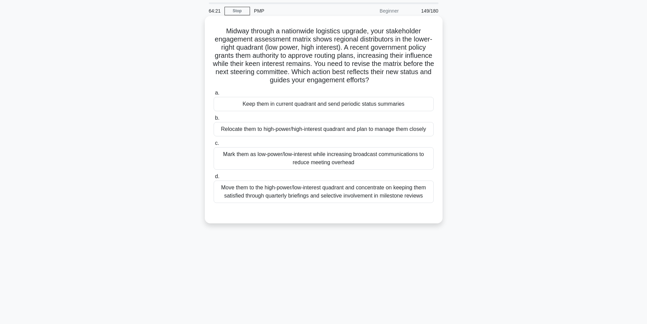
scroll to position [34, 0]
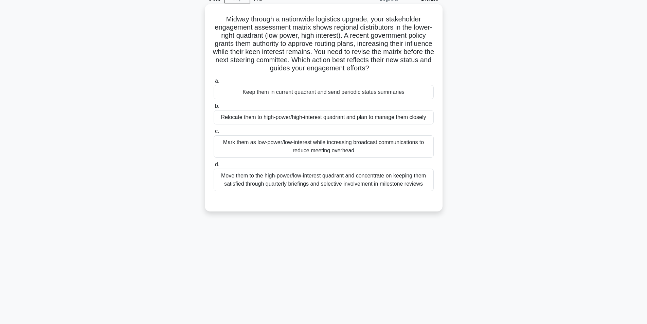
click at [314, 181] on div "Move them to the high-power/low-interest quadrant and concentrate on keeping th…" at bounding box center [324, 180] width 220 height 22
click at [214, 167] on input "d. Move them to the high-power/low-interest quadrant and concentrate on keeping…" at bounding box center [214, 164] width 0 height 4
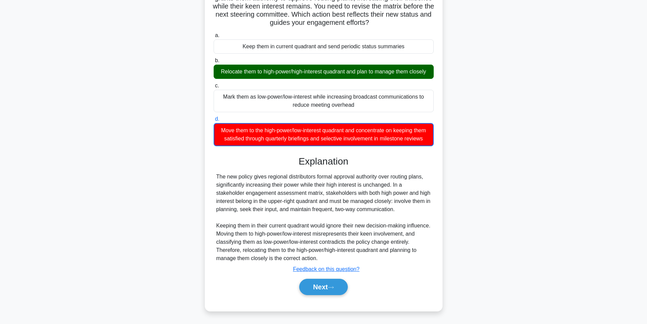
scroll to position [88, 0]
click at [313, 285] on button "Next" at bounding box center [323, 287] width 49 height 16
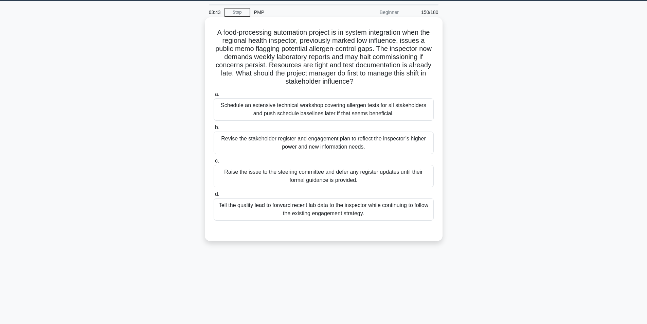
scroll to position [43, 0]
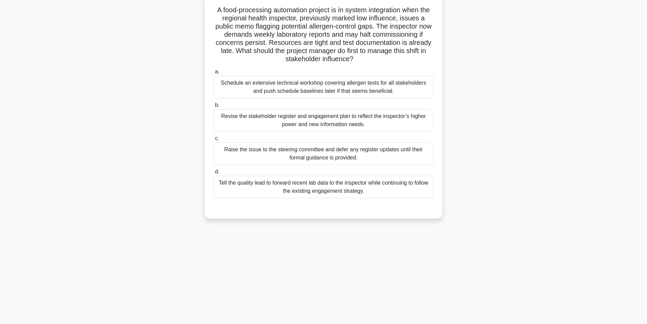
click at [329, 122] on div "Revise the stakeholder register and engagement plan to reflect the inspector’s …" at bounding box center [324, 120] width 220 height 22
click at [214, 107] on input "b. Revise the stakeholder register and engagement plan to reflect the inspector…" at bounding box center [214, 105] width 0 height 4
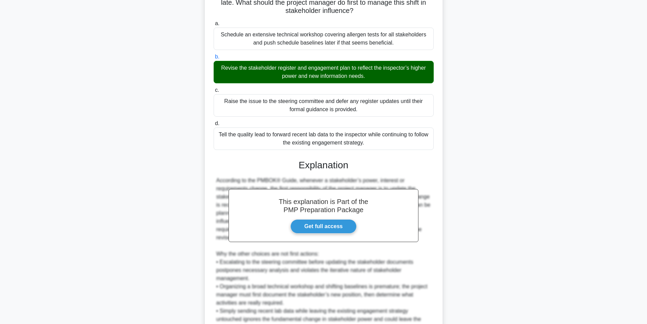
scroll to position [161, 0]
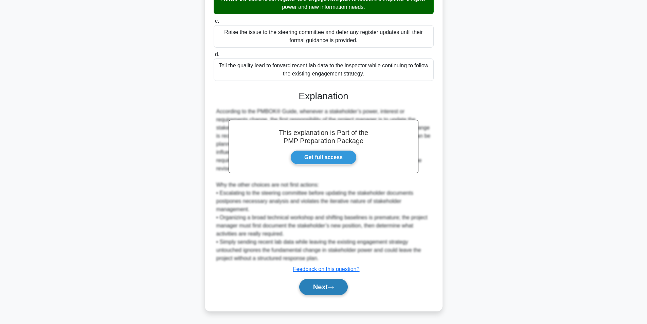
click at [314, 283] on button "Next" at bounding box center [323, 287] width 49 height 16
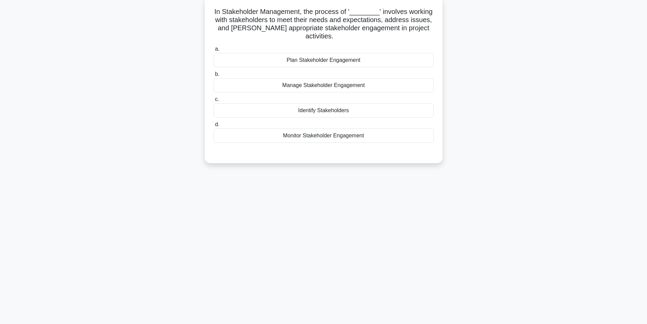
scroll to position [43, 0]
click at [320, 76] on div "Manage Stakeholder Engagement" at bounding box center [324, 83] width 220 height 14
click at [214, 75] on input "b. Manage Stakeholder Engagement" at bounding box center [214, 72] width 0 height 4
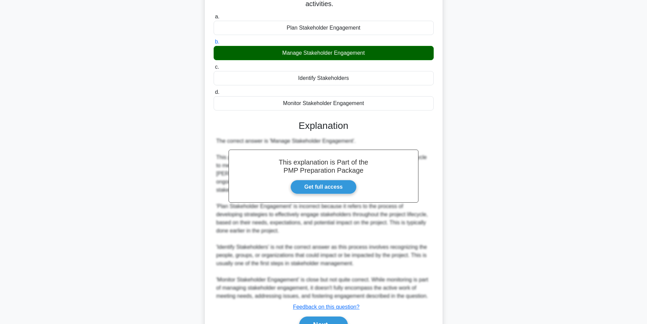
scroll to position [96, 0]
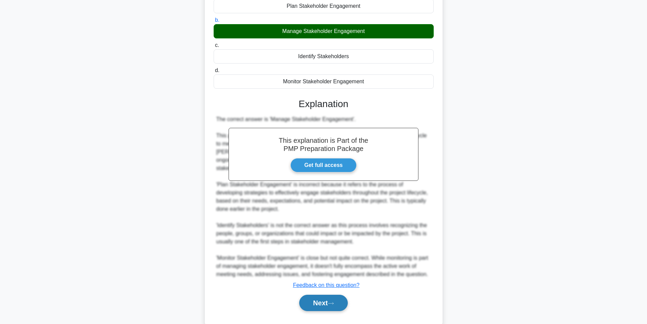
click at [325, 295] on button "Next" at bounding box center [323, 303] width 49 height 16
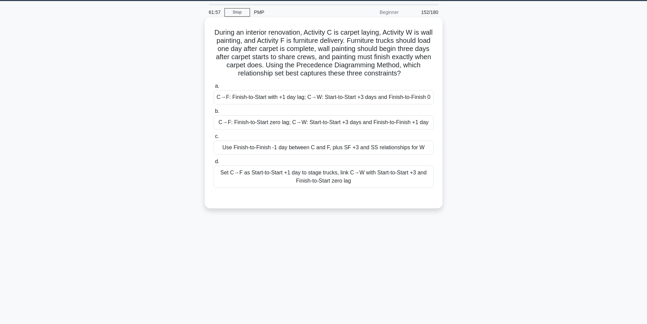
scroll to position [0, 0]
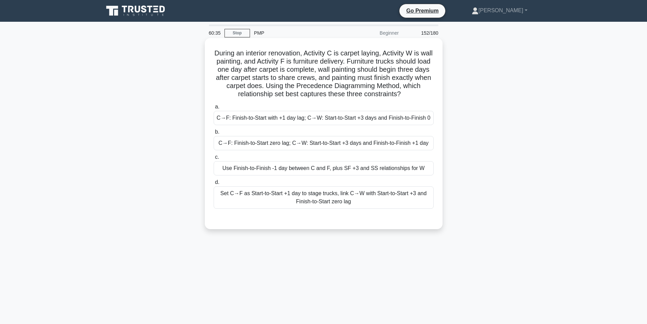
click at [274, 171] on div "Use Finish-to-Finish ‑1 day between C and F, plus SF +3 and SS relationships fo…" at bounding box center [324, 168] width 220 height 14
click at [214, 159] on input "c. Use Finish-to-Finish ‑1 day between C and F, plus SF +3 and SS relationships…" at bounding box center [214, 157] width 0 height 4
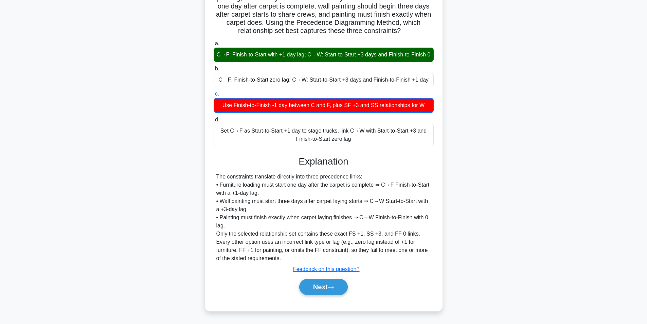
scroll to position [72, 0]
click at [308, 285] on button "Next" at bounding box center [323, 287] width 49 height 16
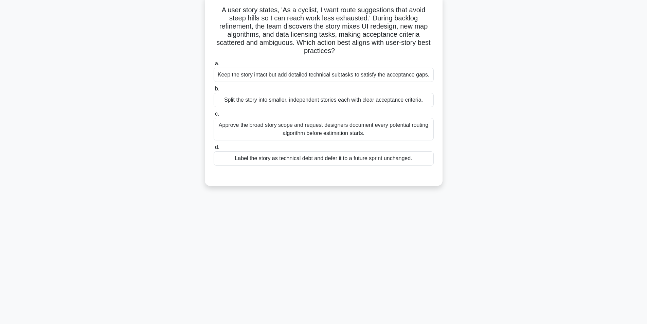
click at [355, 159] on div "Label the story as technical debt and defer it to a future sprint unchanged." at bounding box center [324, 158] width 220 height 14
click at [214, 150] on input "d. Label the story as technical debt and defer it to a future sprint unchanged." at bounding box center [214, 147] width 0 height 4
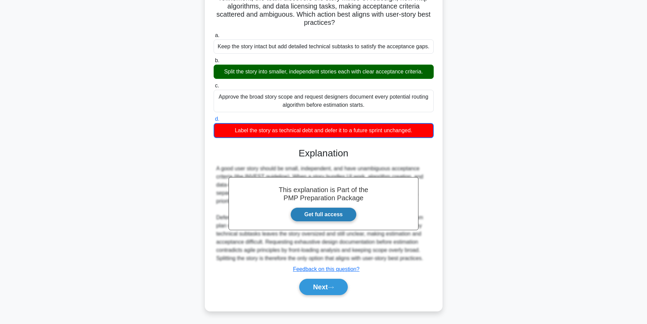
scroll to position [72, 0]
click at [324, 287] on button "Next" at bounding box center [323, 287] width 49 height 16
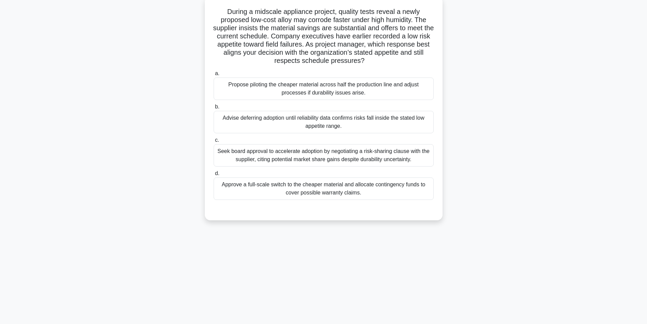
scroll to position [43, 0]
click at [319, 122] on div "Advise deferring adoption until reliability data confirms risks fall inside the…" at bounding box center [324, 120] width 220 height 22
click at [214, 107] on input "b. Advise deferring adoption until reliability data confirms risks fall inside …" at bounding box center [214, 105] width 0 height 4
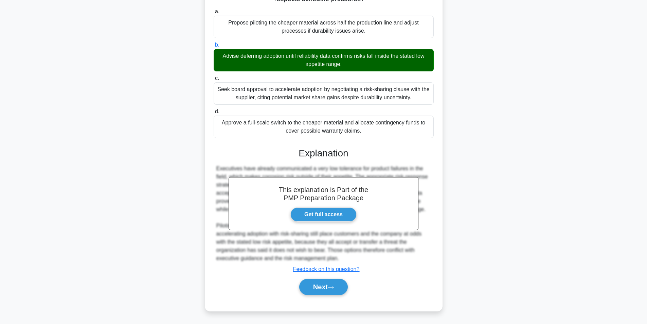
scroll to position [104, 0]
click at [319, 288] on button "Next" at bounding box center [323, 287] width 49 height 16
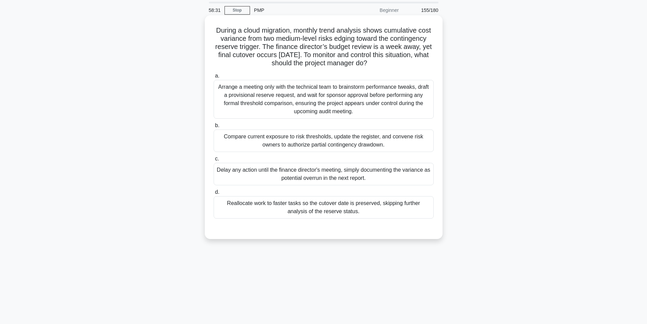
scroll to position [0, 0]
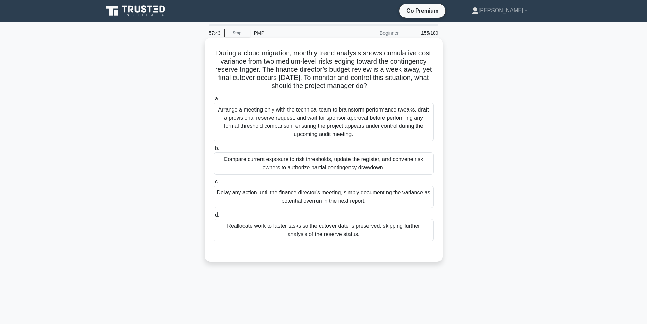
click at [329, 164] on div "Compare current exposure to risk thresholds, update the register, and convene r…" at bounding box center [324, 163] width 220 height 22
click at [214, 151] on input "b. Compare current exposure to risk thresholds, update the register, and conven…" at bounding box center [214, 148] width 0 height 4
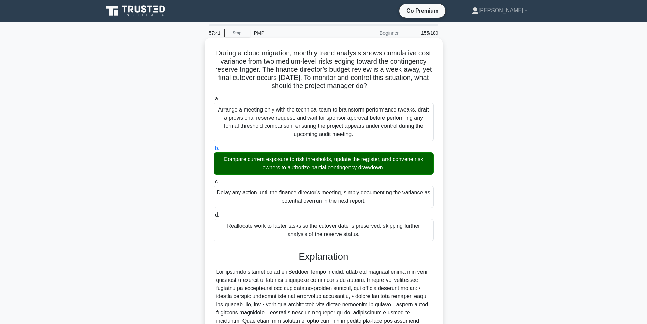
scroll to position [120, 0]
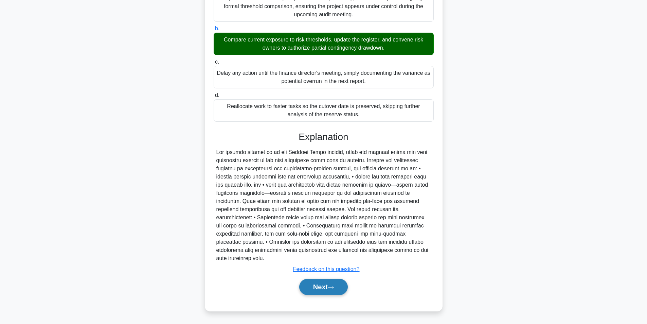
click at [310, 285] on button "Next" at bounding box center [323, 287] width 49 height 16
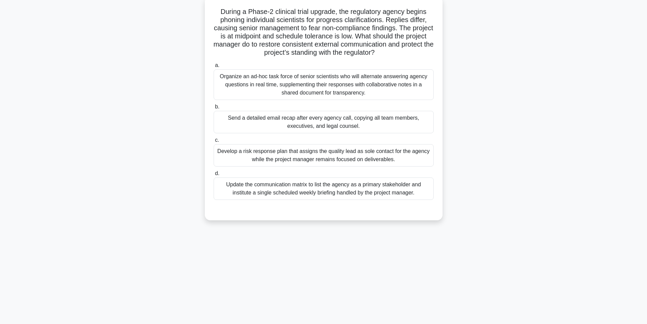
scroll to position [43, 0]
click at [326, 87] on div "Organize an ad-hoc task force of senior scientists who will alternate answering…" at bounding box center [324, 83] width 220 height 31
click at [214, 66] on input "a. Organize an ad-hoc task force of senior scientists who will alternate answer…" at bounding box center [214, 64] width 0 height 4
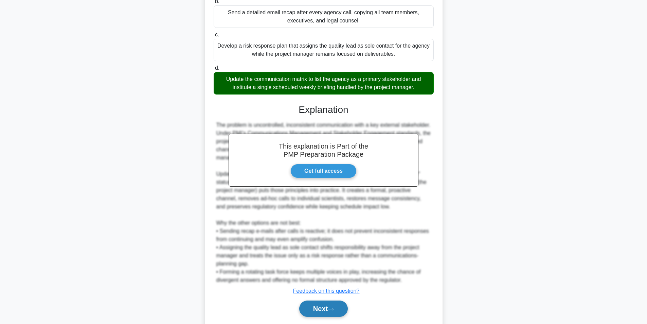
scroll to position [136, 0]
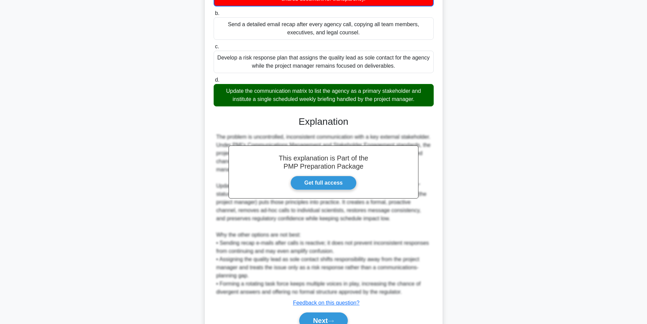
click at [322, 280] on div "The problem is uncontrolled, inconsistent communication with a key external sta…" at bounding box center [323, 214] width 215 height 163
click at [324, 318] on button "Next" at bounding box center [323, 320] width 49 height 16
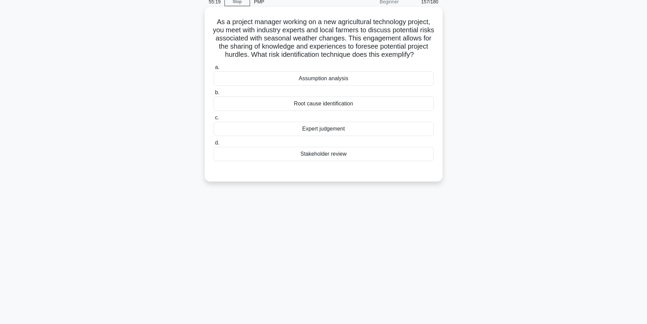
scroll to position [43, 0]
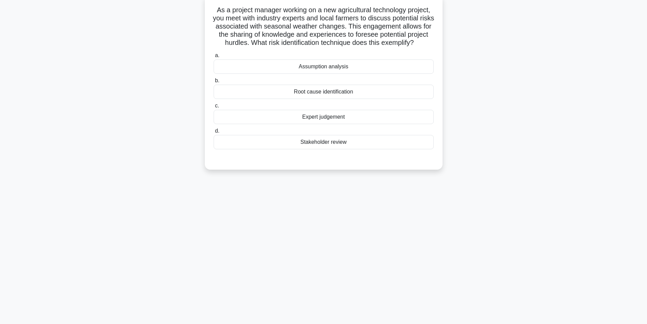
click at [328, 124] on div "Expert judgement" at bounding box center [324, 117] width 220 height 14
click at [214, 108] on input "c. Expert judgement" at bounding box center [214, 106] width 0 height 4
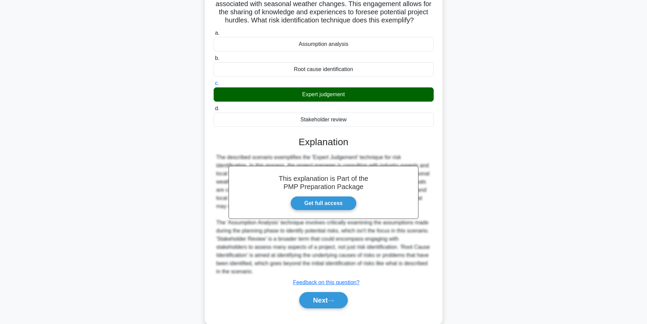
scroll to position [87, 0]
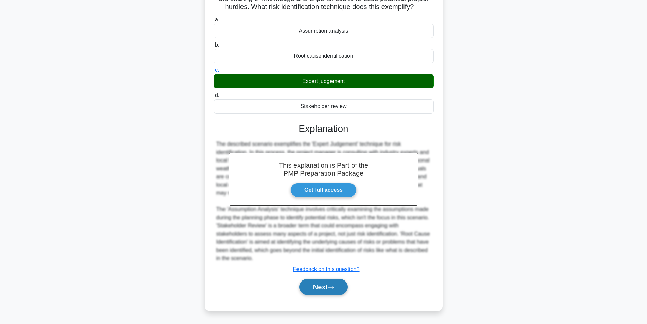
click at [317, 283] on button "Next" at bounding box center [323, 287] width 49 height 16
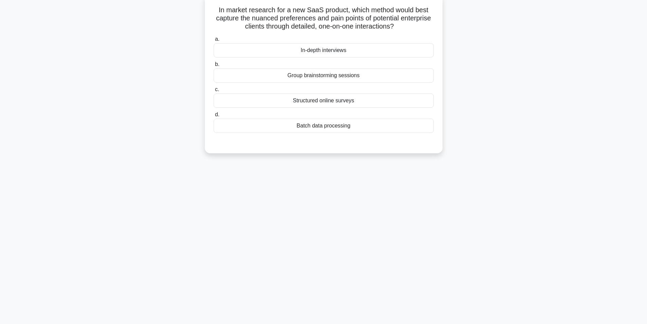
click at [361, 49] on div "In-depth interviews" at bounding box center [324, 50] width 220 height 14
click at [214, 41] on input "a. In-depth interviews" at bounding box center [214, 39] width 0 height 4
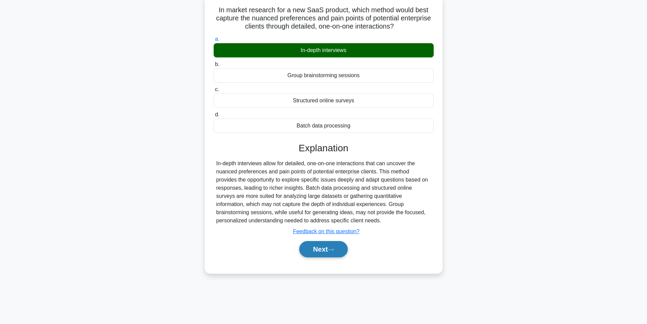
click at [326, 251] on button "Next" at bounding box center [323, 249] width 49 height 16
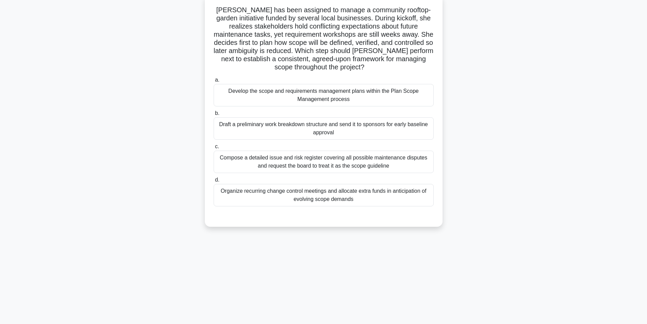
click at [333, 127] on div "Draft a preliminary work breakdown structure and send it to sponsors for early …" at bounding box center [324, 128] width 220 height 22
click at [214, 116] on input "b. Draft a preliminary work breakdown structure and send it to sponsors for ear…" at bounding box center [214, 113] width 0 height 4
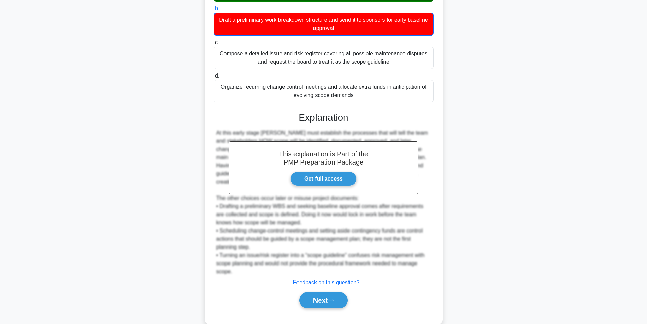
scroll to position [161, 0]
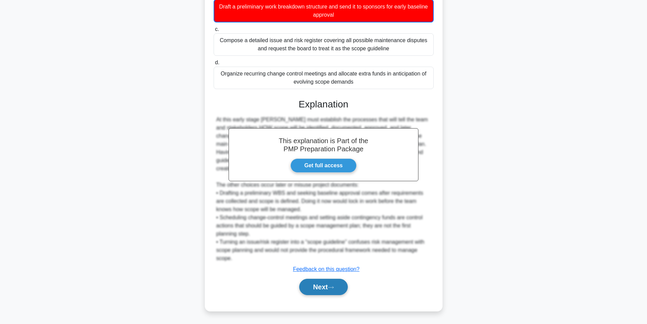
click at [324, 280] on button "Next" at bounding box center [323, 287] width 49 height 16
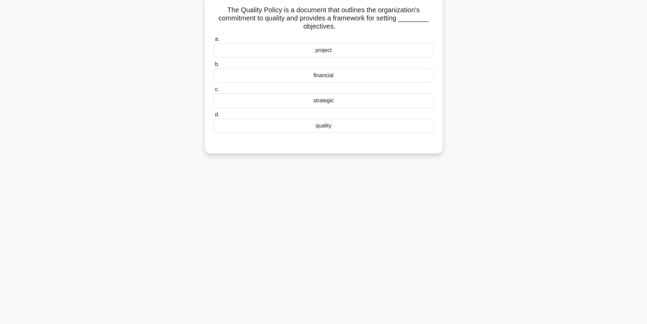
click at [330, 126] on div "quality" at bounding box center [324, 126] width 220 height 14
click at [214, 117] on input "d. quality" at bounding box center [214, 114] width 0 height 4
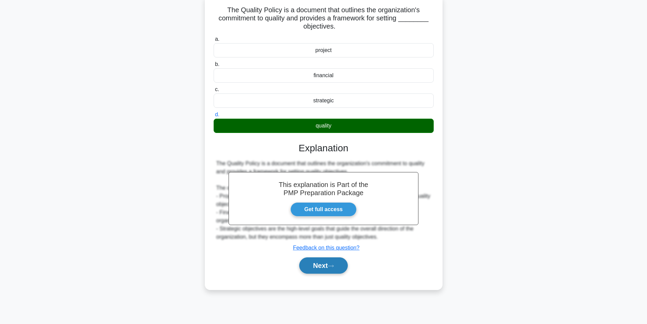
click at [316, 261] on button "Next" at bounding box center [323, 265] width 49 height 16
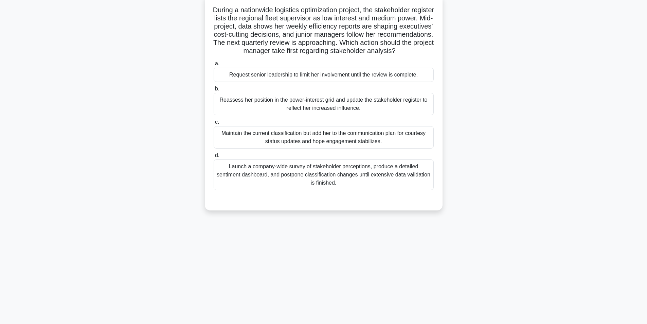
click at [305, 114] on div "Reassess her position in the power-interest grid and update the stakeholder reg…" at bounding box center [324, 104] width 220 height 22
click at [214, 91] on input "b. Reassess her position in the power-interest grid and update the stakeholder …" at bounding box center [214, 89] width 0 height 4
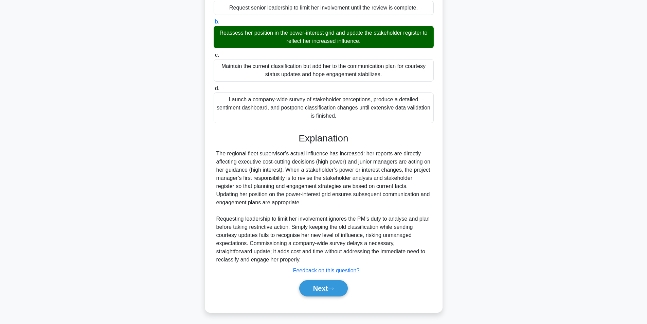
scroll to position [112, 0]
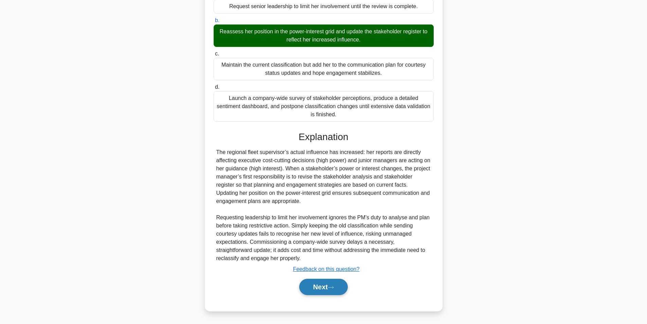
click at [326, 281] on button "Next" at bounding box center [323, 287] width 49 height 16
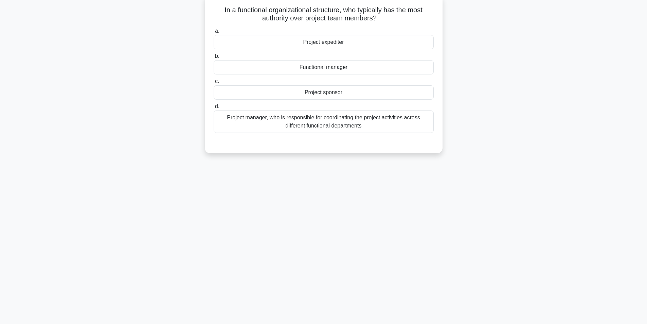
click at [349, 71] on div "Functional manager" at bounding box center [324, 67] width 220 height 14
click at [214, 58] on input "b. Functional manager" at bounding box center [214, 56] width 0 height 4
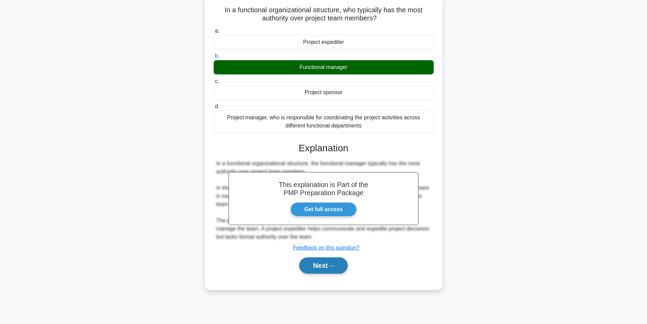
click at [322, 259] on button "Next" at bounding box center [323, 265] width 49 height 16
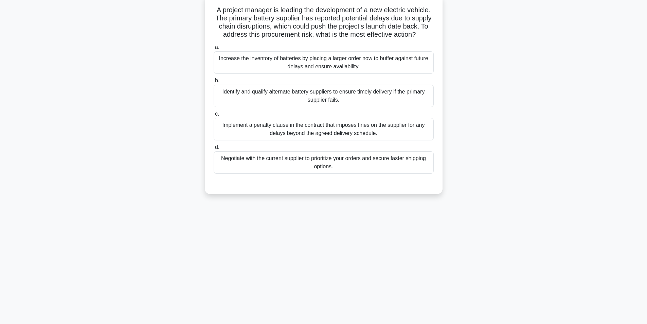
click at [331, 107] on div "Identify and qualify alternate battery suppliers to ensure timely delivery if t…" at bounding box center [324, 96] width 220 height 22
click at [214, 83] on input "b. Identify and qualify alternate battery suppliers to ensure timely delivery i…" at bounding box center [214, 81] width 0 height 4
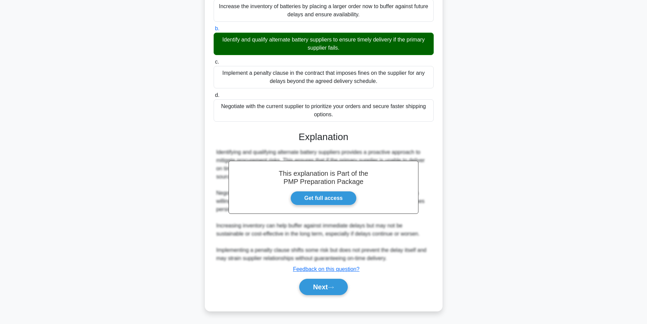
scroll to position [104, 0]
click at [340, 289] on button "Next" at bounding box center [323, 287] width 49 height 16
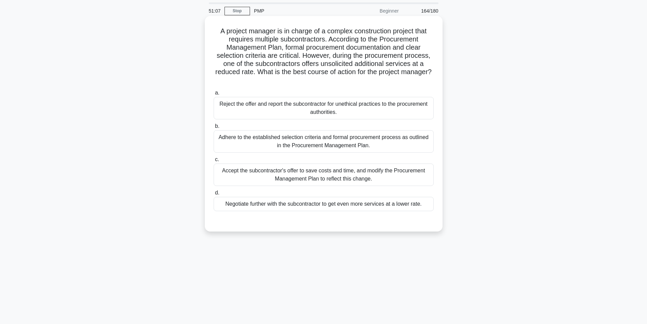
scroll to position [34, 0]
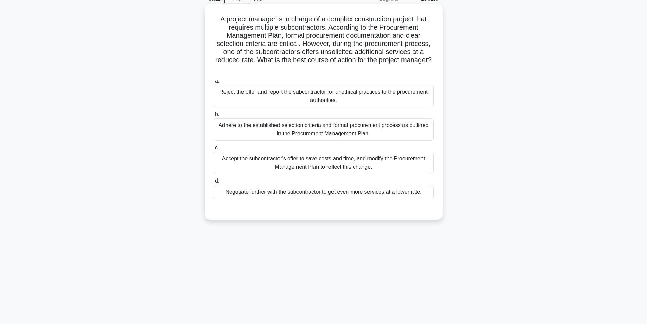
click at [362, 136] on div "Adhere to the established selection criteria and formal procurement process as …" at bounding box center [324, 129] width 220 height 22
click at [214, 117] on input "b. Adhere to the established selection criteria and formal procurement process …" at bounding box center [214, 114] width 0 height 4
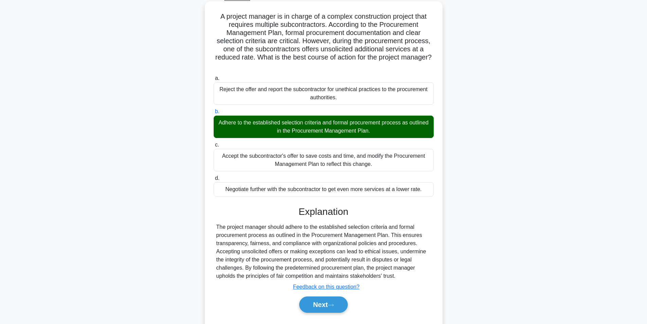
scroll to position [55, 0]
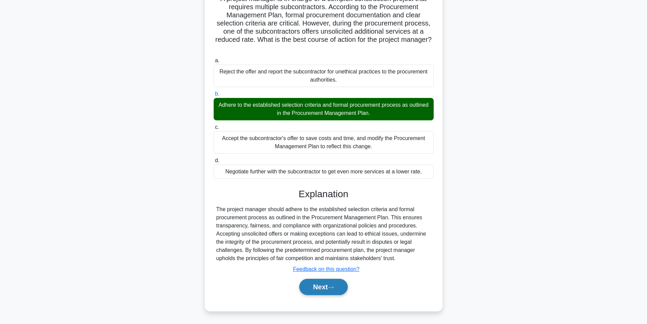
click at [334, 288] on icon at bounding box center [331, 287] width 6 height 4
click at [316, 290] on button "Next" at bounding box center [323, 287] width 49 height 16
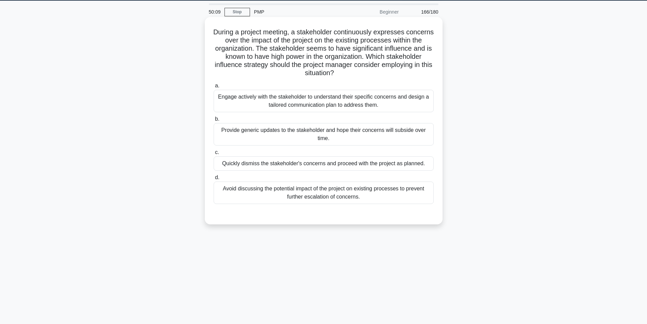
scroll to position [9, 0]
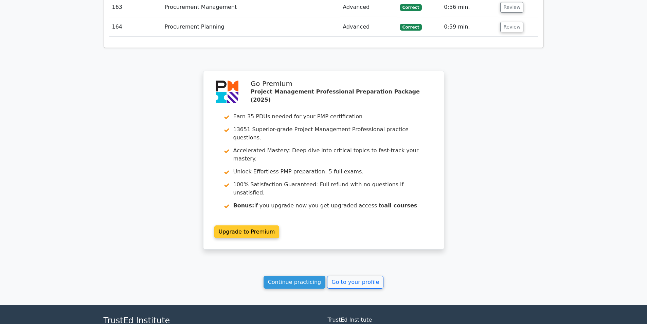
scroll to position [4593, 0]
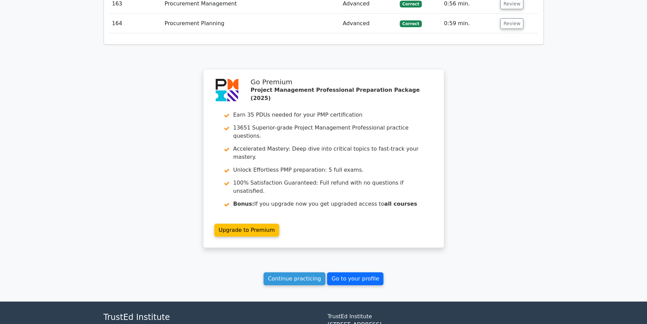
click at [344, 272] on link "Go to your profile" at bounding box center [355, 278] width 56 height 13
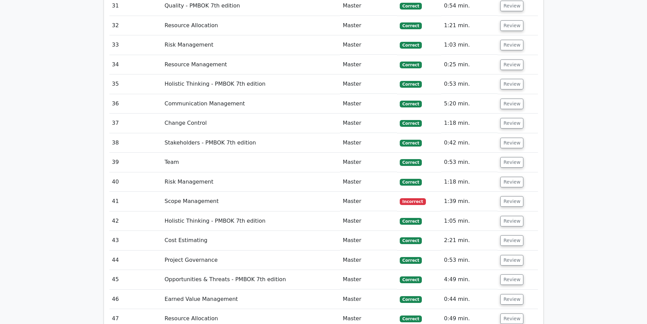
scroll to position [1919, 0]
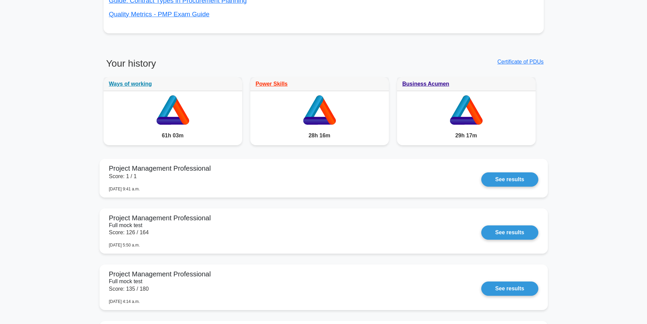
scroll to position [476, 0]
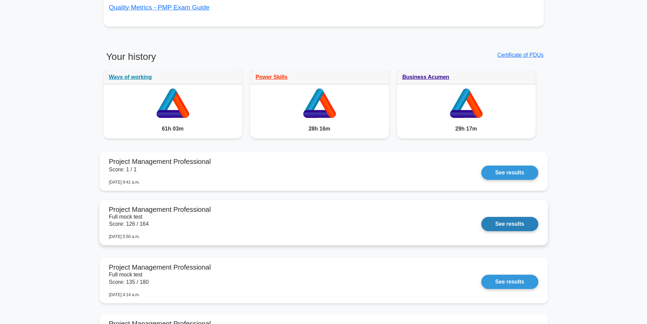
click at [510, 226] on link "See results" at bounding box center [510, 224] width 57 height 14
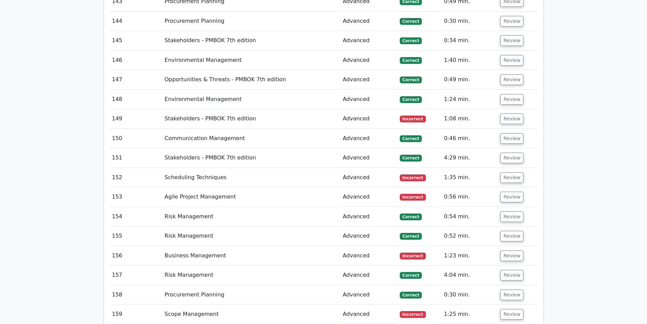
scroll to position [4180, 0]
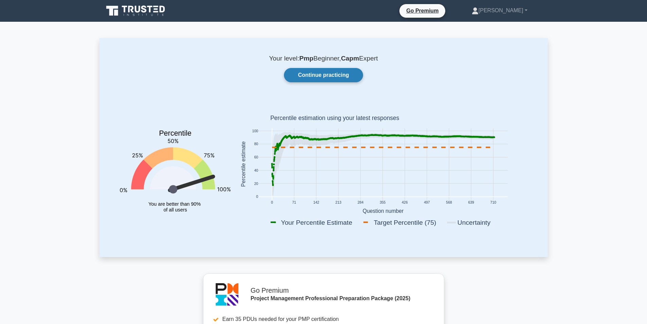
click at [321, 79] on link "Continue practicing" at bounding box center [323, 75] width 79 height 14
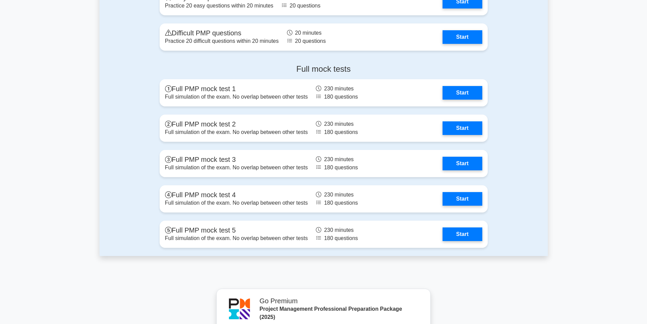
scroll to position [2617, 0]
